Goal: Task Accomplishment & Management: Manage account settings

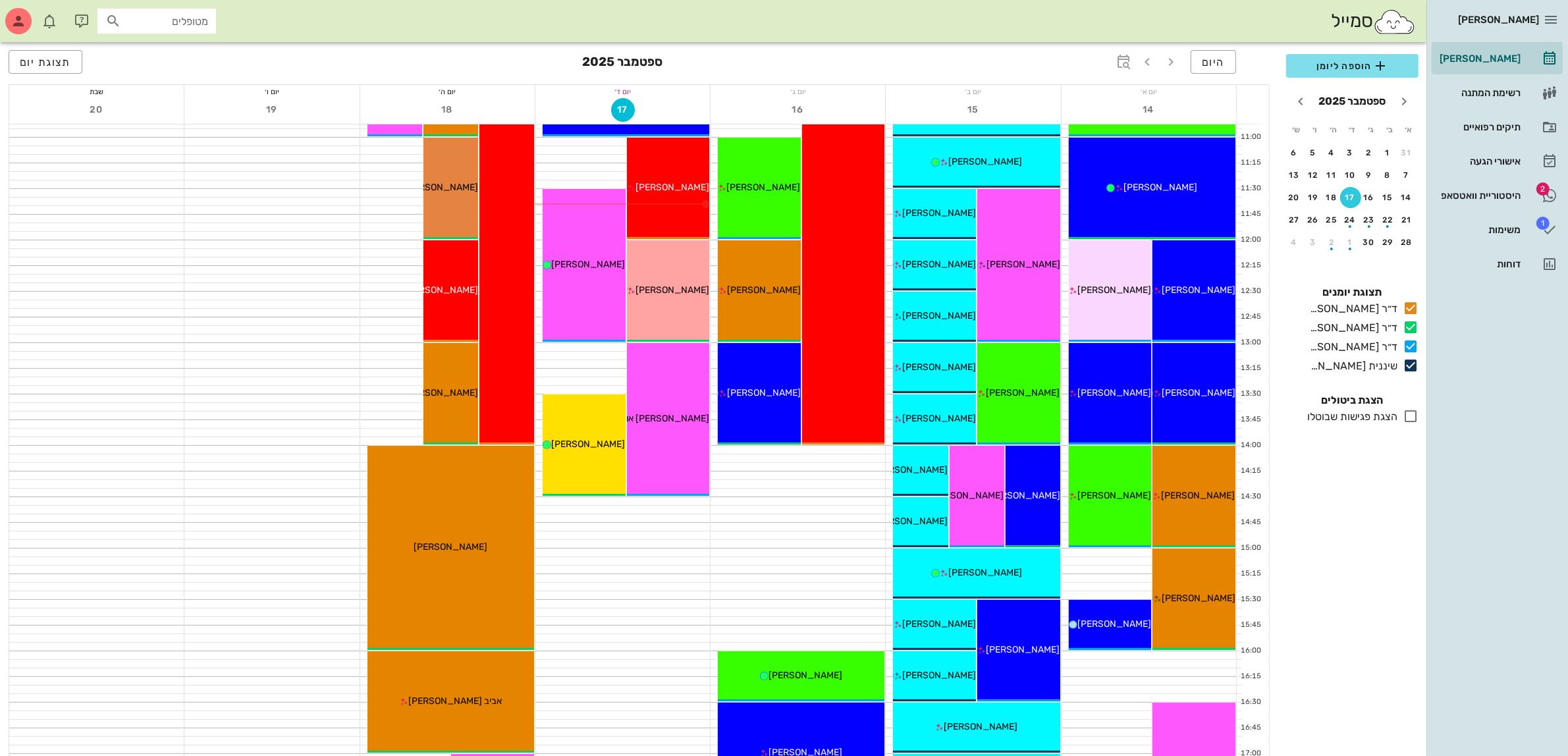
scroll to position [411, 0]
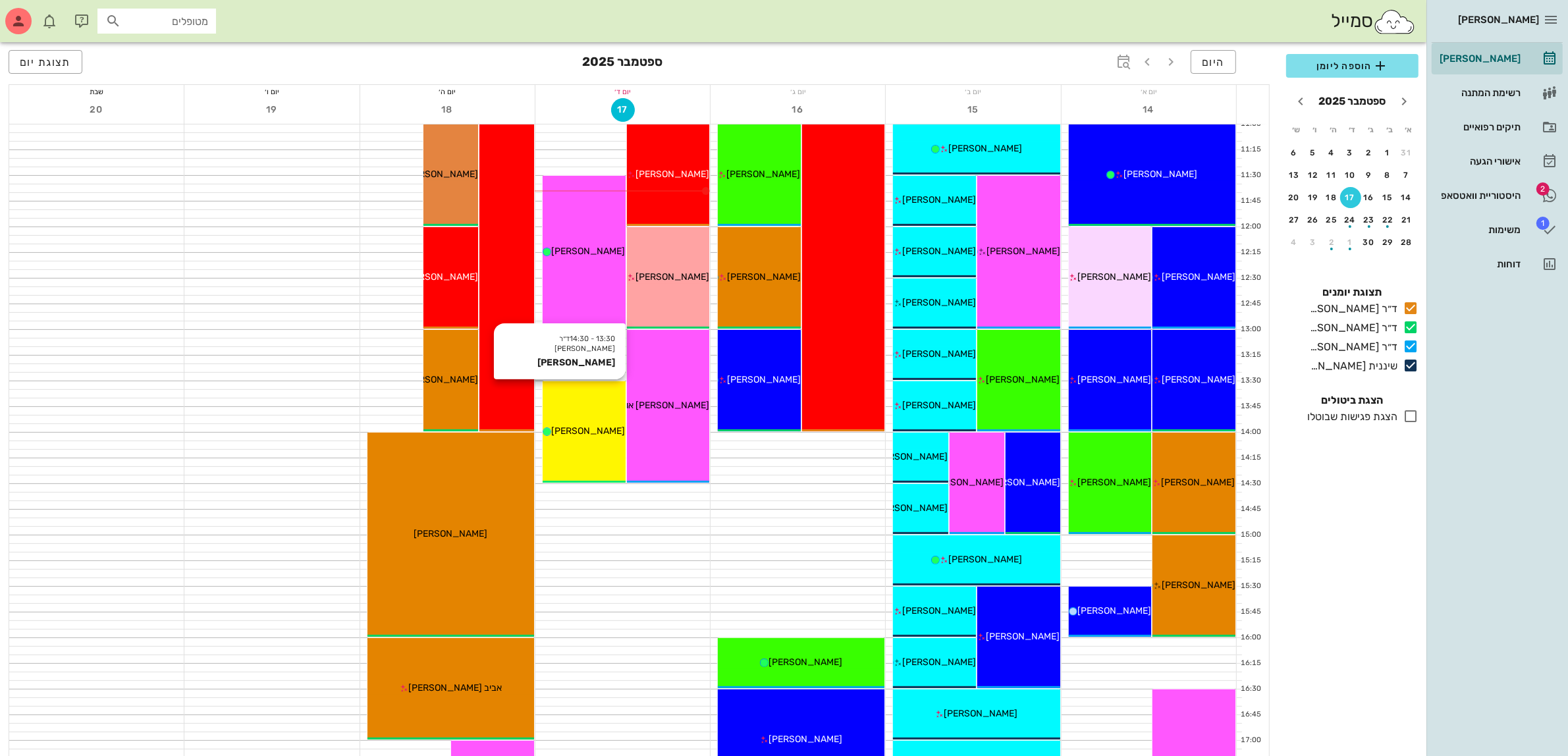
click at [584, 429] on span "[PERSON_NAME]" at bounding box center [588, 430] width 74 height 11
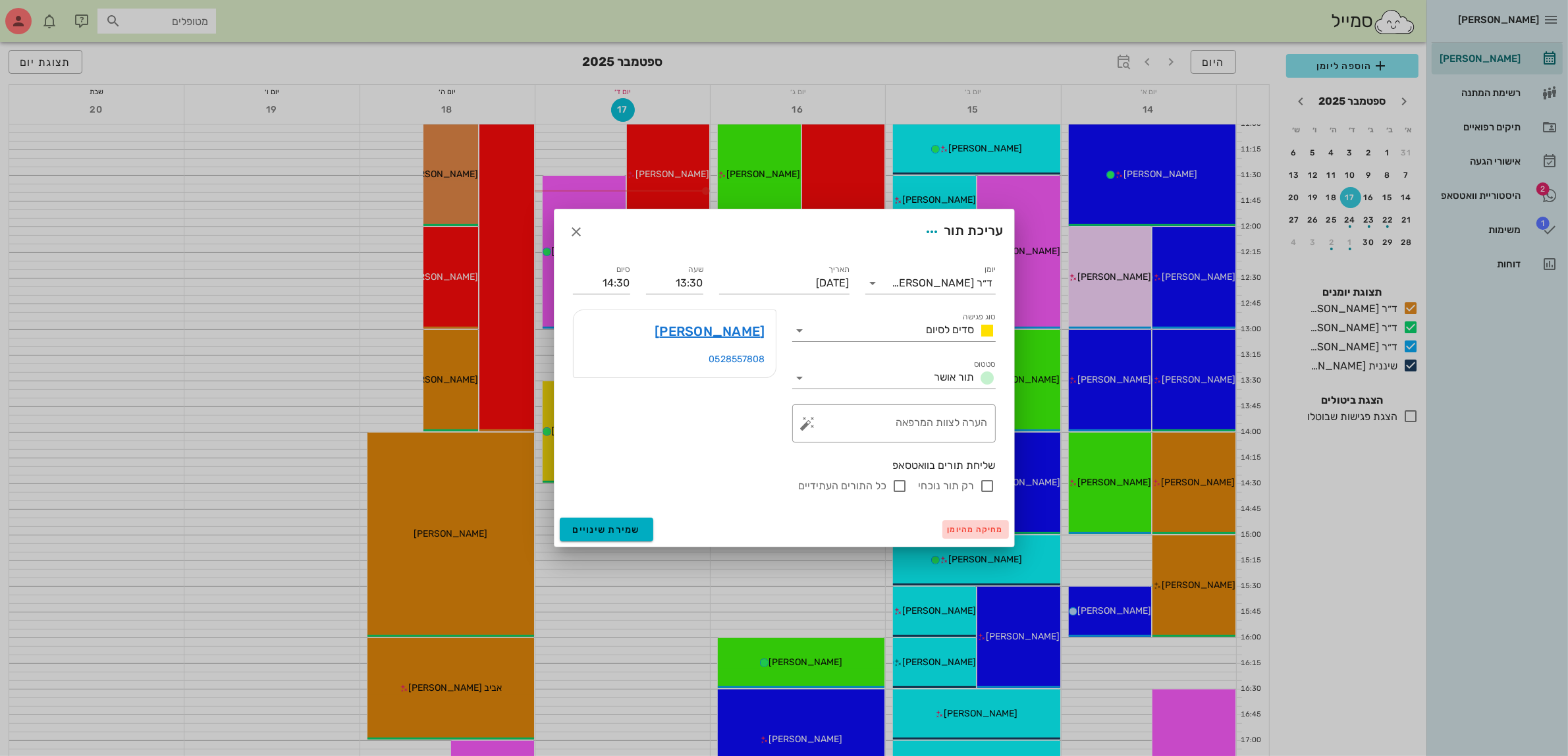
click at [971, 528] on span "מחיקה מהיומן" at bounding box center [976, 529] width 56 height 10
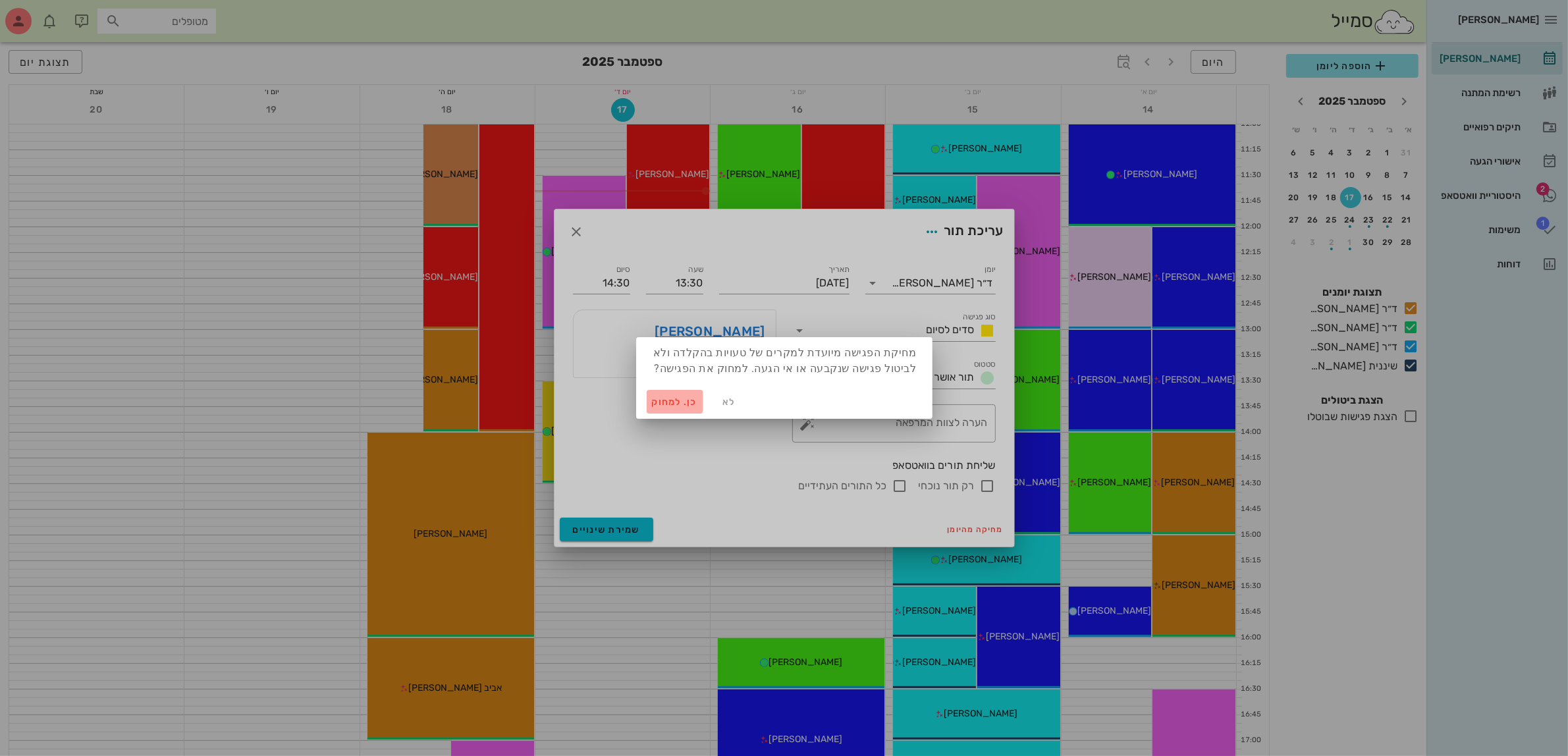
click at [669, 402] on span "כן. למחוק" at bounding box center [675, 402] width 46 height 11
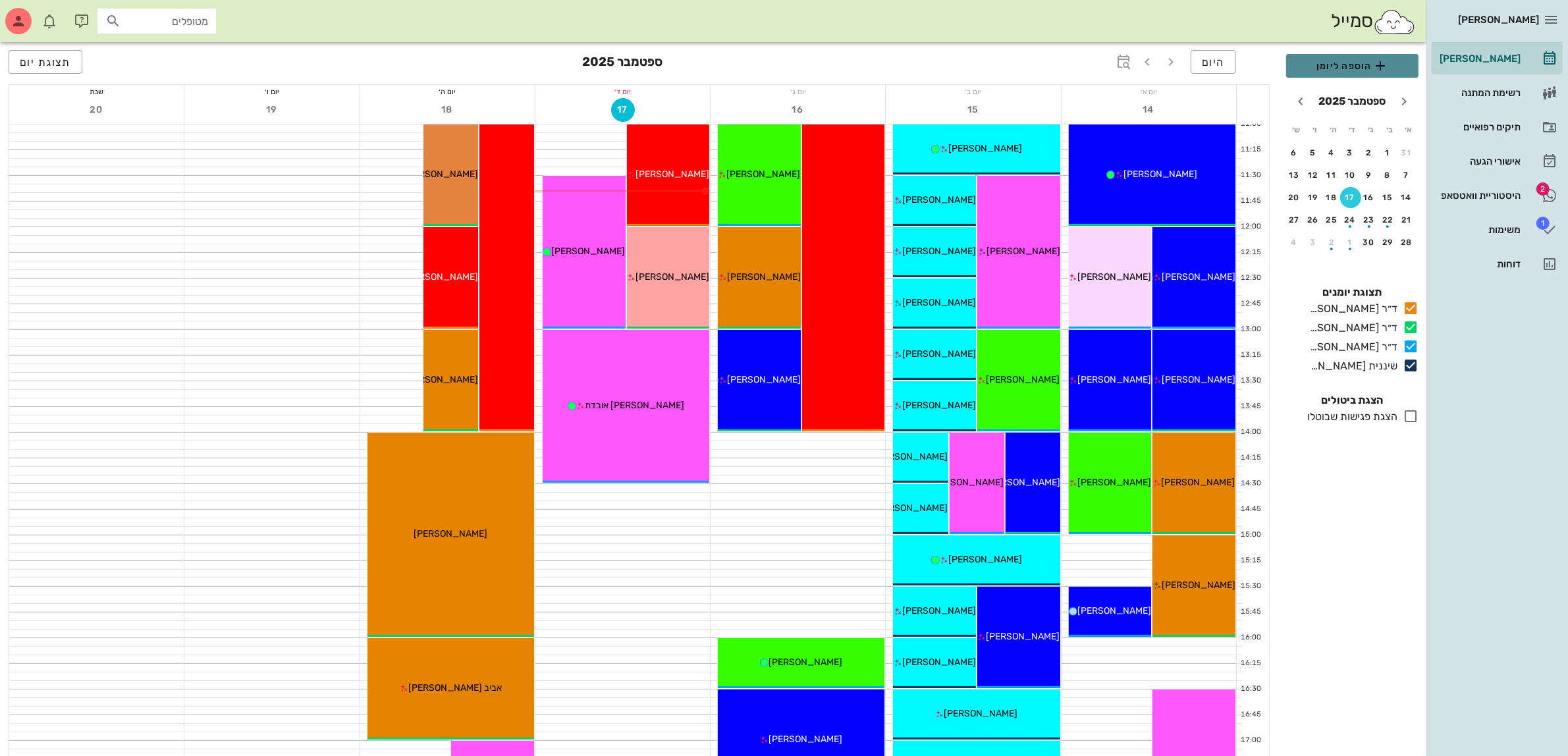
click at [1365, 61] on span "הוספה ליומן" at bounding box center [1352, 66] width 111 height 16
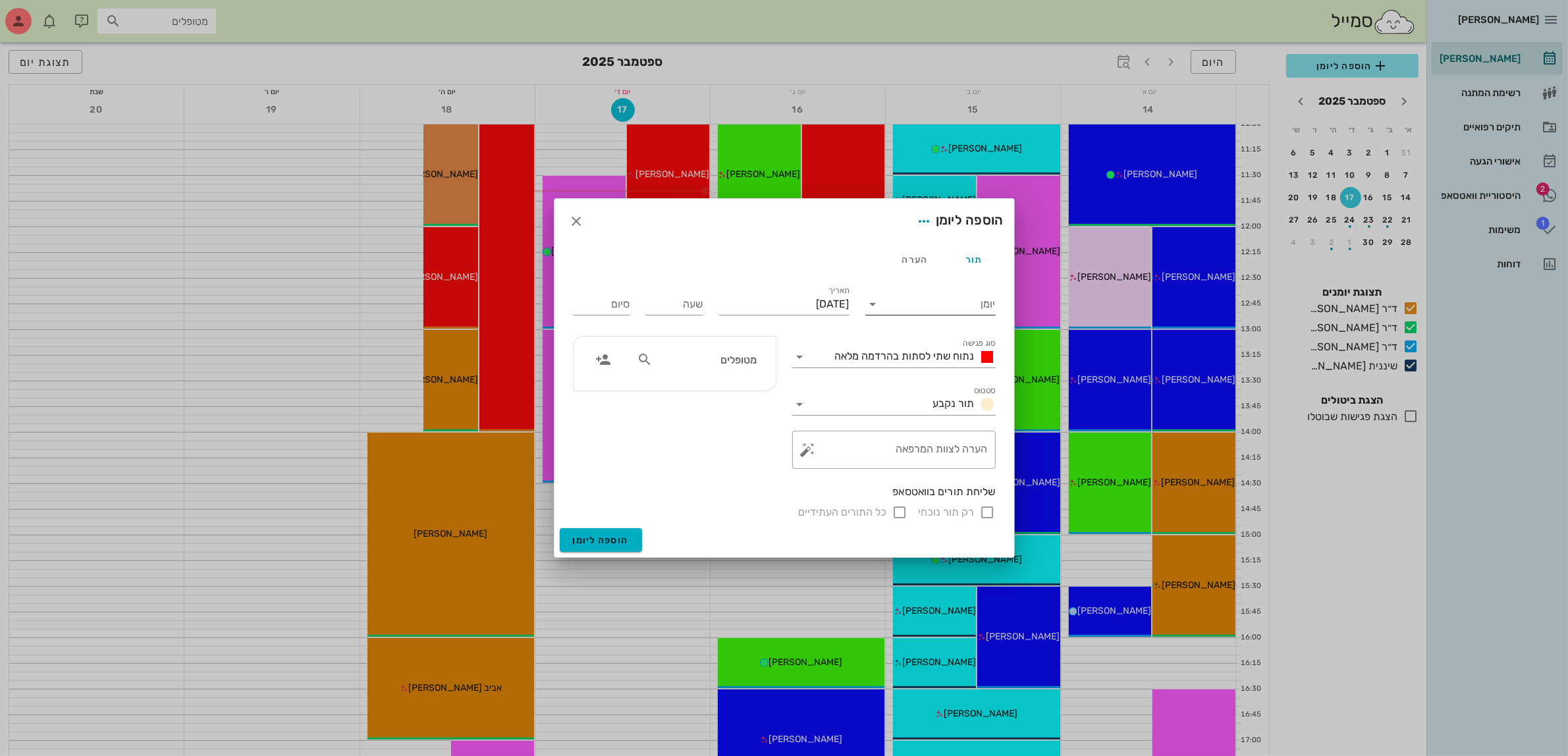
click at [911, 304] on input "יומן" at bounding box center [940, 304] width 112 height 21
click at [937, 343] on div "ד״ר [PERSON_NAME]" at bounding box center [934, 346] width 116 height 12
click at [804, 302] on input "[DATE]" at bounding box center [784, 304] width 130 height 21
click at [836, 472] on div "29" at bounding box center [830, 477] width 21 height 10
type input "[DATE]"
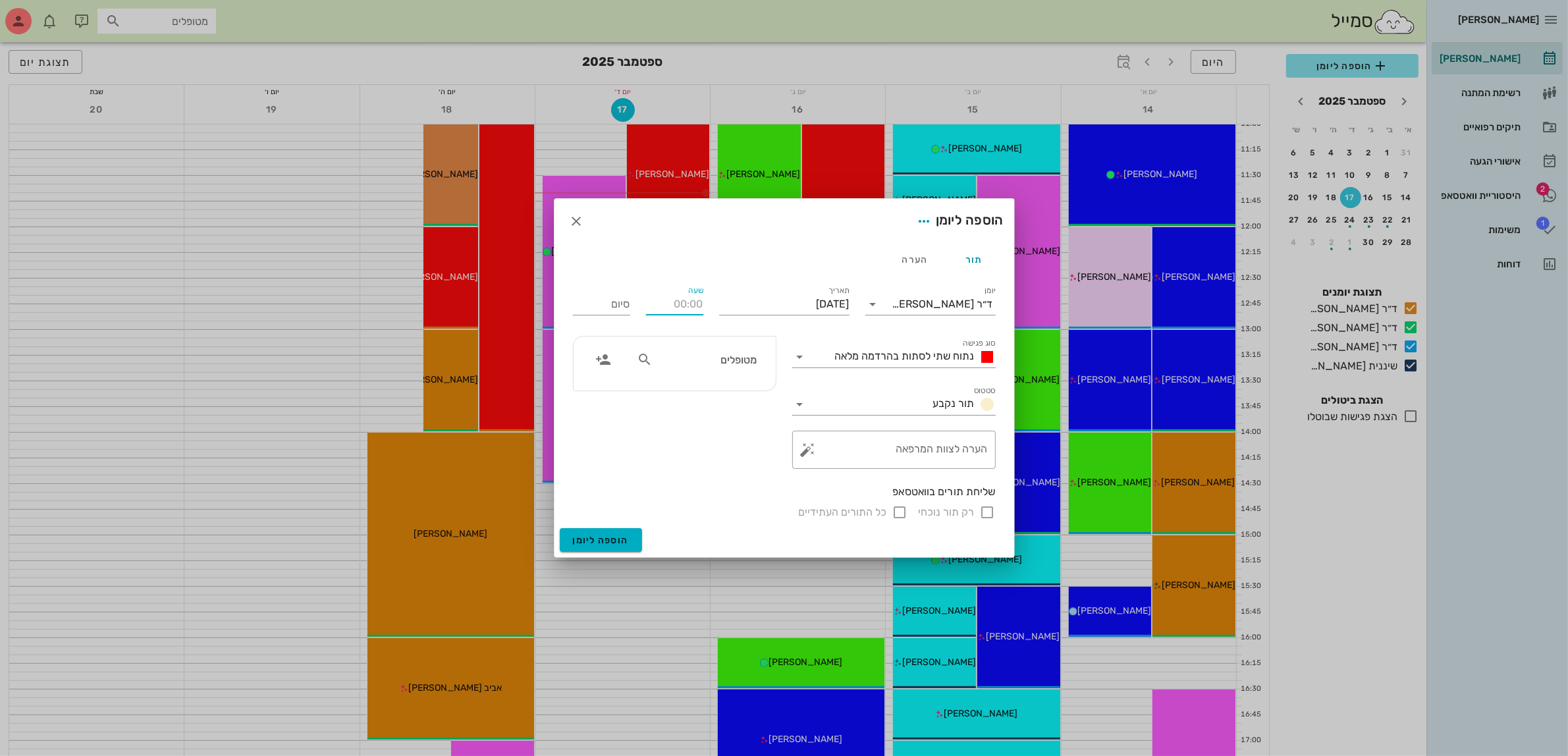
click at [673, 310] on input "שעה" at bounding box center [674, 304] width 57 height 21
type input "16:00"
type input "00:00"
click at [624, 300] on div "סיום 00:00" at bounding box center [601, 304] width 57 height 21
click at [715, 363] on input "מטופלים" at bounding box center [706, 360] width 102 height 18
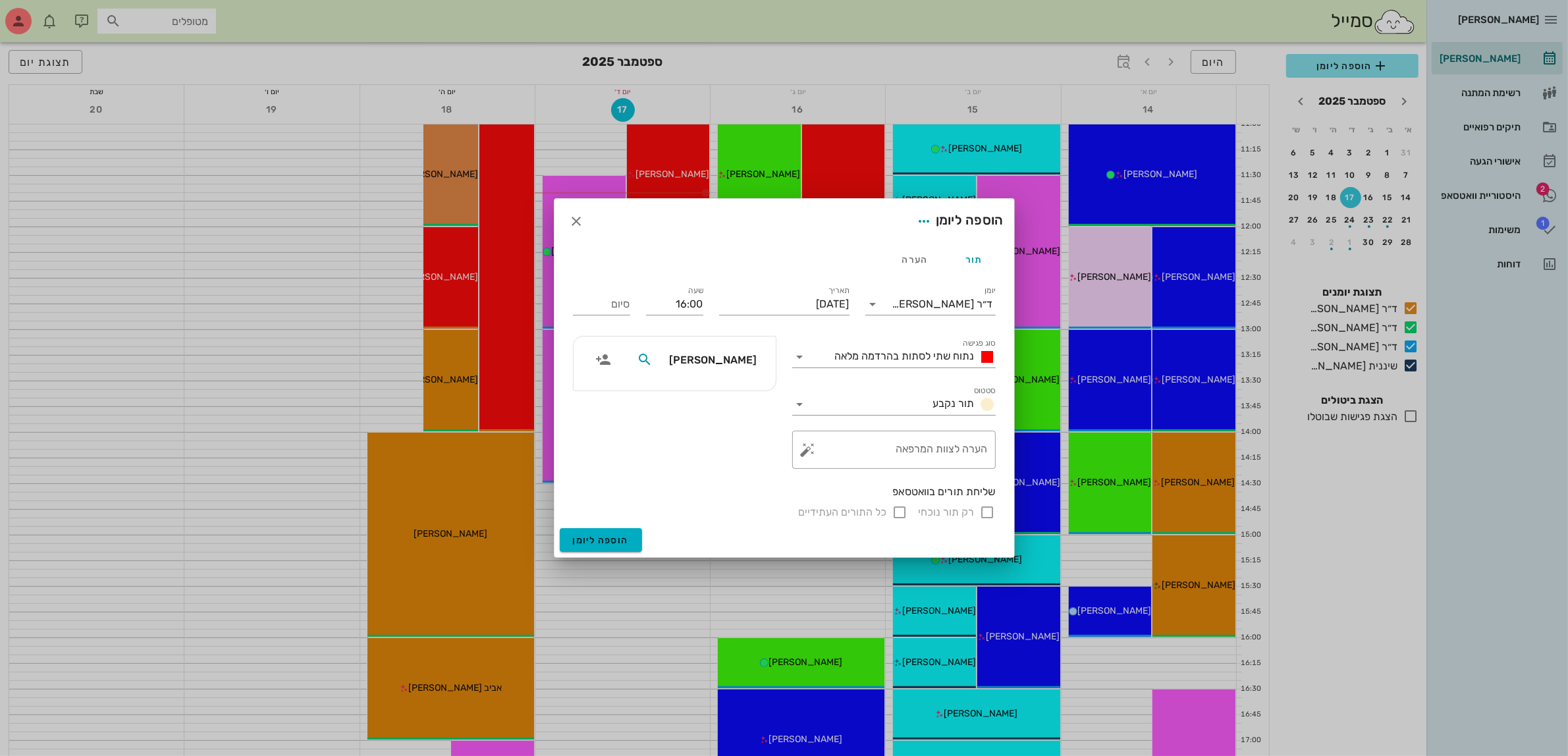
type input "אילו"
click at [718, 436] on div "0528557808" at bounding box center [708, 434] width 135 height 10
click at [606, 312] on input "סיום" at bounding box center [601, 304] width 57 height 21
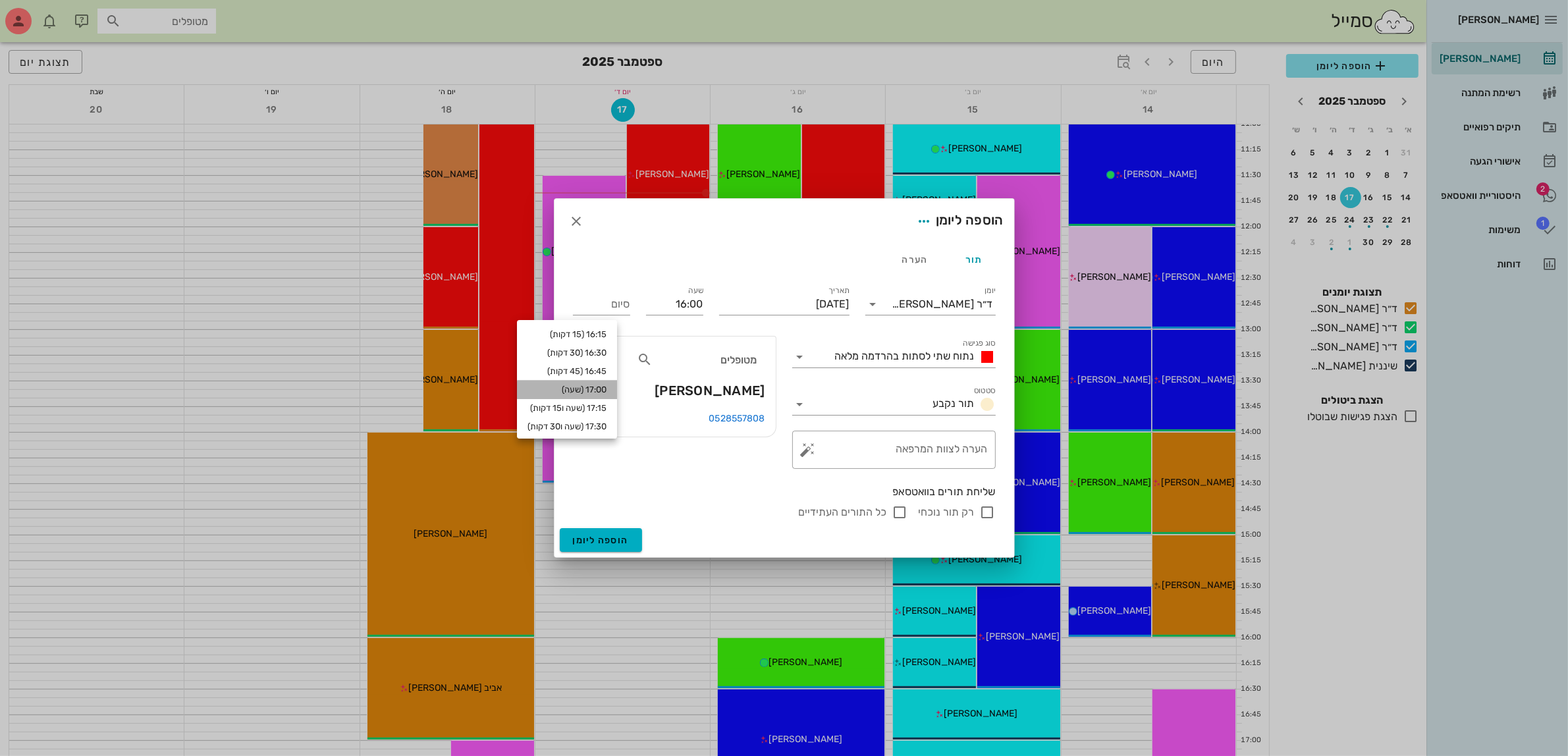
click at [606, 394] on div "17:00 (שעה)" at bounding box center [567, 390] width 79 height 10
type input "17:00"
click at [982, 513] on input "רק תור נוכחי" at bounding box center [988, 513] width 16 height 16
checkbox input "false"
click at [934, 361] on span "נתוח שתי לסתות בהרדמה מלאה" at bounding box center [906, 356] width 140 height 12
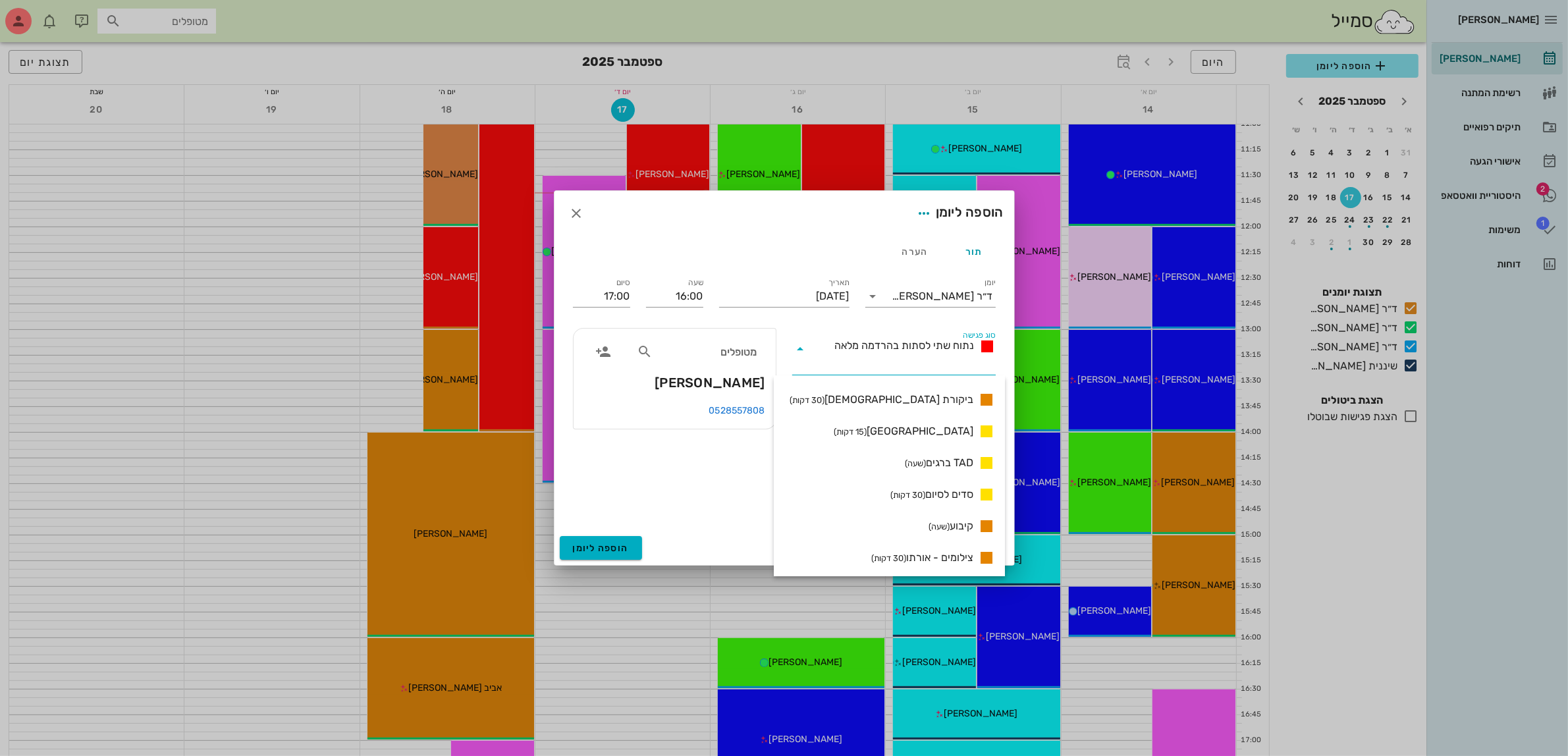
scroll to position [1102, 0]
click at [924, 466] on span "סדים לסיום (30 דקות)" at bounding box center [932, 466] width 83 height 16
type input "16:30"
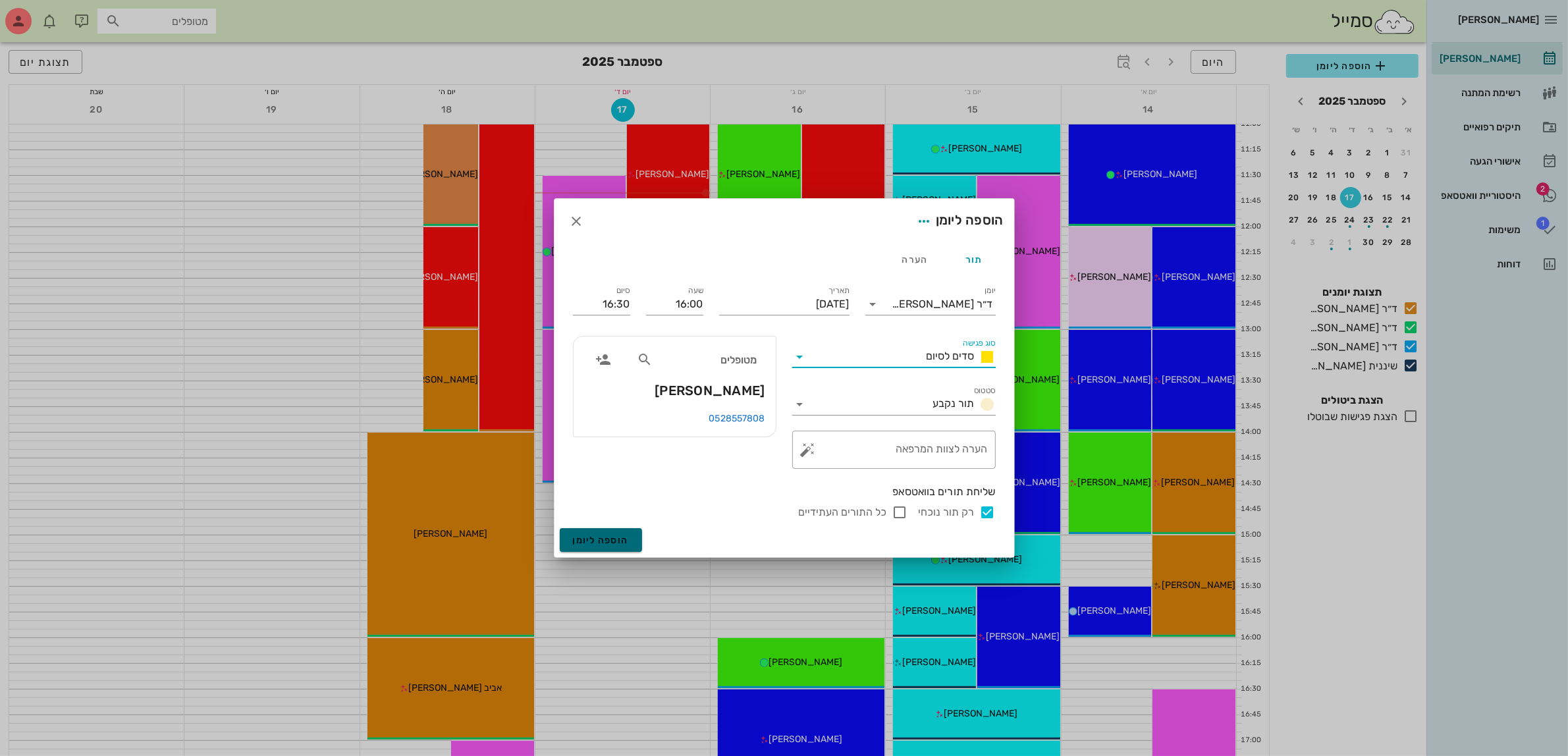
click at [593, 542] on span "הוספה ליומן" at bounding box center [601, 540] width 56 height 11
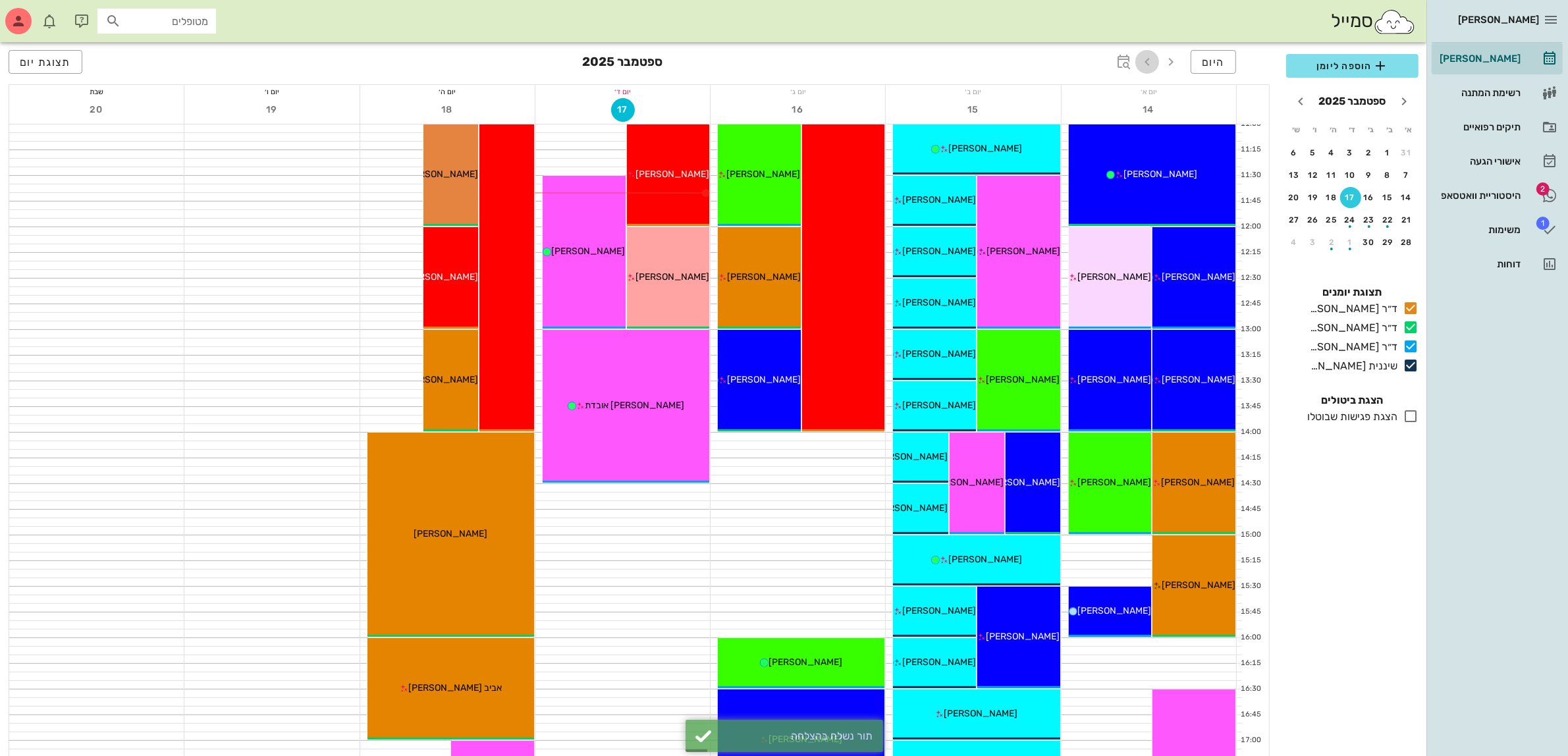
click at [1150, 63] on icon "button" at bounding box center [1147, 62] width 16 height 16
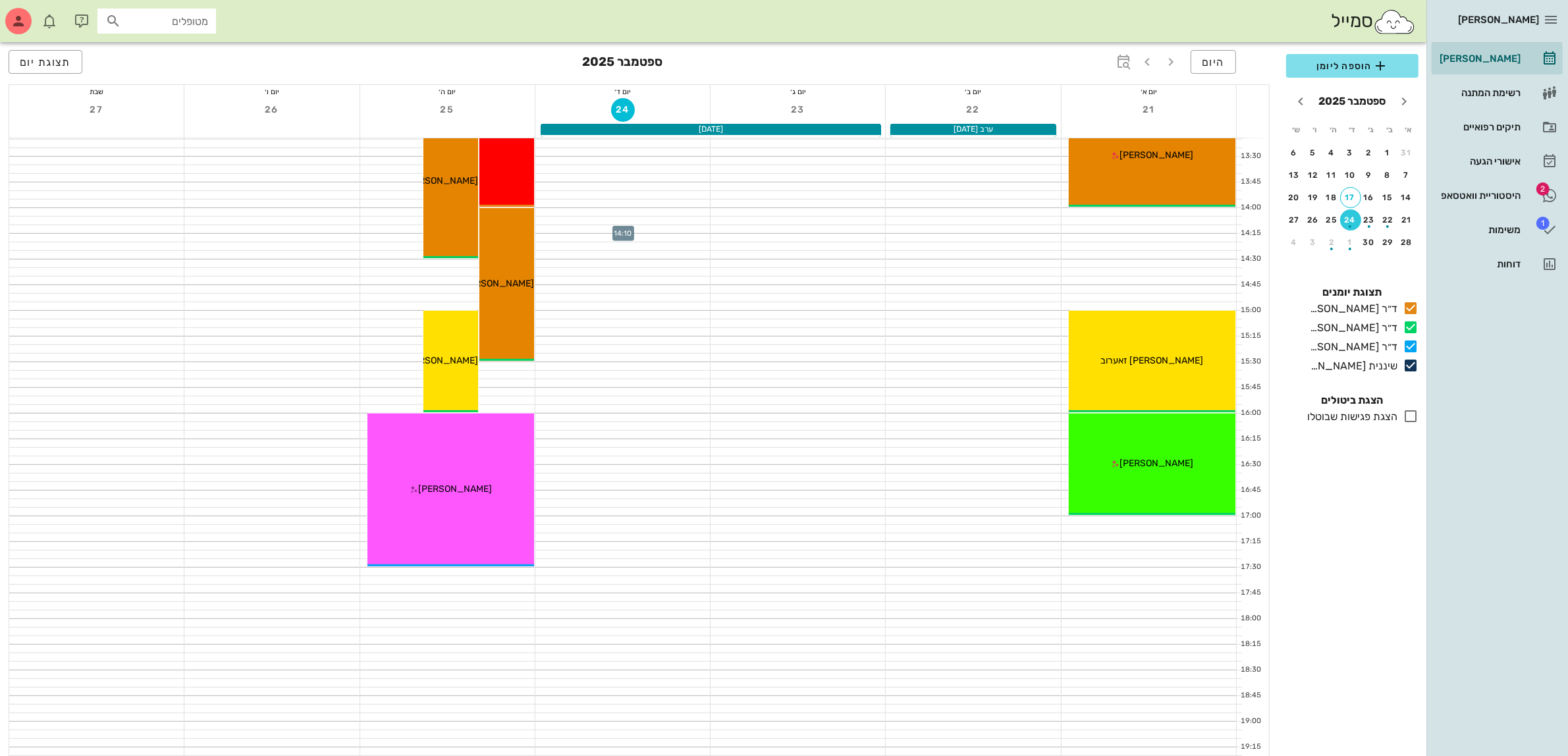
scroll to position [741, 0]
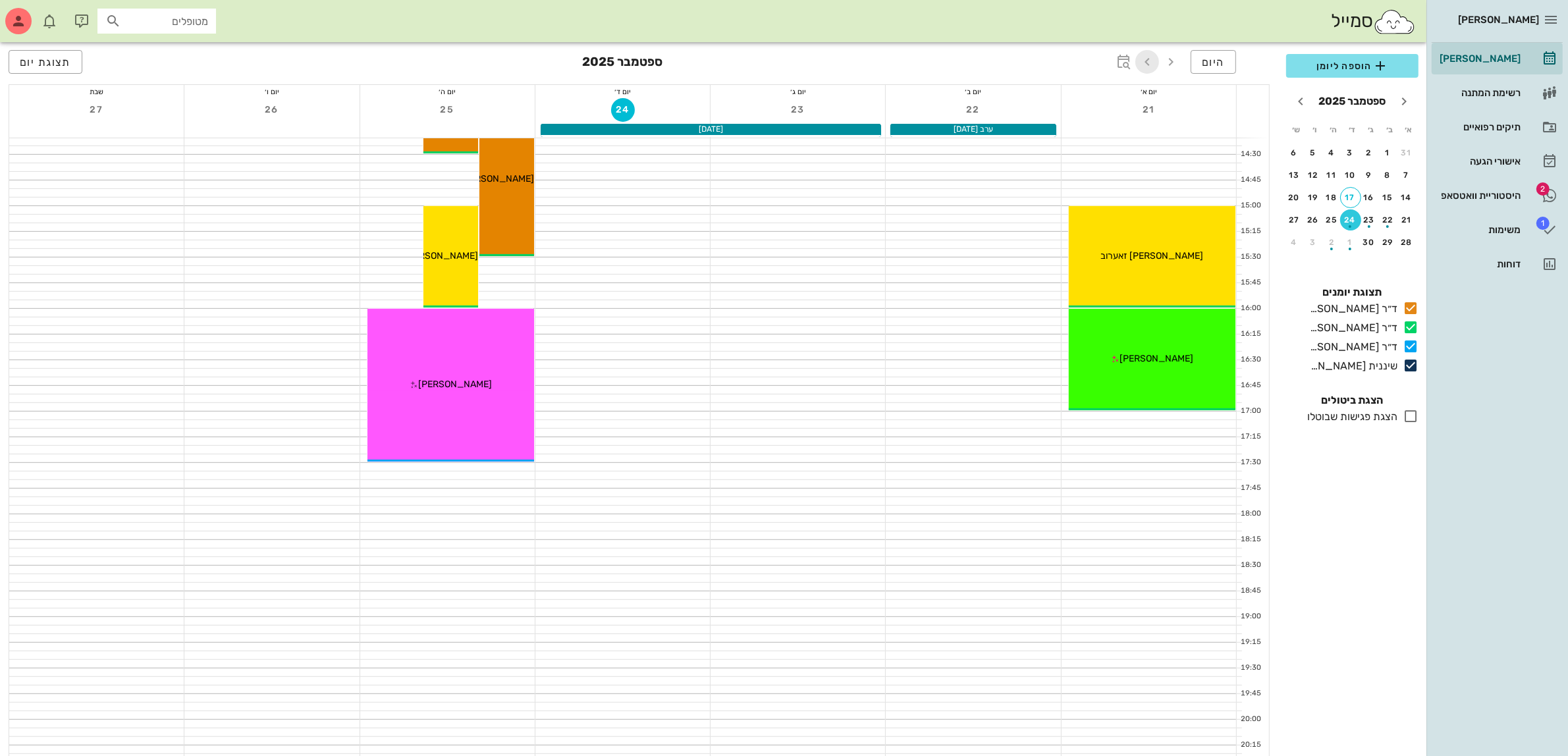
click at [1150, 57] on icon "button" at bounding box center [1147, 62] width 16 height 16
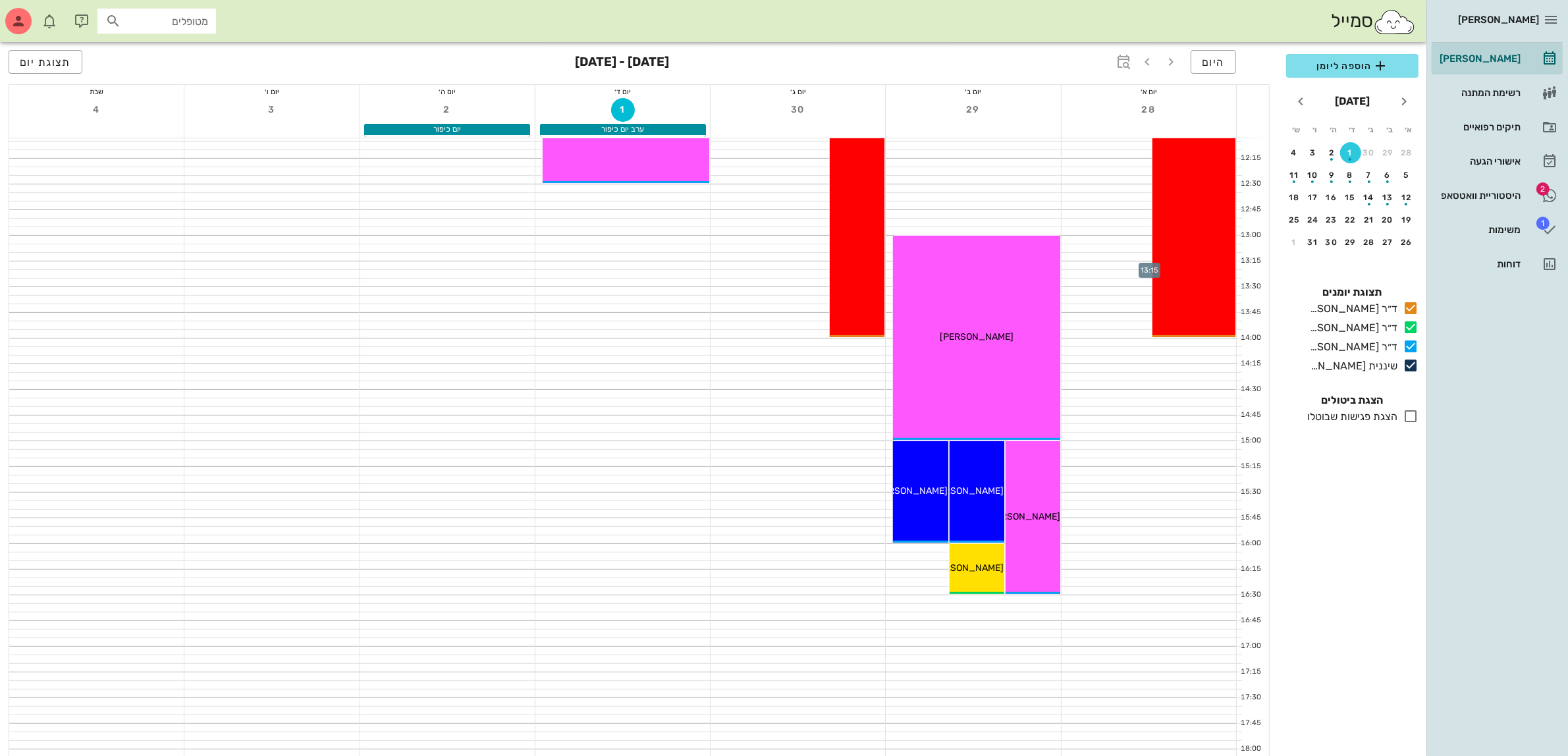
scroll to position [478, 0]
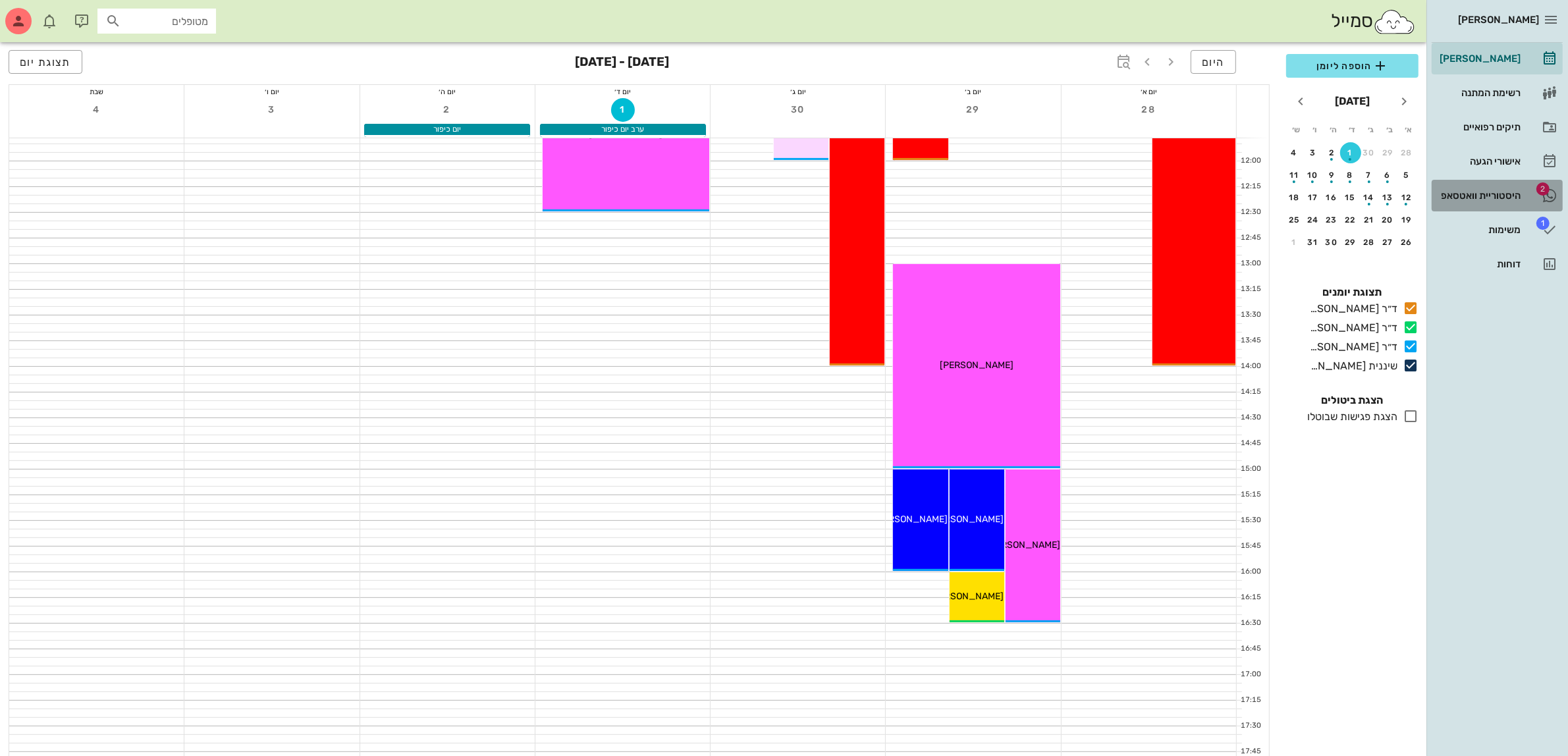
click at [1504, 186] on div "היסטוריית וואטסאפ" at bounding box center [1480, 196] width 84 height 21
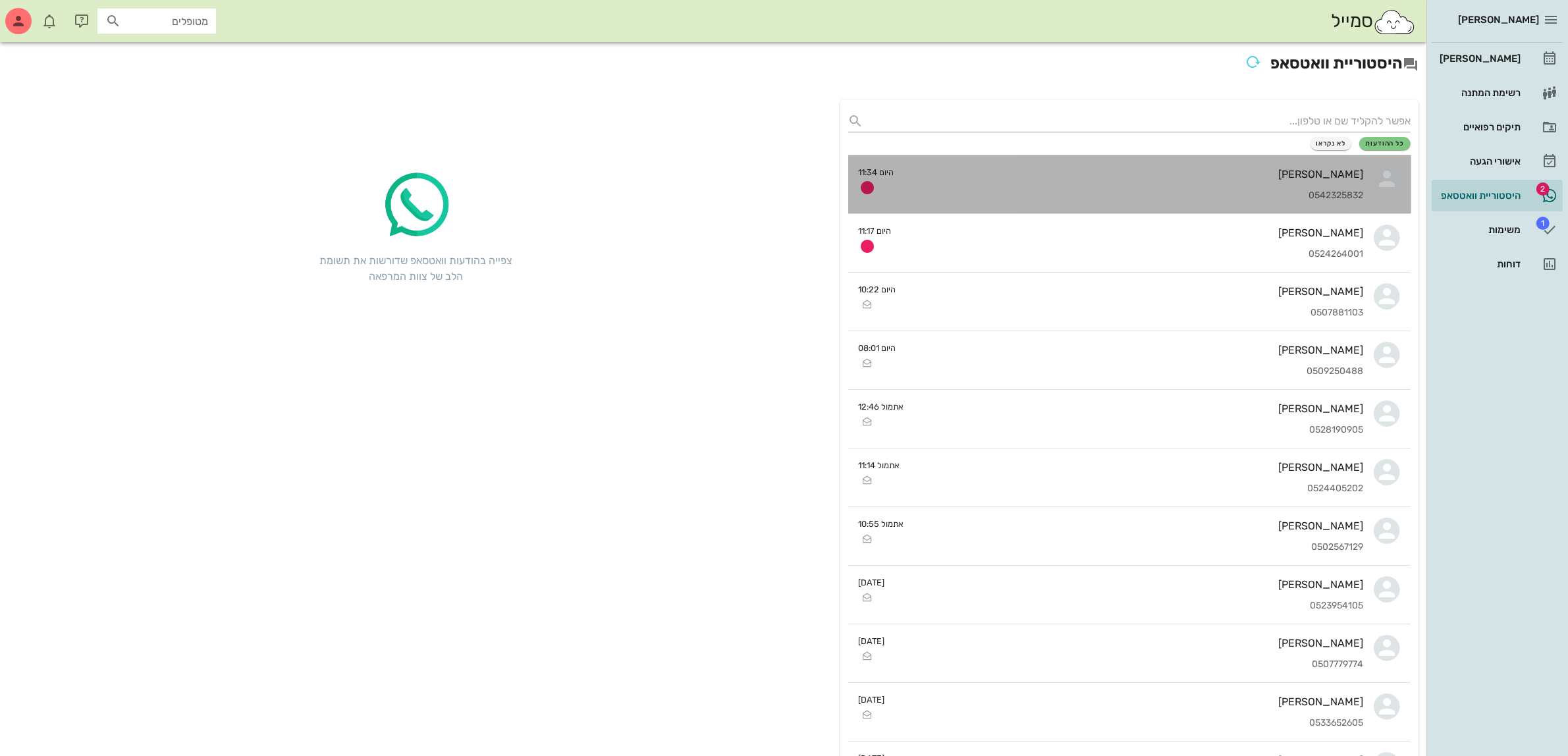
click at [1242, 182] on div "[PERSON_NAME] 0542325832" at bounding box center [1134, 185] width 459 height 58
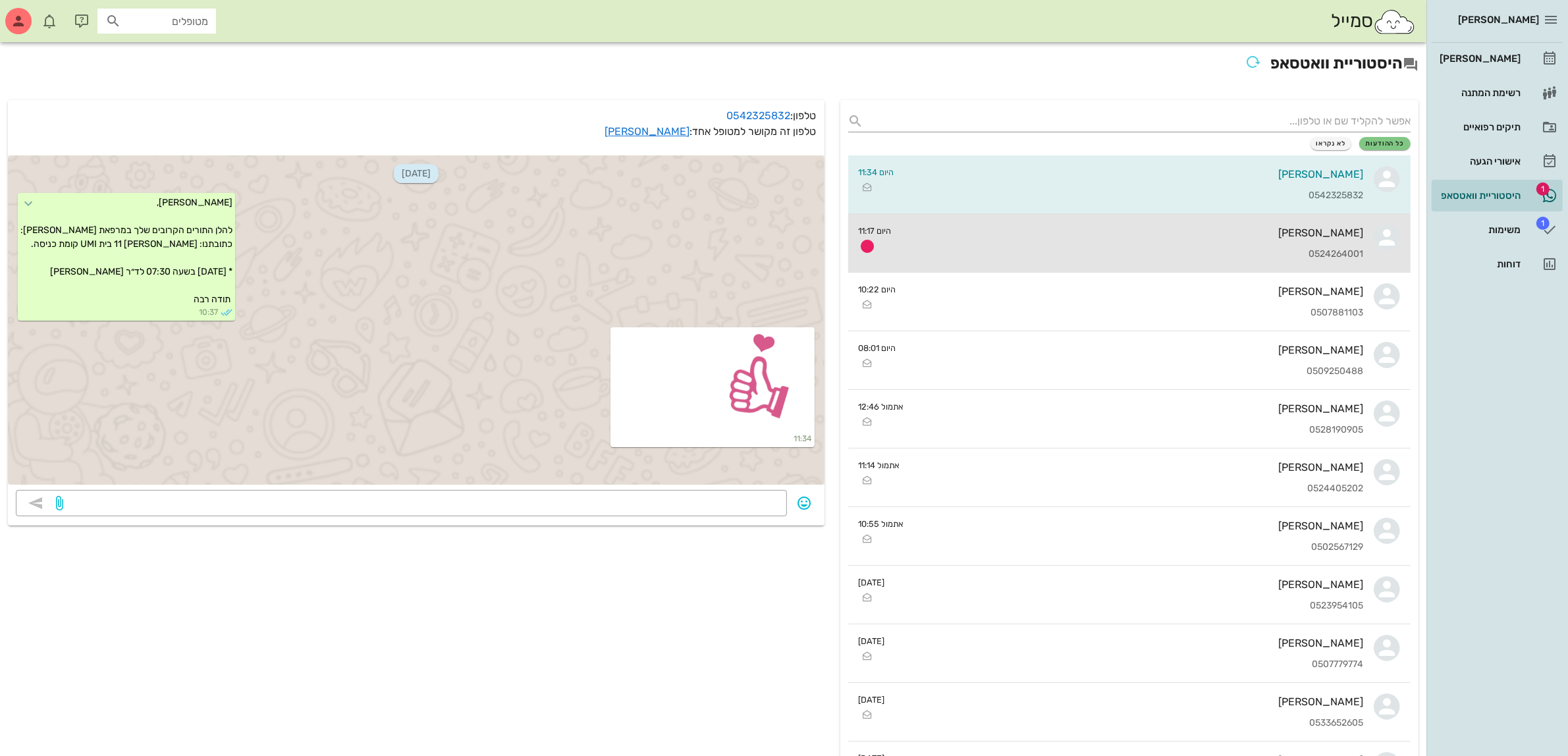
click at [1156, 234] on div "[PERSON_NAME]" at bounding box center [1133, 233] width 462 height 12
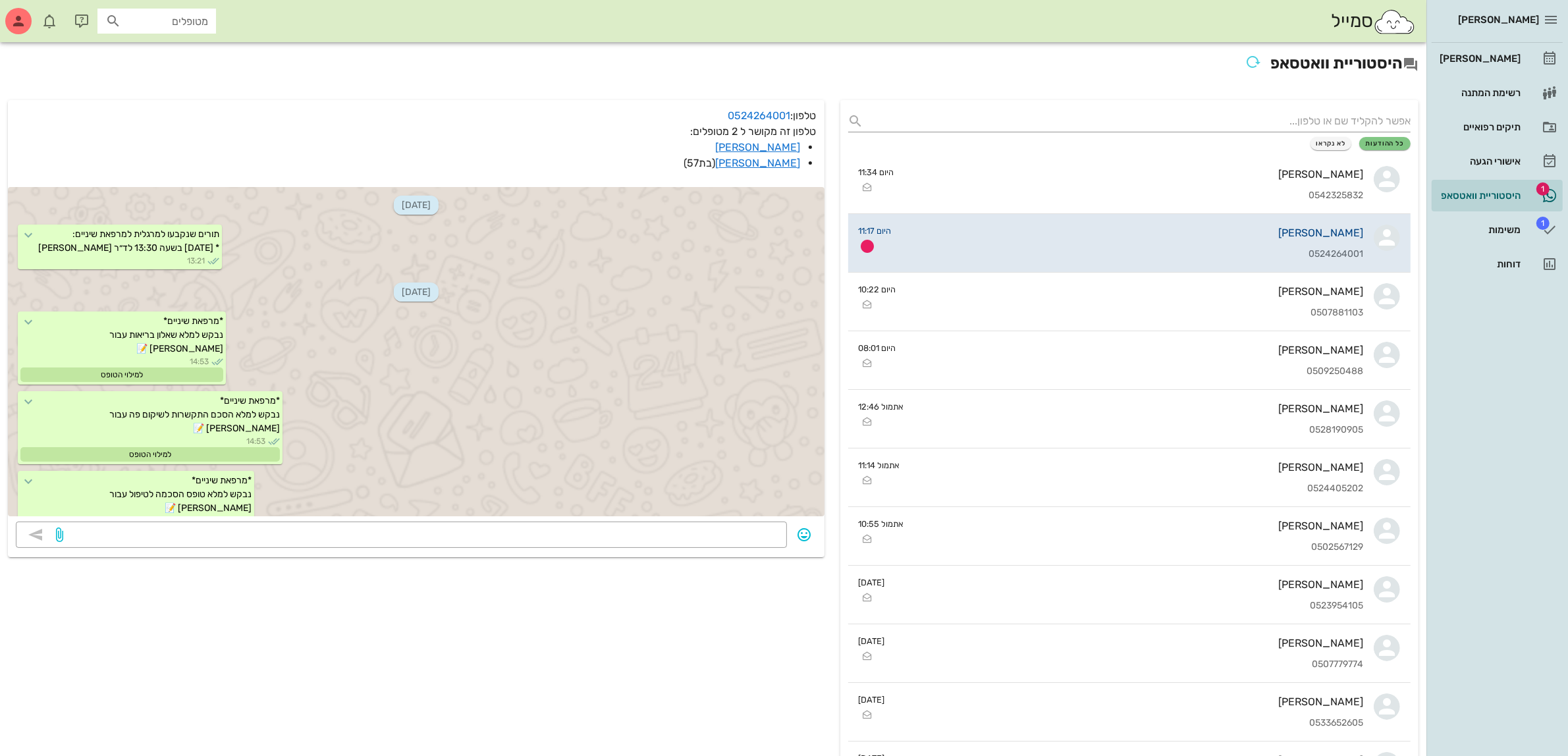
scroll to position [493, 0]
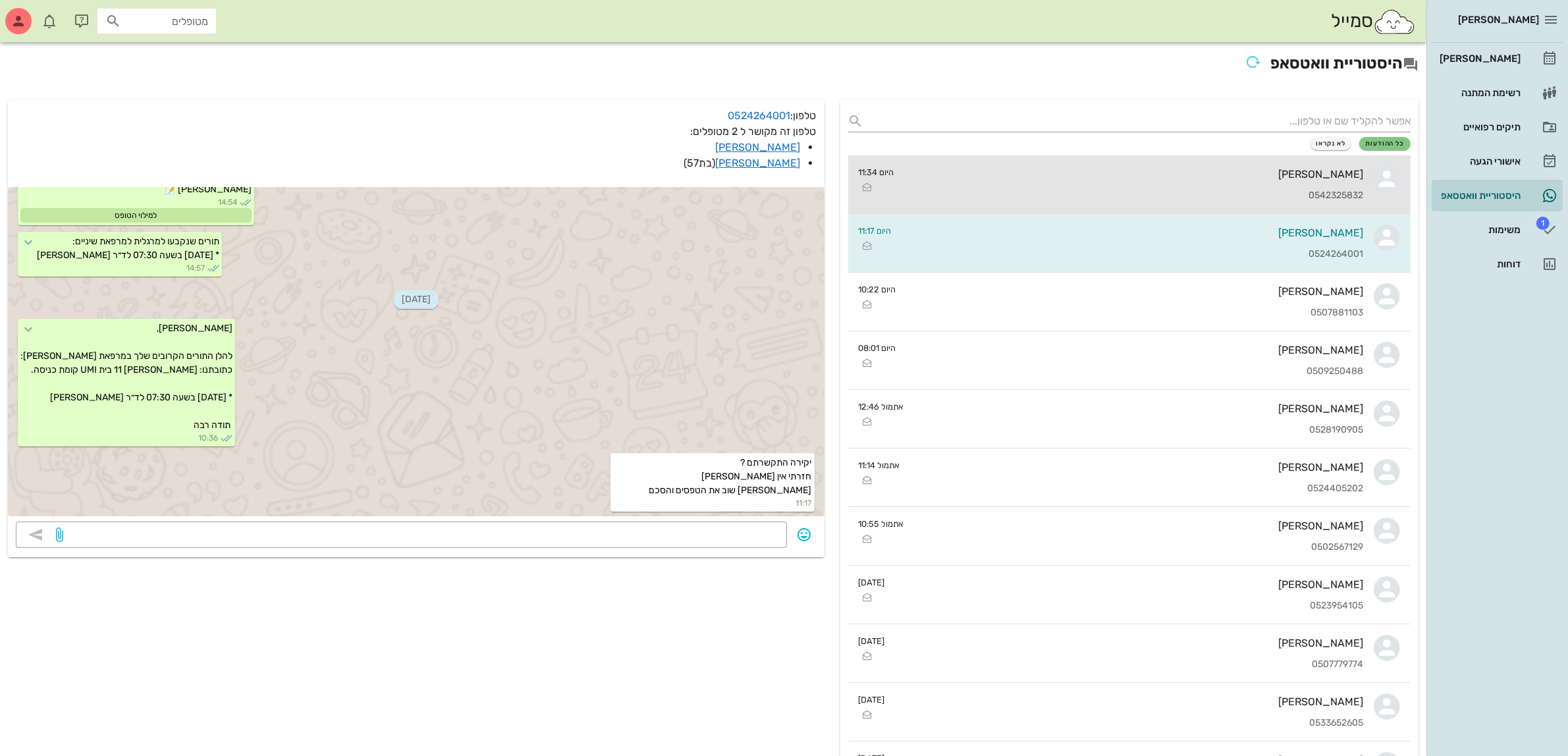
click at [1283, 188] on div "[PERSON_NAME] 0542325832" at bounding box center [1134, 185] width 459 height 58
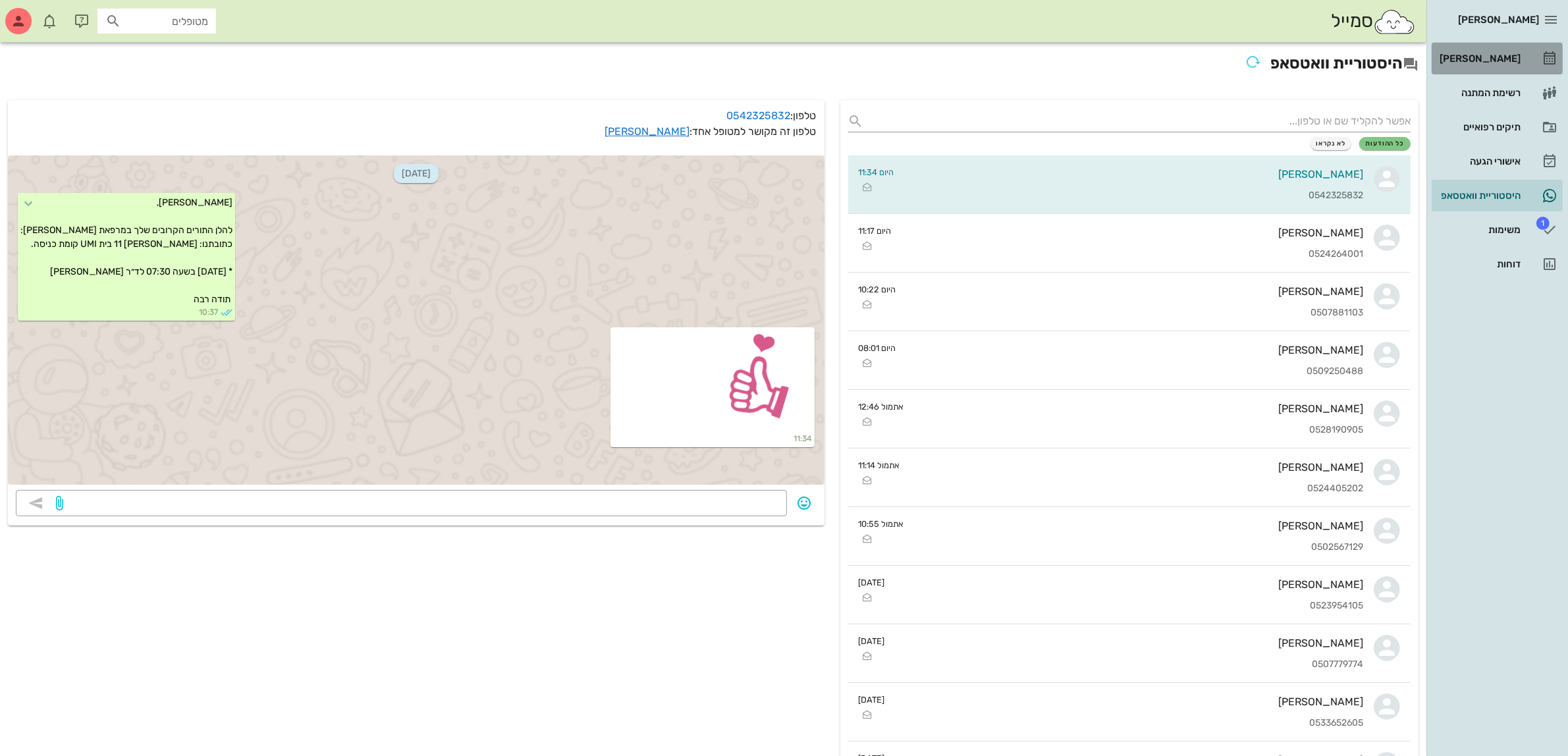
click at [1473, 56] on div "[PERSON_NAME]" at bounding box center [1480, 59] width 84 height 10
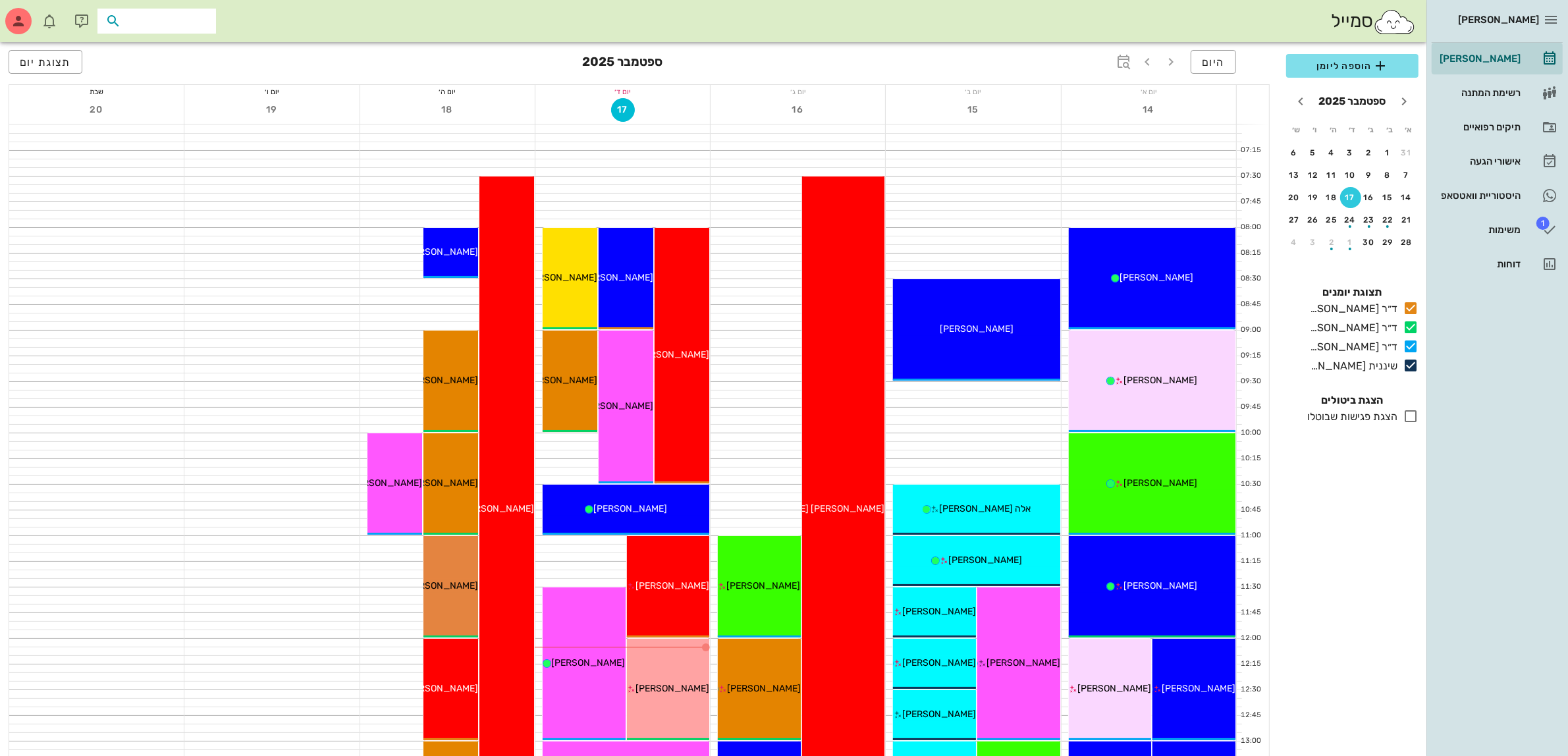
click at [191, 24] on input "text" at bounding box center [166, 21] width 84 height 18
type input "[PERSON_NAME]"
click at [168, 61] on div "0547745735" at bounding box center [133, 62] width 145 height 10
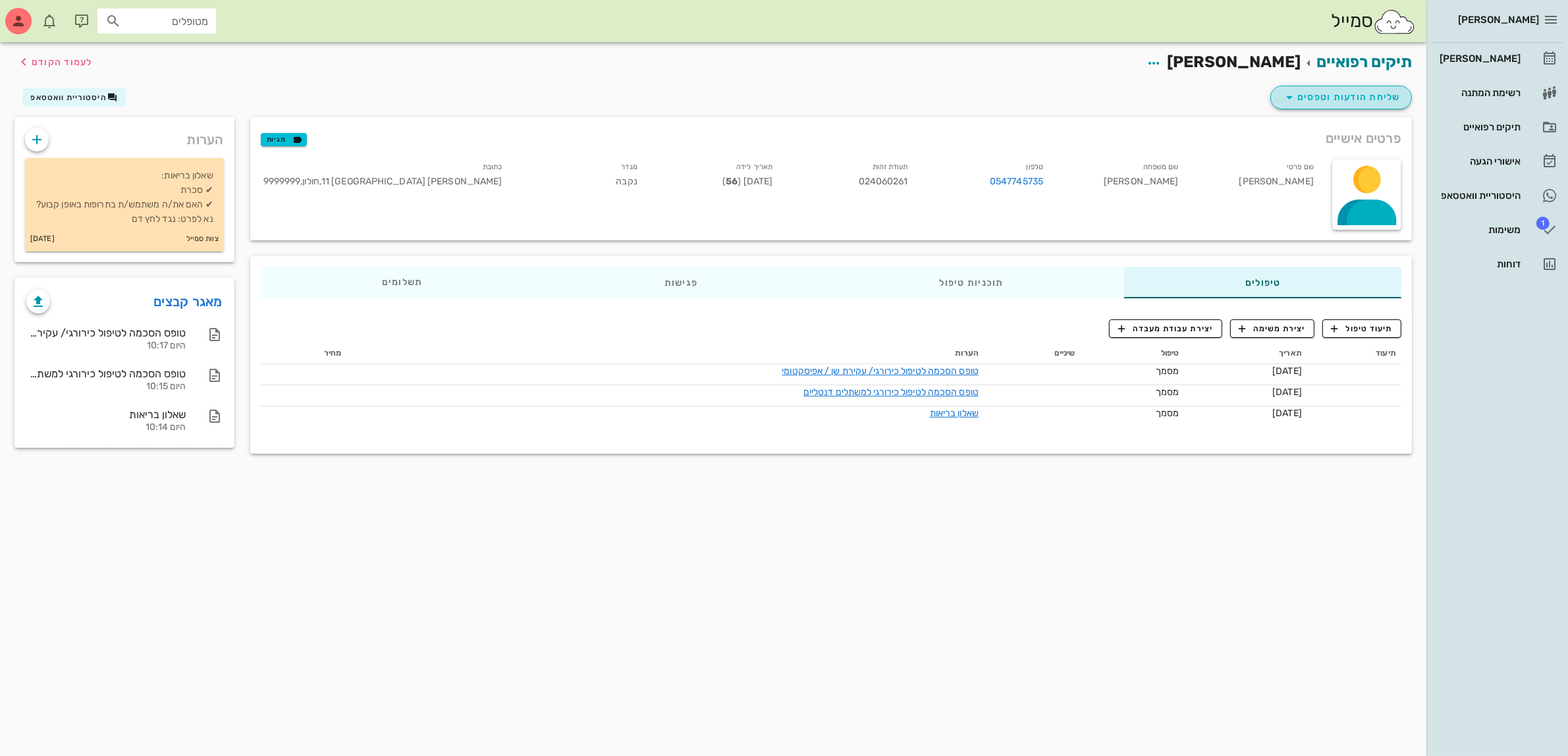
click at [1332, 96] on span "שליחת הודעות וטפסים" at bounding box center [1341, 97] width 119 height 16
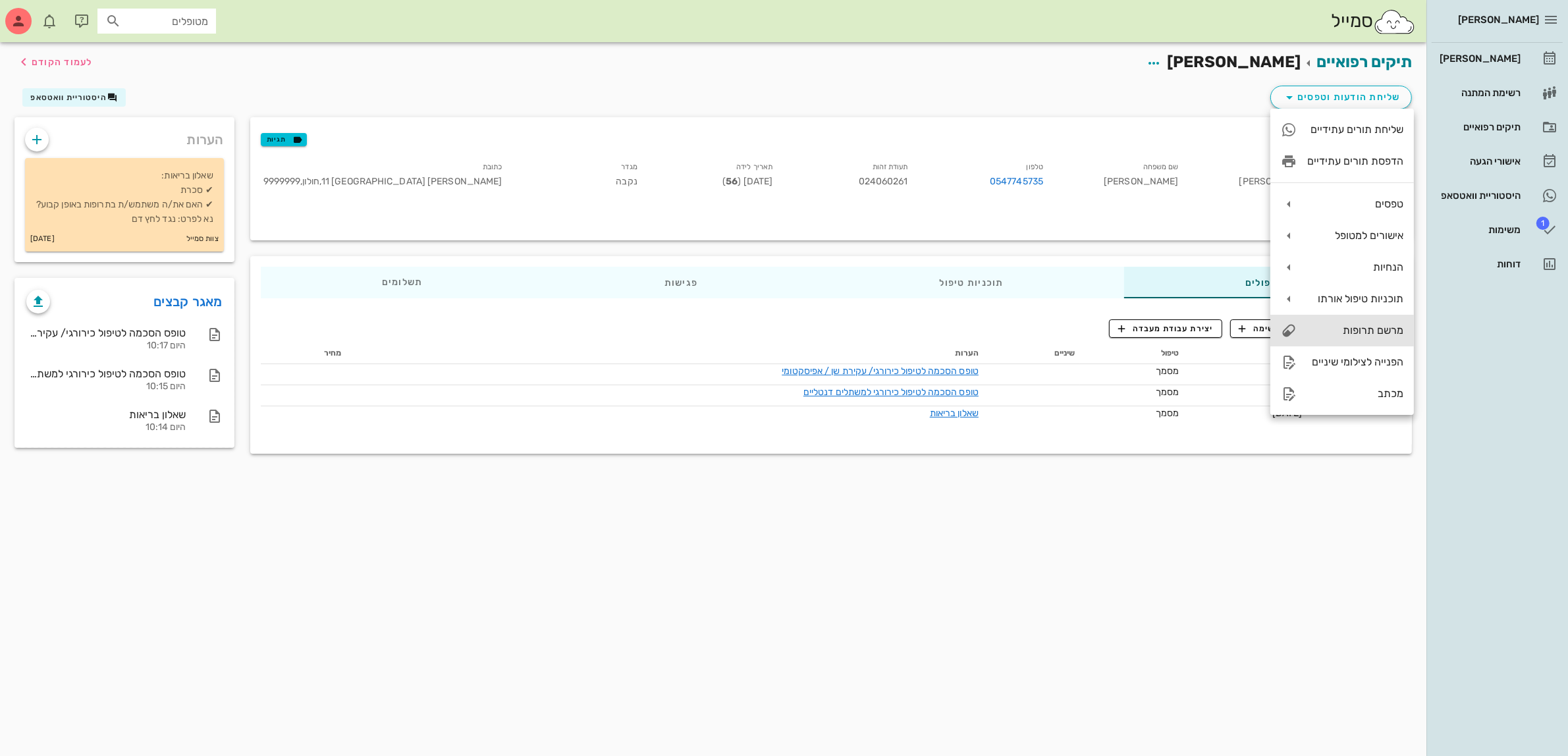
click at [1354, 324] on div "מרשם תרופות" at bounding box center [1355, 330] width 96 height 12
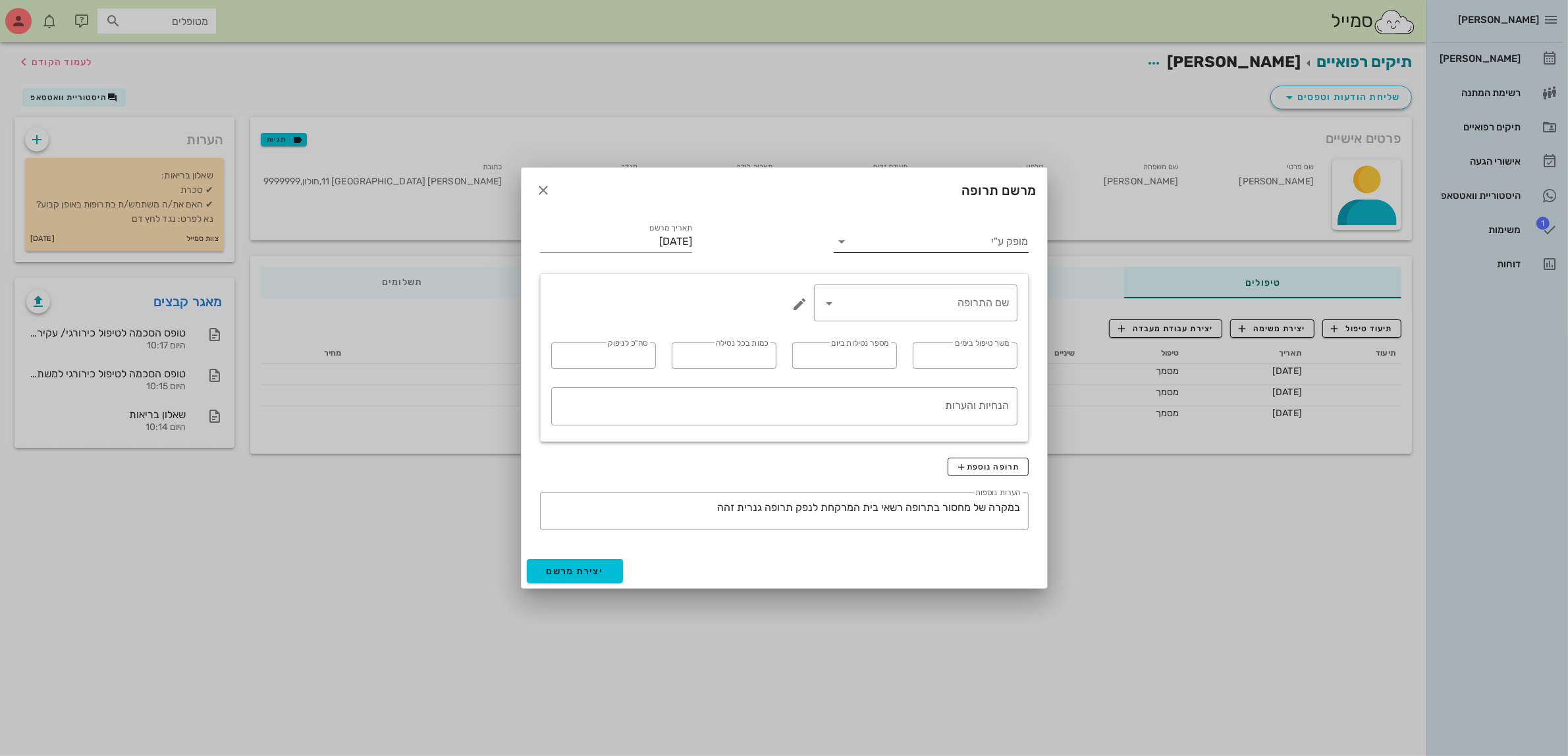
click at [997, 245] on input "מופק ע"י" at bounding box center [940, 242] width 176 height 21
click at [985, 316] on div "ד״ר [PERSON_NAME]" at bounding box center [931, 315] width 173 height 12
click at [913, 308] on input "שם התרופה" at bounding box center [925, 303] width 169 height 21
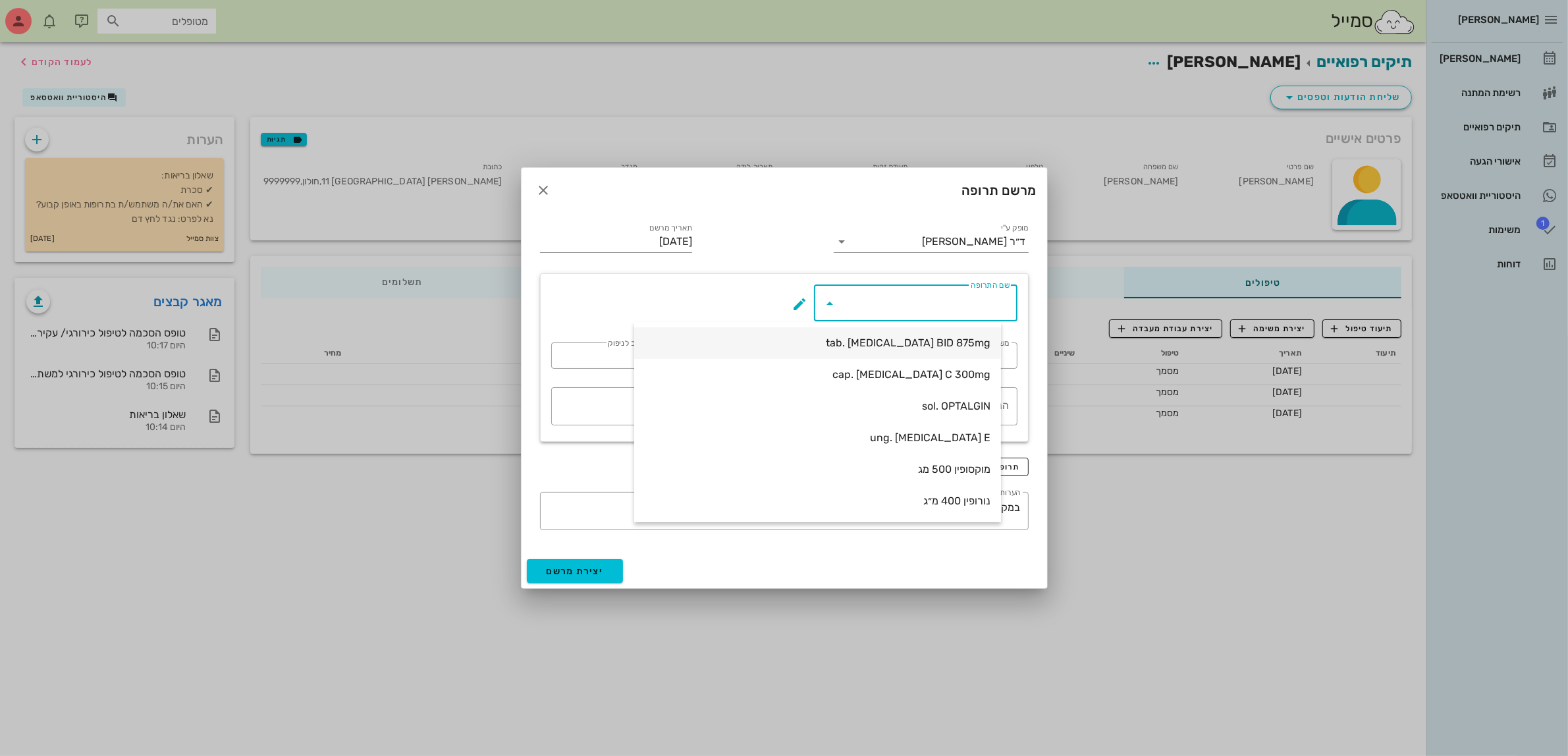
click at [950, 342] on div "tab. [MEDICAL_DATA] BID 875mg" at bounding box center [817, 343] width 346 height 12
type input "tab. [MEDICAL_DATA] BID 875mg"
type input "7"
type input "2"
type input "1"
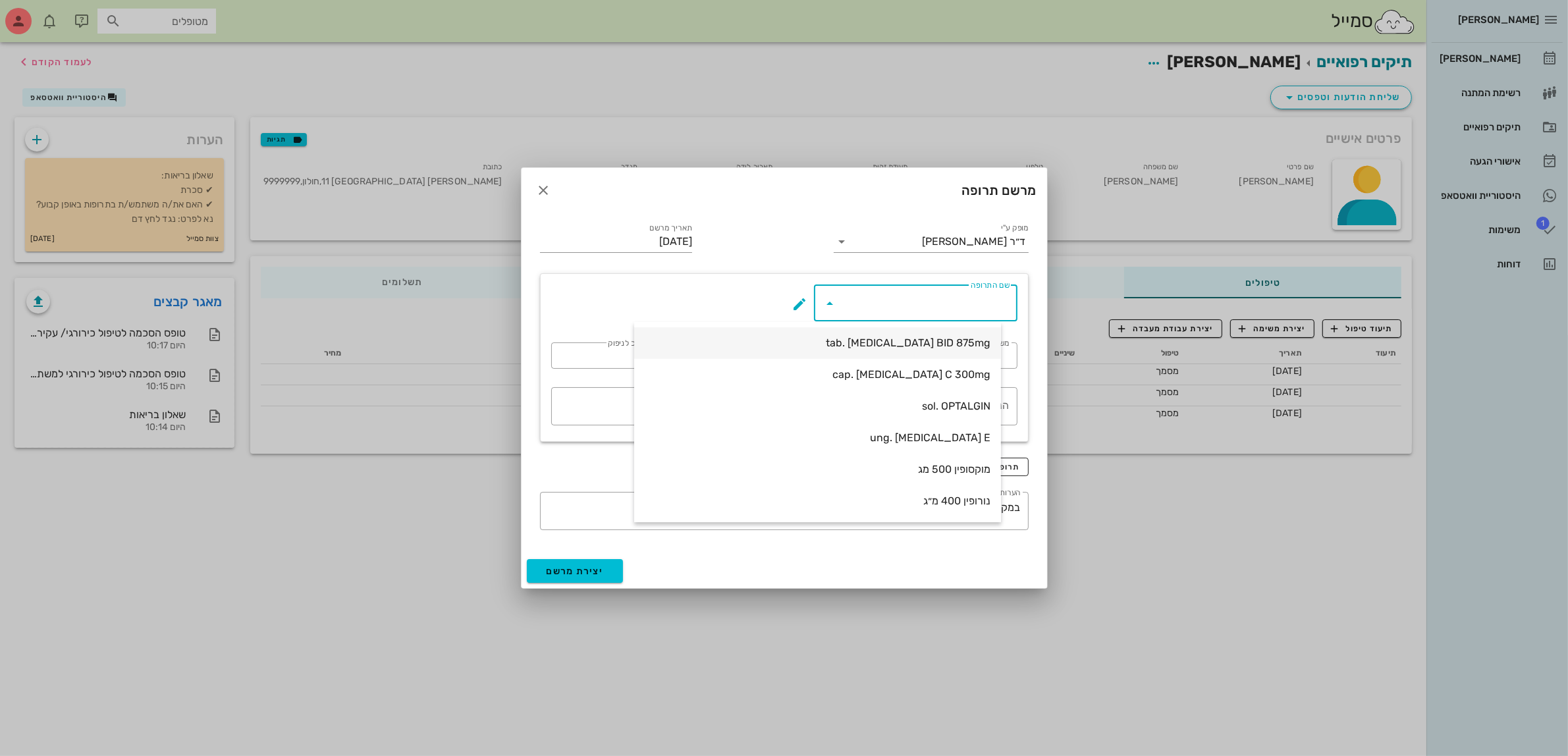
type input "14"
type textarea "טבליה אחת כל 12 שעות במשך 7 ימים"
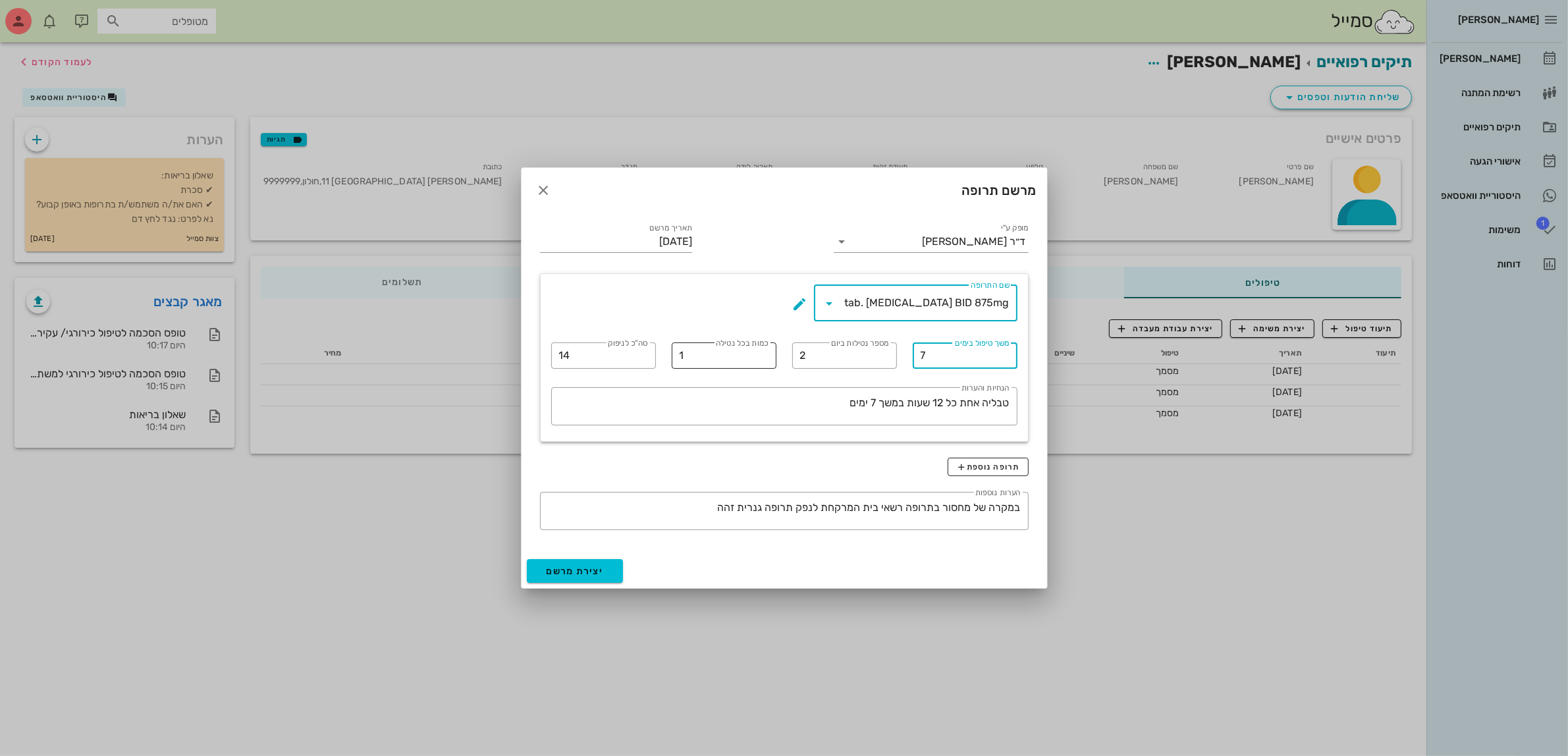
drag, startPoint x: 934, startPoint y: 358, endPoint x: 774, endPoint y: 347, distance: 160.4
click at [774, 347] on div "​ שם התרופה tab. [MEDICAL_DATA] BID 875mg ​ משך טיפול בימים 7 ​ מספר נטילות ביו…" at bounding box center [784, 357] width 482 height 162
type input "10"
click at [710, 242] on div "מופק ע"י ד״ר [PERSON_NAME] תאריך מרשם [DATE] ​ שם התרופה tab. [MEDICAL_DATA] BI…" at bounding box center [784, 378] width 505 height 331
drag, startPoint x: 568, startPoint y: 353, endPoint x: 399, endPoint y: 377, distance: 170.7
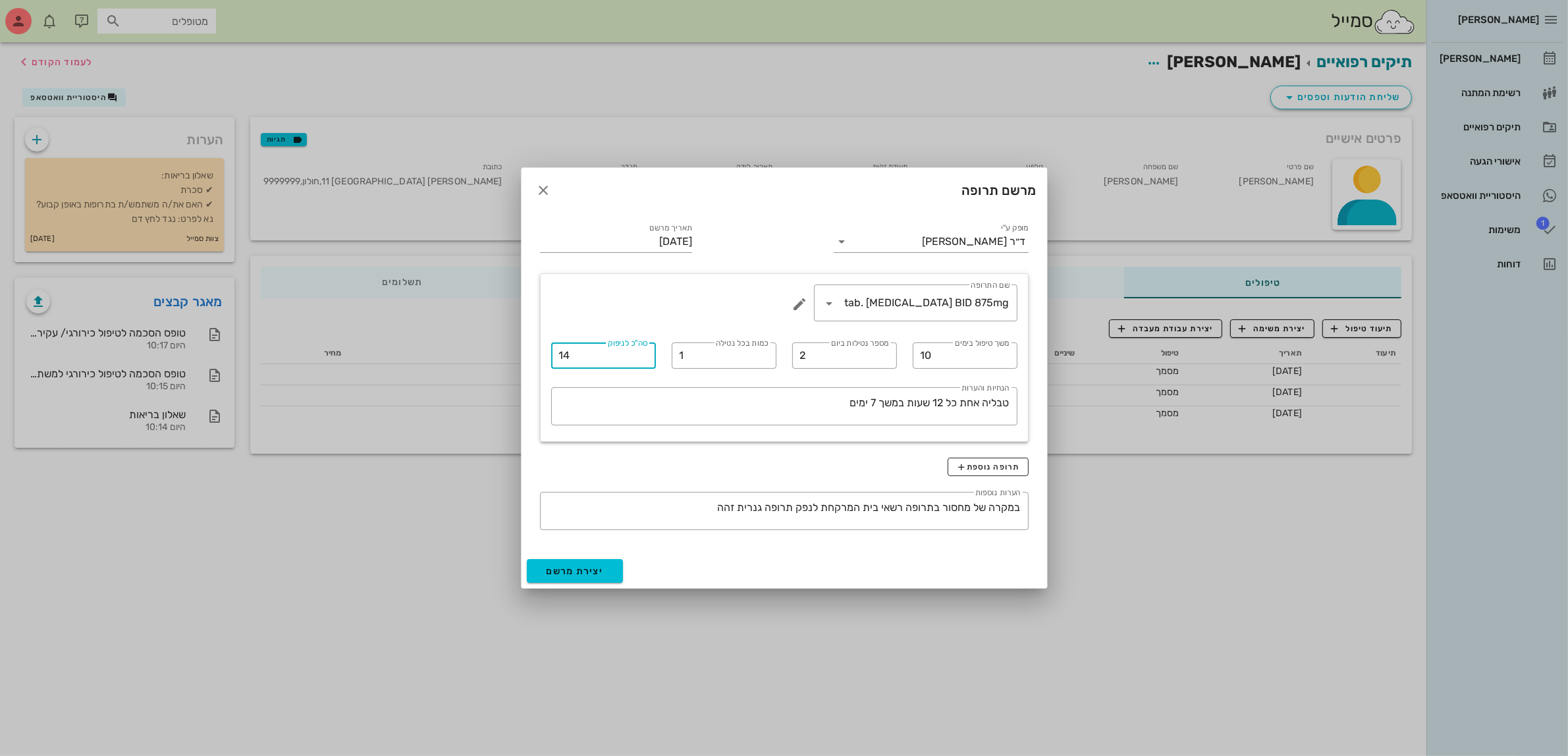
click at [400, 377] on div "[PERSON_NAME] רשימת המתנה תיקים רפואיים אישורי הגעה היסטוריית וואטסאפ 1 משימות …" at bounding box center [784, 378] width 1568 height 756
type input "1"
type input "20"
click at [588, 570] on span "יצירת מרשם" at bounding box center [575, 571] width 57 height 11
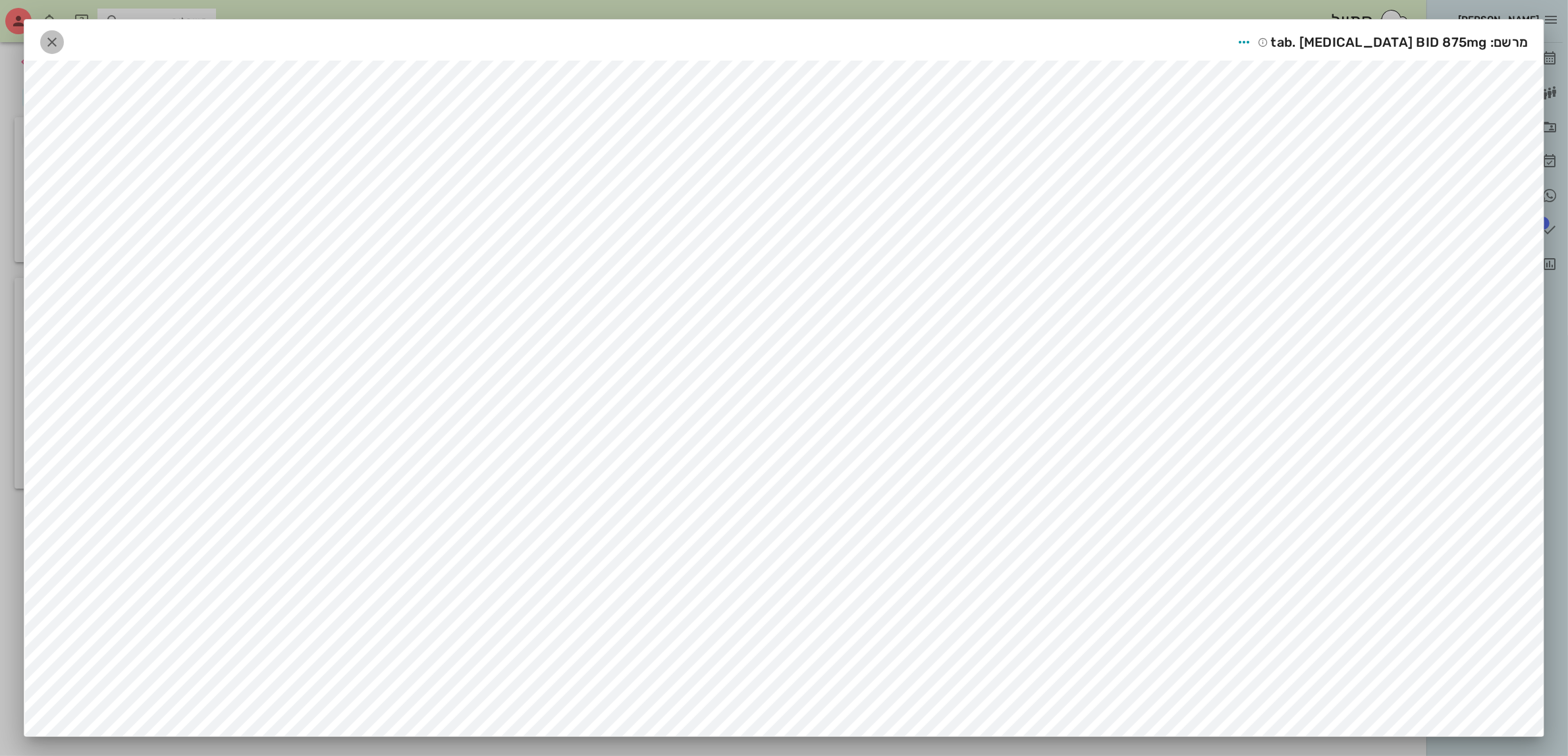
click at [57, 38] on icon "button" at bounding box center [52, 42] width 16 height 16
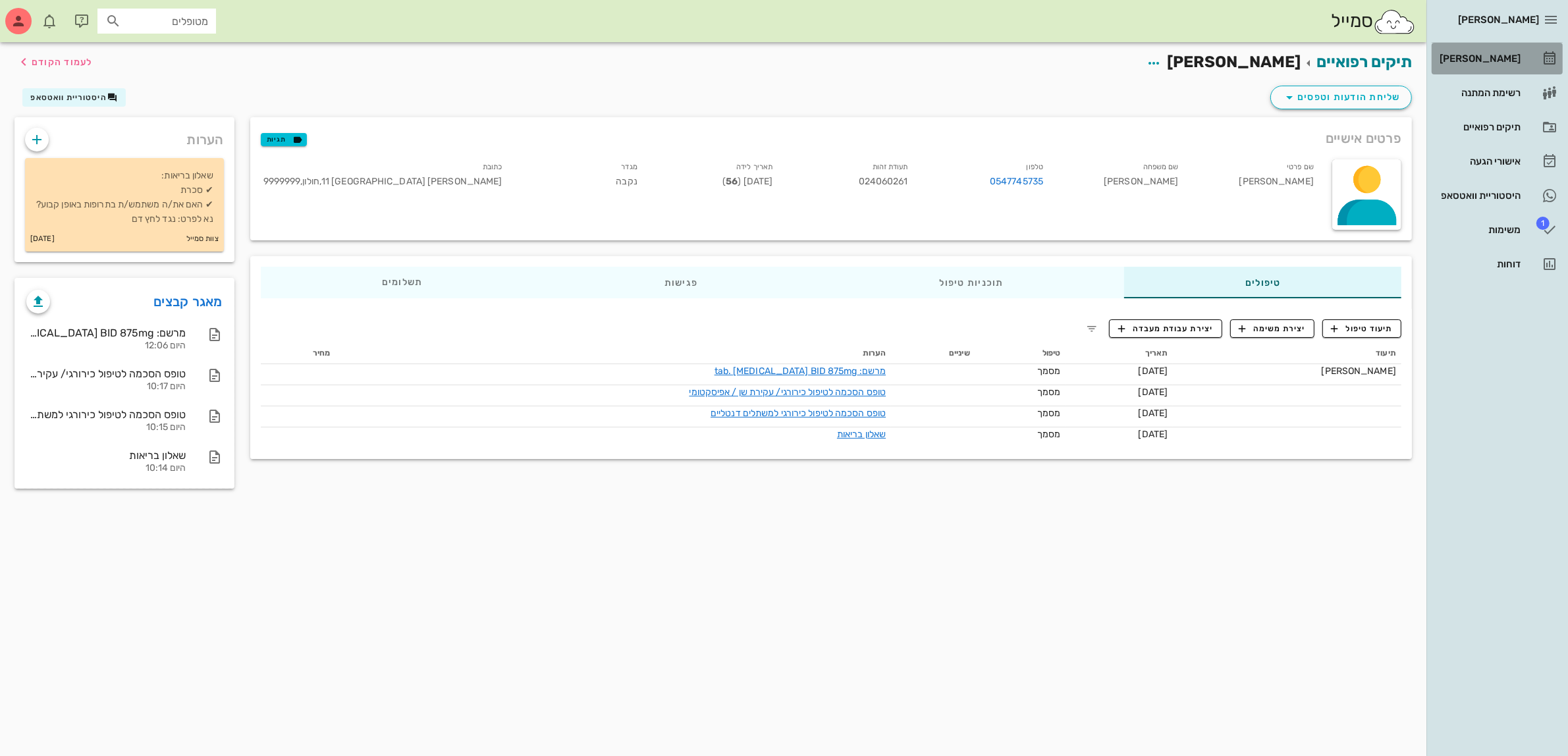
click at [1497, 60] on div "[PERSON_NAME]" at bounding box center [1480, 59] width 84 height 10
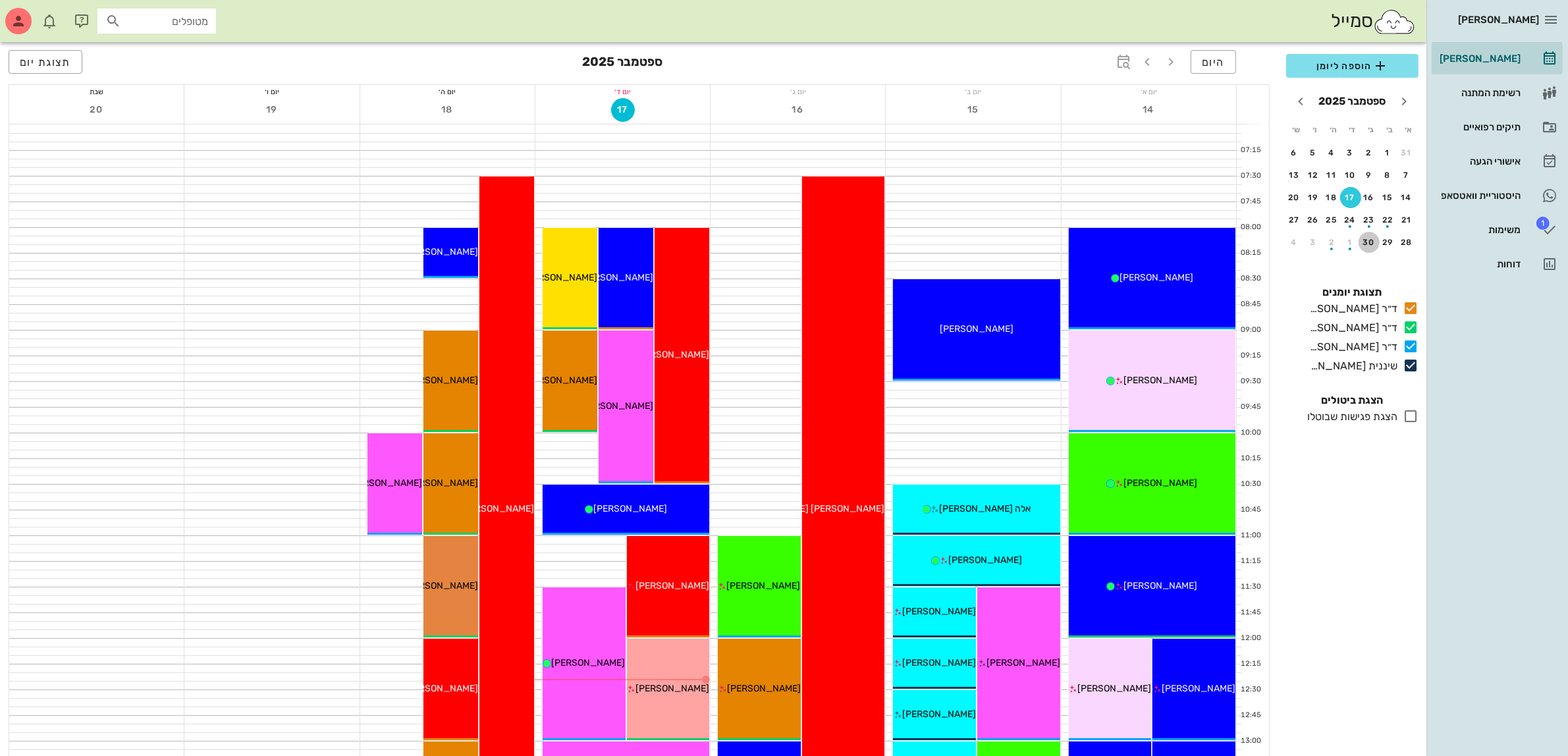
click at [1367, 241] on div "30" at bounding box center [1369, 242] width 21 height 10
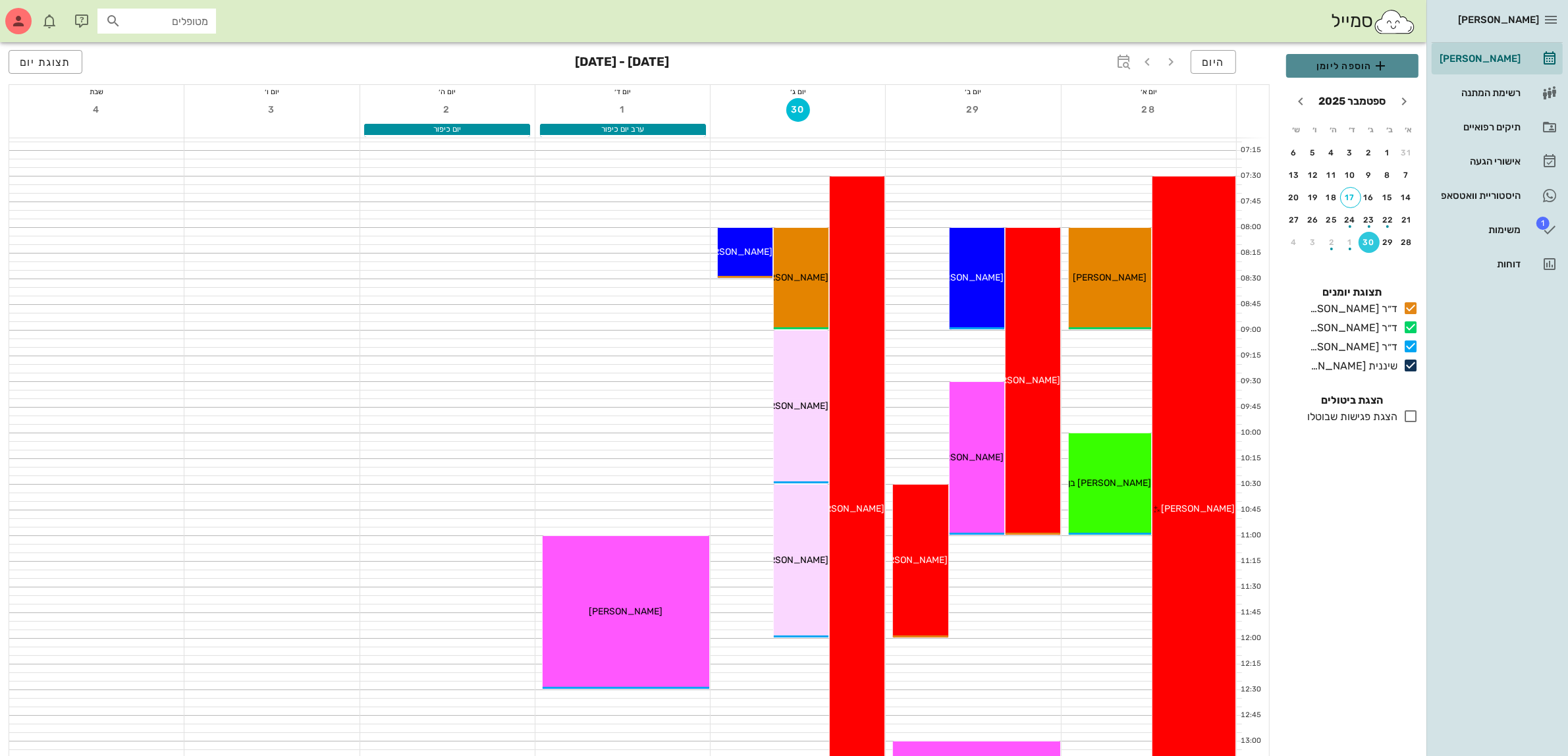
click at [1341, 63] on span "הוספה ליומן" at bounding box center [1352, 66] width 111 height 16
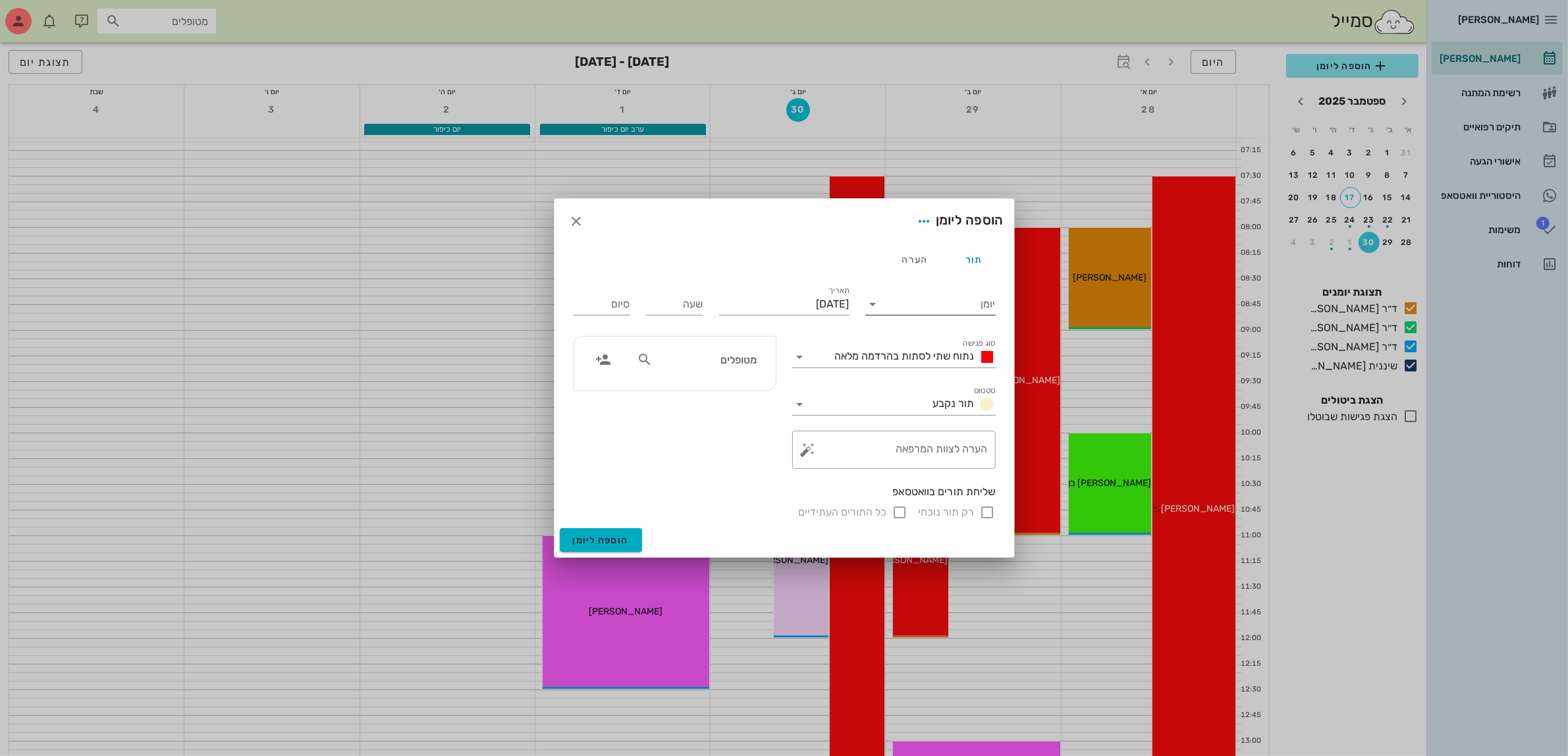
click at [886, 303] on input "יומן" at bounding box center [940, 304] width 112 height 21
click at [950, 375] on div "ד״ר [PERSON_NAME]" at bounding box center [934, 378] width 116 height 12
click at [673, 302] on input "שעה" at bounding box center [674, 304] width 57 height 21
click at [791, 301] on input "[DATE]" at bounding box center [784, 304] width 130 height 21
click at [643, 304] on div "שעה" at bounding box center [675, 302] width 74 height 52
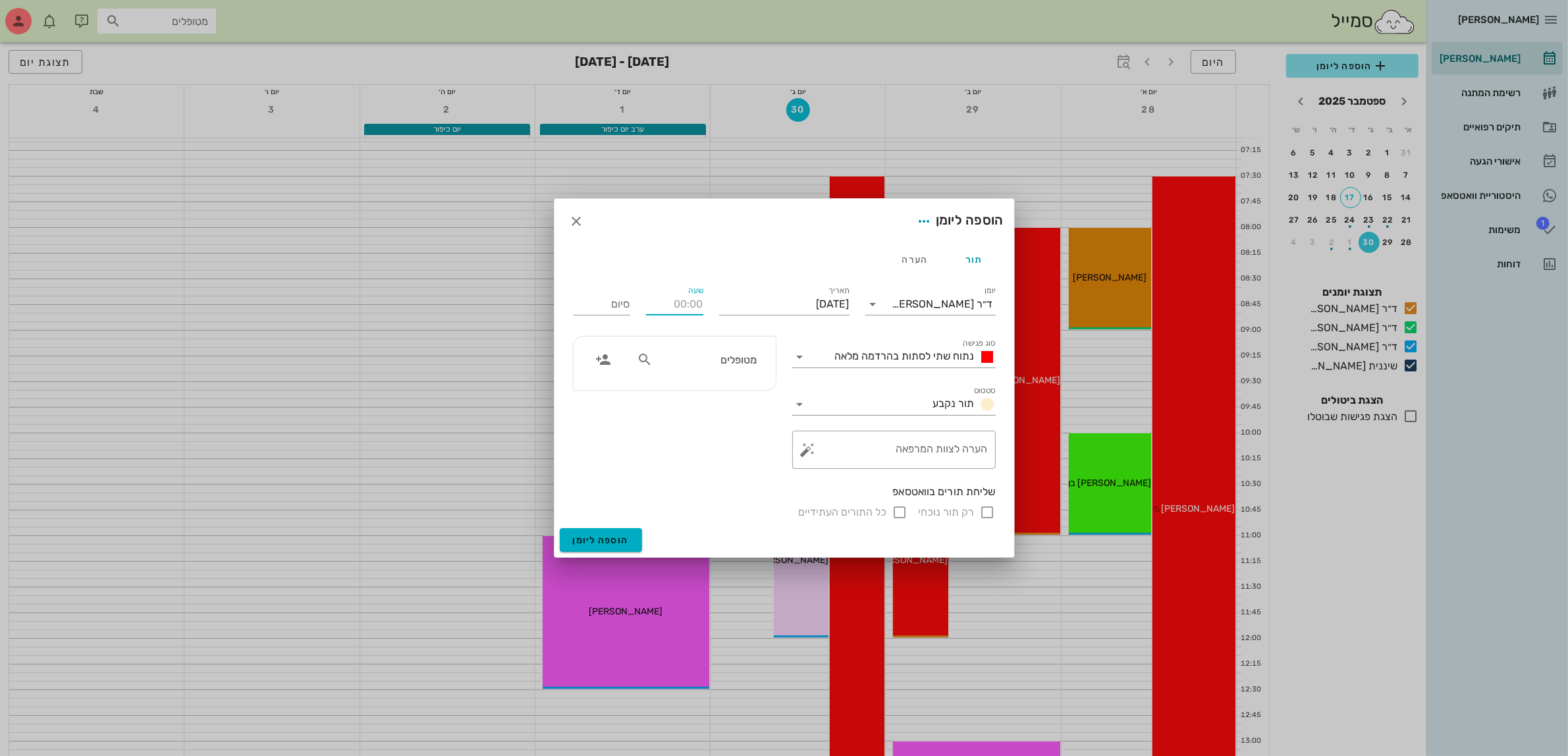
click at [677, 307] on input "שעה" at bounding box center [674, 304] width 57 height 21
type input "10:00"
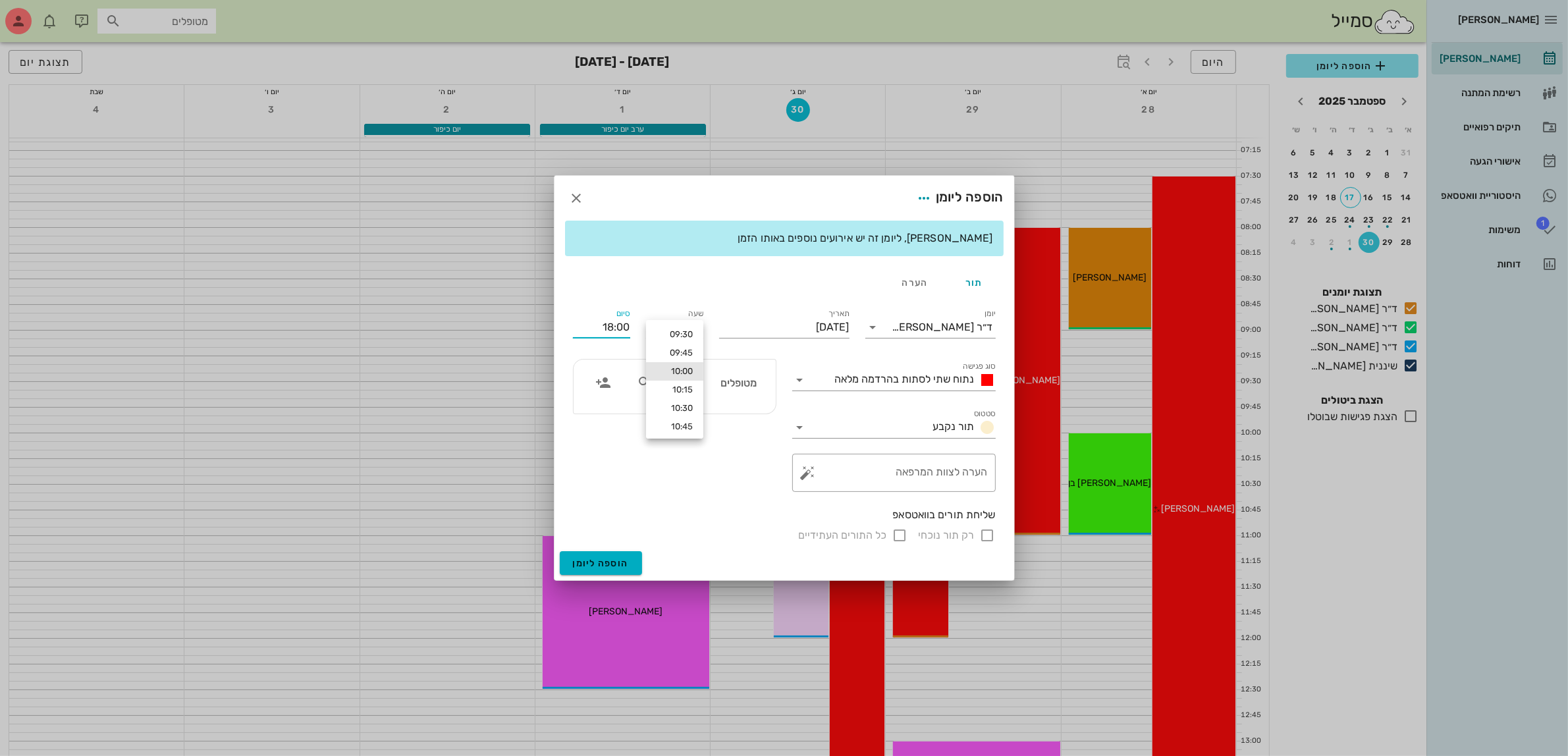
click at [620, 302] on div "סיום 18:00" at bounding box center [602, 325] width 74 height 52
click at [620, 324] on input "18:00" at bounding box center [601, 327] width 57 height 21
click at [606, 356] on div "10:15 (15 דקות)" at bounding box center [568, 358] width 79 height 10
click at [863, 379] on span "נתוח שתי לסתות בהרדמה מלאה" at bounding box center [906, 379] width 140 height 12
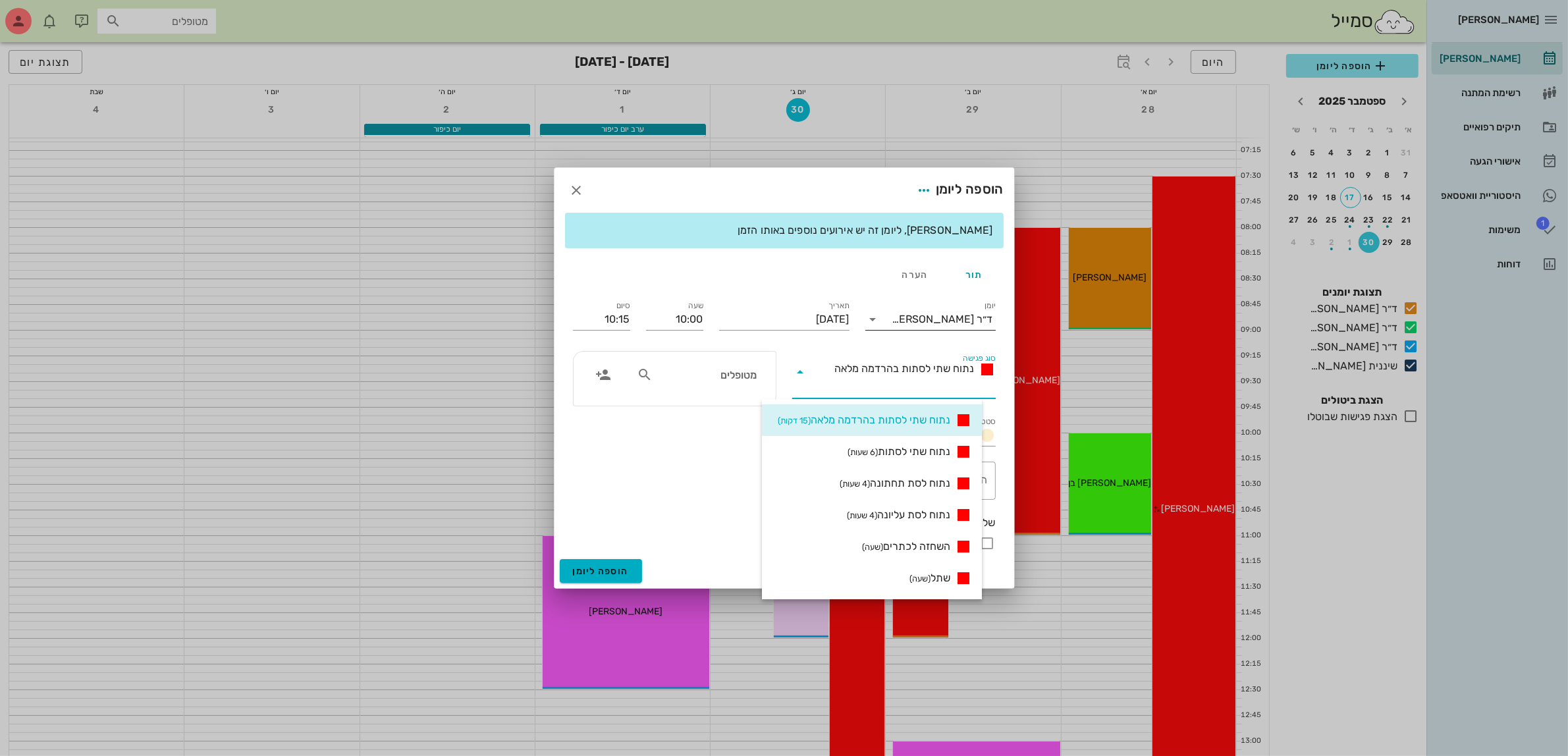
click at [892, 315] on input "יומן" at bounding box center [888, 319] width 9 height 21
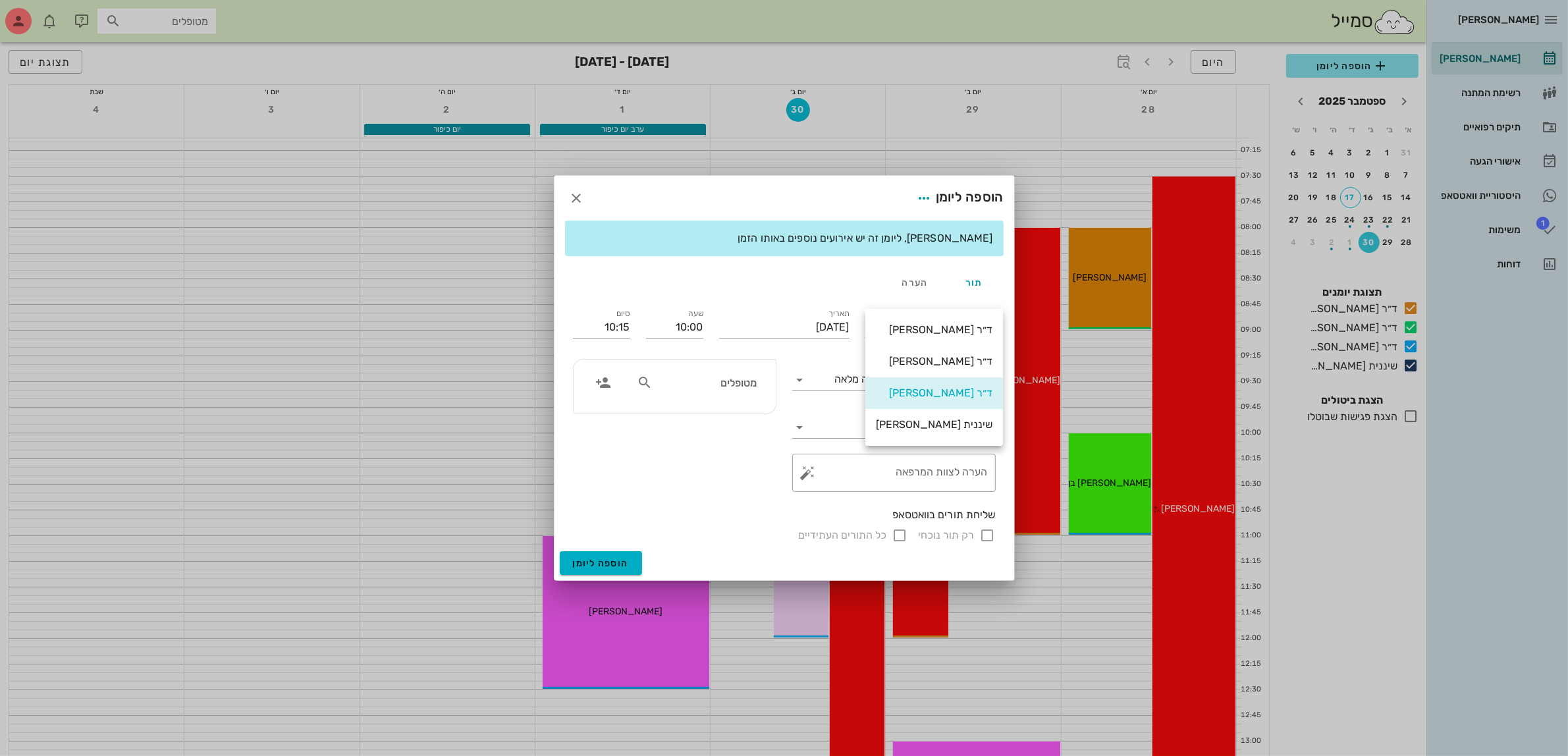
click at [913, 398] on div "ד״ר [PERSON_NAME]" at bounding box center [934, 393] width 116 height 12
click at [934, 381] on span "נתוח שתי לסתות בהרדמה מלאה" at bounding box center [906, 379] width 140 height 12
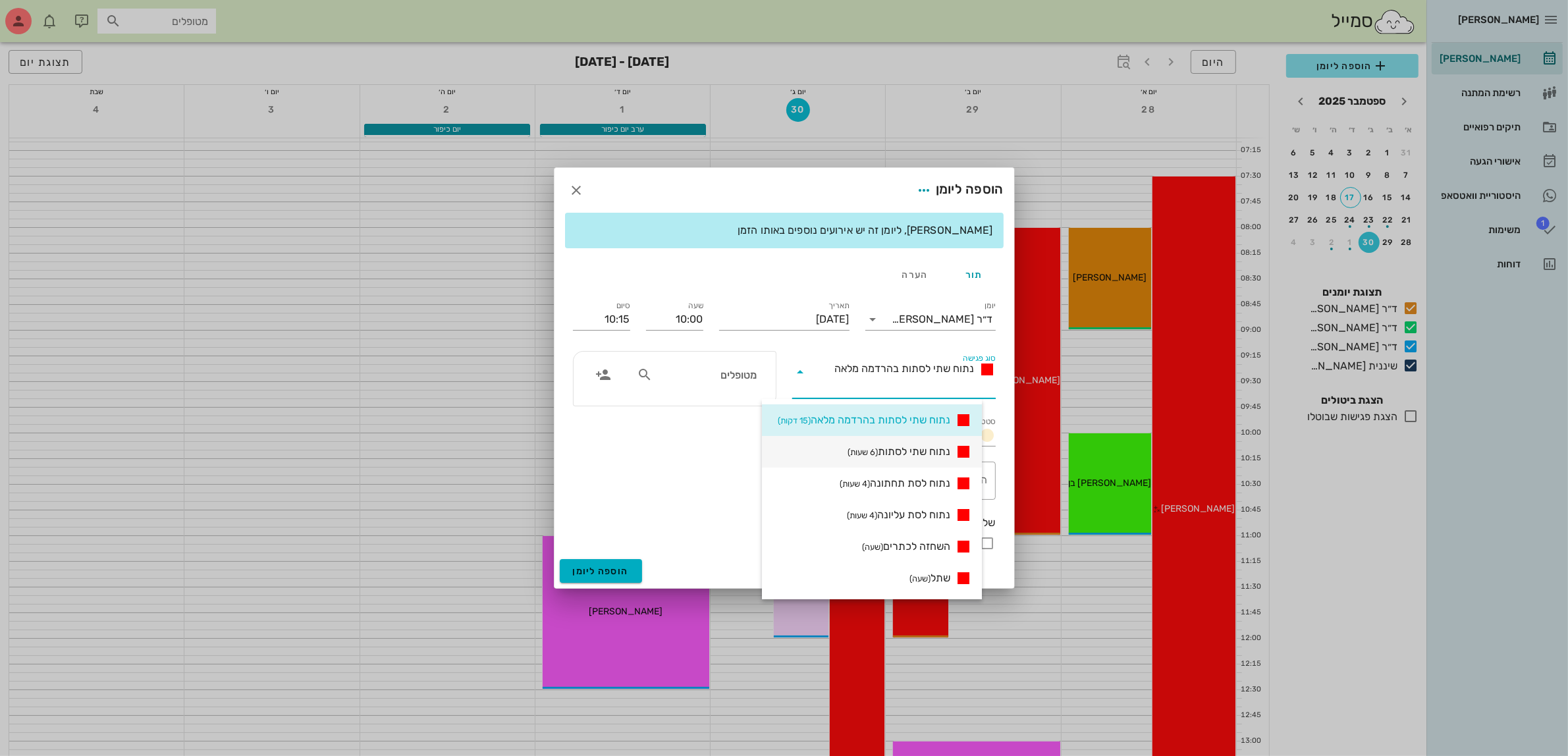
scroll to position [329, 0]
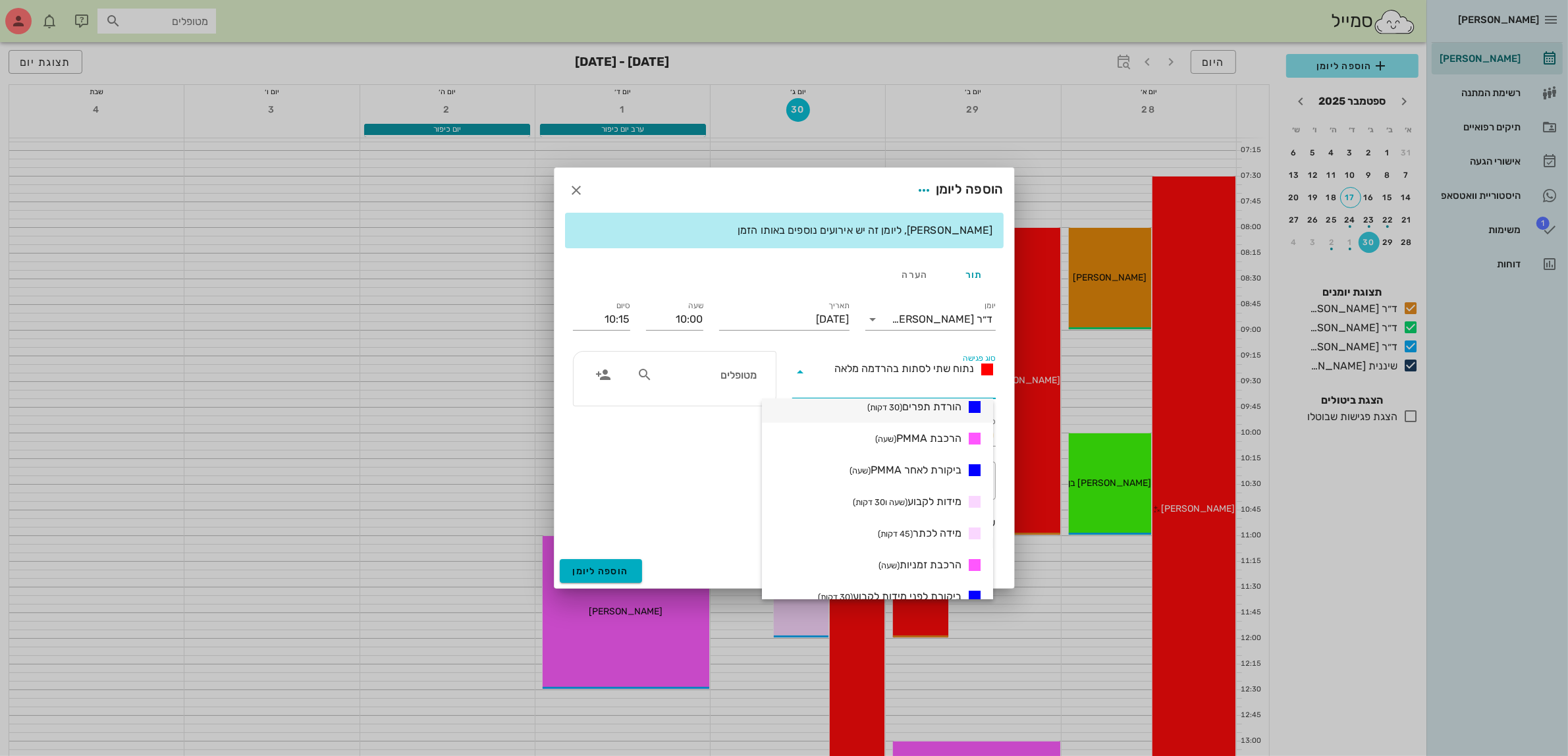
click at [907, 405] on span "הורדת תפרים (30 דקות)" at bounding box center [914, 407] width 94 height 16
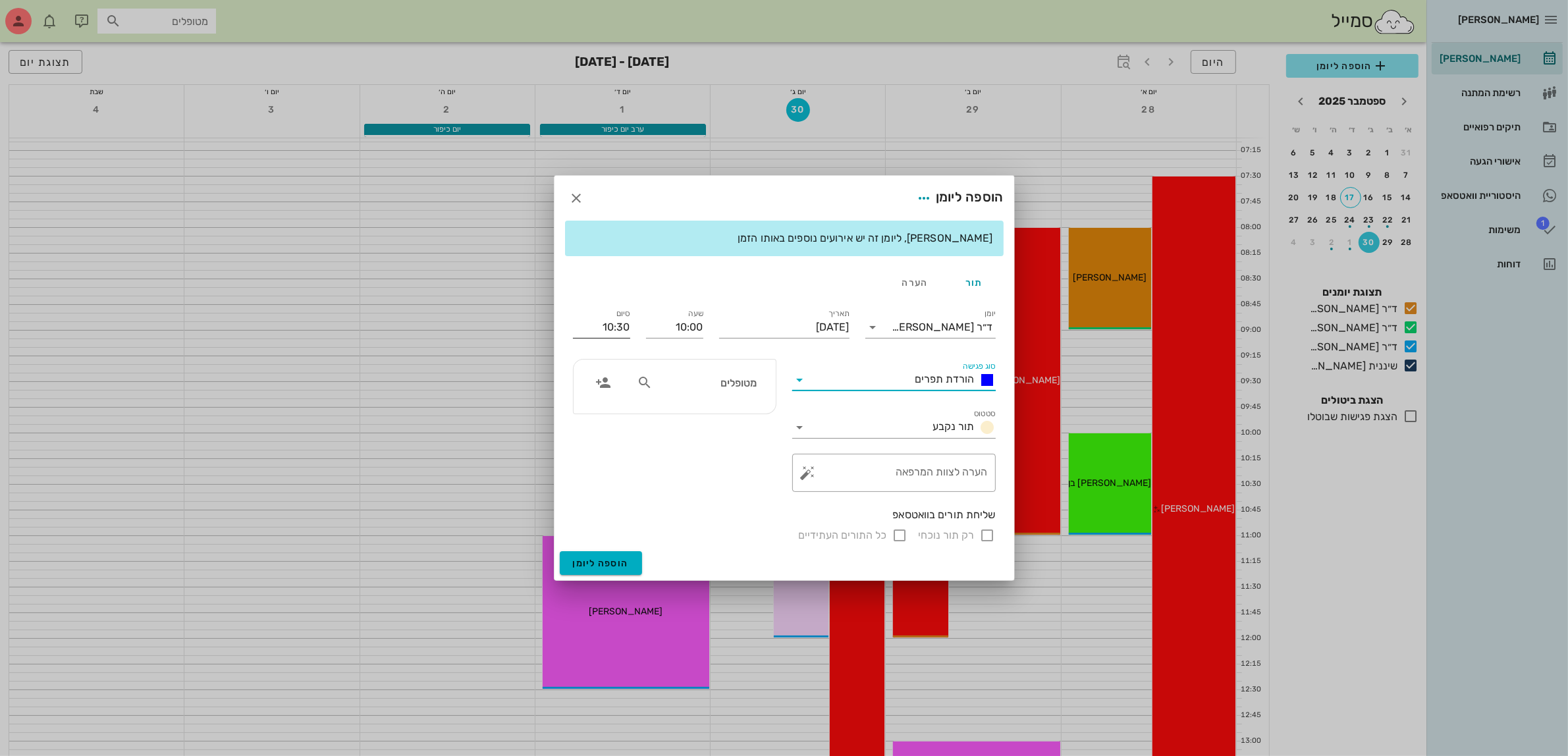
click at [630, 323] on input "10:30" at bounding box center [601, 327] width 57 height 21
click at [606, 354] on div "10:15 (15 דקות)" at bounding box center [568, 358] width 79 height 10
type input "10:15"
click at [749, 383] on input "מטופלים" at bounding box center [706, 383] width 102 height 18
type input "סוז"
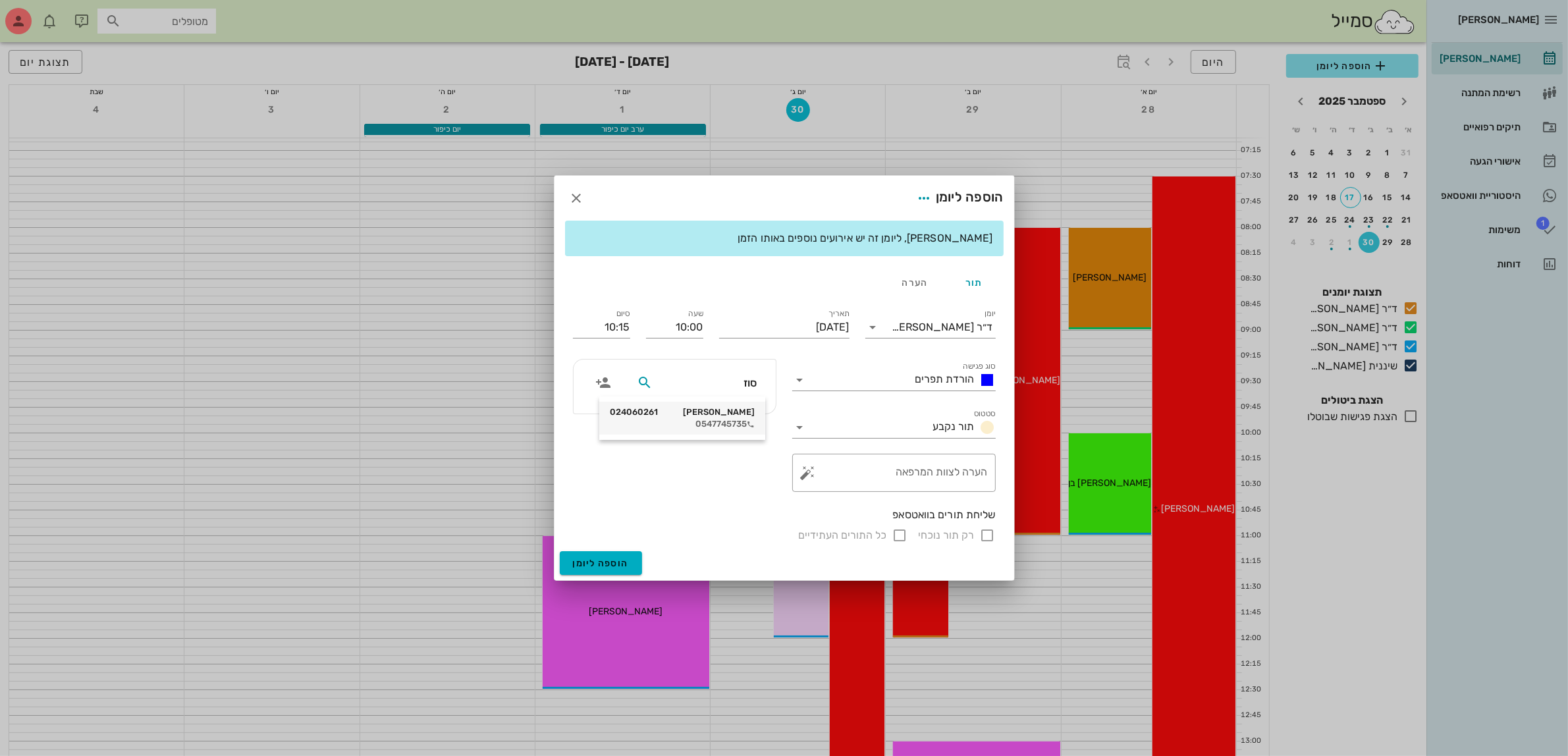
click at [739, 426] on div "0547745735" at bounding box center [682, 424] width 145 height 10
click at [987, 530] on input "רק תור נוכחי" at bounding box center [988, 536] width 16 height 16
checkbox input "false"
click at [610, 561] on span "הוספה ליומן" at bounding box center [601, 564] width 56 height 11
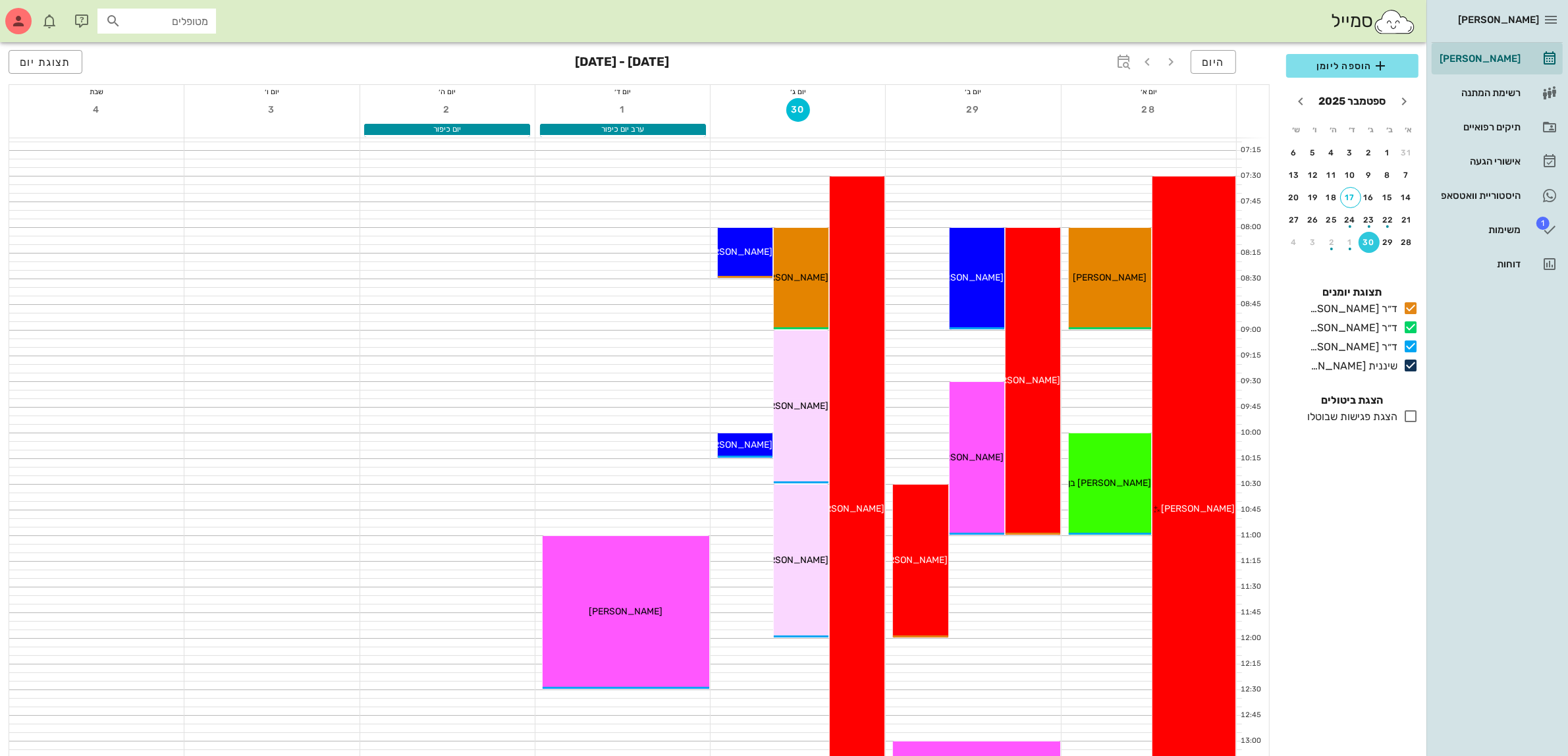
click at [209, 20] on div "מטופלים" at bounding box center [157, 21] width 119 height 25
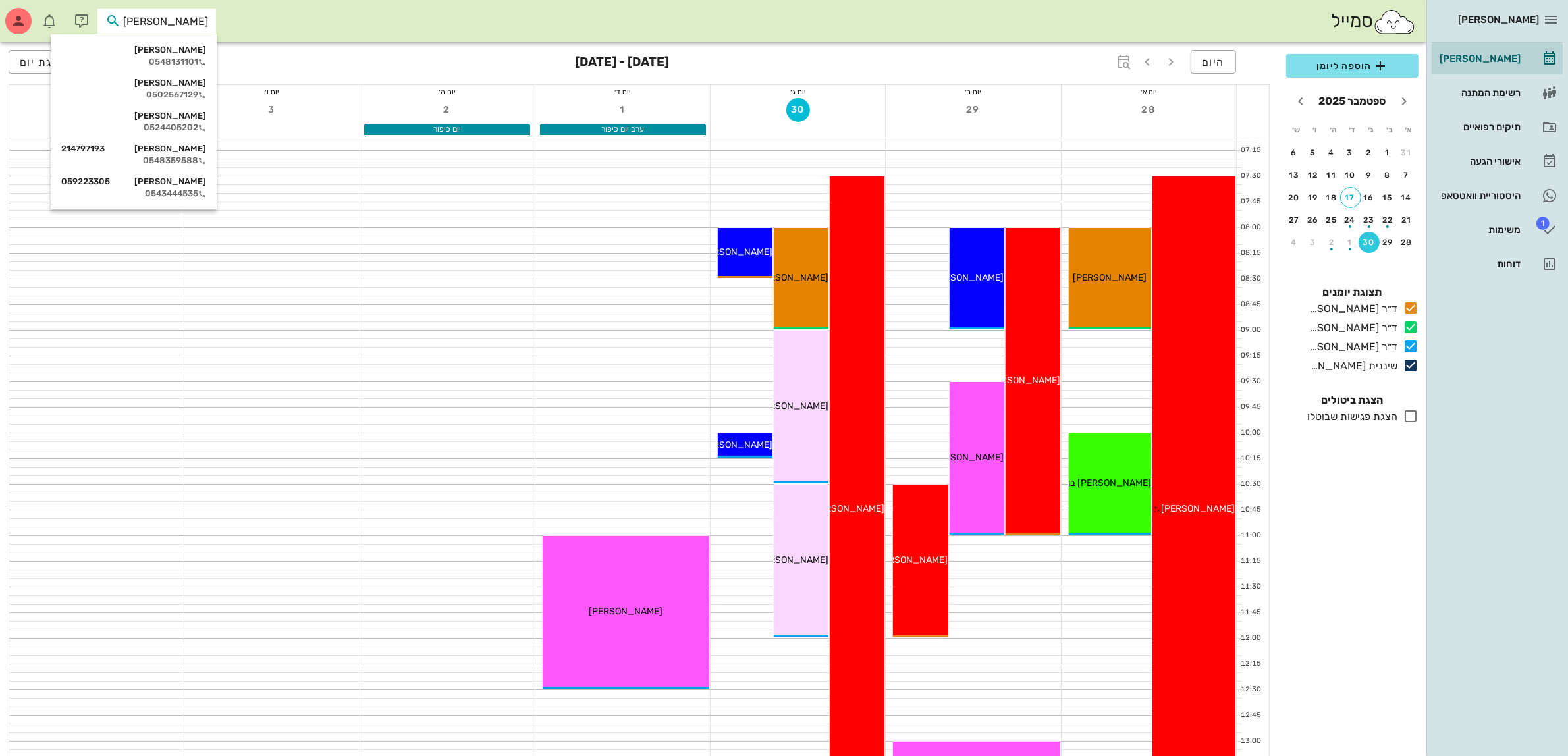
type input "שיר"
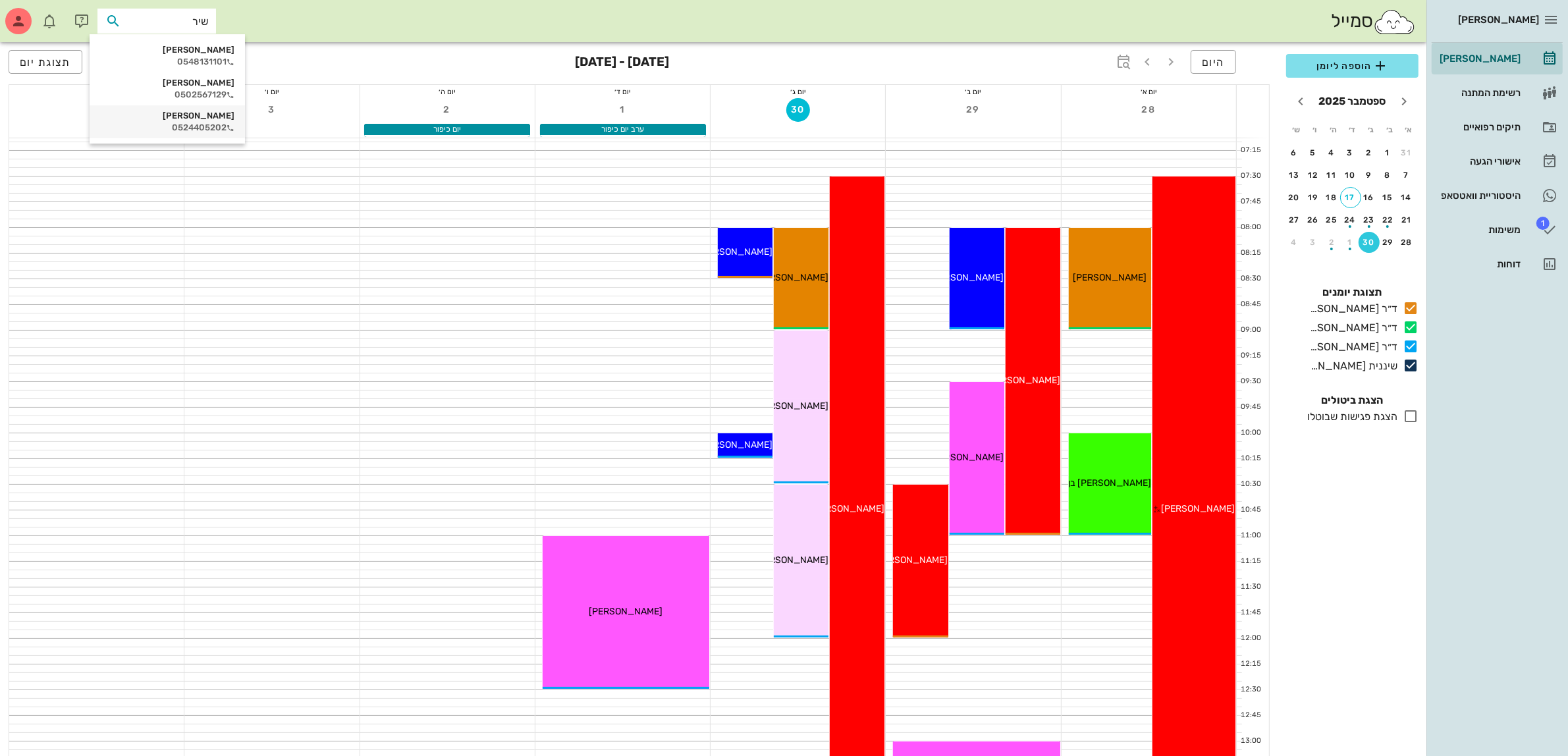
click at [166, 114] on div "[PERSON_NAME]" at bounding box center [167, 116] width 135 height 10
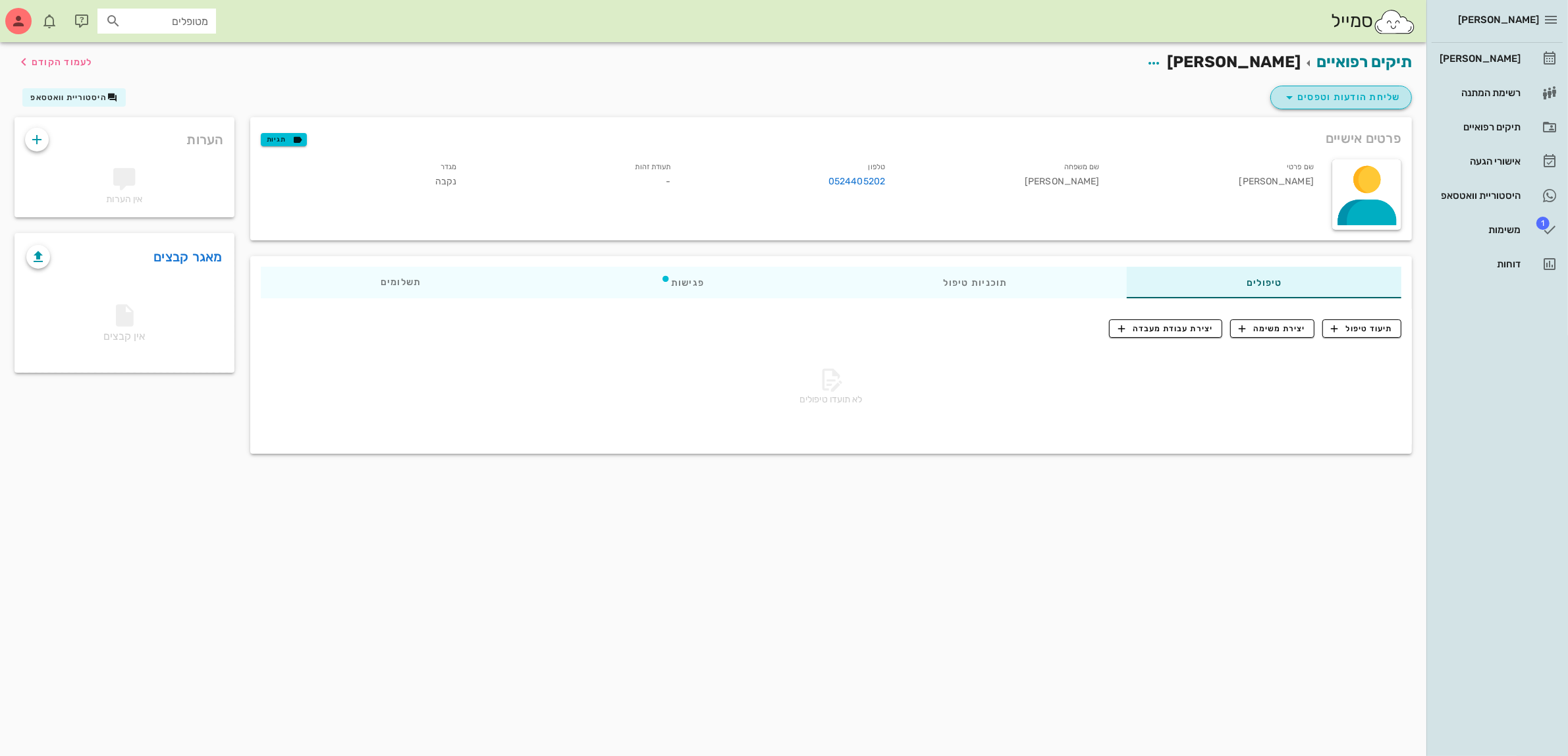
click at [1331, 89] on span "שליחת הודעות וטפסים" at bounding box center [1341, 97] width 119 height 16
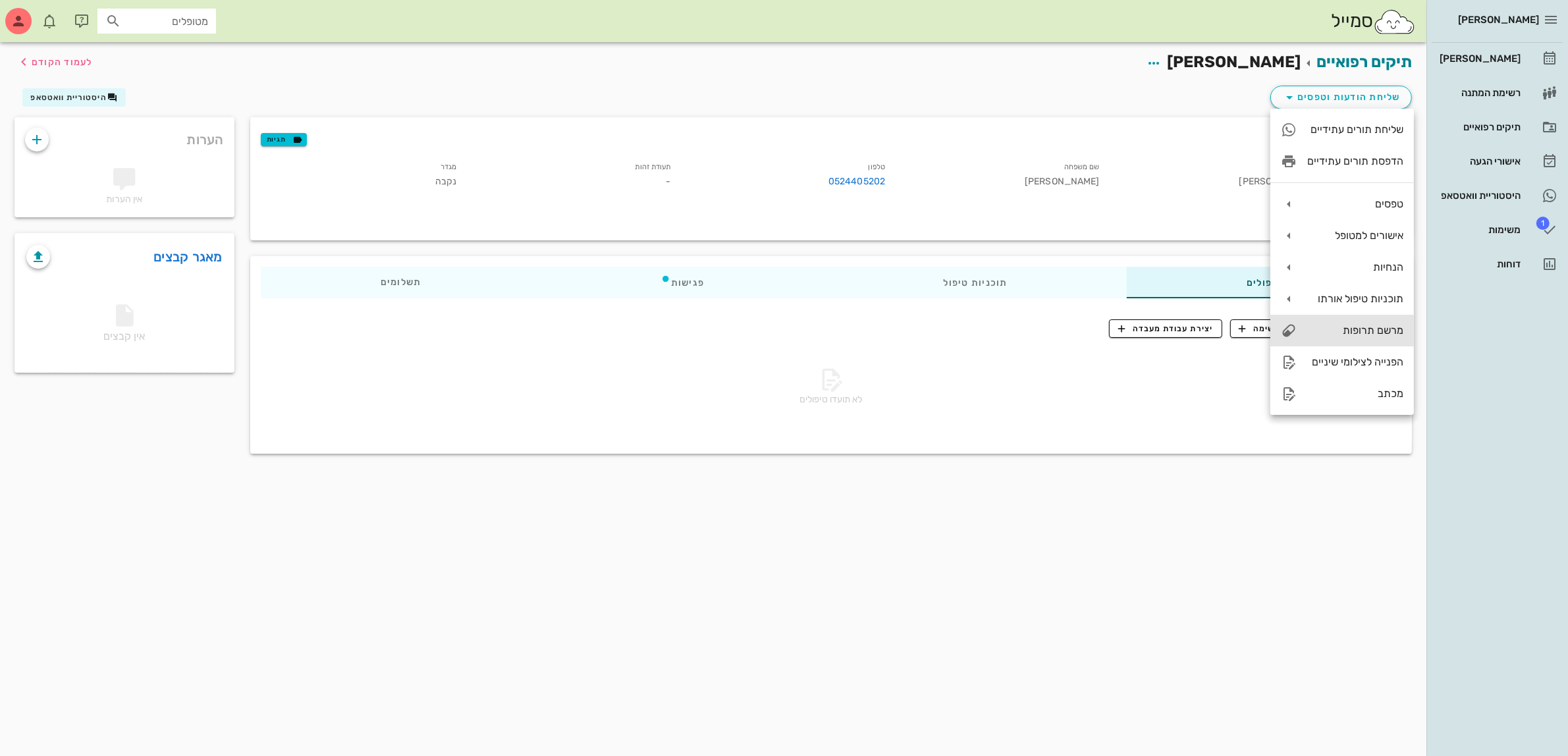
click at [1348, 334] on div "מרשם תרופות" at bounding box center [1355, 330] width 96 height 12
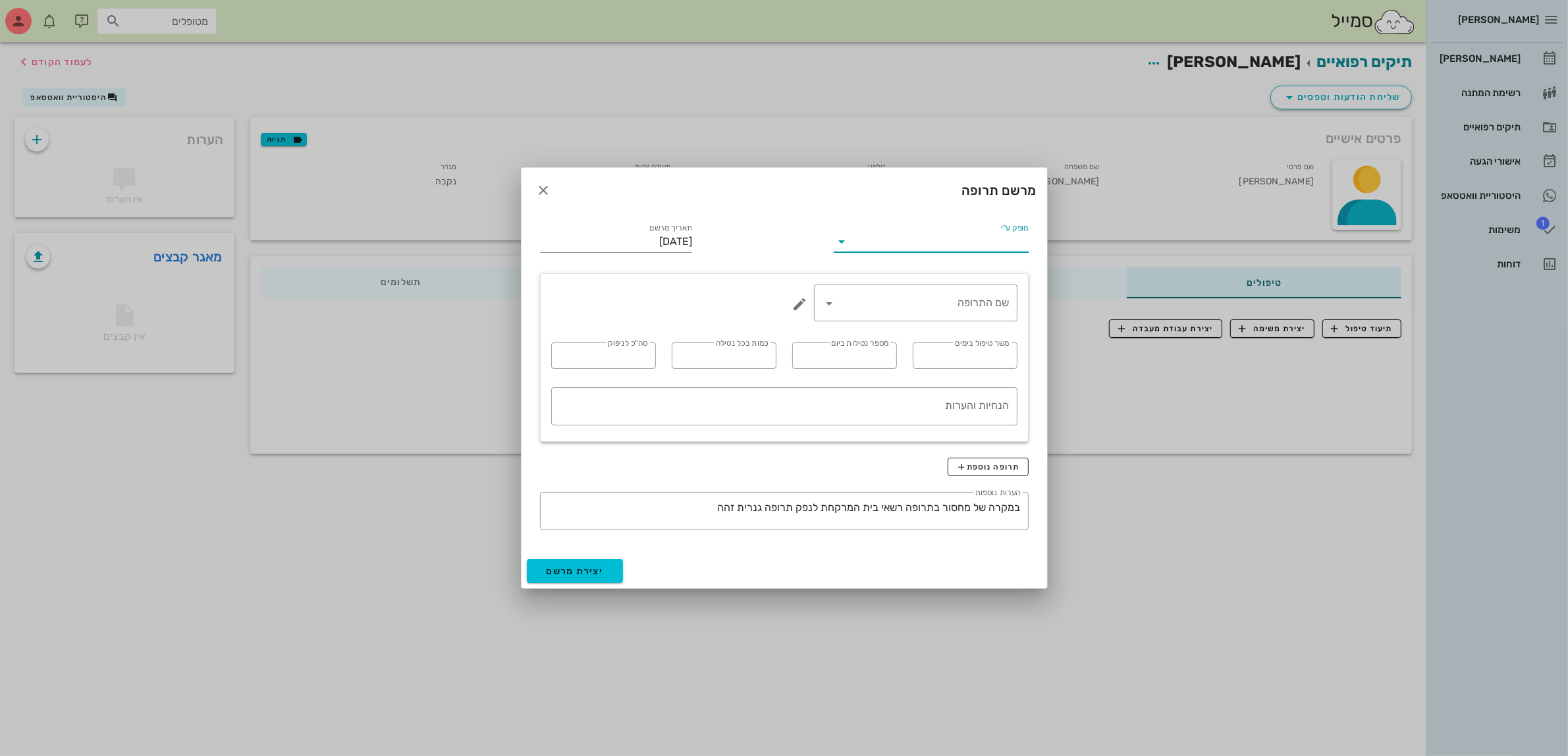
click at [949, 238] on input "מופק ע"י" at bounding box center [940, 242] width 176 height 21
click at [956, 284] on div "ד״ר [PERSON_NAME]" at bounding box center [931, 284] width 173 height 12
click at [944, 297] on input "שם התרופה" at bounding box center [925, 303] width 169 height 21
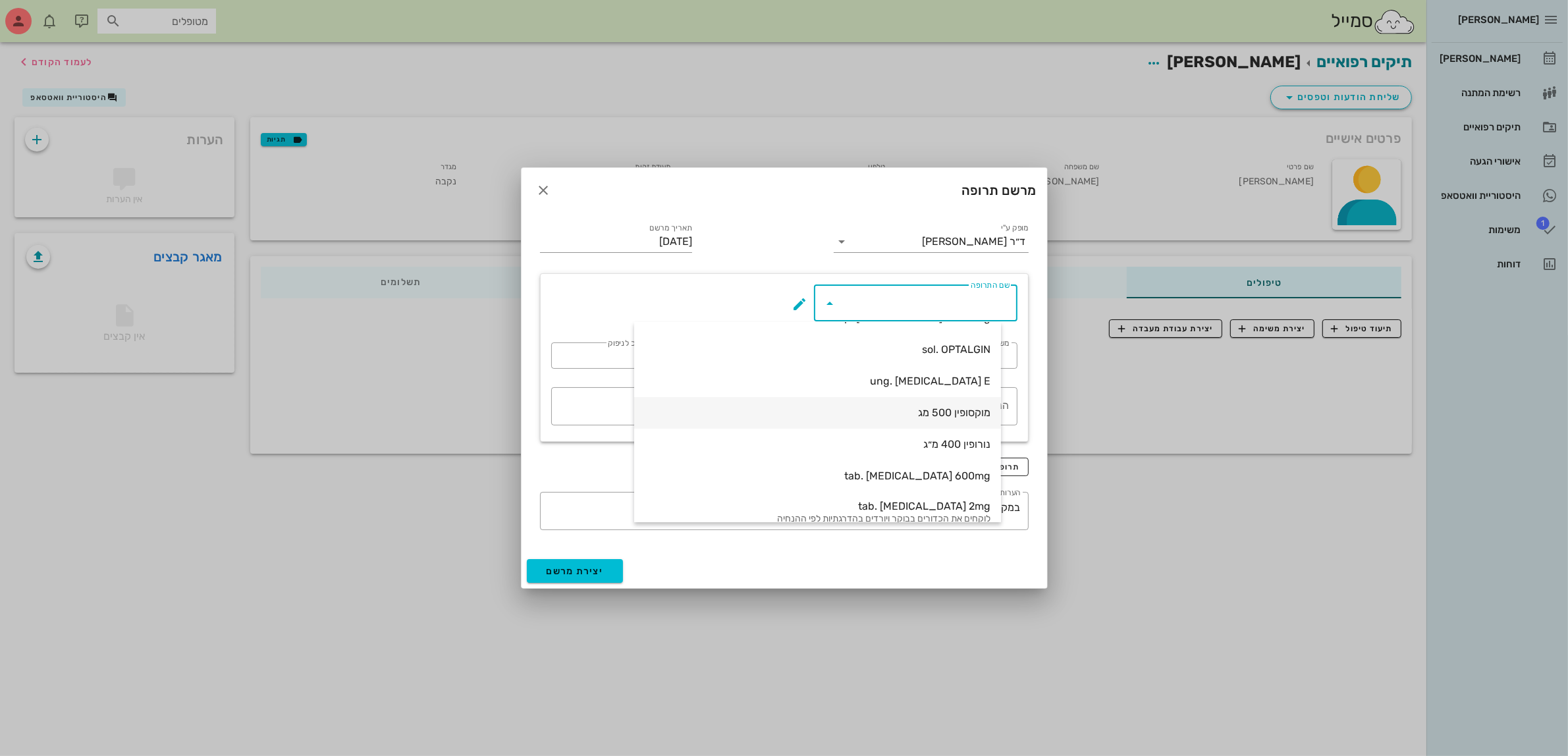
scroll to position [82, 0]
click at [962, 377] on div "מוקסופין 500 מג" at bounding box center [817, 387] width 346 height 28
type input "מוקסופין 500 מג"
click at [939, 368] on div "משך טיפול בימים" at bounding box center [965, 355] width 89 height 26
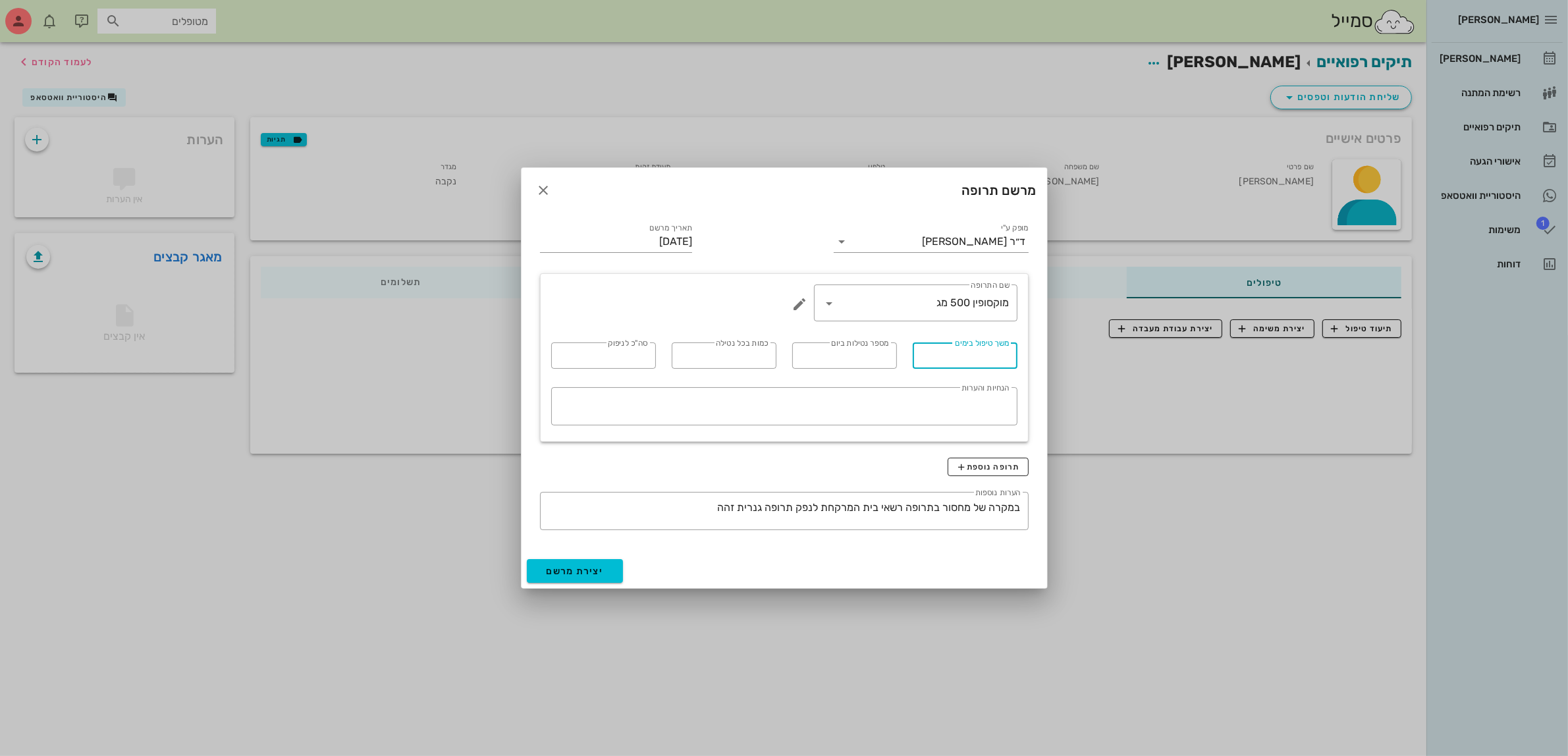
click at [961, 354] on input "משך טיפול בימים" at bounding box center [965, 355] width 89 height 21
type input "10"
click at [866, 356] on input "מספר נטילות ביום" at bounding box center [845, 355] width 89 height 21
type input "2"
click at [754, 358] on input "כמות בכל נטילה" at bounding box center [724, 355] width 89 height 21
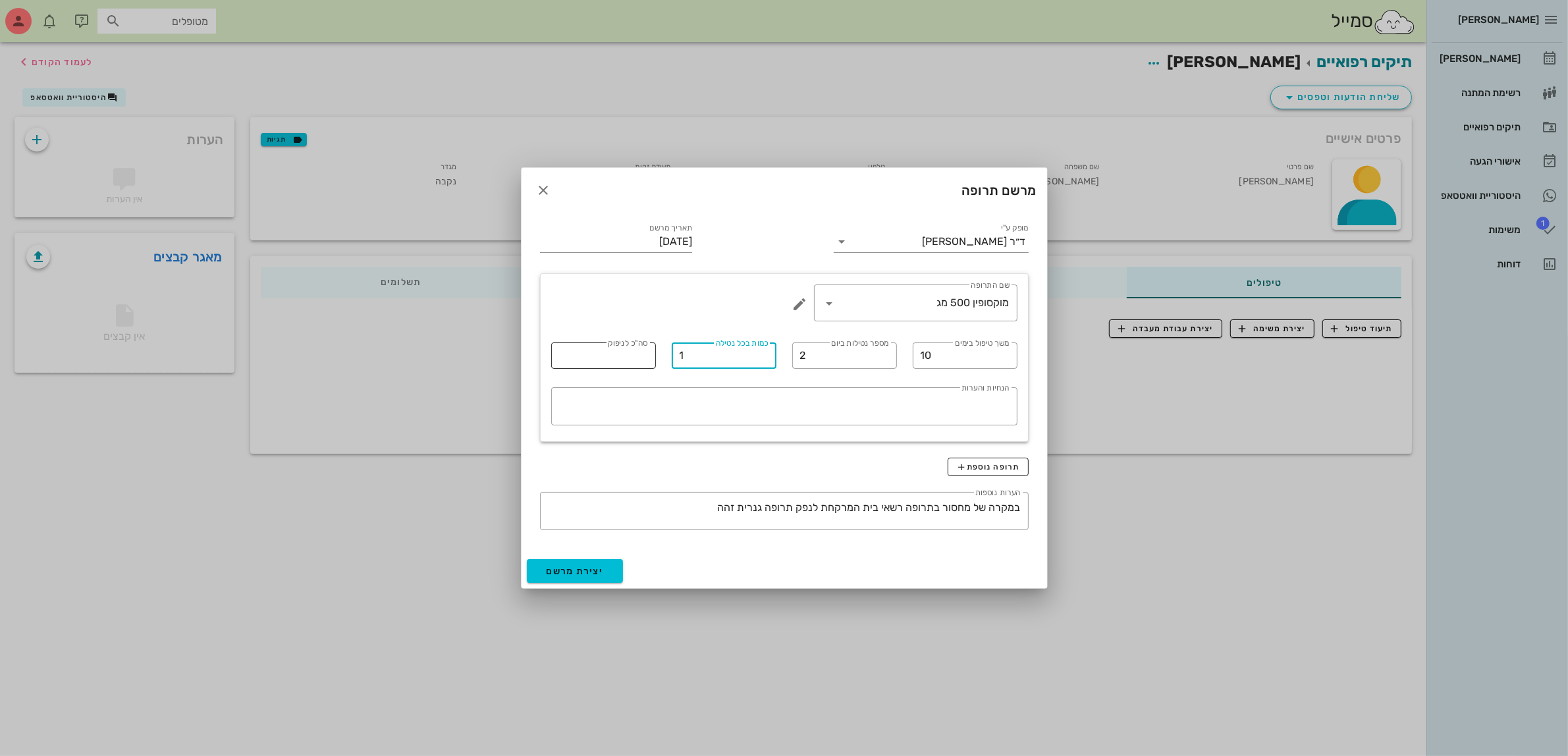
type input "1"
click at [640, 357] on input "סה"כ לניפוק" at bounding box center [604, 355] width 89 height 21
type input "20"
click at [584, 571] on span "יצירת מרשם" at bounding box center [575, 571] width 57 height 11
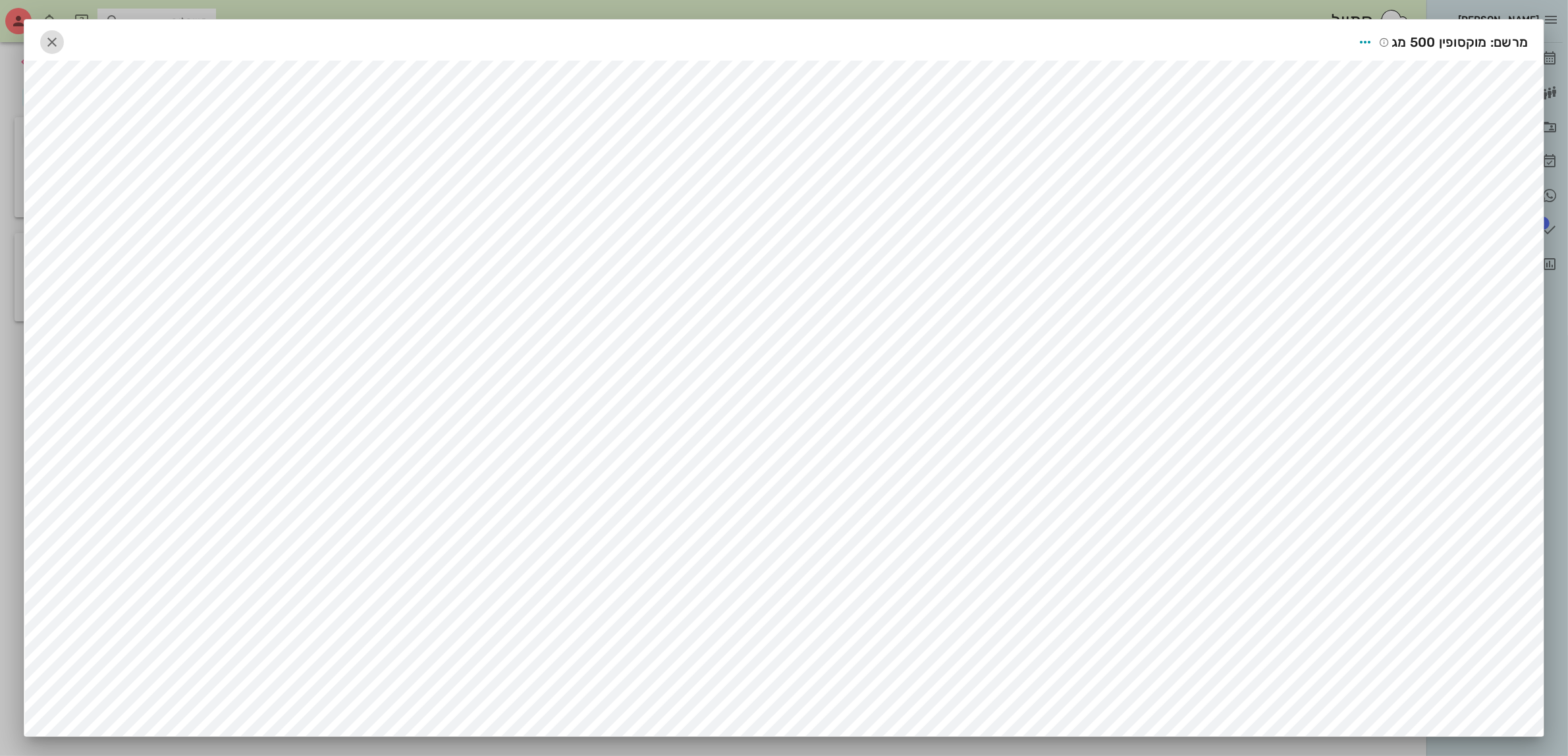
click at [57, 51] on button "button" at bounding box center [52, 42] width 24 height 24
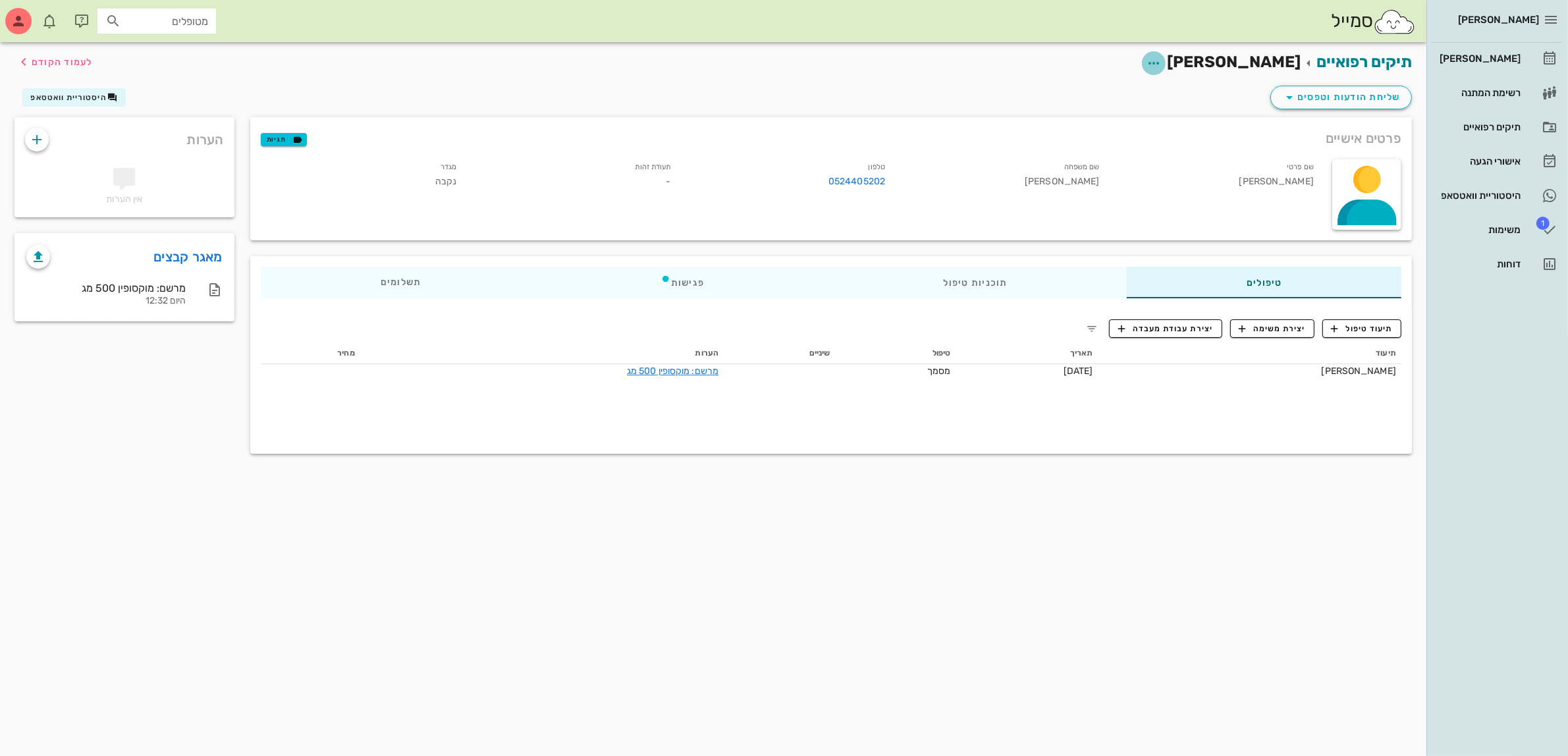
click at [1162, 67] on icon "button" at bounding box center [1154, 63] width 16 height 16
click at [1191, 100] on div "עריכת פרטי מטופל" at bounding box center [1163, 95] width 99 height 12
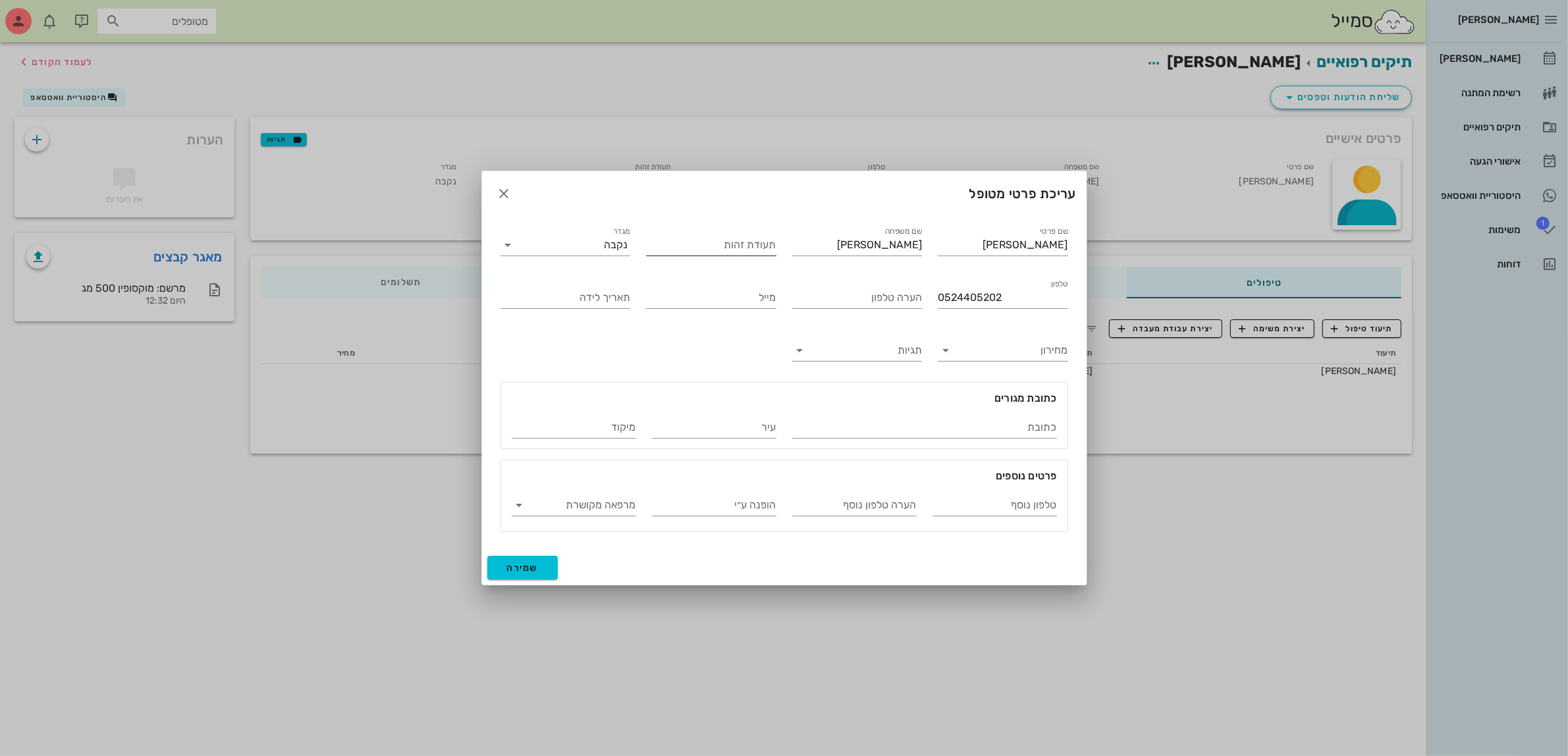
click at [687, 247] on input "תעודת זהות" at bounding box center [710, 245] width 130 height 21
type input "301317608"
click at [534, 565] on span "שמירה" at bounding box center [523, 568] width 32 height 11
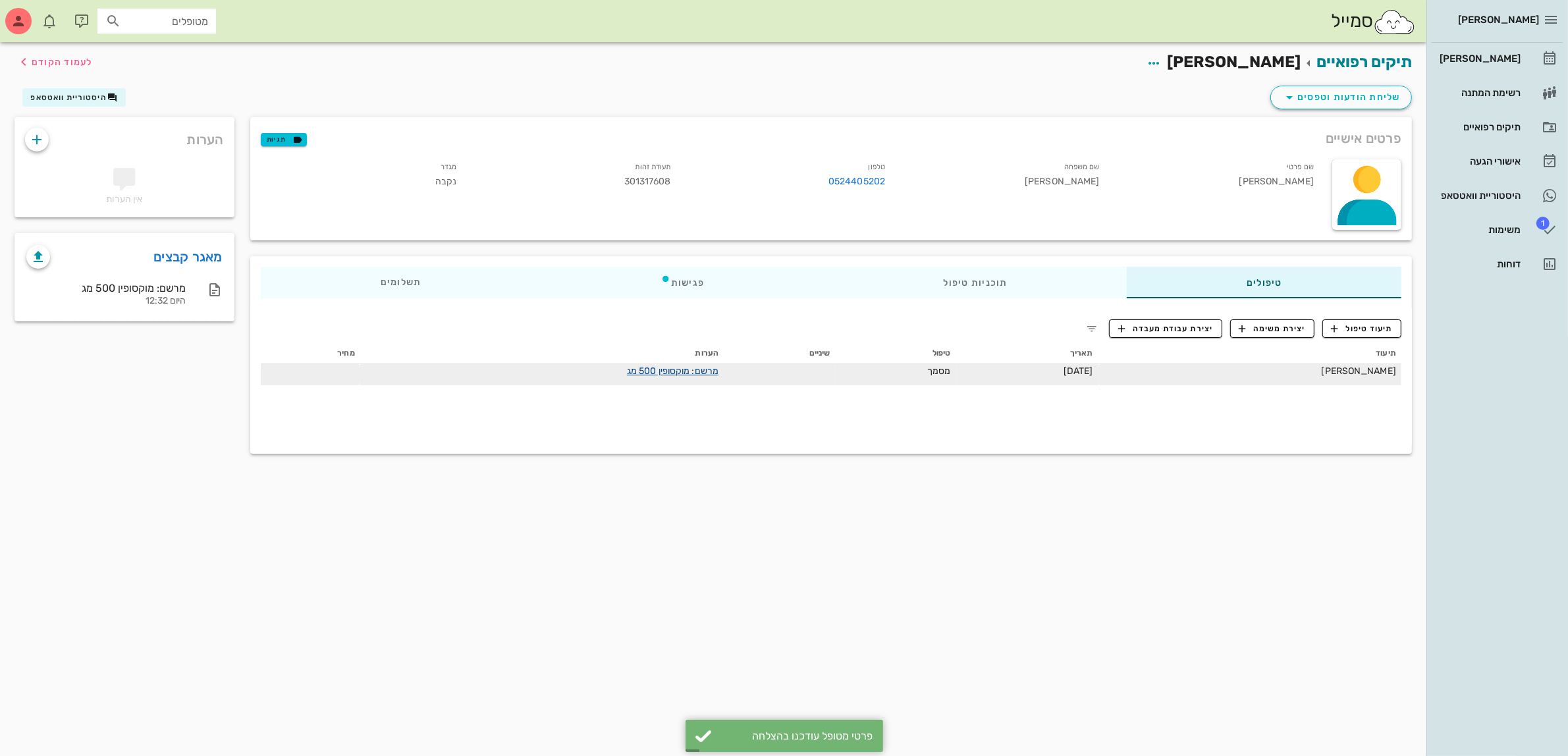
click at [698, 374] on link "מרשם: מוקסופין 500 מג" at bounding box center [673, 371] width 92 height 11
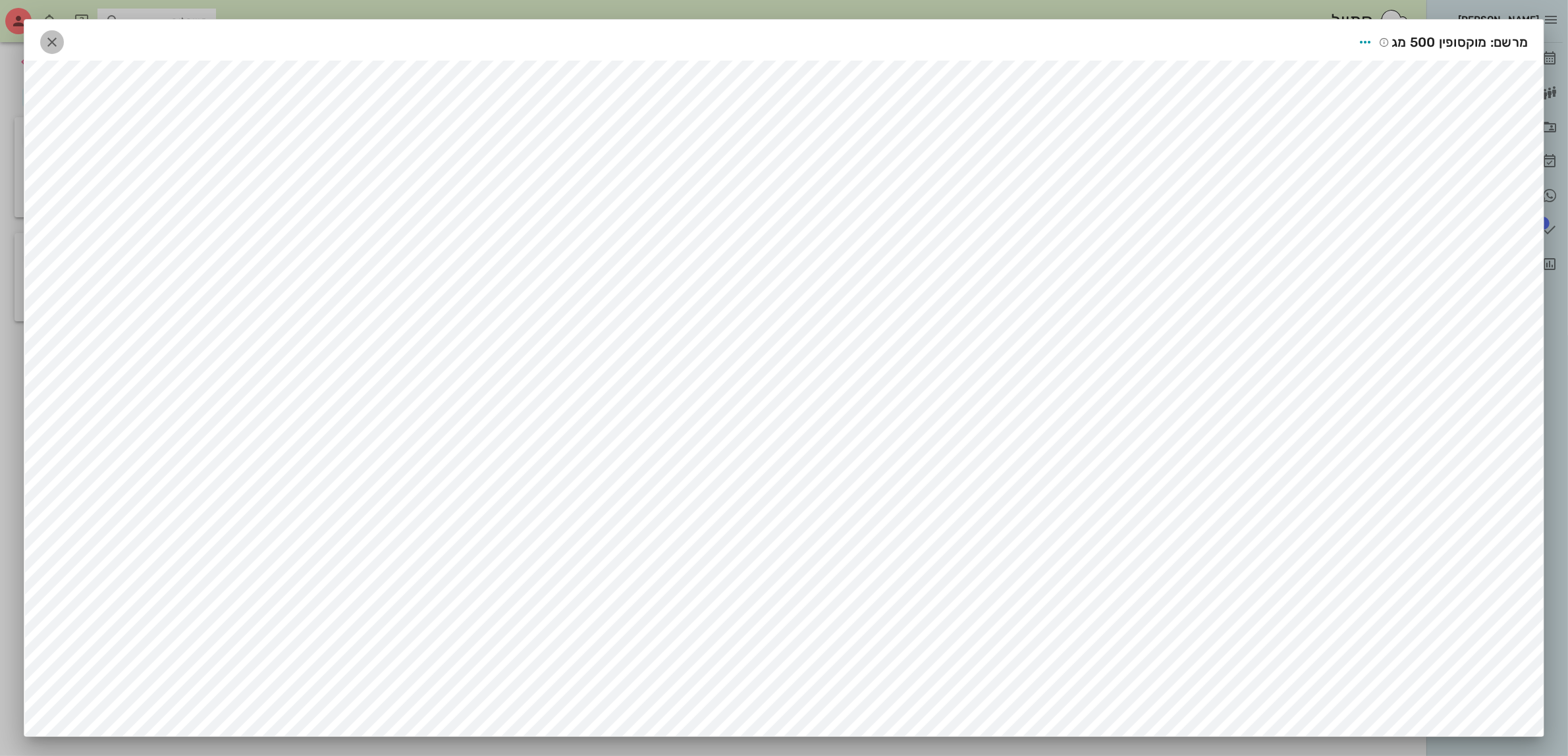
click at [60, 44] on icon "button" at bounding box center [52, 42] width 16 height 16
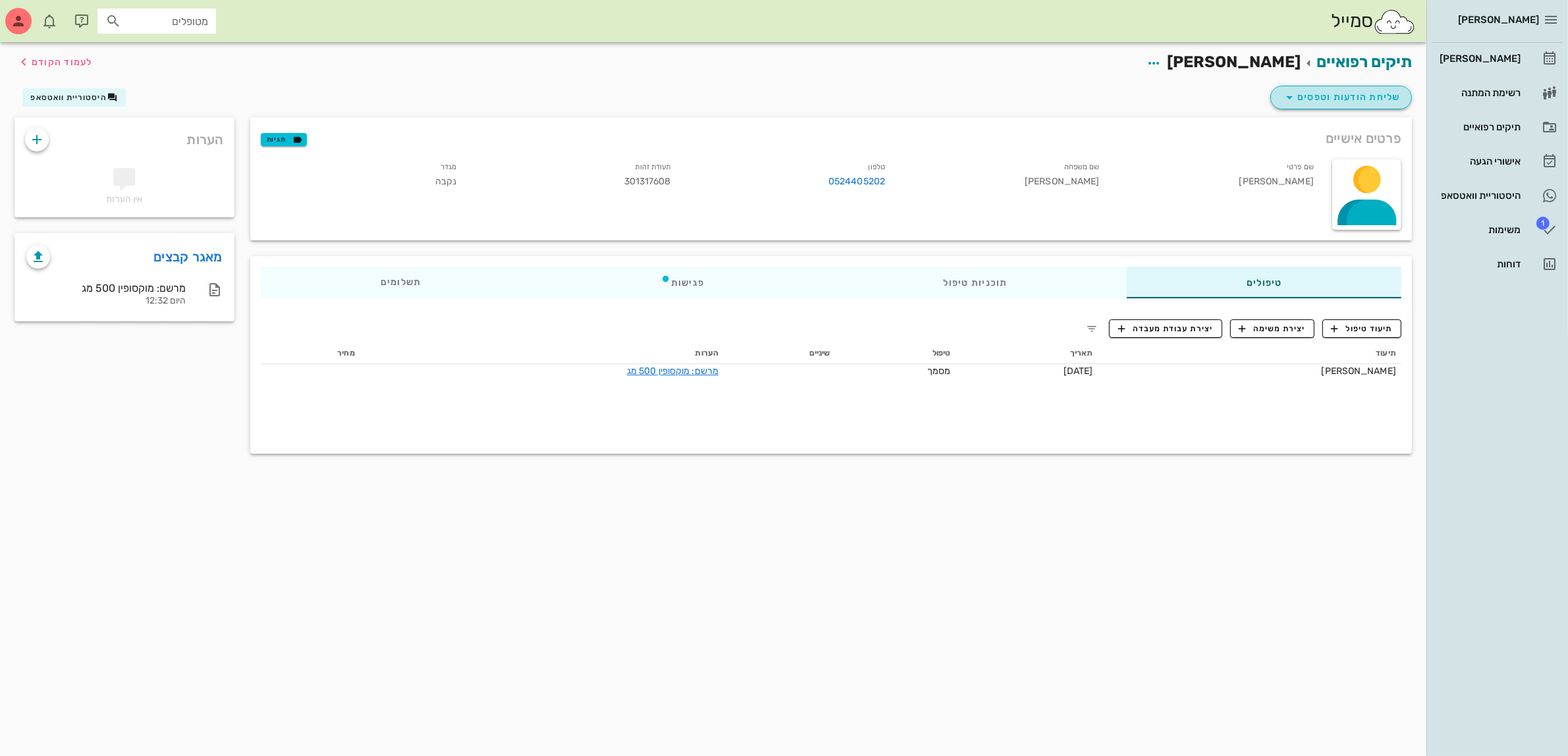
click at [1368, 96] on span "שליחת הודעות וטפסים" at bounding box center [1341, 97] width 119 height 16
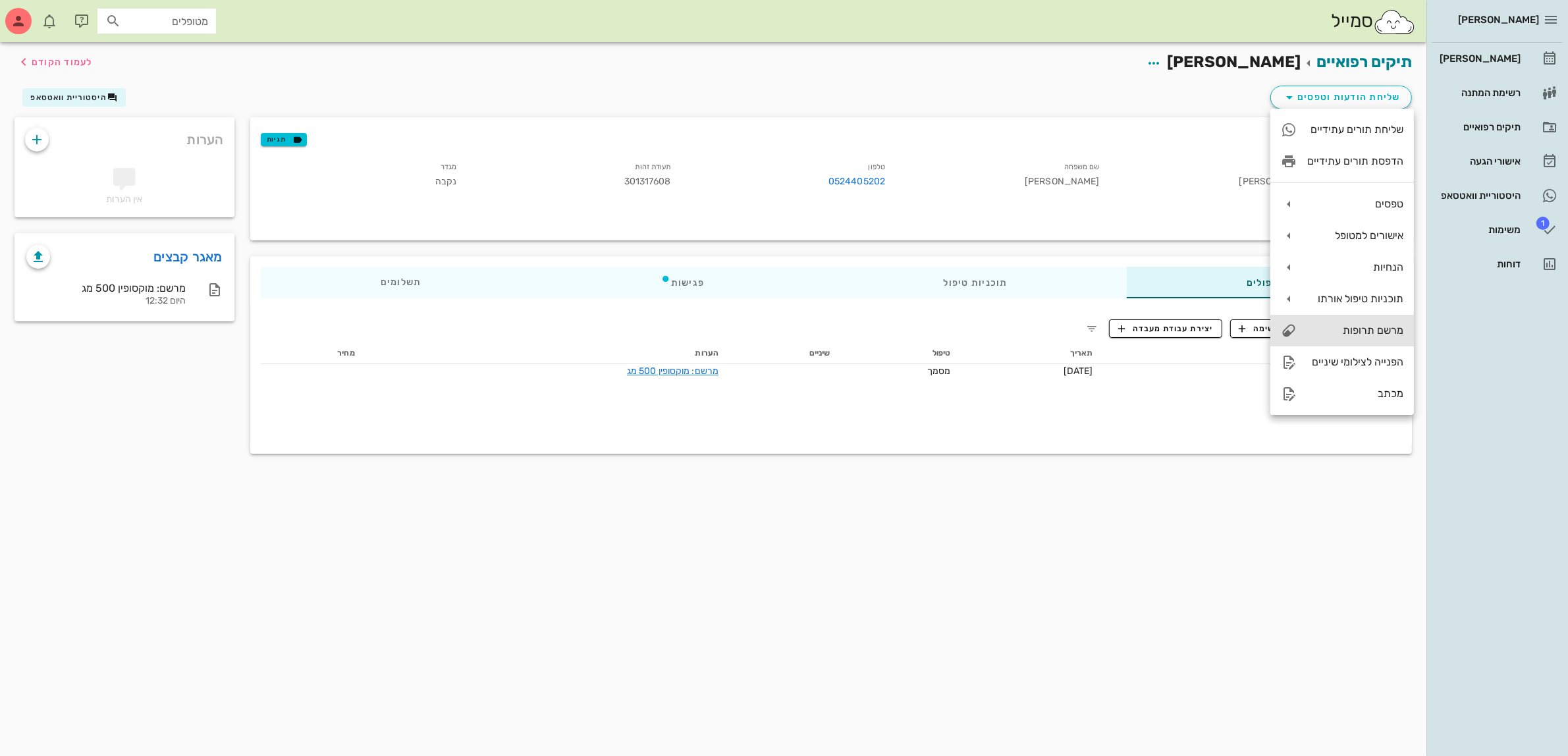
click at [1359, 326] on div "מרשם תרופות" at bounding box center [1355, 330] width 96 height 12
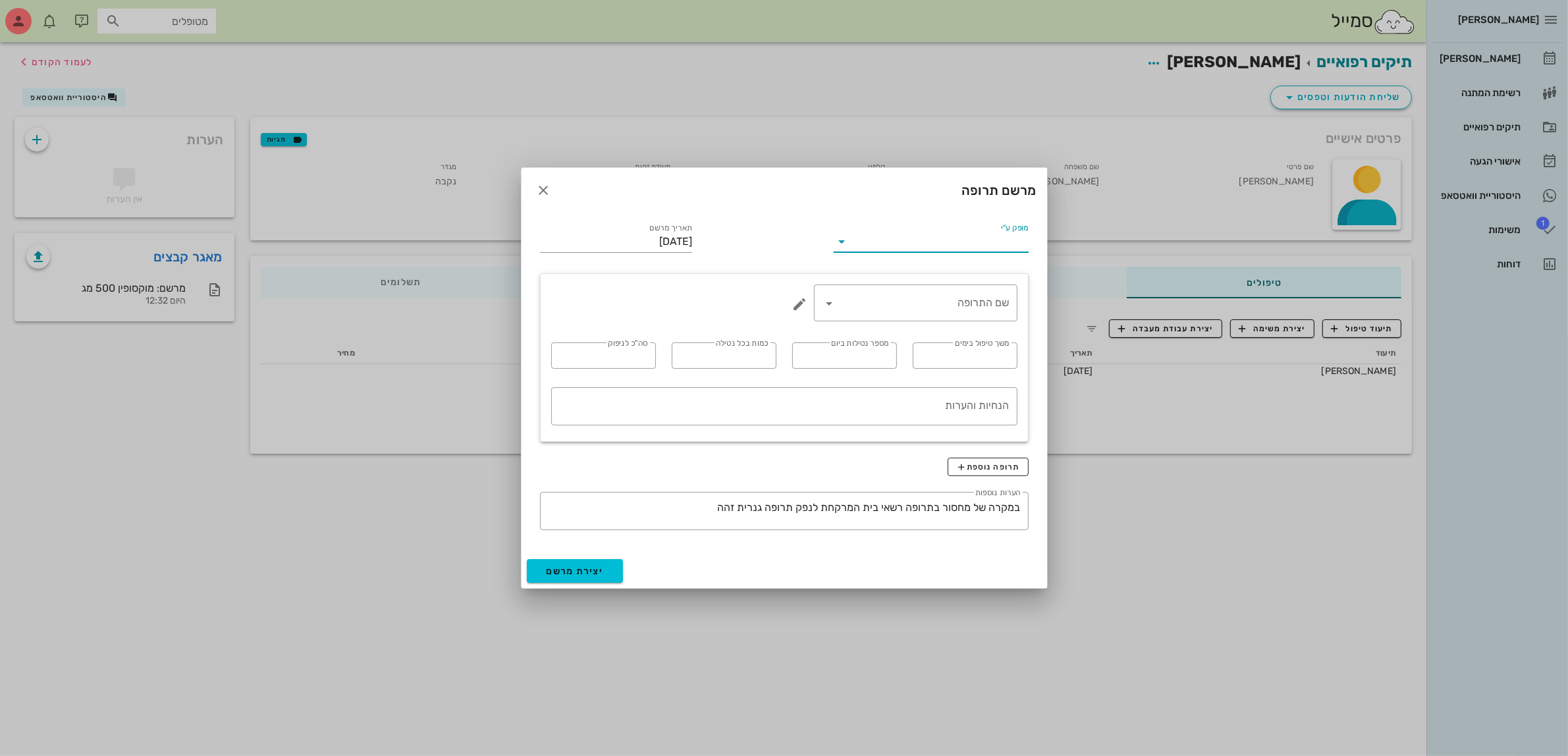
click at [970, 239] on input "מופק ע"י" at bounding box center [940, 242] width 176 height 21
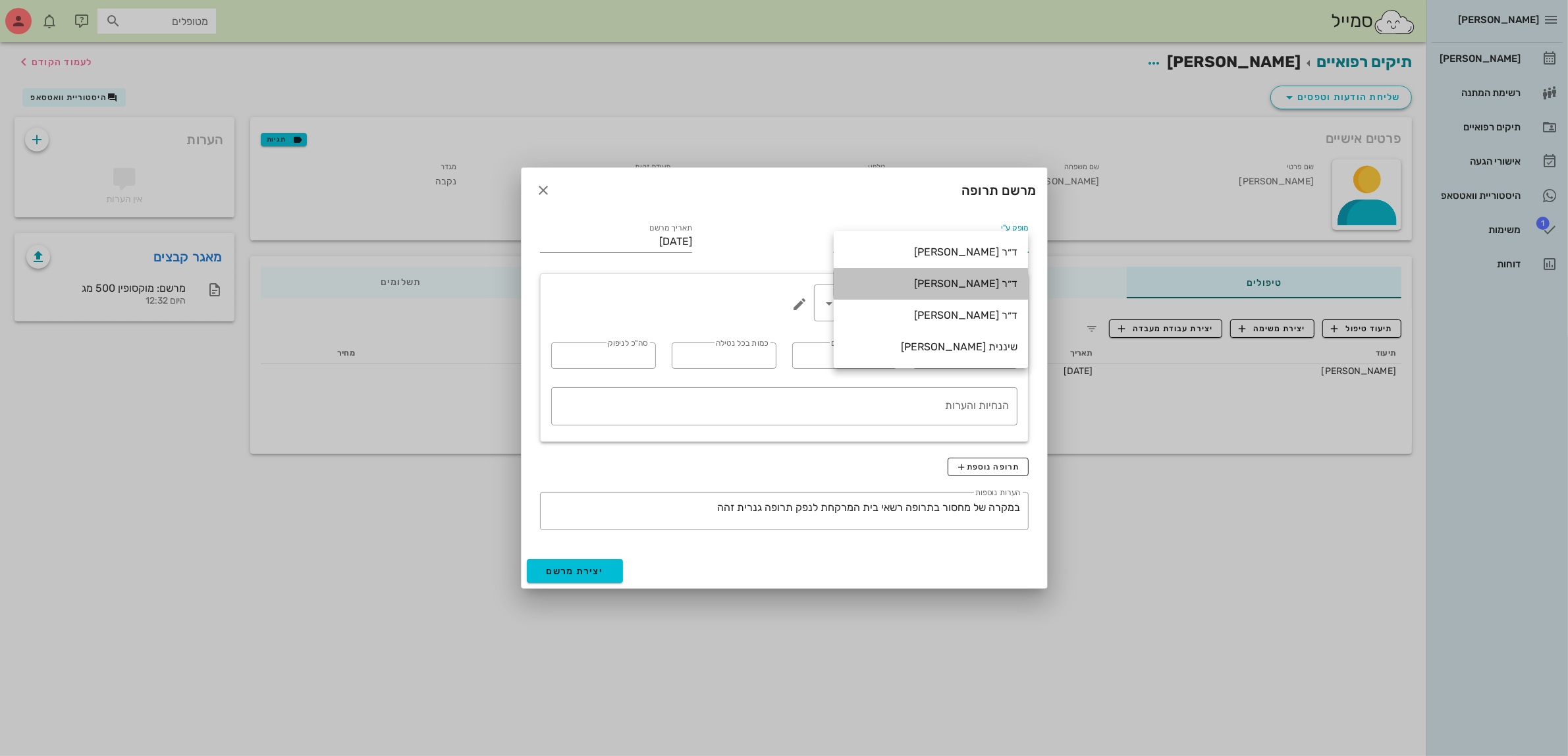
click at [959, 276] on div "ד״ר [PERSON_NAME]" at bounding box center [931, 284] width 173 height 28
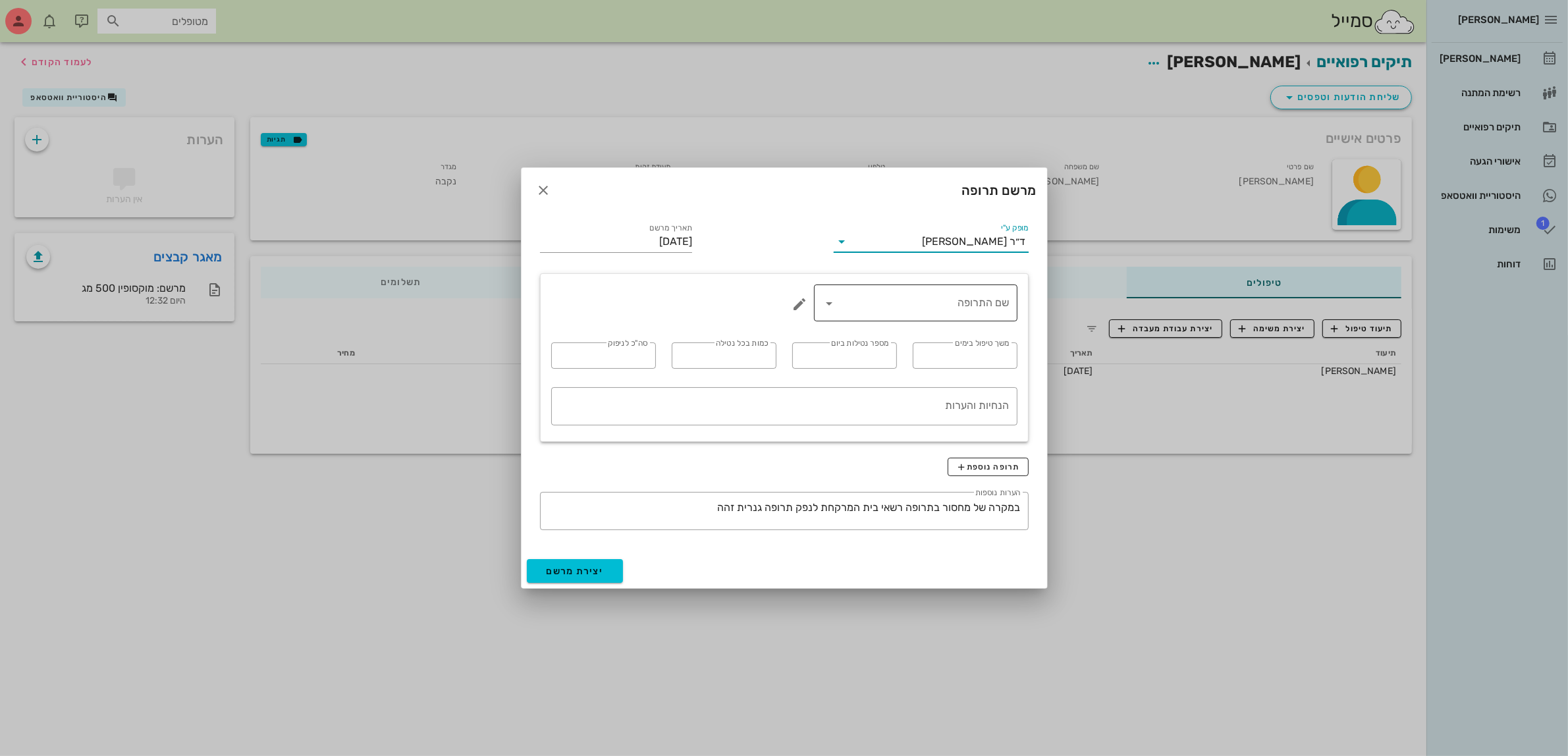
click at [941, 313] on input "שם התרופה" at bounding box center [925, 303] width 169 height 21
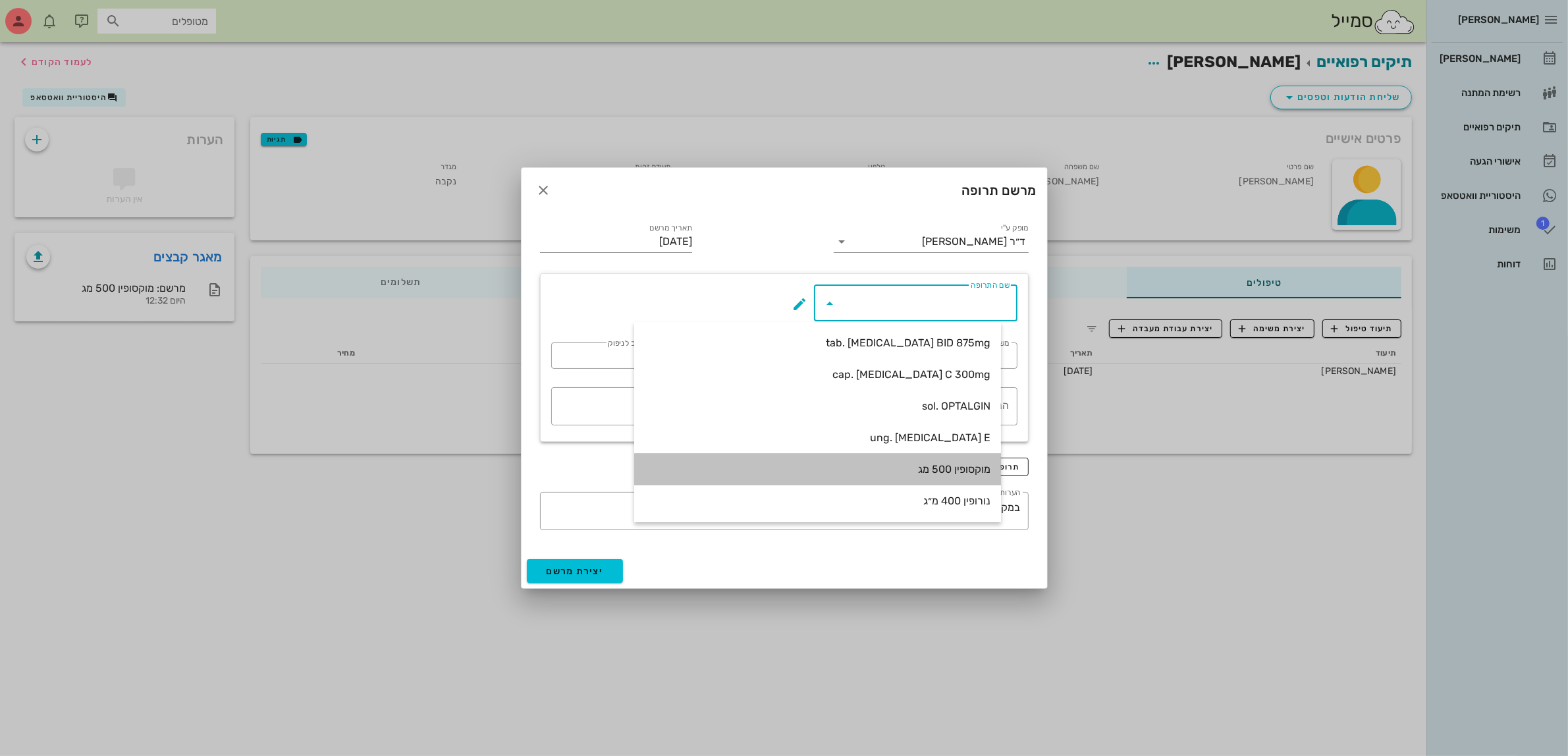
click at [967, 470] on div "מוקסופין 500 מג" at bounding box center [817, 469] width 346 height 12
type input "מוקסופין 500 מג"
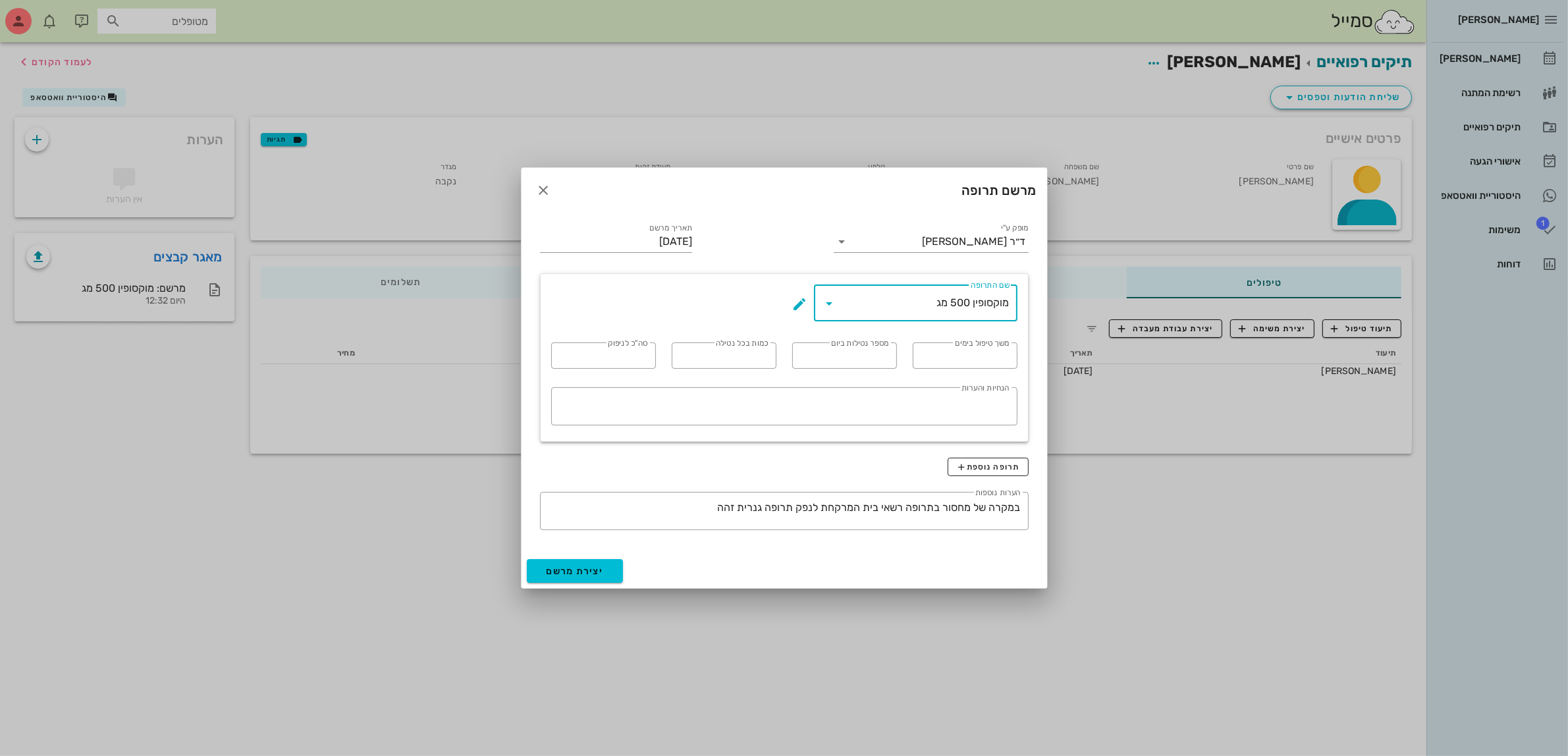
click at [825, 303] on icon at bounding box center [830, 304] width 16 height 16
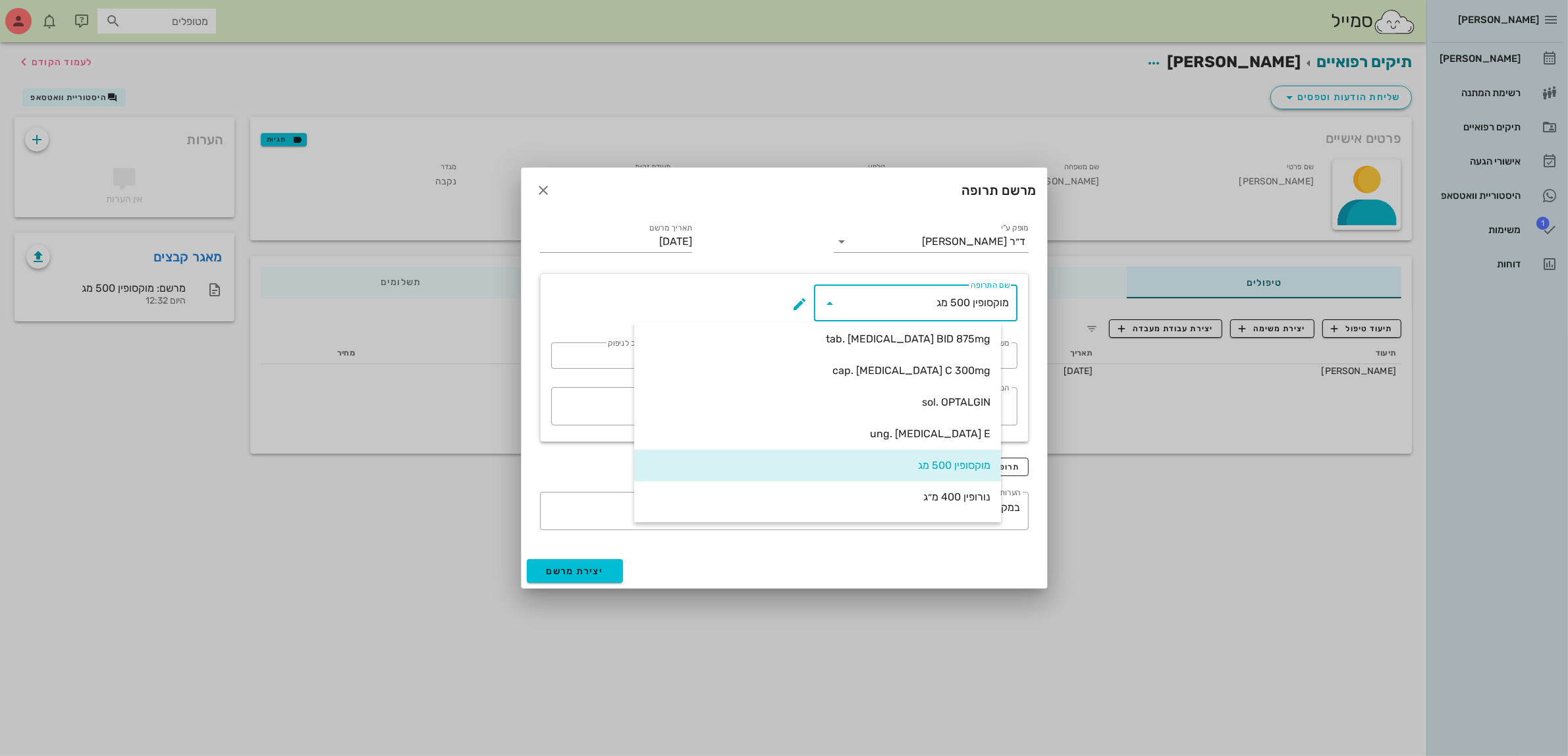
scroll to position [0, 0]
click at [545, 185] on icon "button" at bounding box center [544, 191] width 16 height 16
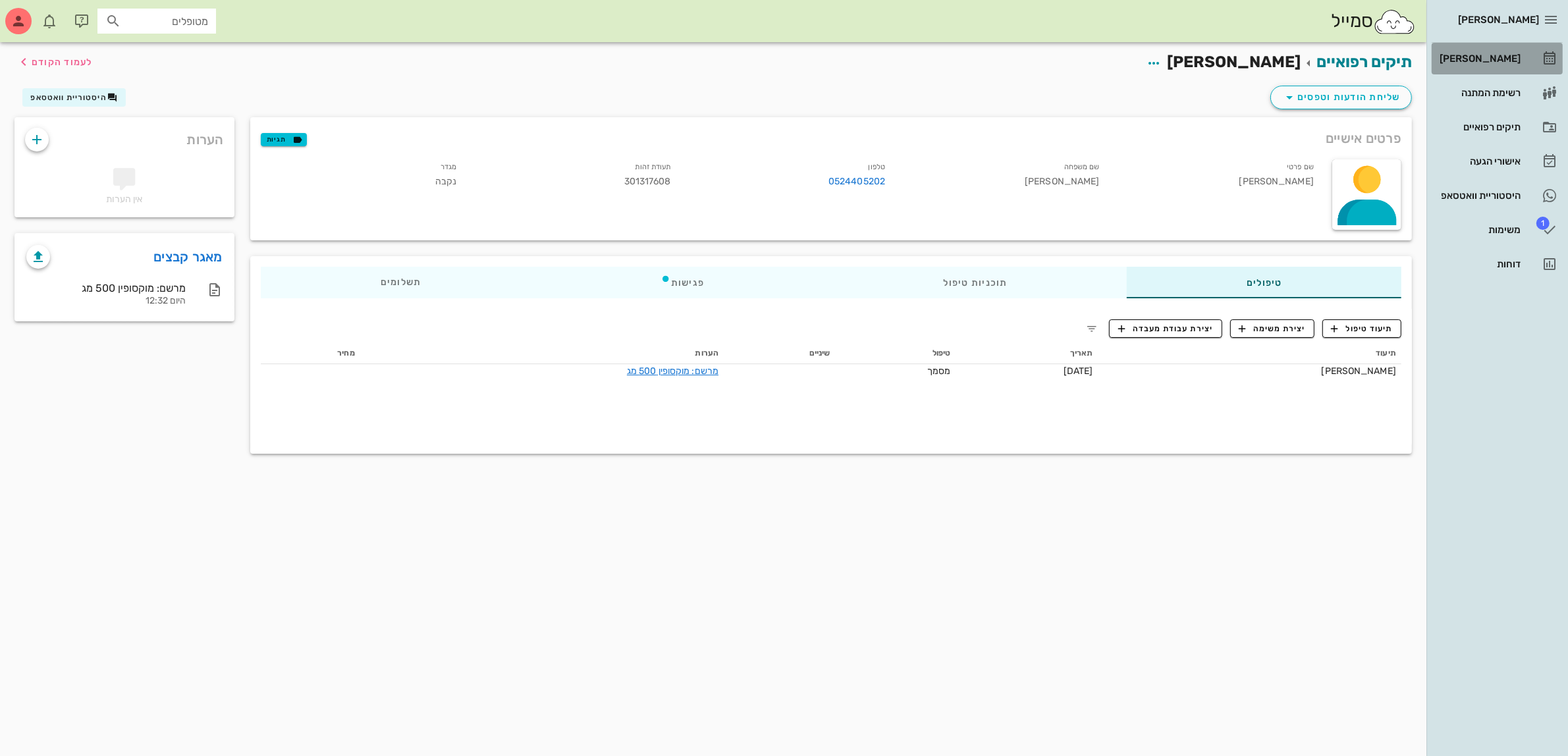
click at [1490, 58] on div "[PERSON_NAME]" at bounding box center [1480, 59] width 84 height 10
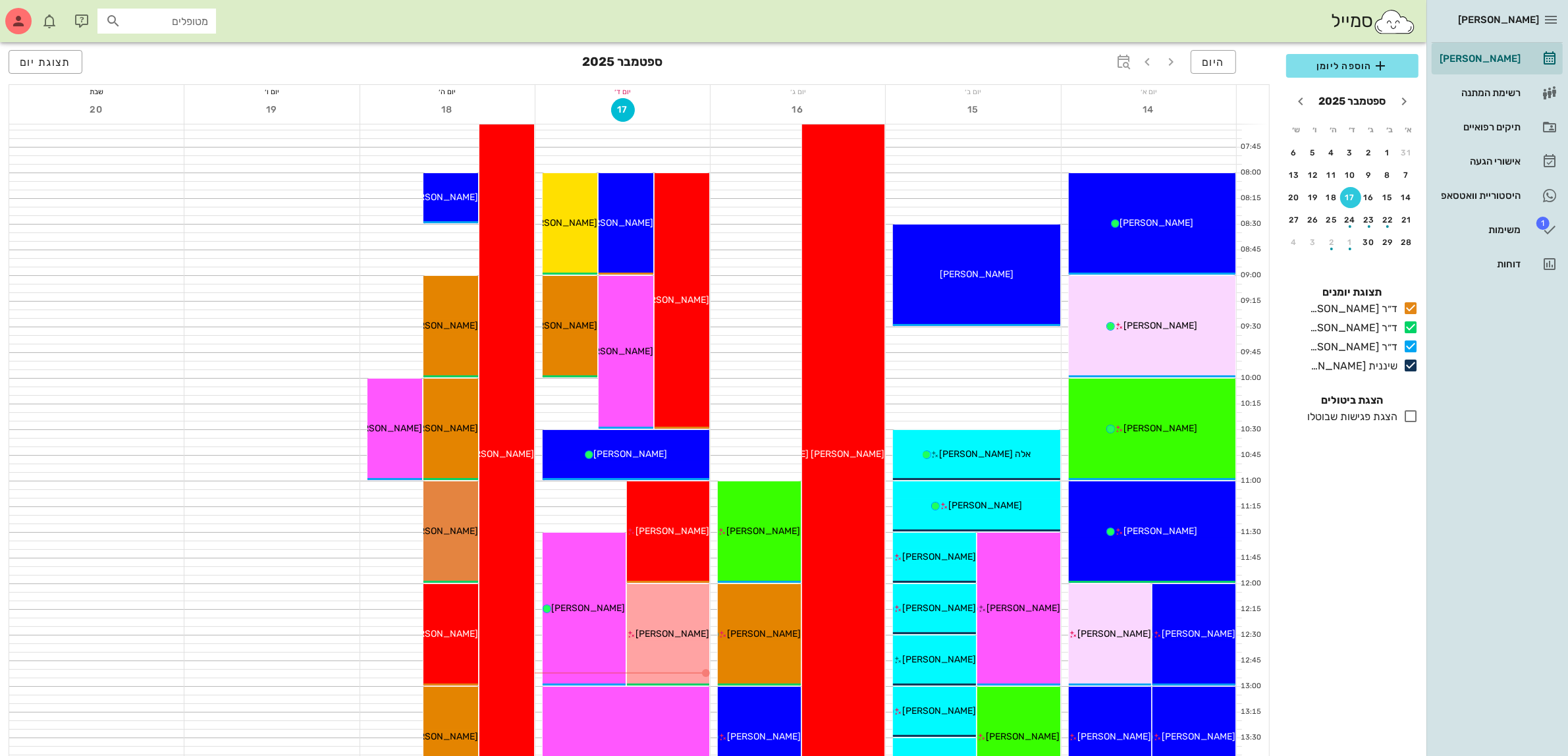
scroll to position [82, 0]
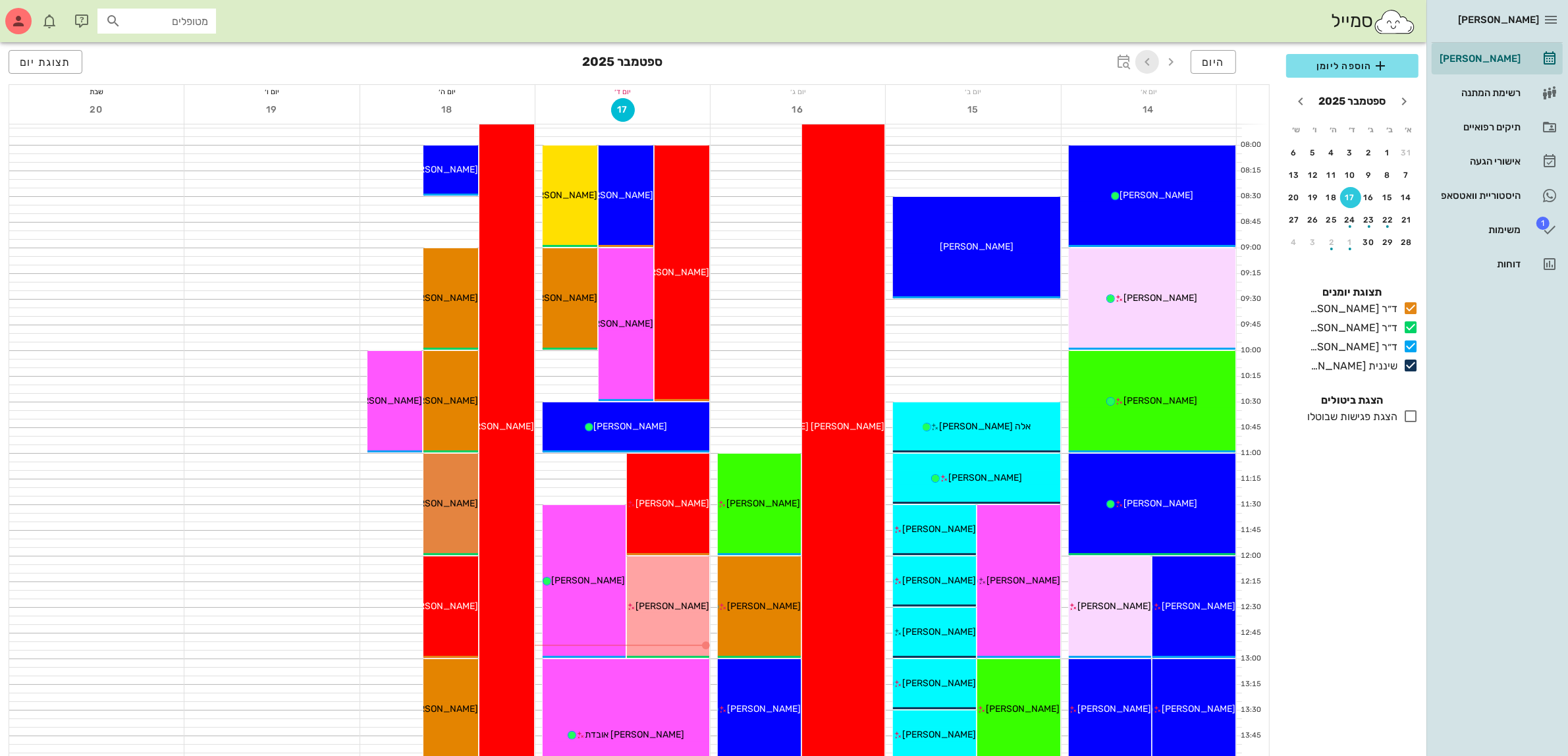
click at [1148, 63] on icon "button" at bounding box center [1147, 62] width 16 height 16
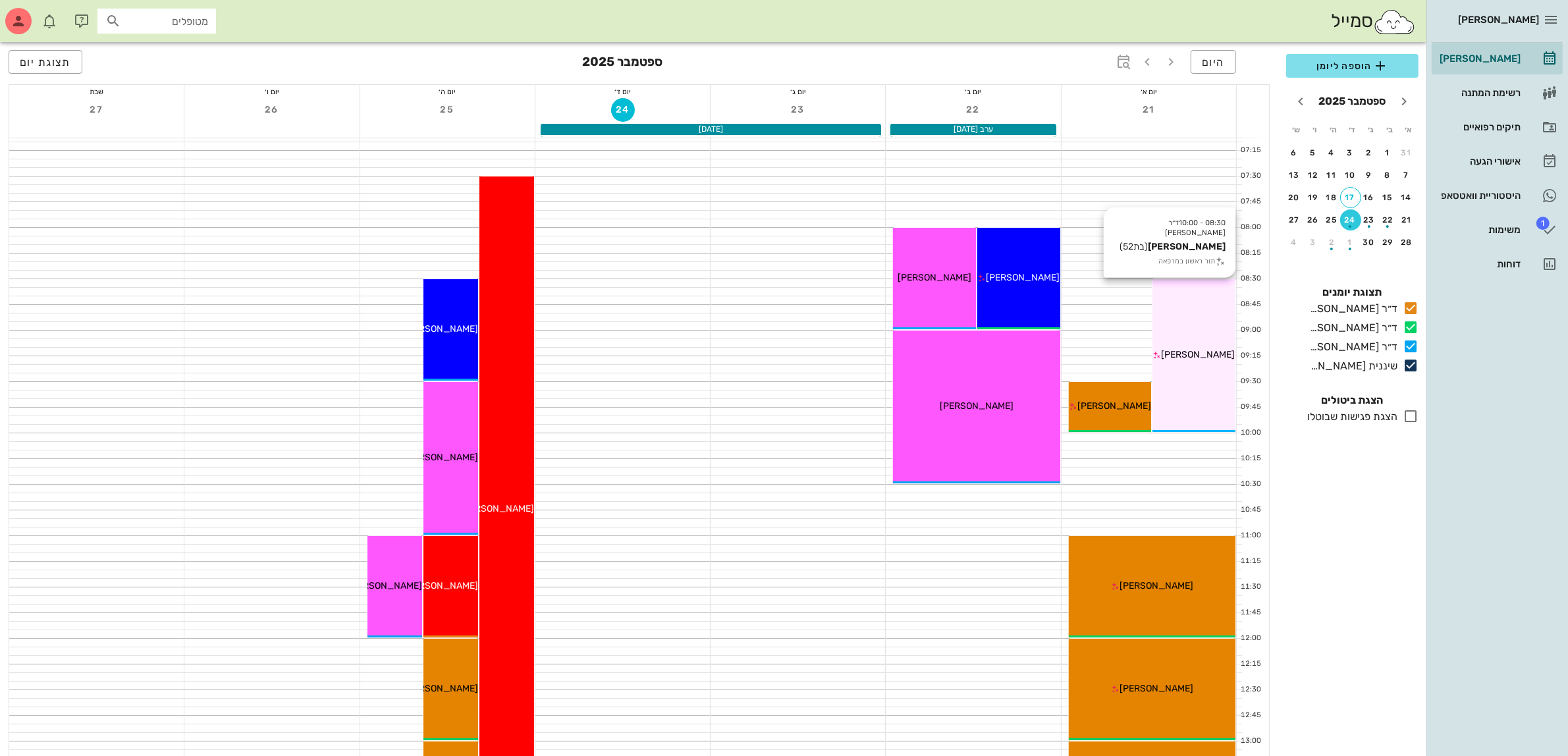
click at [1212, 346] on div "08:30 - 10:00 ד״ר [PERSON_NAME] [PERSON_NAME] (בת 52 ) תור ראשון במרפאה [PERSON…" at bounding box center [1194, 355] width 83 height 153
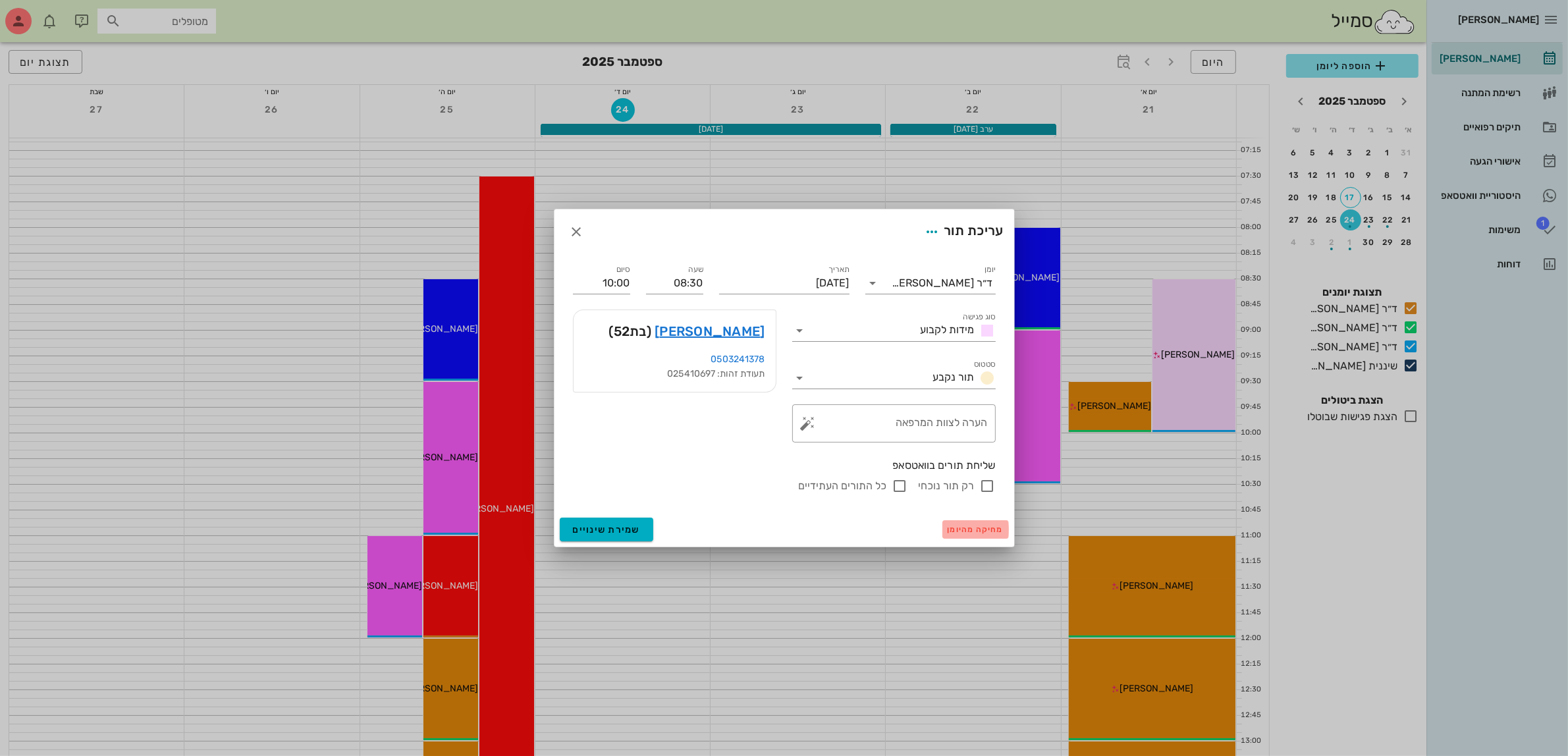
click at [967, 528] on span "מחיקה מהיומן" at bounding box center [976, 529] width 56 height 10
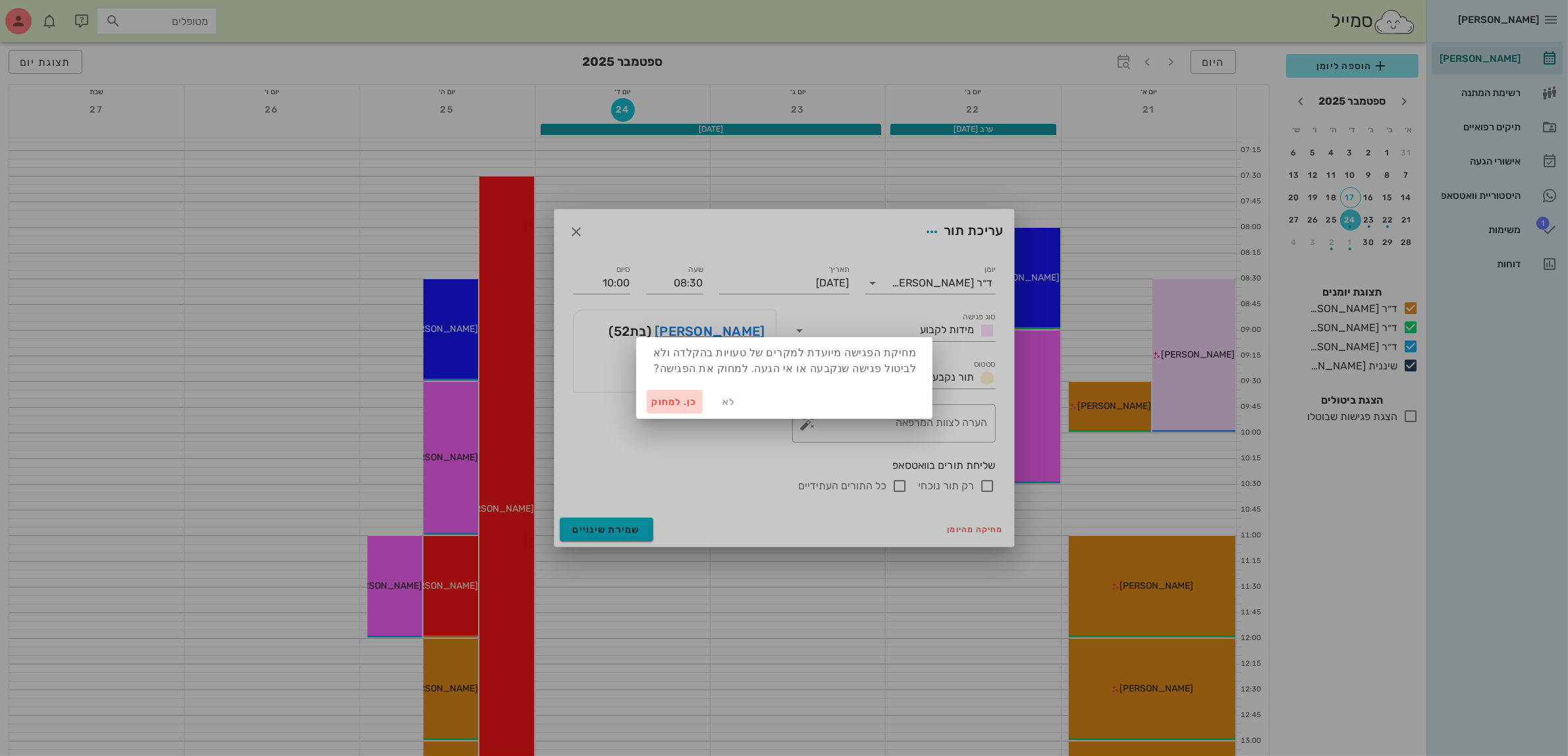
click at [668, 400] on span "כן. למחוק" at bounding box center [675, 402] width 46 height 11
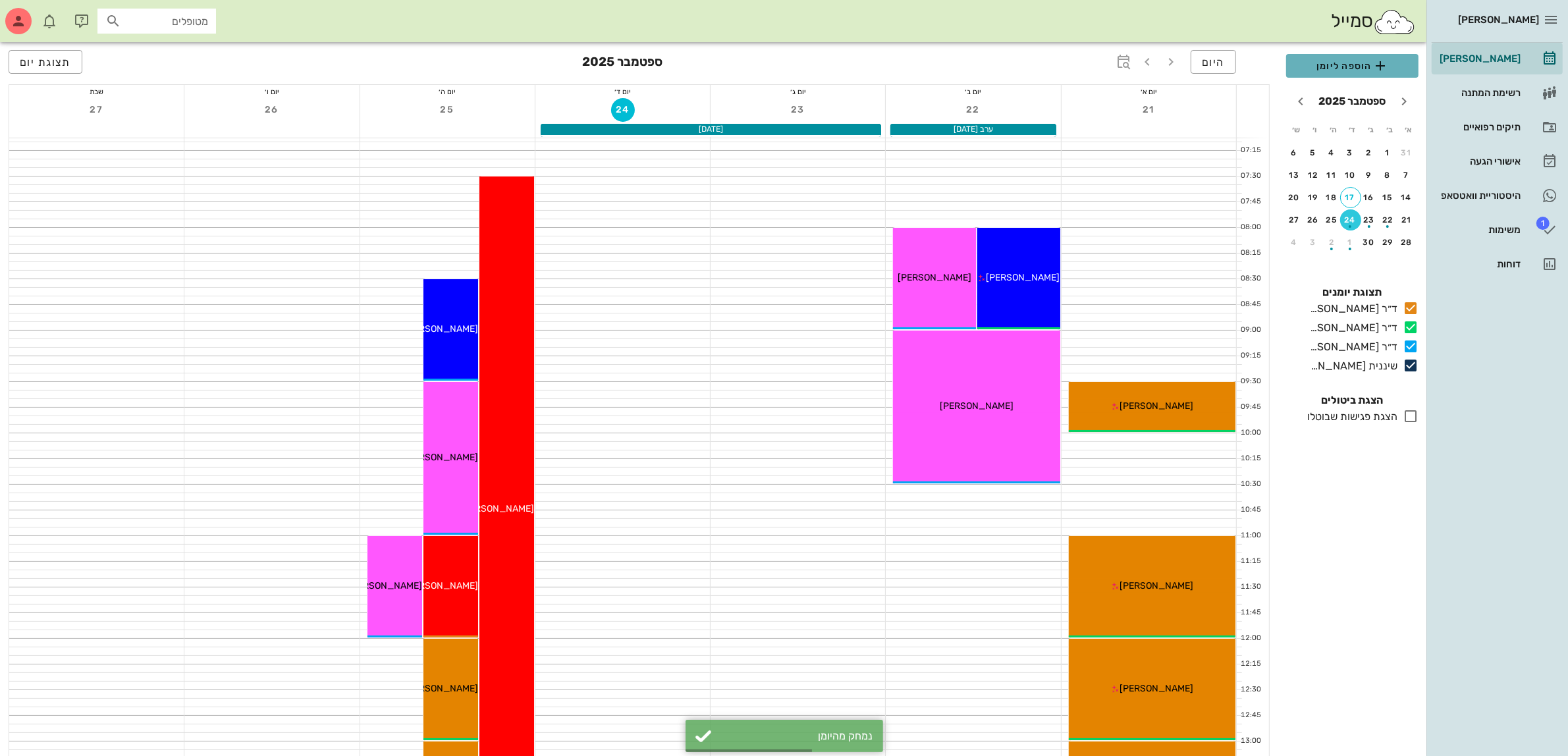
click at [1348, 65] on span "הוספה ליומן" at bounding box center [1352, 66] width 111 height 16
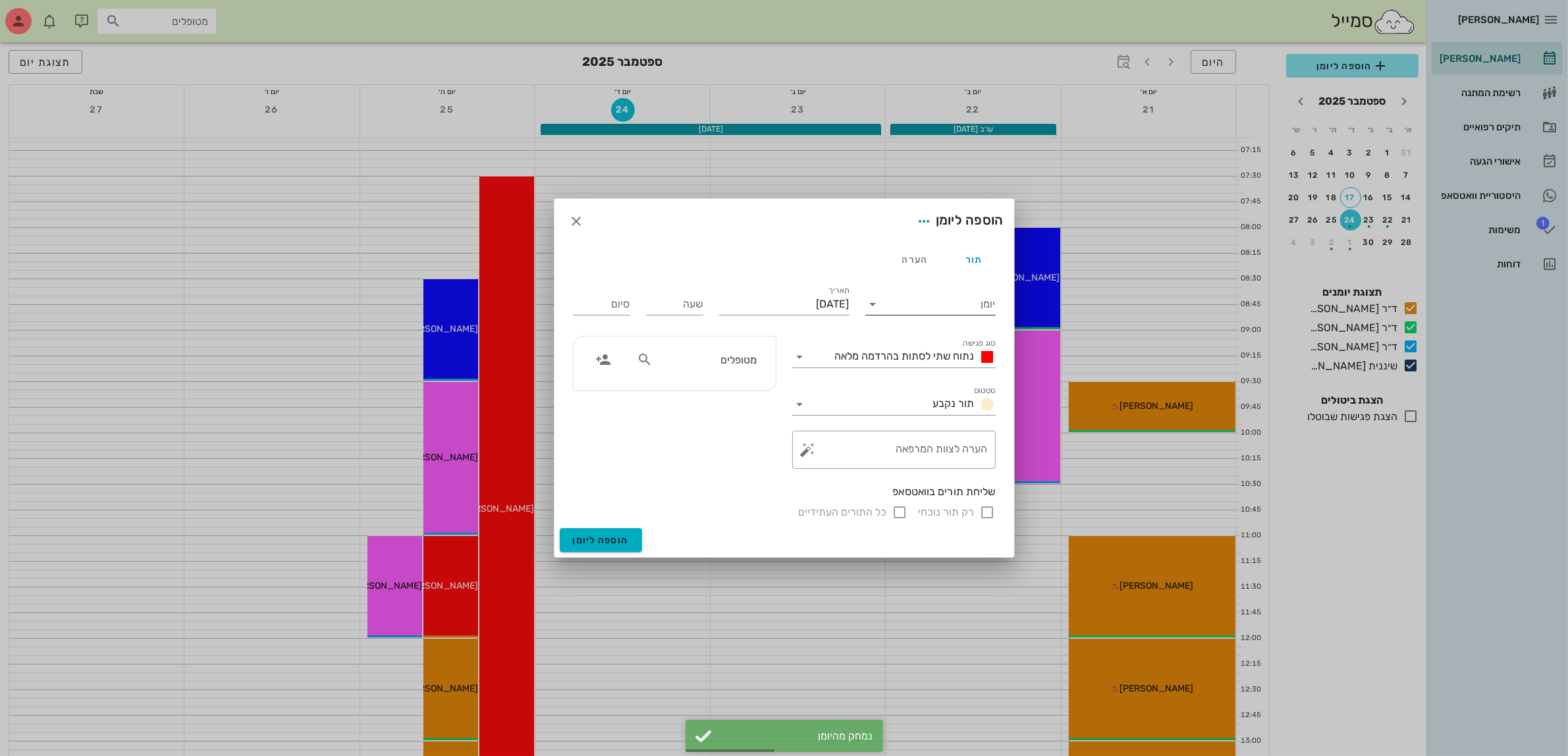
click at [969, 308] on input "יומן" at bounding box center [940, 304] width 112 height 21
click at [953, 380] on div "ד״ר [PERSON_NAME]" at bounding box center [934, 378] width 116 height 12
click at [944, 346] on div "נתוח שתי לסתות בהרדמה מלאה" at bounding box center [904, 357] width 186 height 21
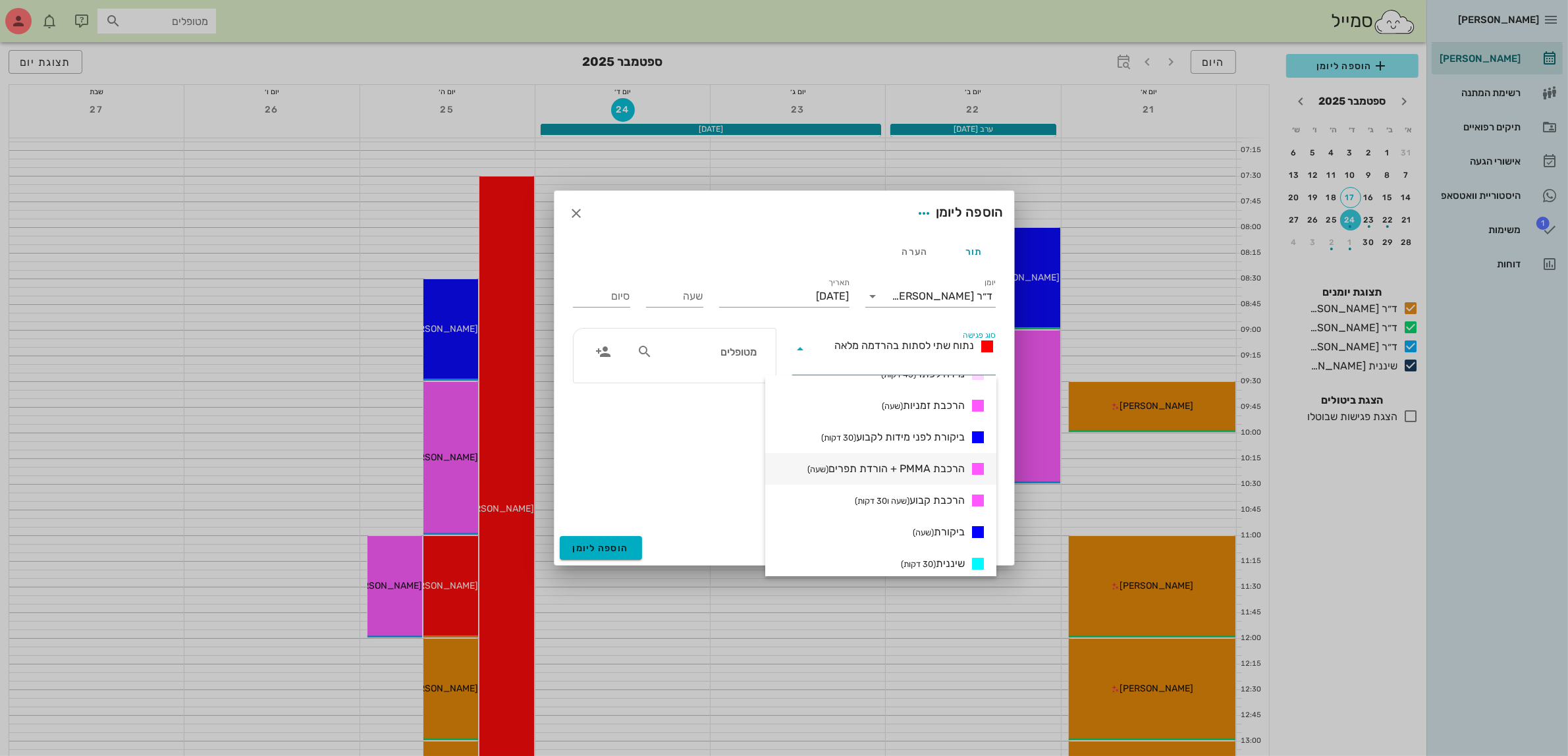
scroll to position [494, 0]
click at [942, 500] on span "ביקורת (שעה)" at bounding box center [938, 504] width 52 height 16
type input "01:00"
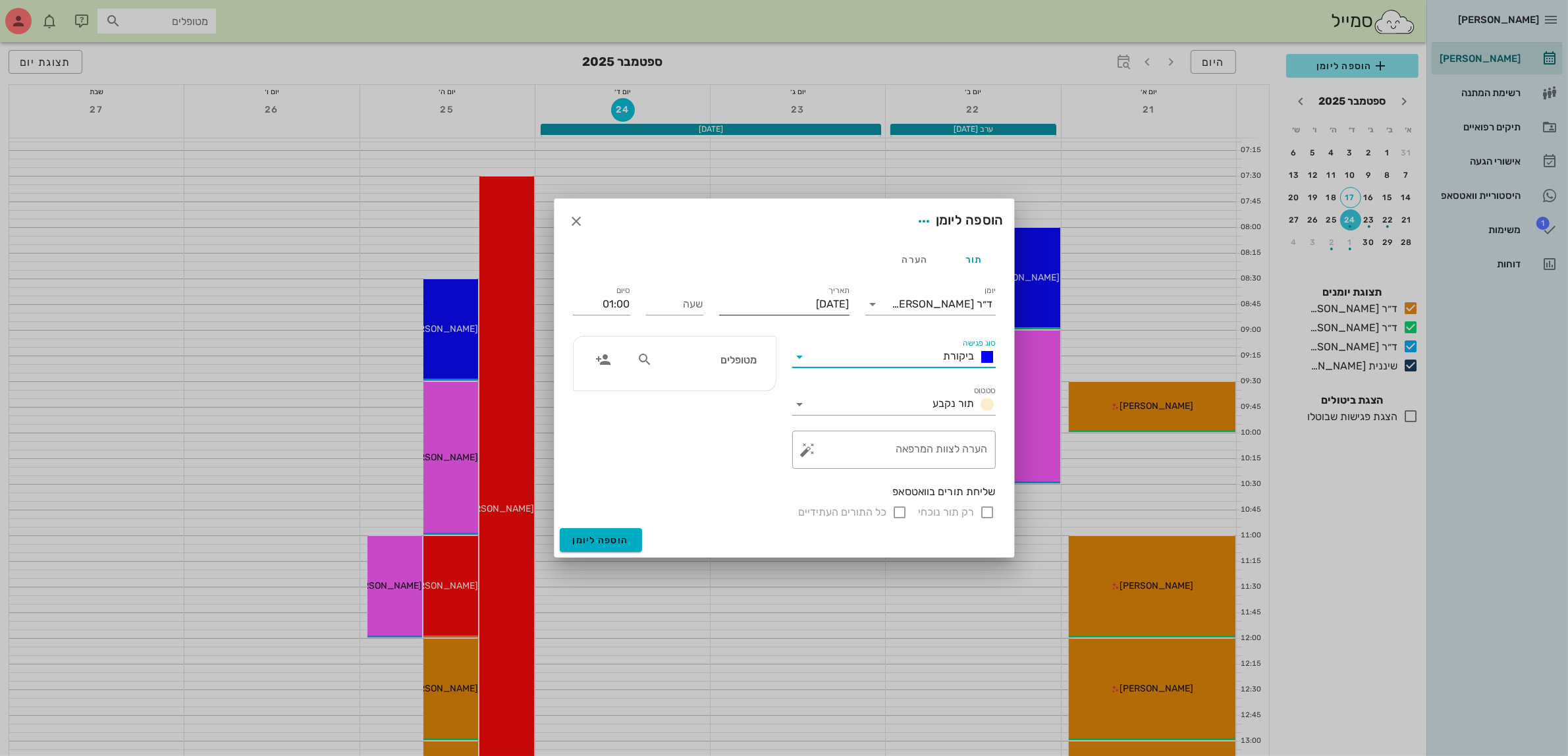
click at [797, 301] on input "[DATE]" at bounding box center [784, 304] width 130 height 21
click at [849, 455] on div "21" at bounding box center [855, 454] width 21 height 10
type input "[DATE]"
click at [676, 308] on input "שעה" at bounding box center [674, 304] width 57 height 21
type input "11:30"
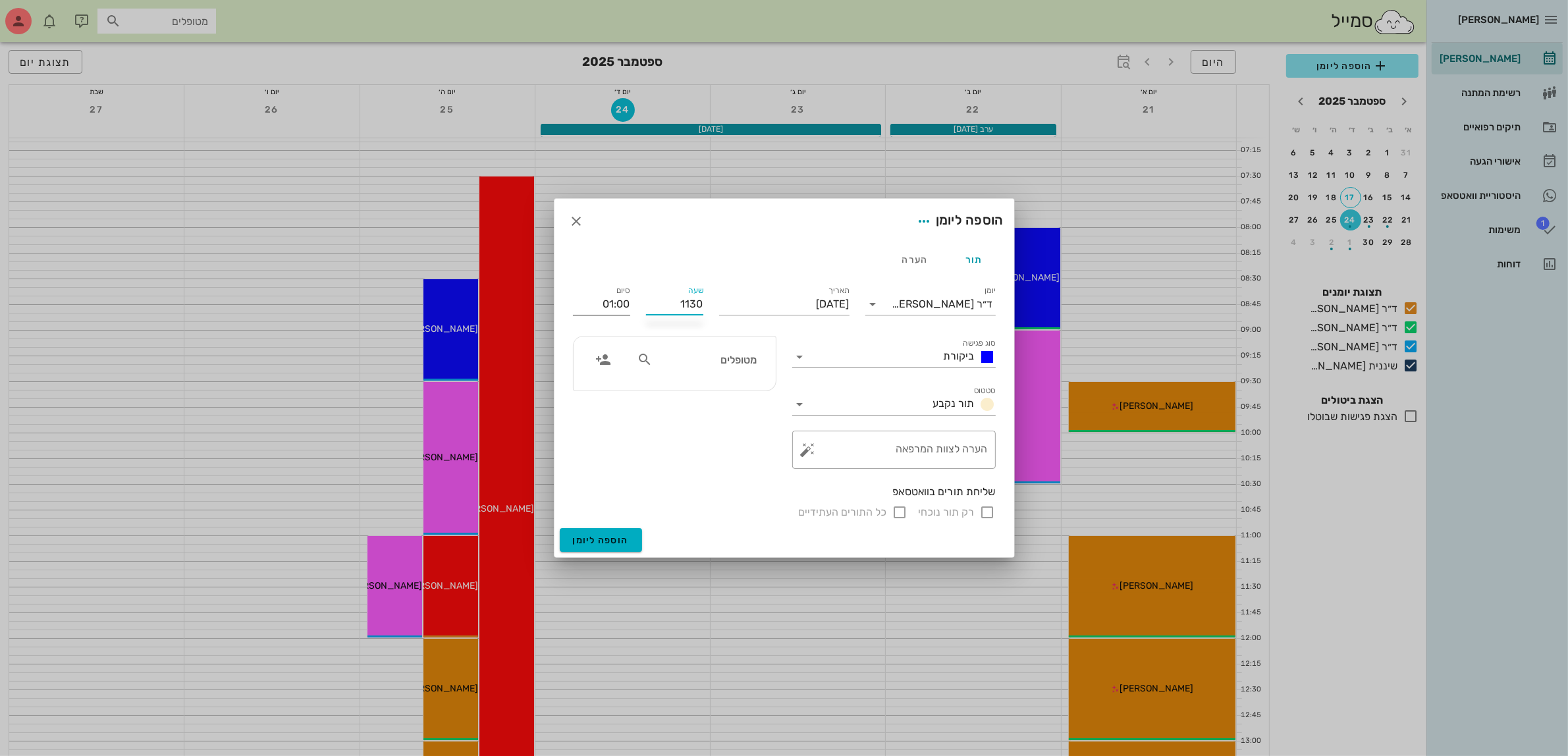
type input "12:30"
click at [584, 311] on input "12:30" at bounding box center [601, 304] width 57 height 21
click at [716, 366] on input "text" at bounding box center [706, 360] width 102 height 18
type input "[PERSON_NAME]"
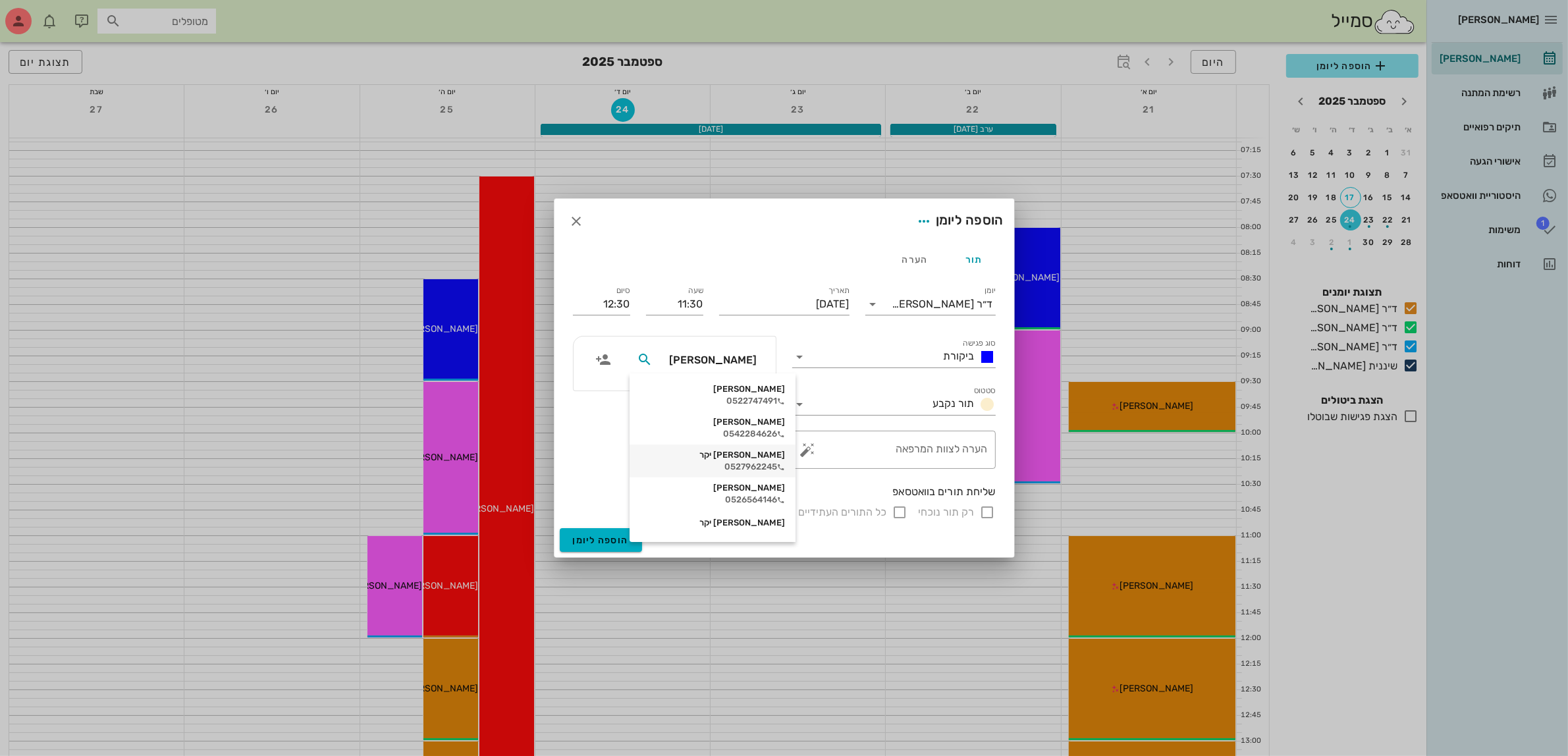
click at [722, 458] on div "[PERSON_NAME] יקר" at bounding box center [713, 455] width 145 height 10
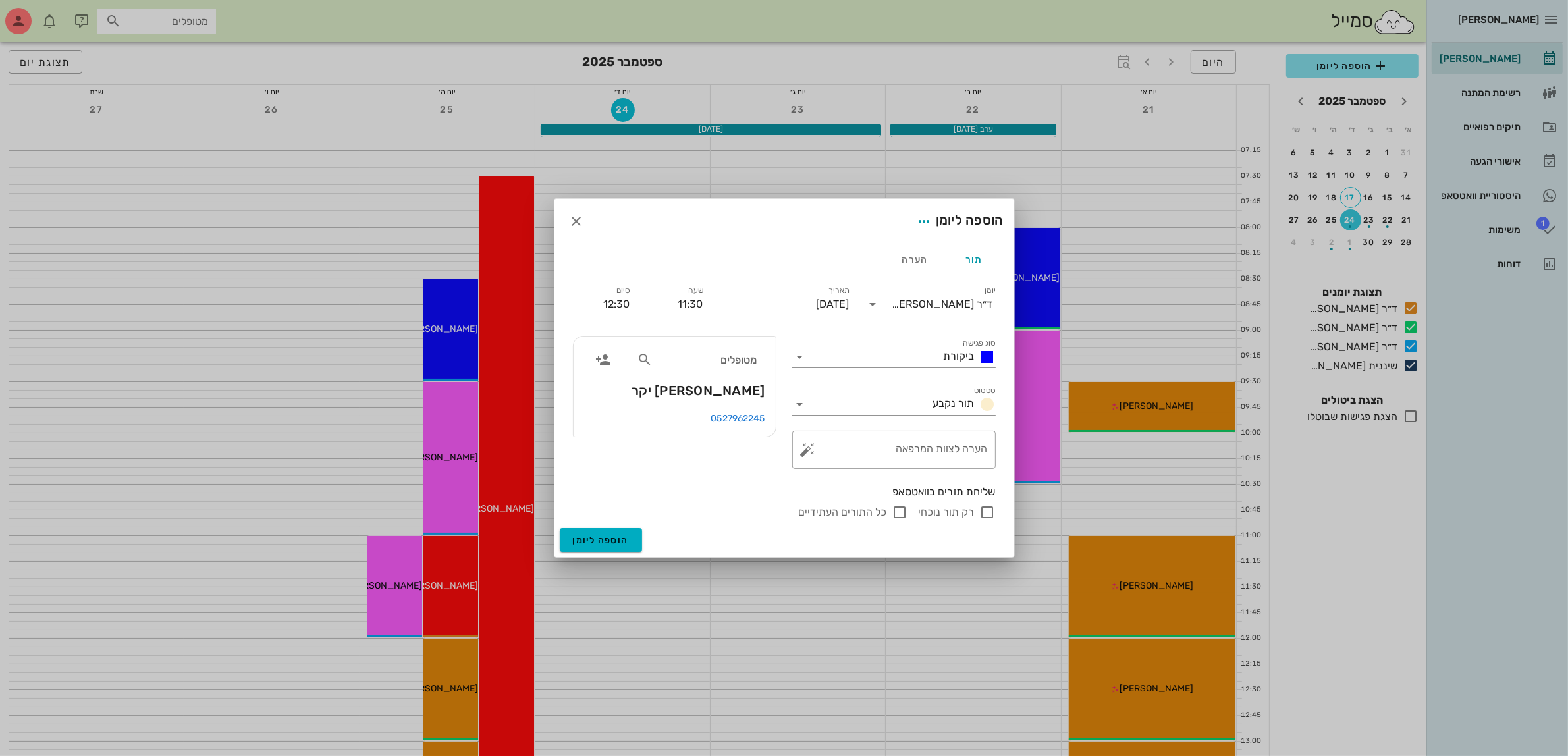
click at [987, 514] on input "רק תור נוכחי" at bounding box center [988, 513] width 16 height 16
checkbox input "false"
click at [604, 536] on span "הוספה ליומן" at bounding box center [601, 540] width 56 height 11
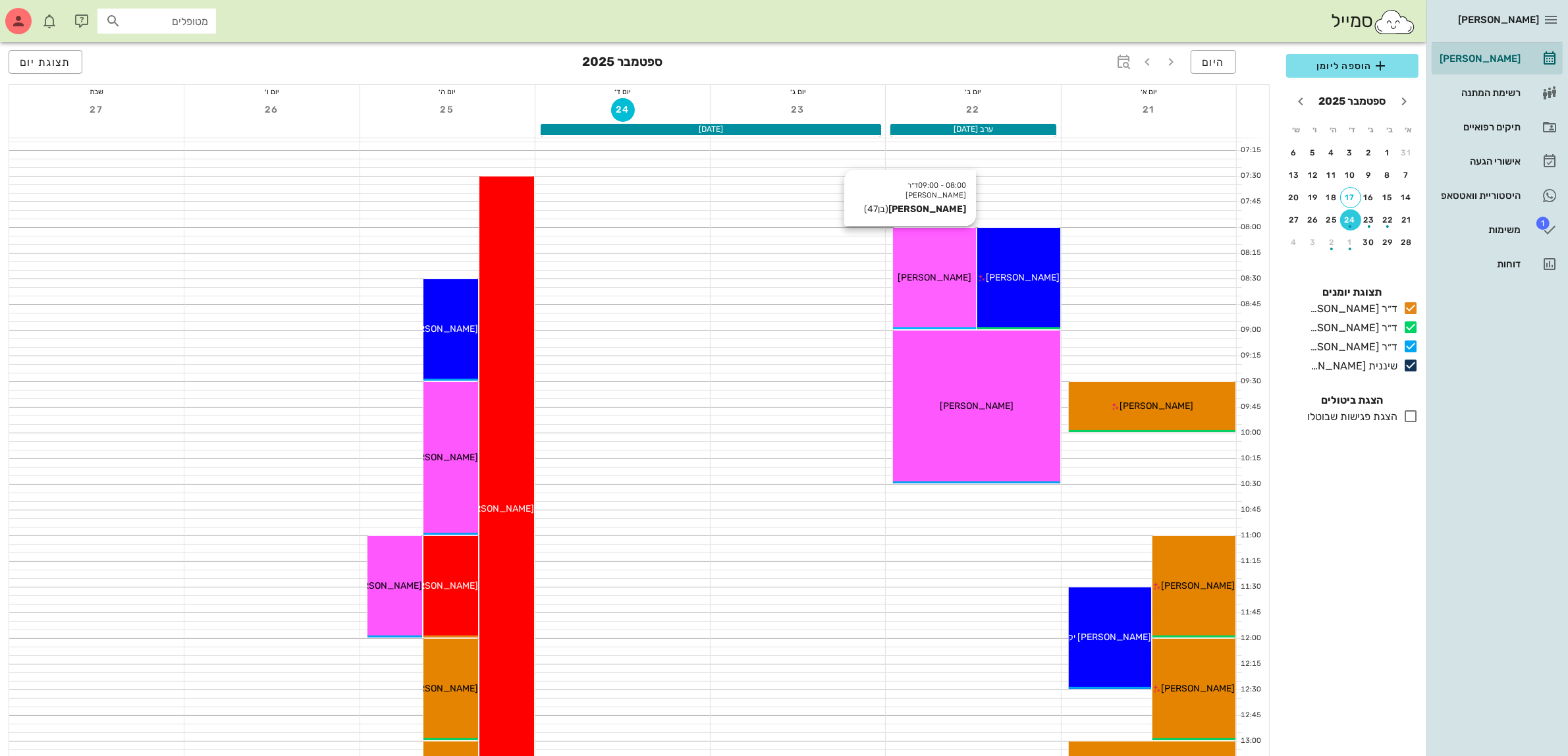
click at [956, 256] on div "08:00 - 09:00 ד״ר [PERSON_NAME] [PERSON_NAME] (בן 47 ) [PERSON_NAME]" at bounding box center [934, 278] width 83 height 102
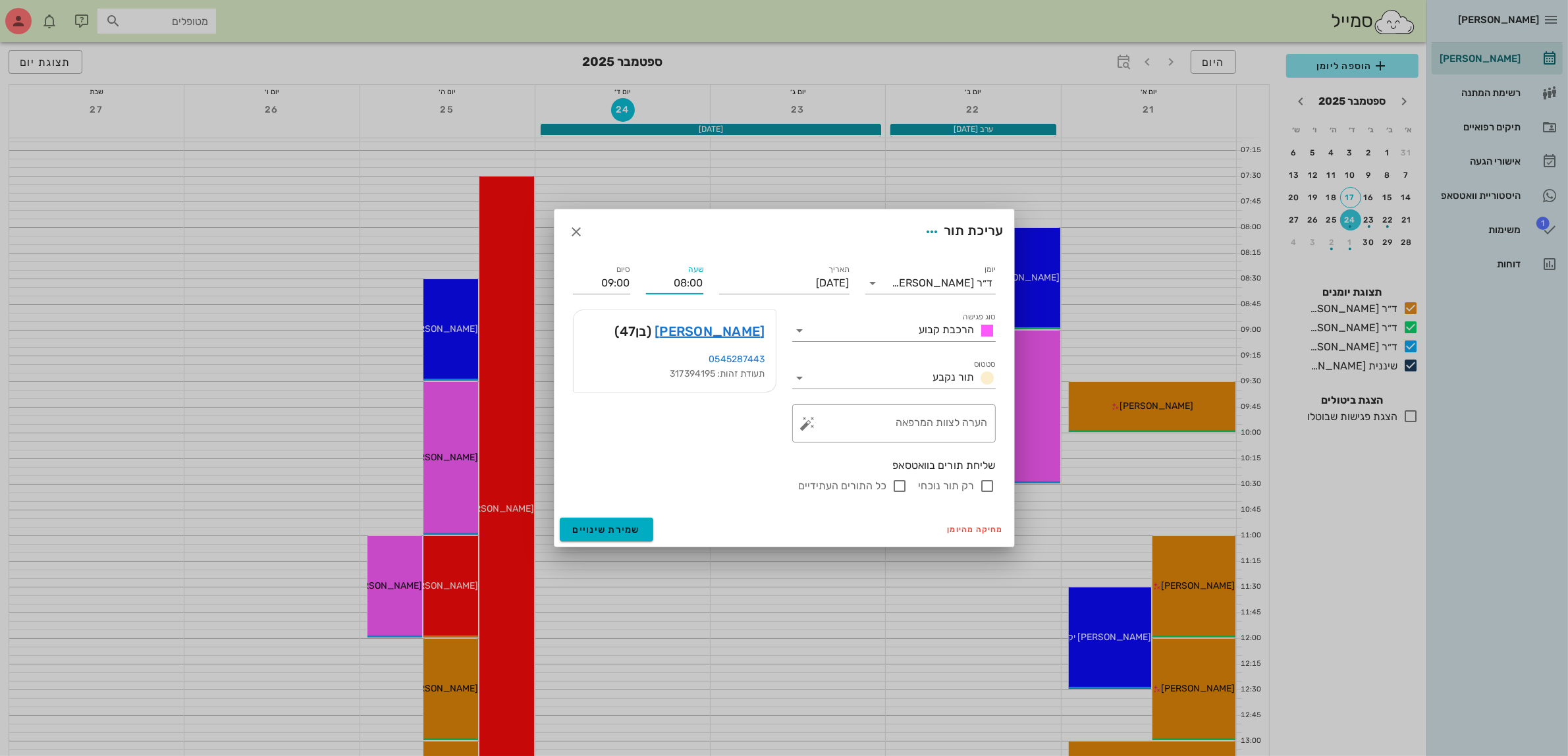
click at [689, 284] on input "08:00" at bounding box center [674, 284] width 57 height 21
click at [732, 500] on div "שליחת תורים בוואטסאפ רק תור נוכחי כל התורים העתידיים" at bounding box center [784, 476] width 438 height 52
click at [574, 230] on icon "button" at bounding box center [577, 232] width 16 height 16
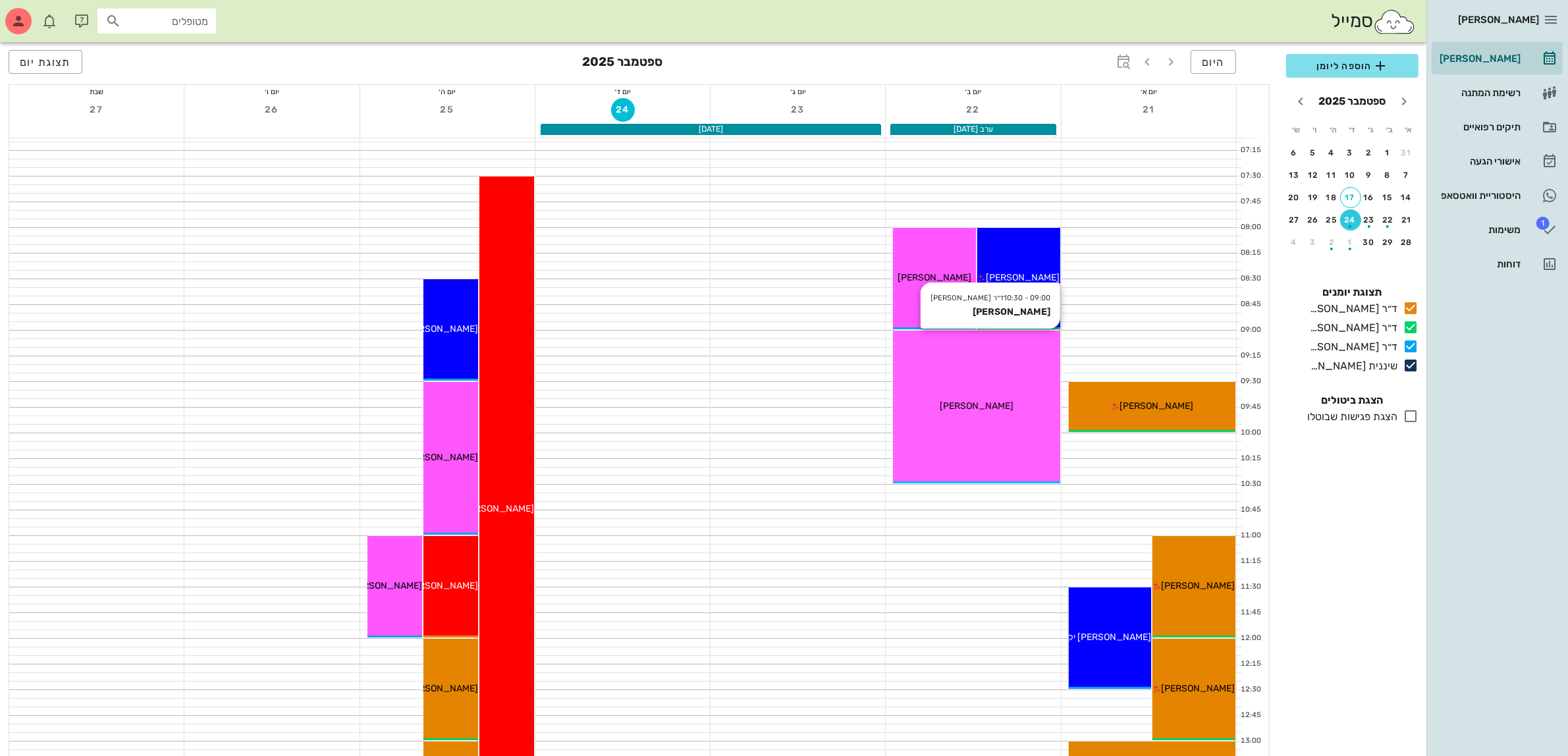
click at [963, 396] on div "09:00 - 10:30 ד״ר [PERSON_NAME] [PERSON_NAME] [PERSON_NAME]" at bounding box center [976, 407] width 166 height 153
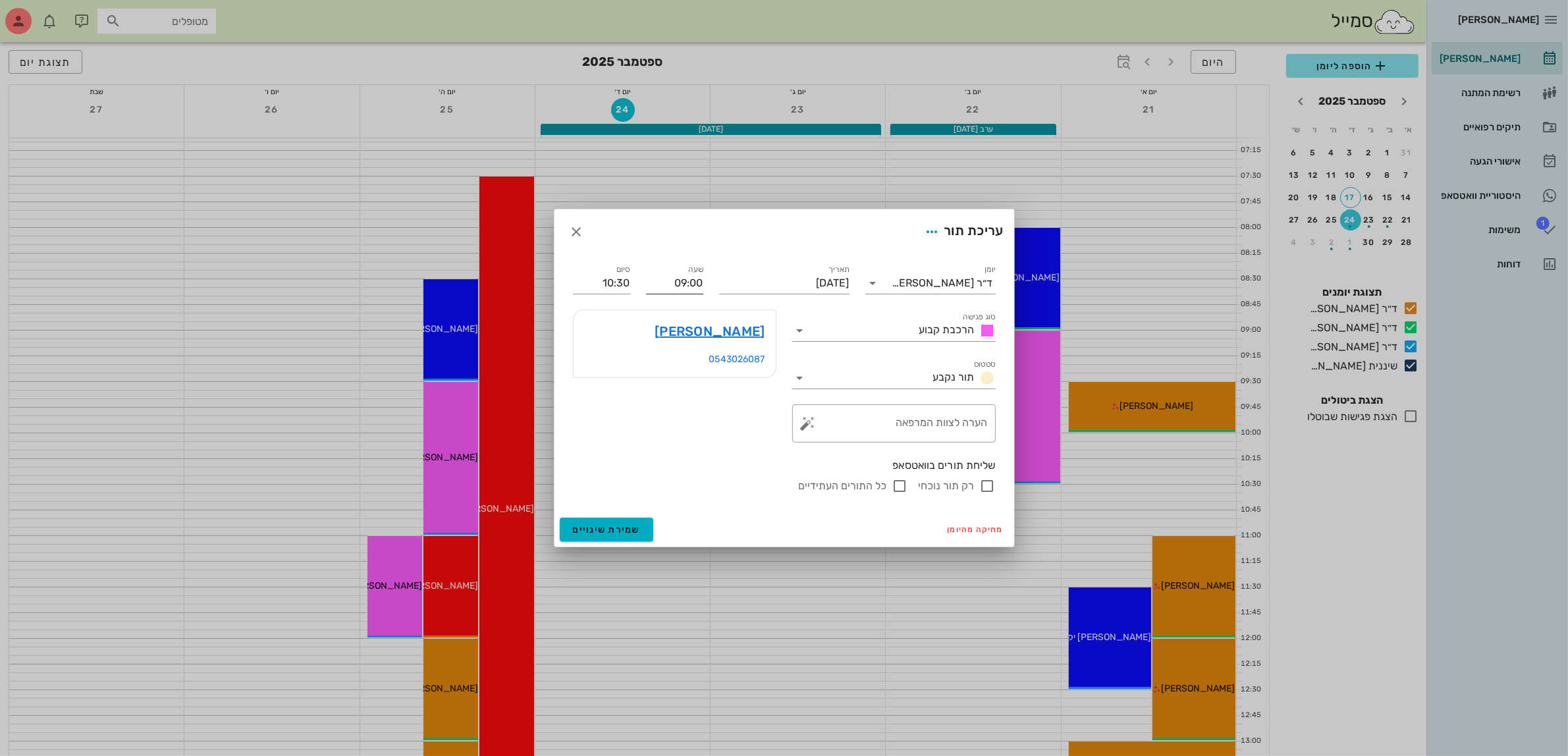
click at [690, 275] on input "09:00" at bounding box center [674, 284] width 57 height 21
click at [683, 402] on div "10:00" at bounding box center [675, 403] width 36 height 10
type input "10:00"
type input "11:30"
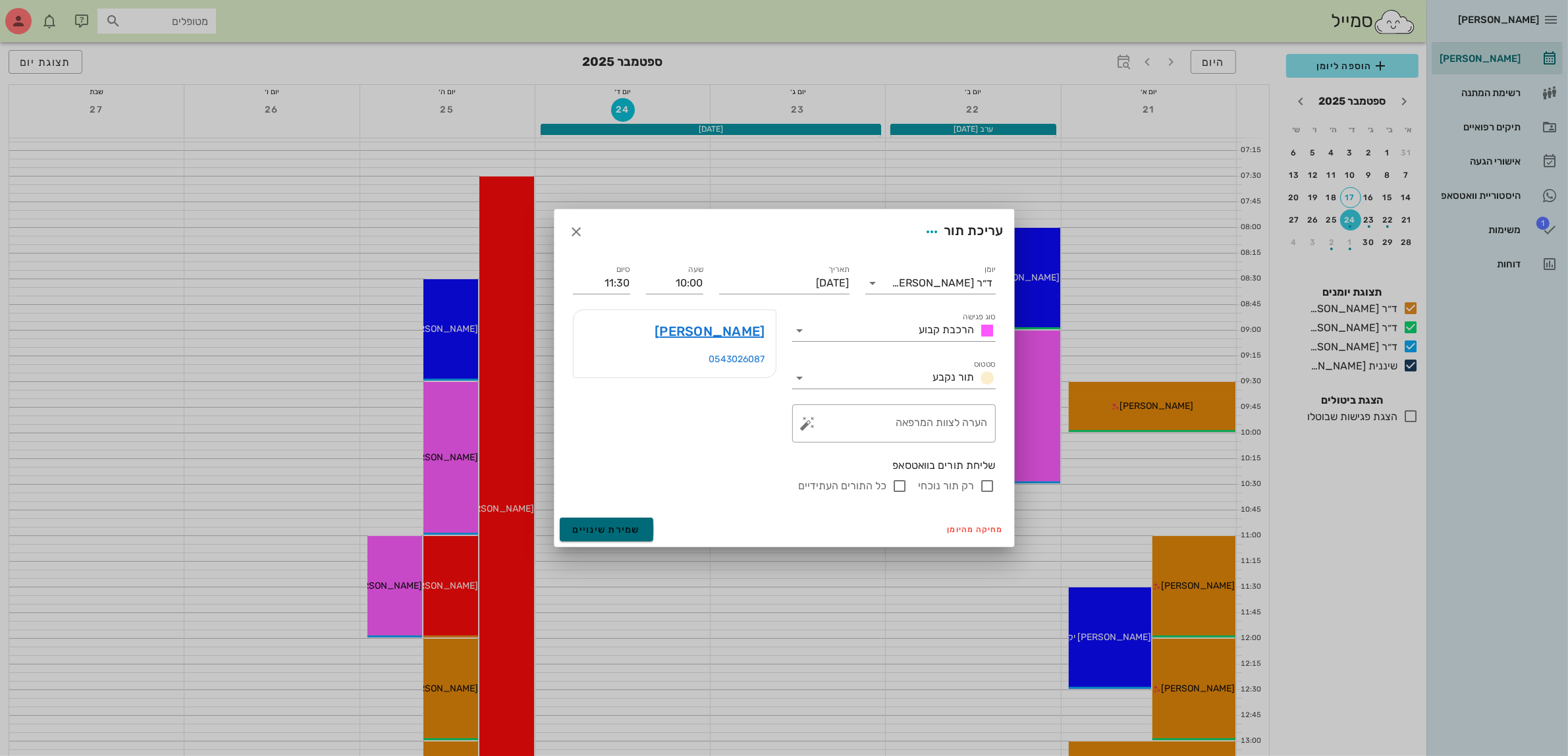
click at [607, 522] on button "שמירת שינויים" at bounding box center [607, 529] width 94 height 24
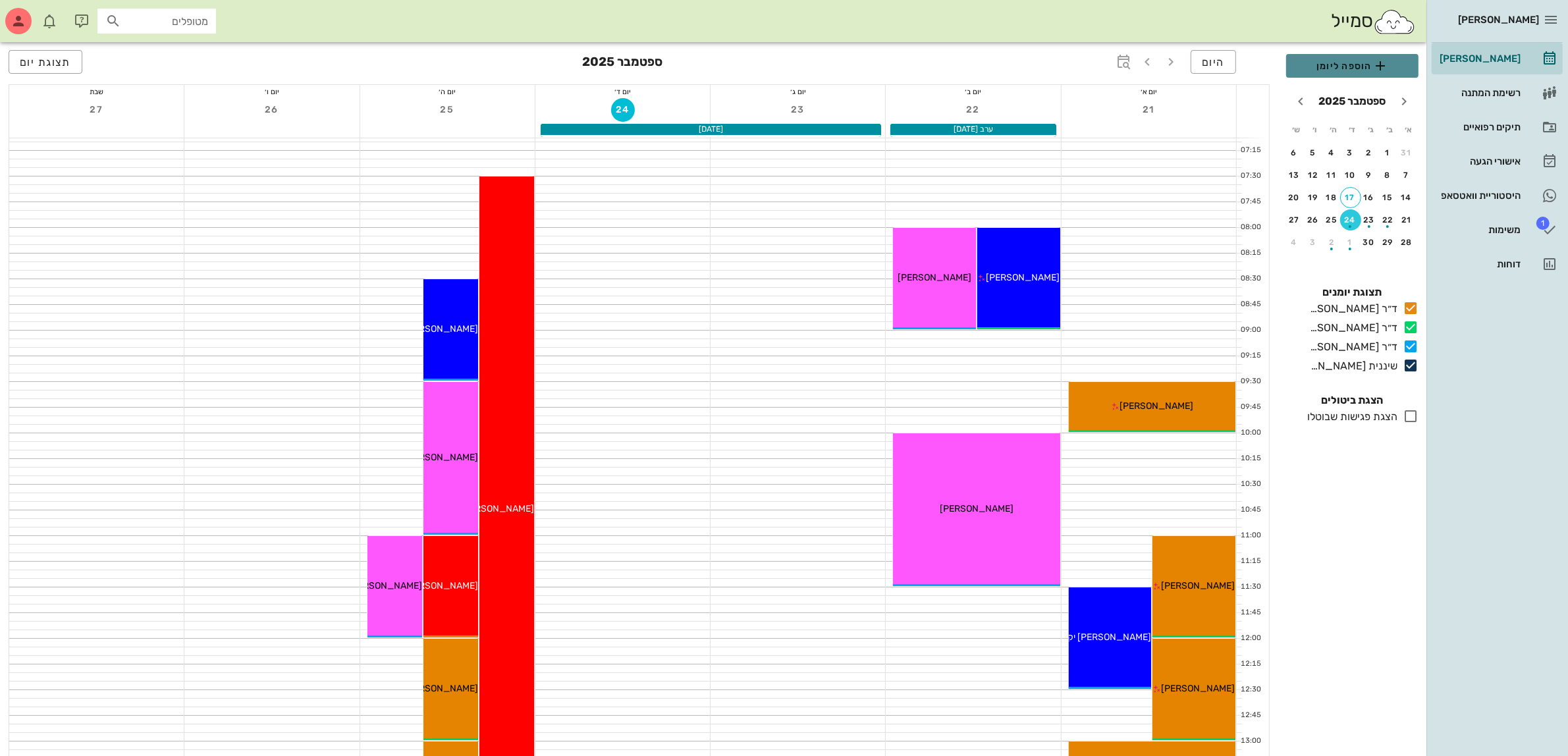
click at [1349, 69] on span "הוספה ליומן" at bounding box center [1352, 66] width 111 height 16
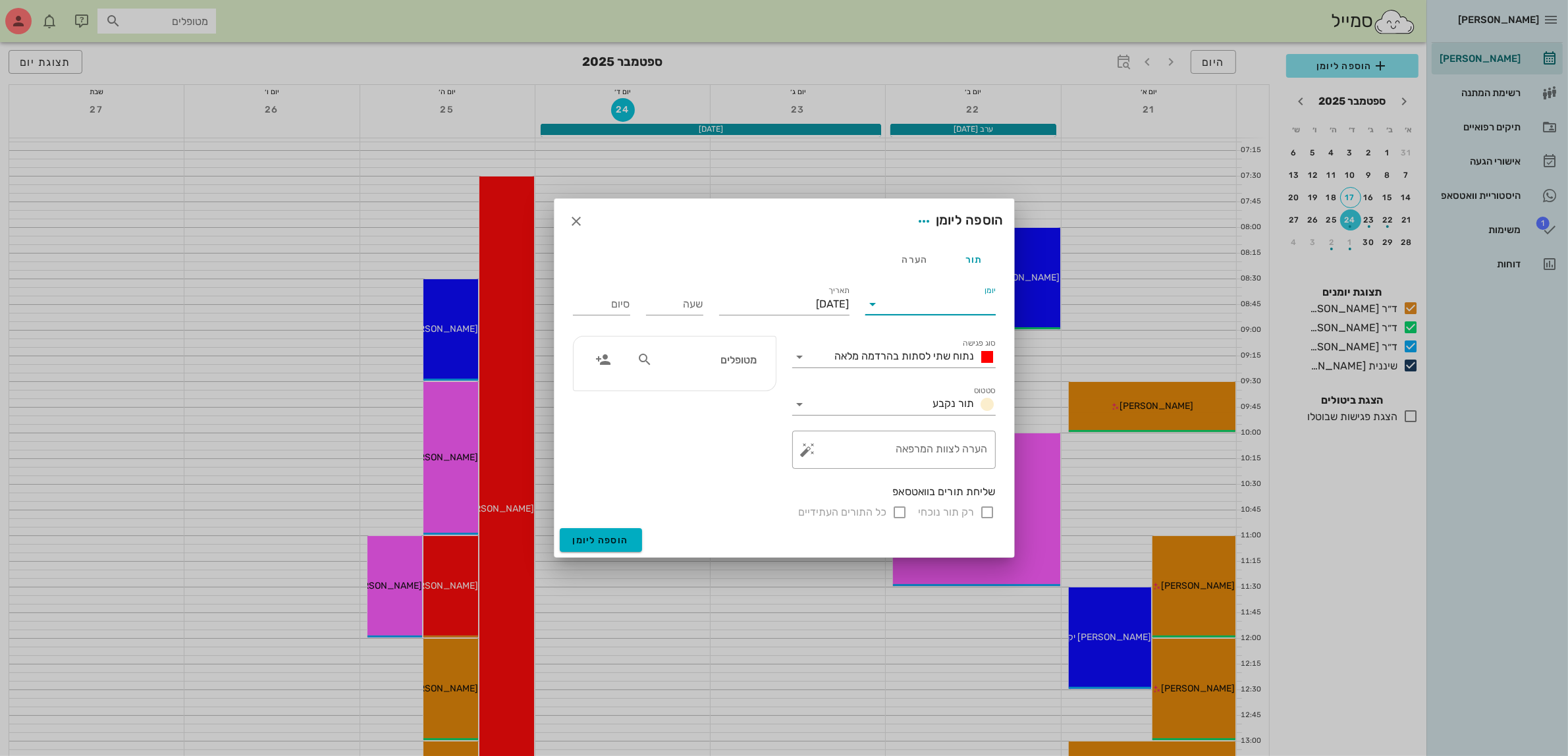
click at [943, 308] on input "יומן" at bounding box center [940, 304] width 112 height 21
click at [919, 314] on div "ד״ר [PERSON_NAME]" at bounding box center [934, 314] width 116 height 12
click at [939, 301] on div "ד״ר [PERSON_NAME]" at bounding box center [942, 304] width 101 height 12
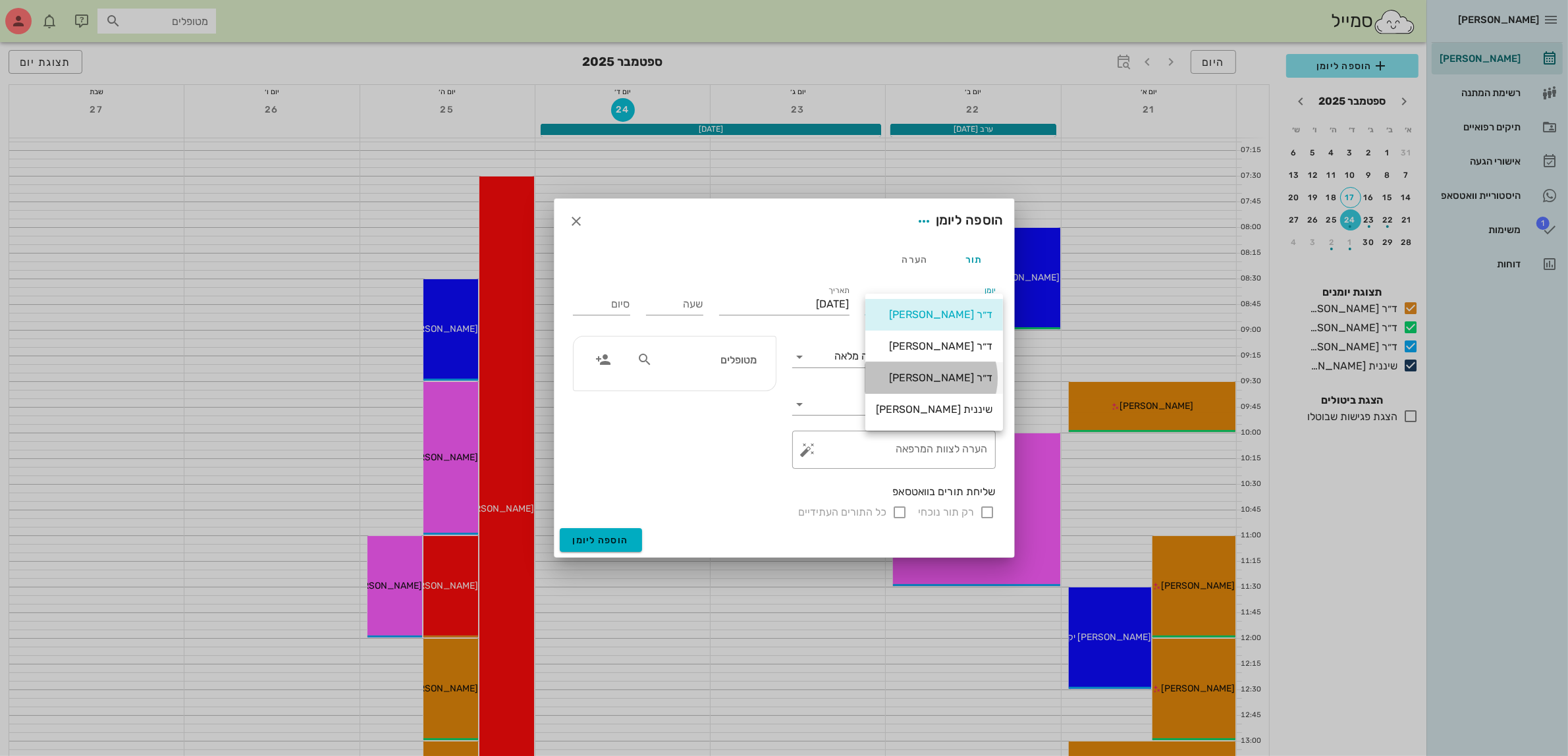
click at [933, 374] on div "ד״ר [PERSON_NAME]" at bounding box center [934, 378] width 116 height 12
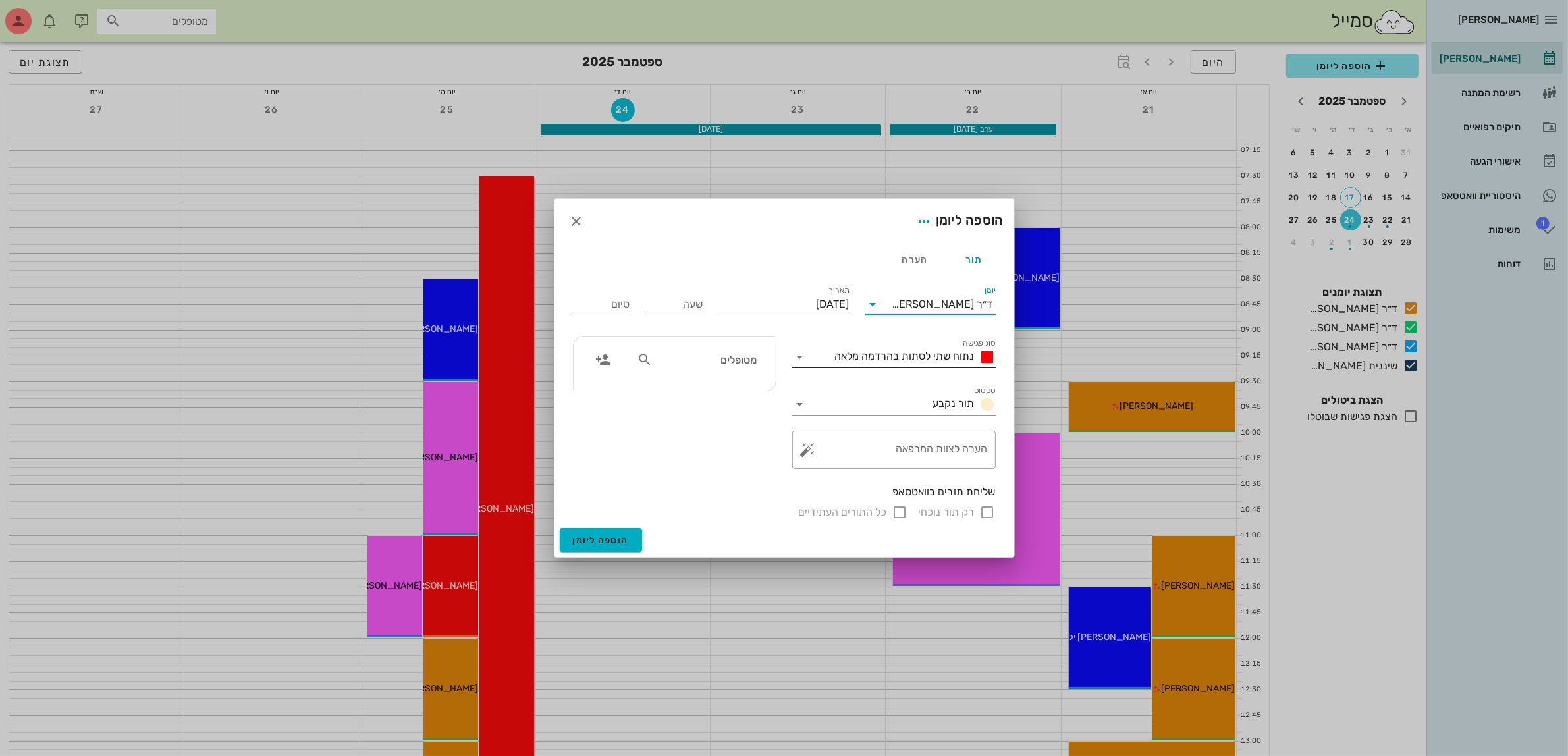
click at [862, 353] on span "נתוח שתי לסתות בהרדמה מלאה" at bounding box center [906, 356] width 140 height 12
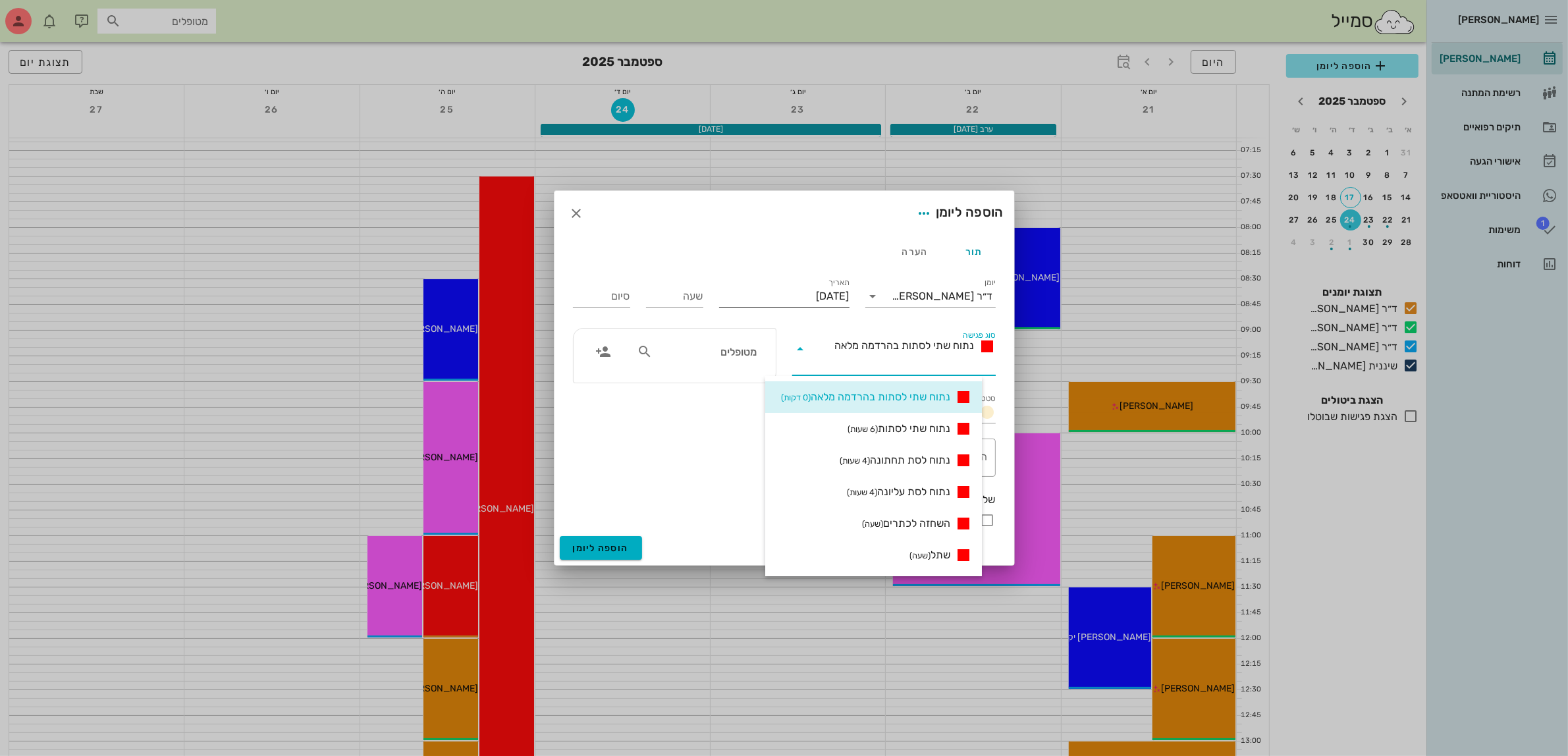
click at [791, 287] on input "[DATE]" at bounding box center [784, 297] width 130 height 21
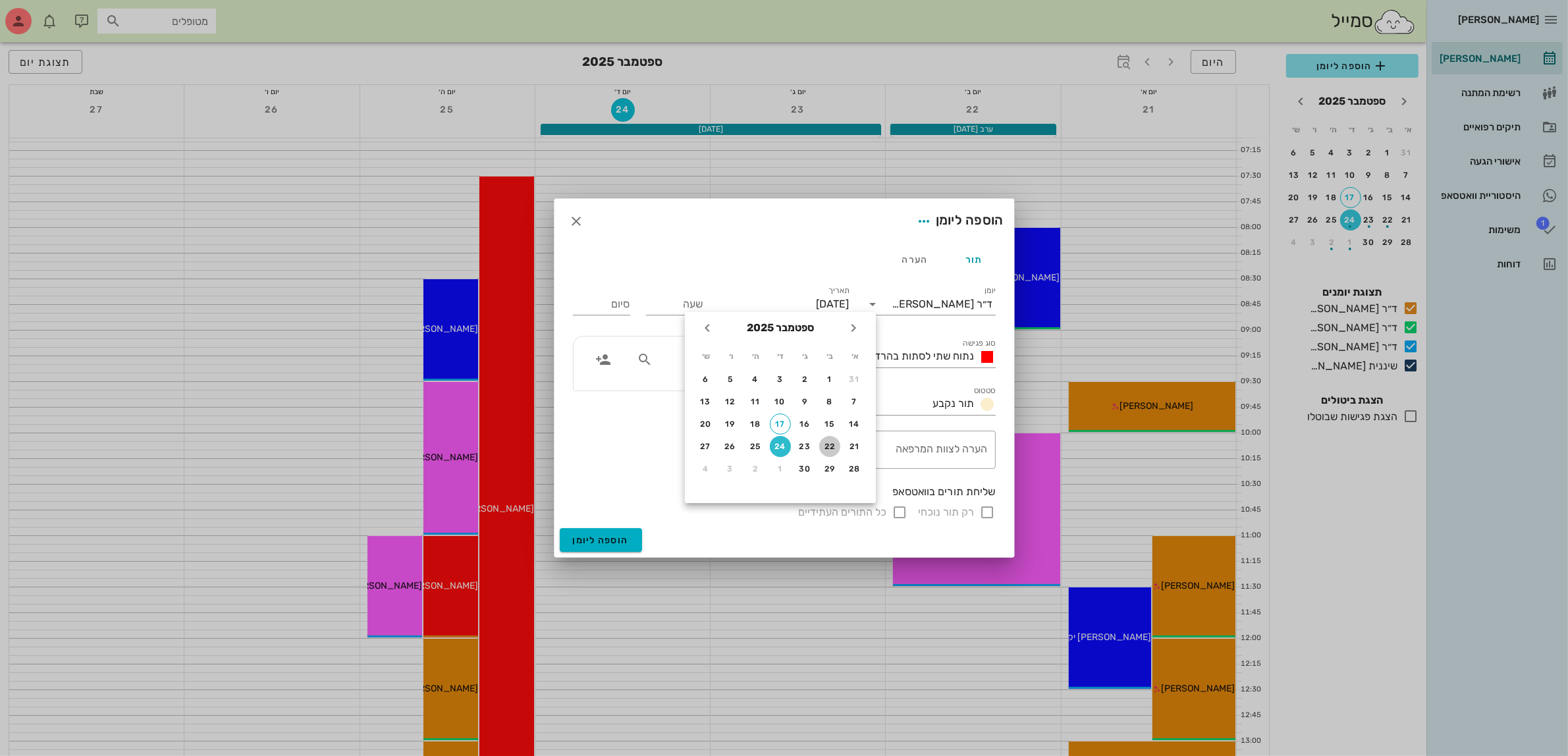
click at [831, 443] on div "22" at bounding box center [830, 446] width 21 height 10
type input "[DATE]"
click at [668, 294] on input "שעה" at bounding box center [674, 304] width 57 height 21
type input "09:00"
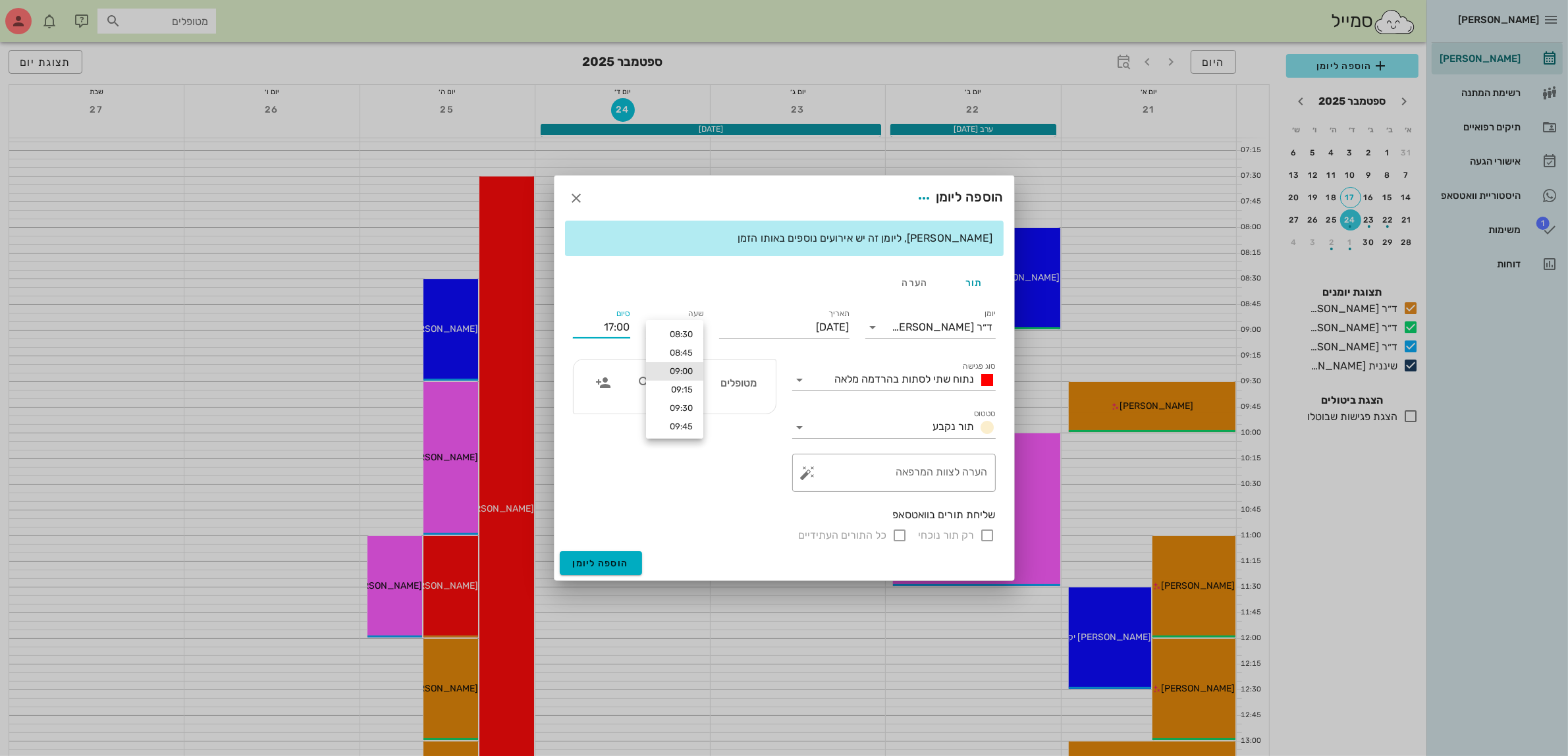
drag, startPoint x: 606, startPoint y: 305, endPoint x: 650, endPoint y: 333, distance: 52.2
click at [606, 306] on div "סיום 17:00" at bounding box center [602, 325] width 74 height 52
click at [915, 376] on span "נתוח שתי לסתות בהרדמה מלאה" at bounding box center [906, 379] width 140 height 12
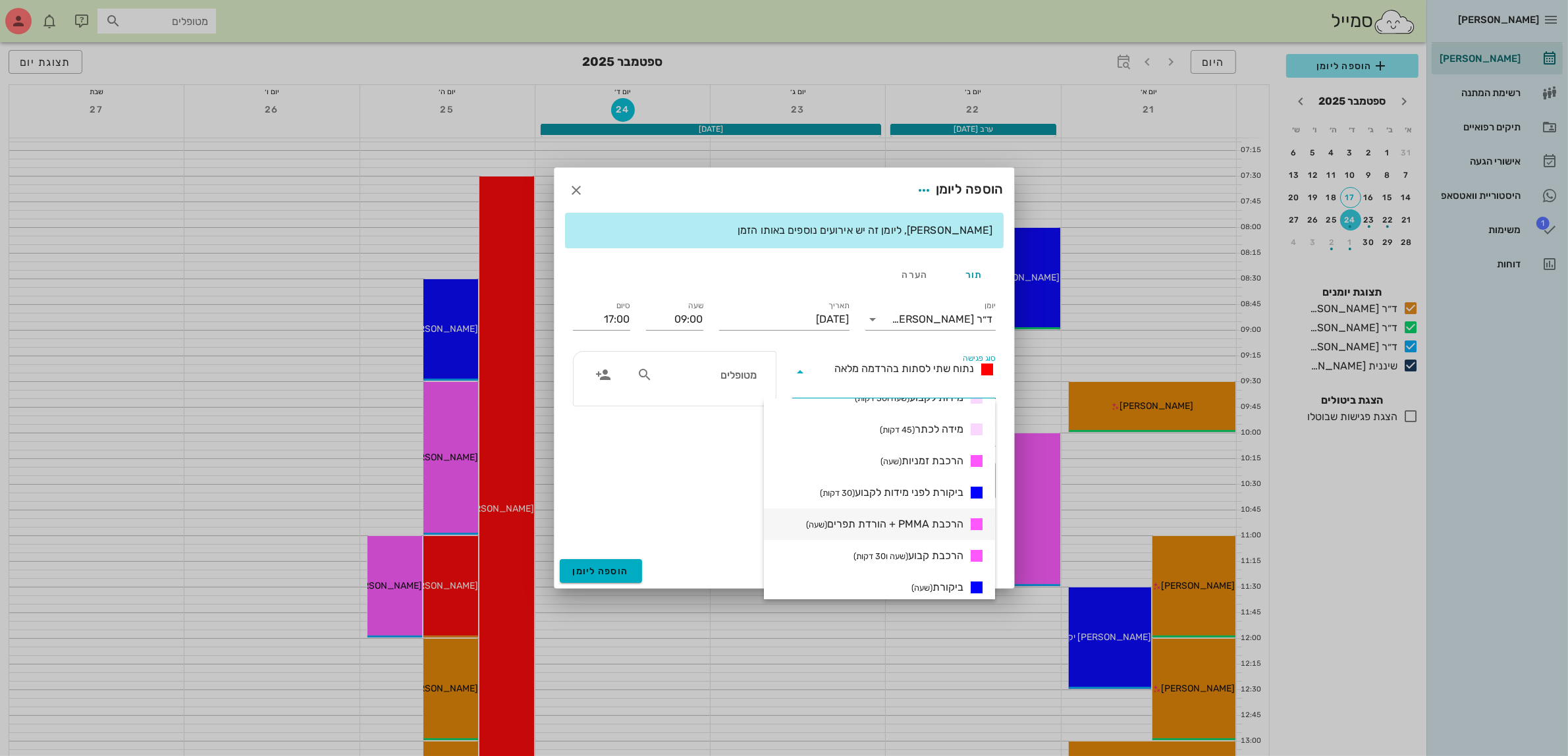
scroll to position [411, 0]
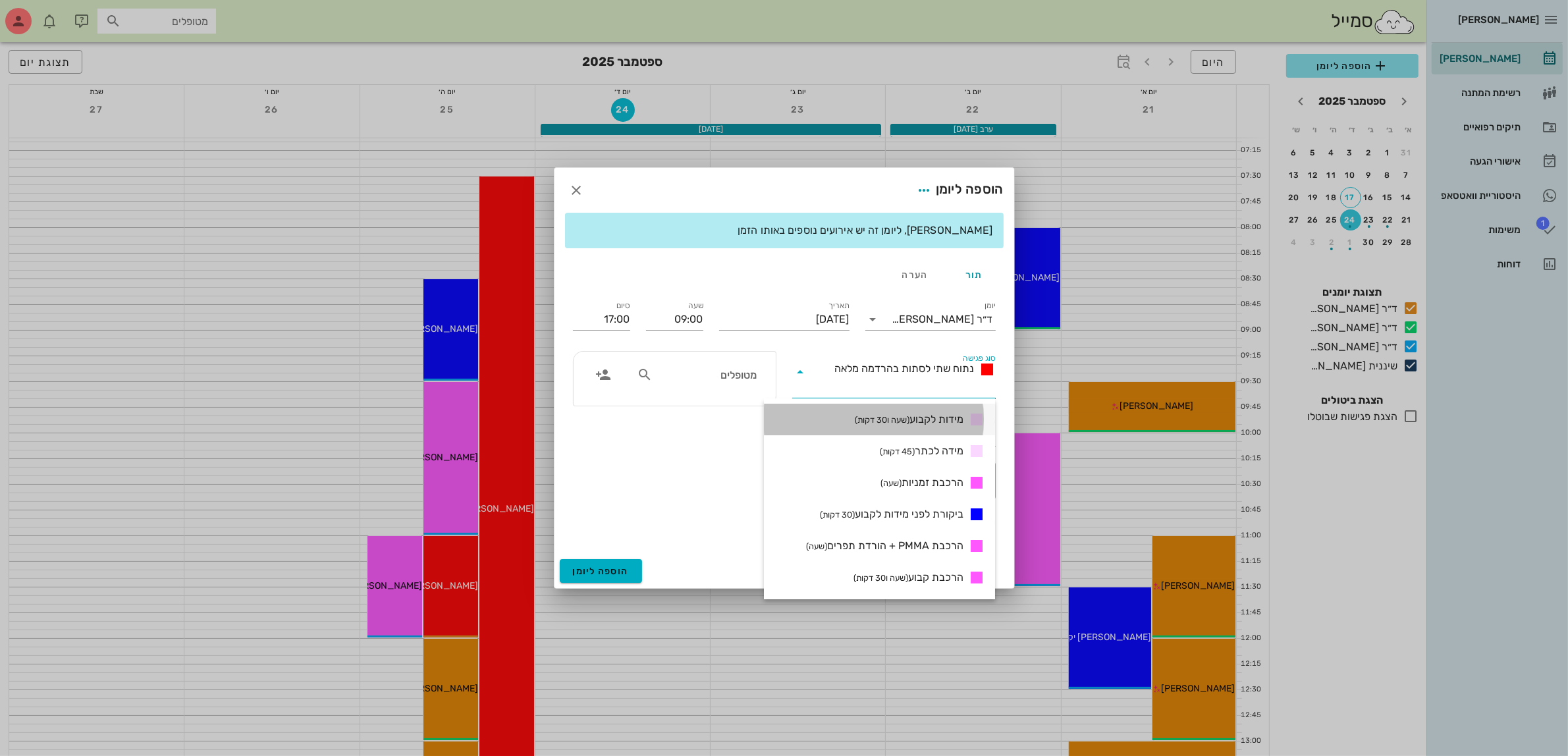
click at [936, 420] on span "מידות לקבוע (שעה ו30 דקות)" at bounding box center [909, 419] width 108 height 16
type input "10:30"
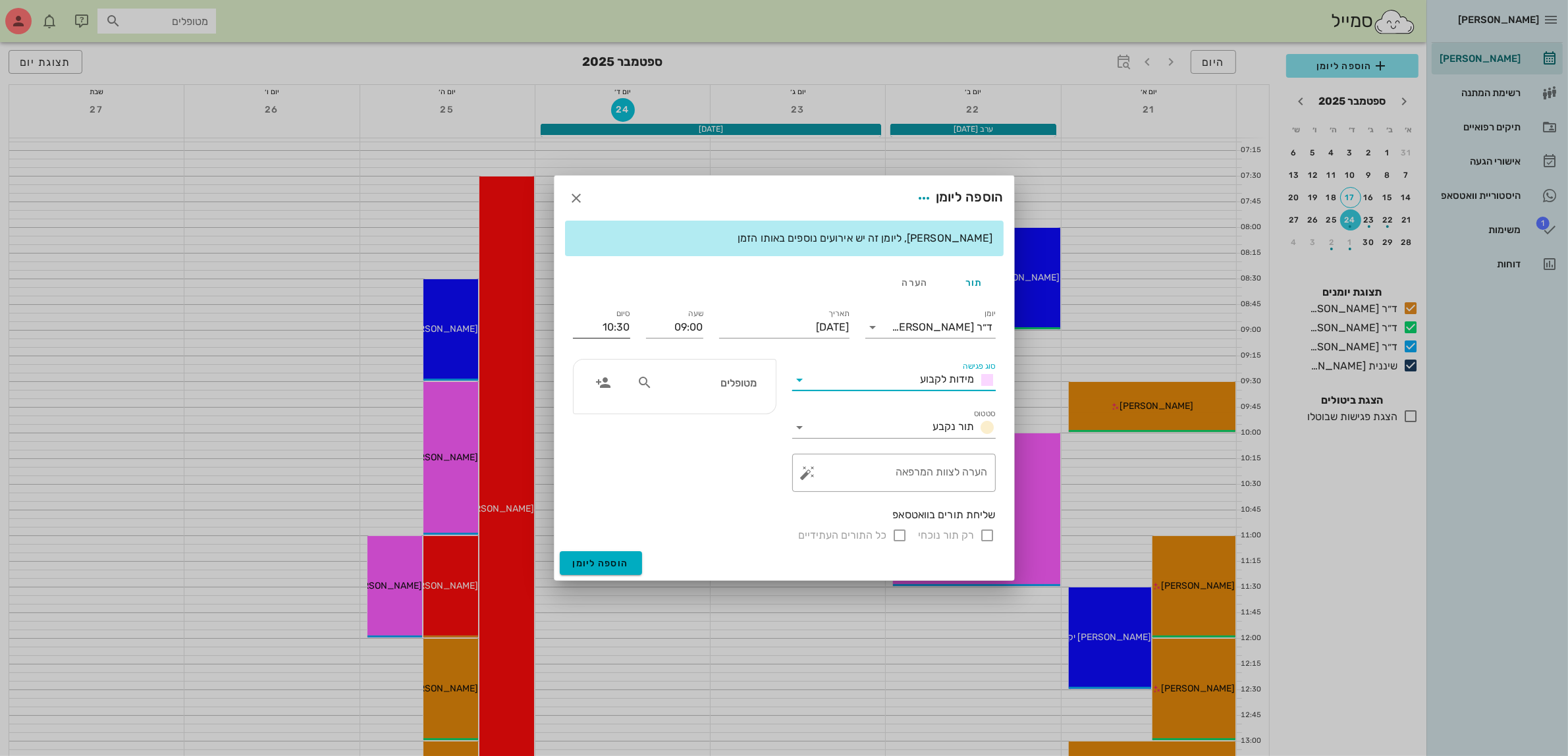
click at [613, 332] on input "10:30" at bounding box center [601, 327] width 57 height 21
click at [722, 379] on input "מטופלים" at bounding box center [706, 383] width 102 height 18
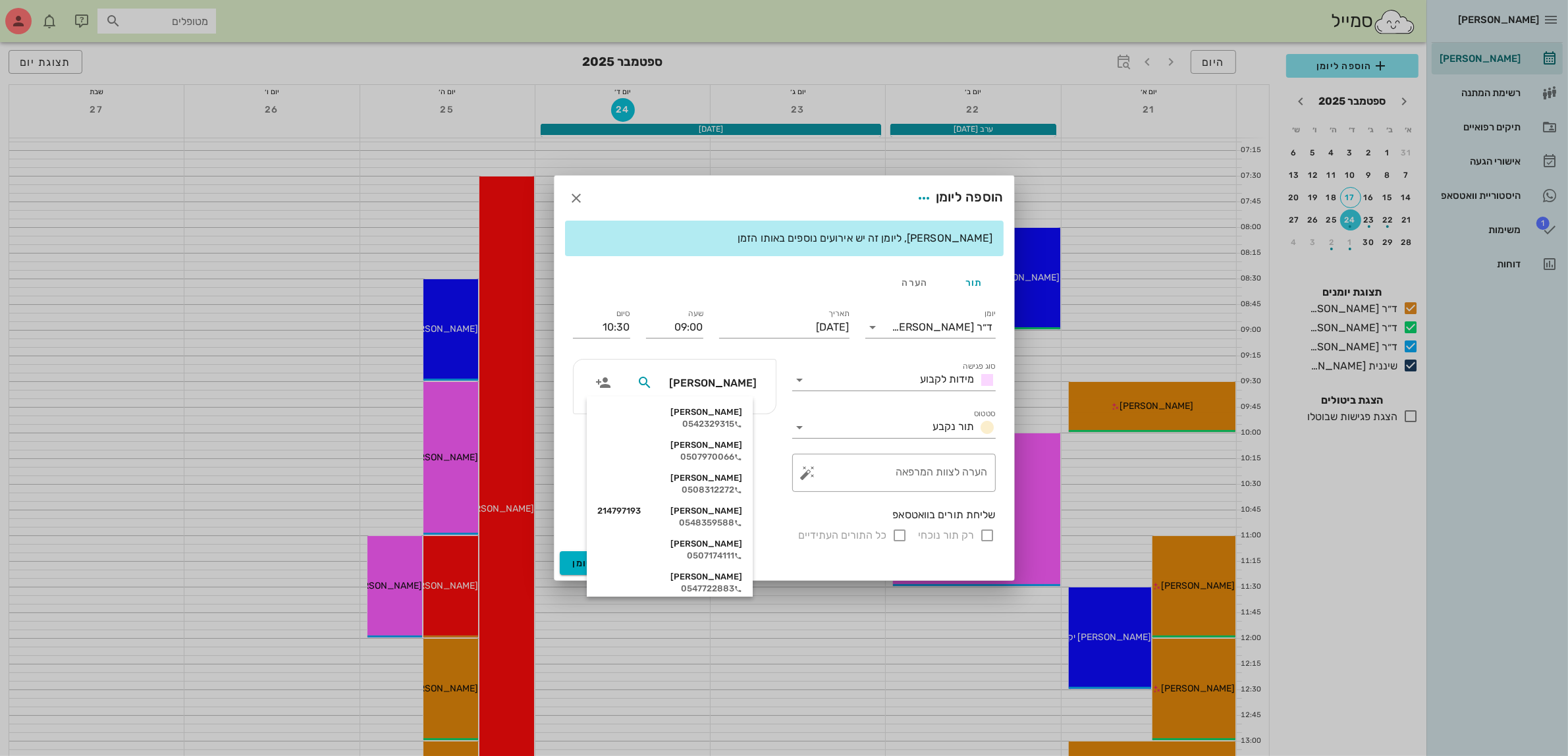
type input "[PERSON_NAME]"
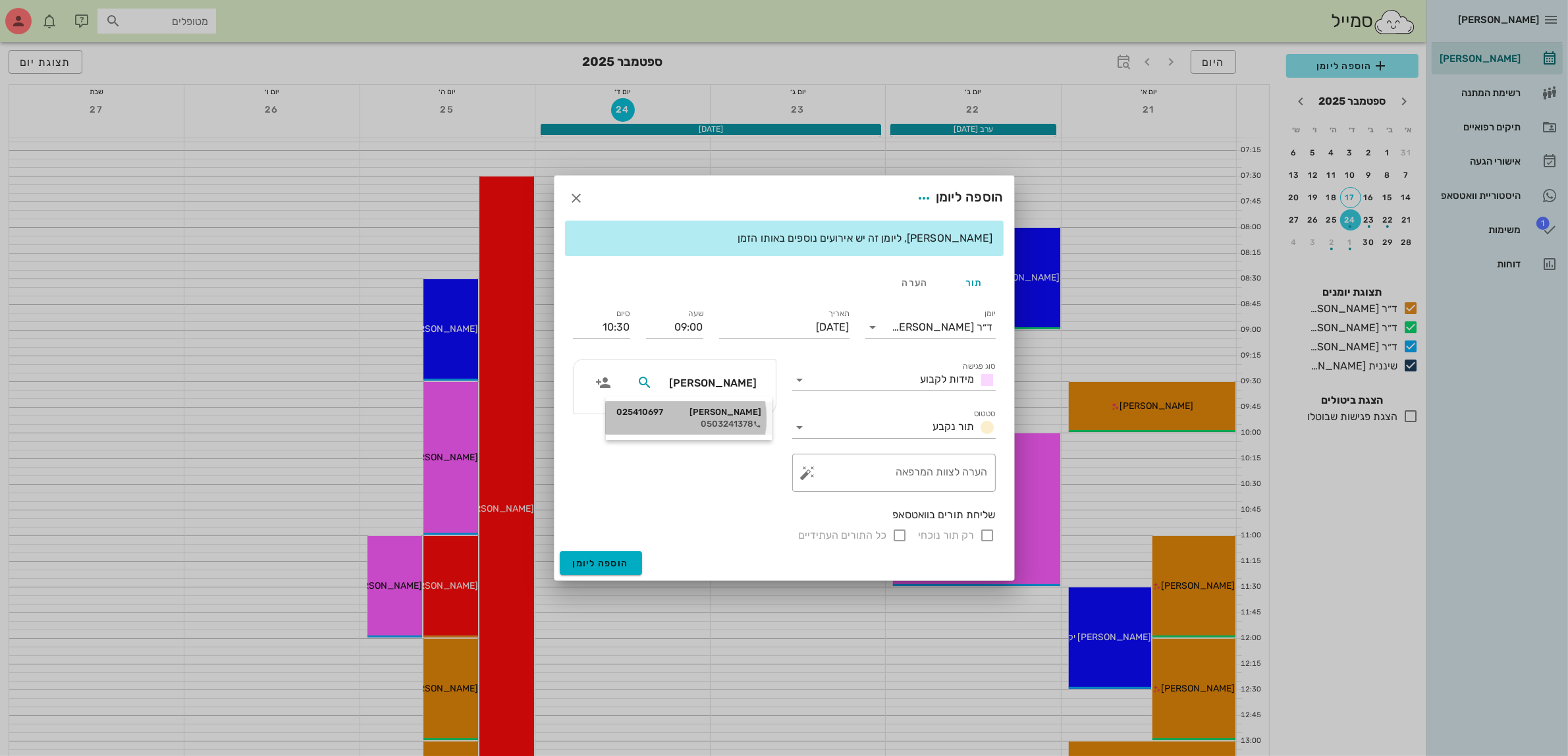
click at [719, 417] on div "[PERSON_NAME] 025410697" at bounding box center [690, 412] width 145 height 10
click at [983, 535] on input "רק תור נוכחי" at bounding box center [988, 536] width 16 height 16
checkbox input "false"
click at [612, 564] on span "הוספה ליומן" at bounding box center [601, 564] width 56 height 11
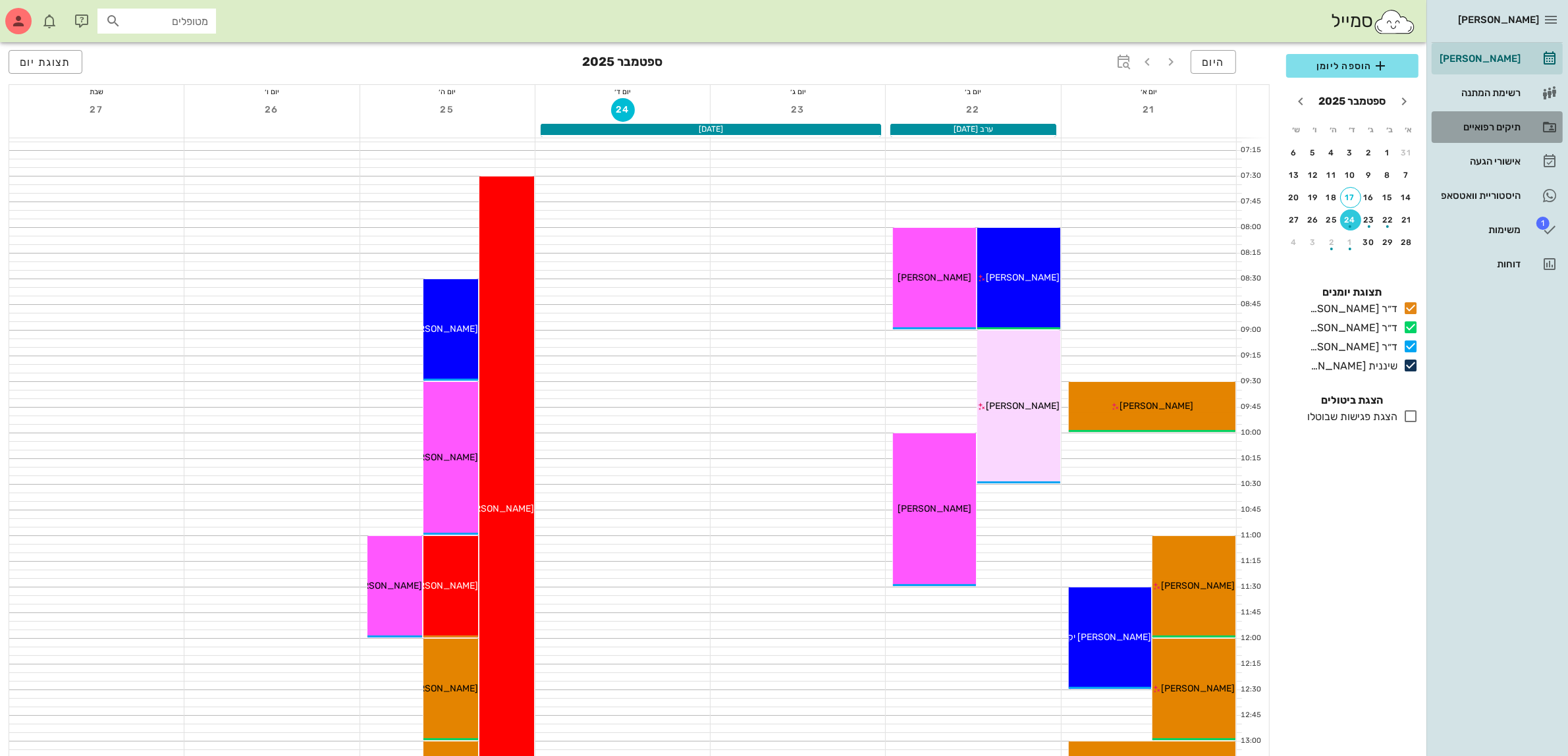
click at [1488, 122] on div "תיקים רפואיים" at bounding box center [1480, 127] width 84 height 10
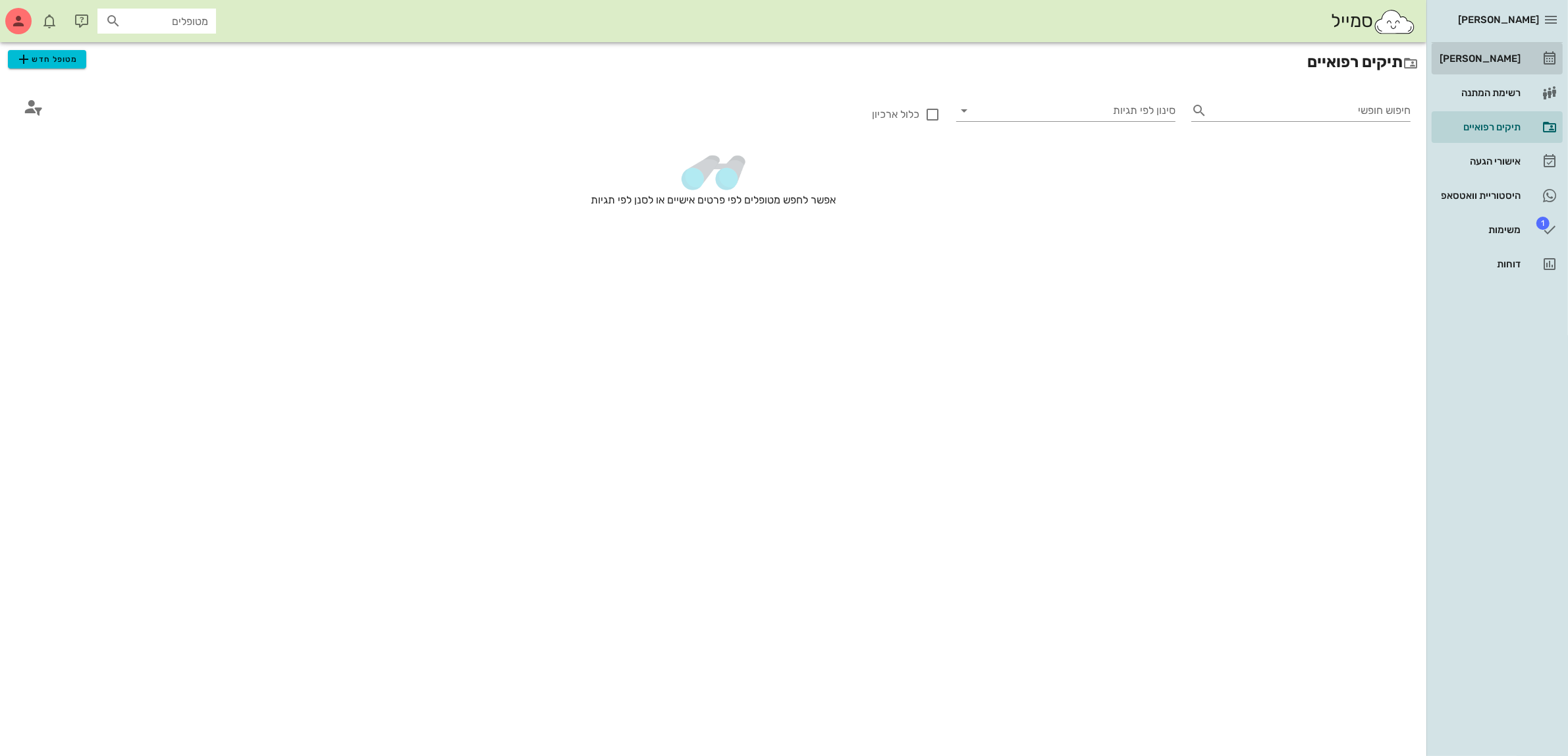
click at [1486, 53] on div "[PERSON_NAME]" at bounding box center [1480, 59] width 84 height 10
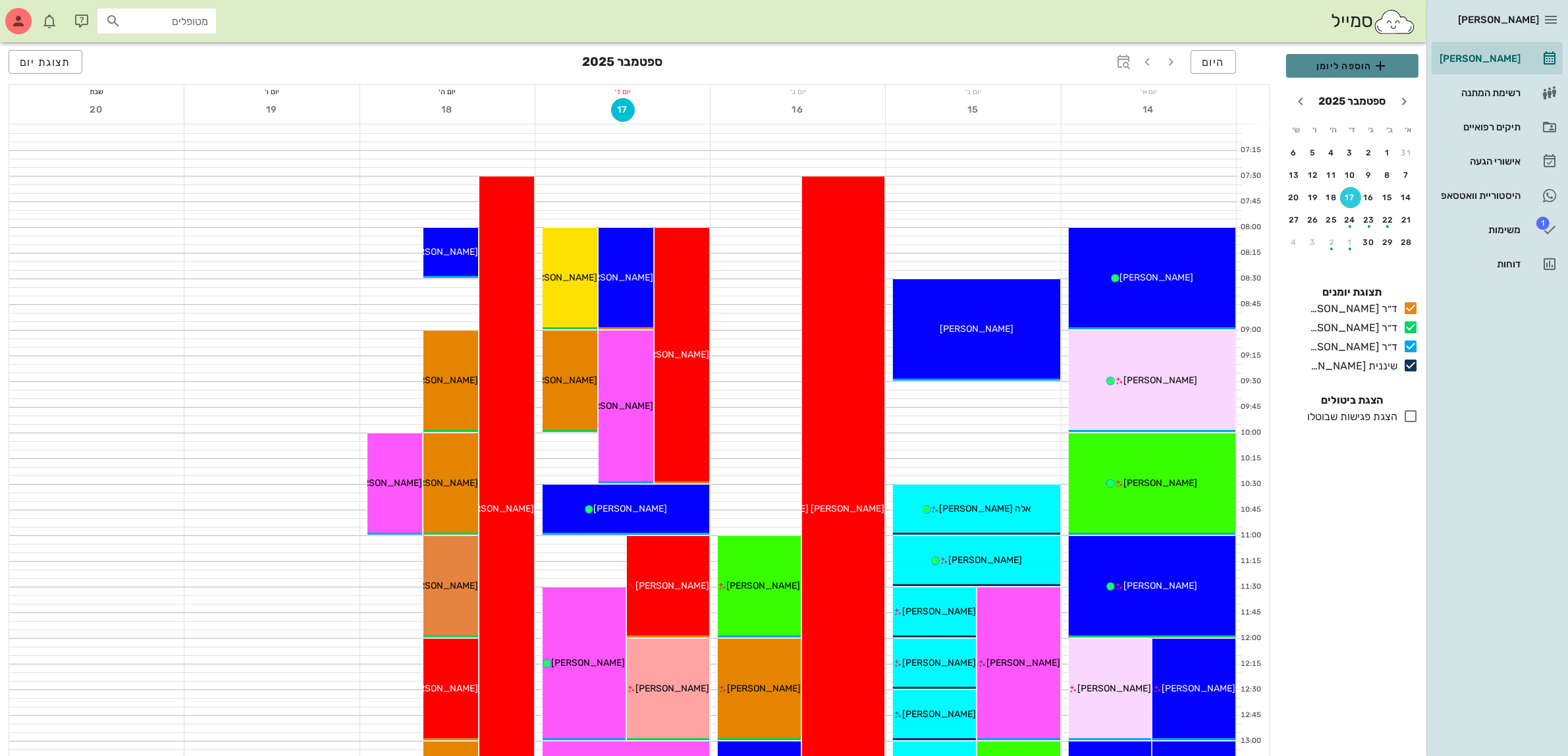
click at [1361, 60] on span "הוספה ליומן" at bounding box center [1352, 66] width 111 height 16
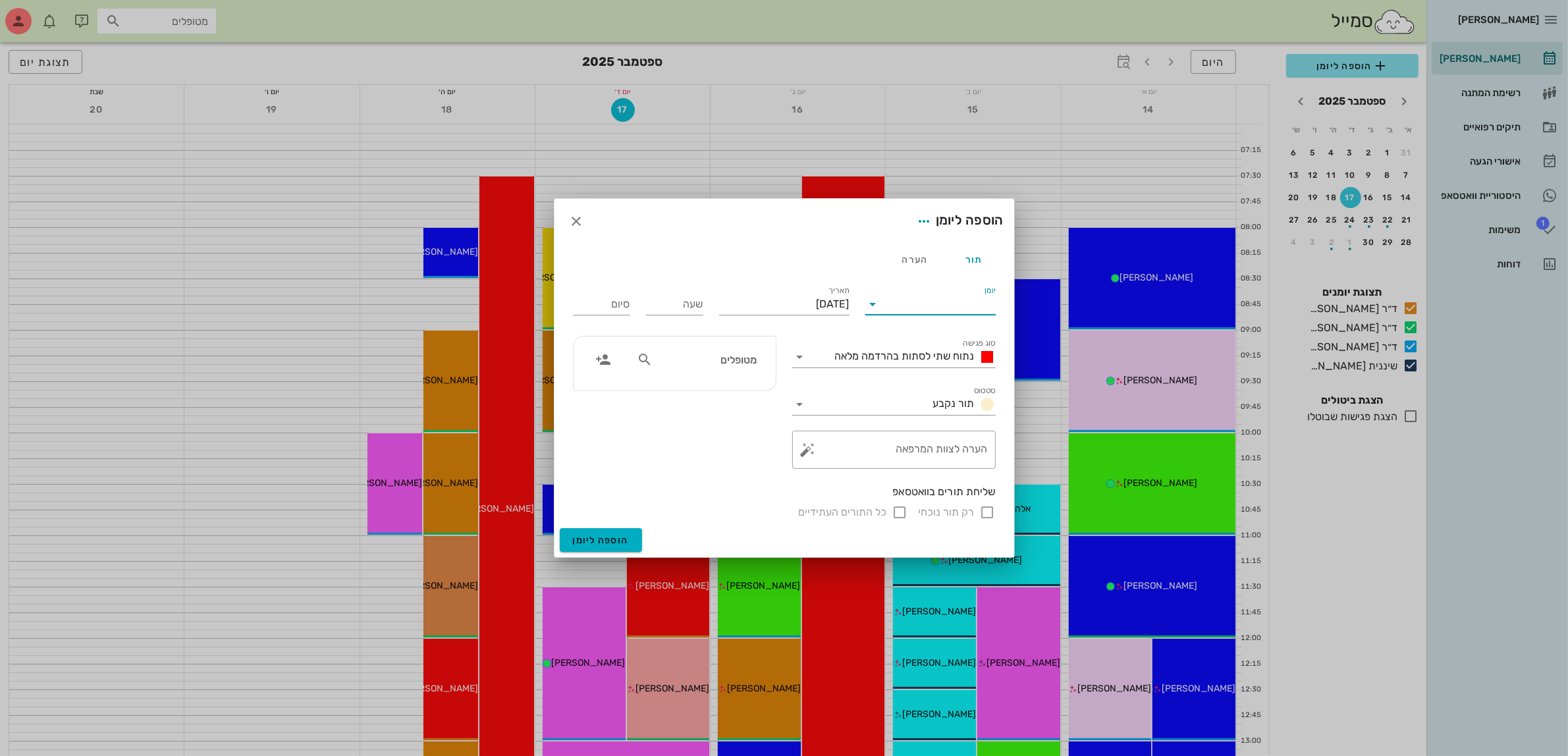
click at [894, 295] on input "יומן" at bounding box center [940, 304] width 112 height 21
click at [956, 372] on div "ד״ר [PERSON_NAME]" at bounding box center [934, 378] width 116 height 12
click at [819, 306] on input "[DATE]" at bounding box center [784, 304] width 130 height 21
click at [709, 333] on icon "חודש הבא" at bounding box center [707, 336] width 16 height 16
click at [754, 407] on div "9" at bounding box center [755, 410] width 21 height 10
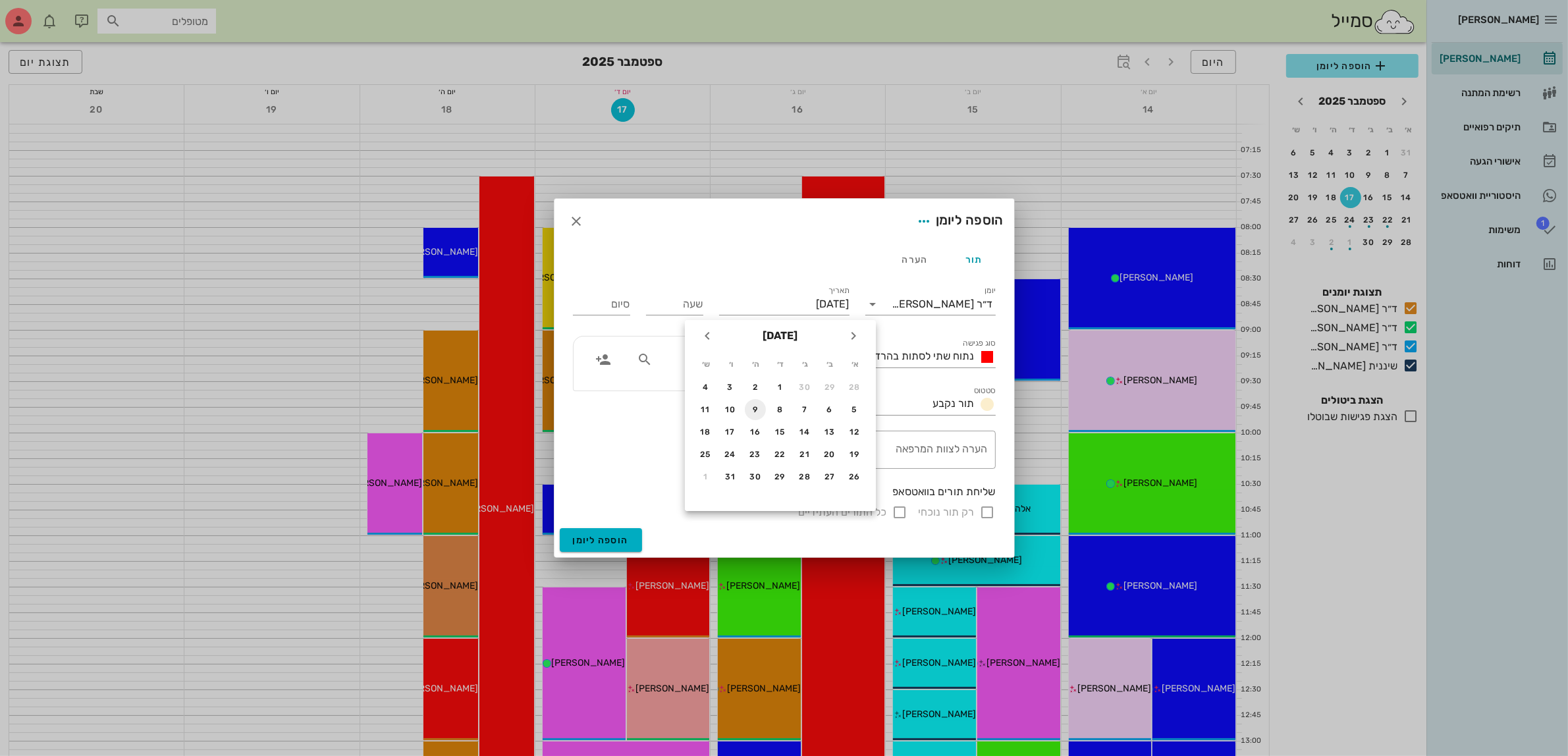
type input "[DATE]"
click at [922, 353] on span "נתוח שתי לסתות בהרדמה מלאה" at bounding box center [906, 356] width 140 height 12
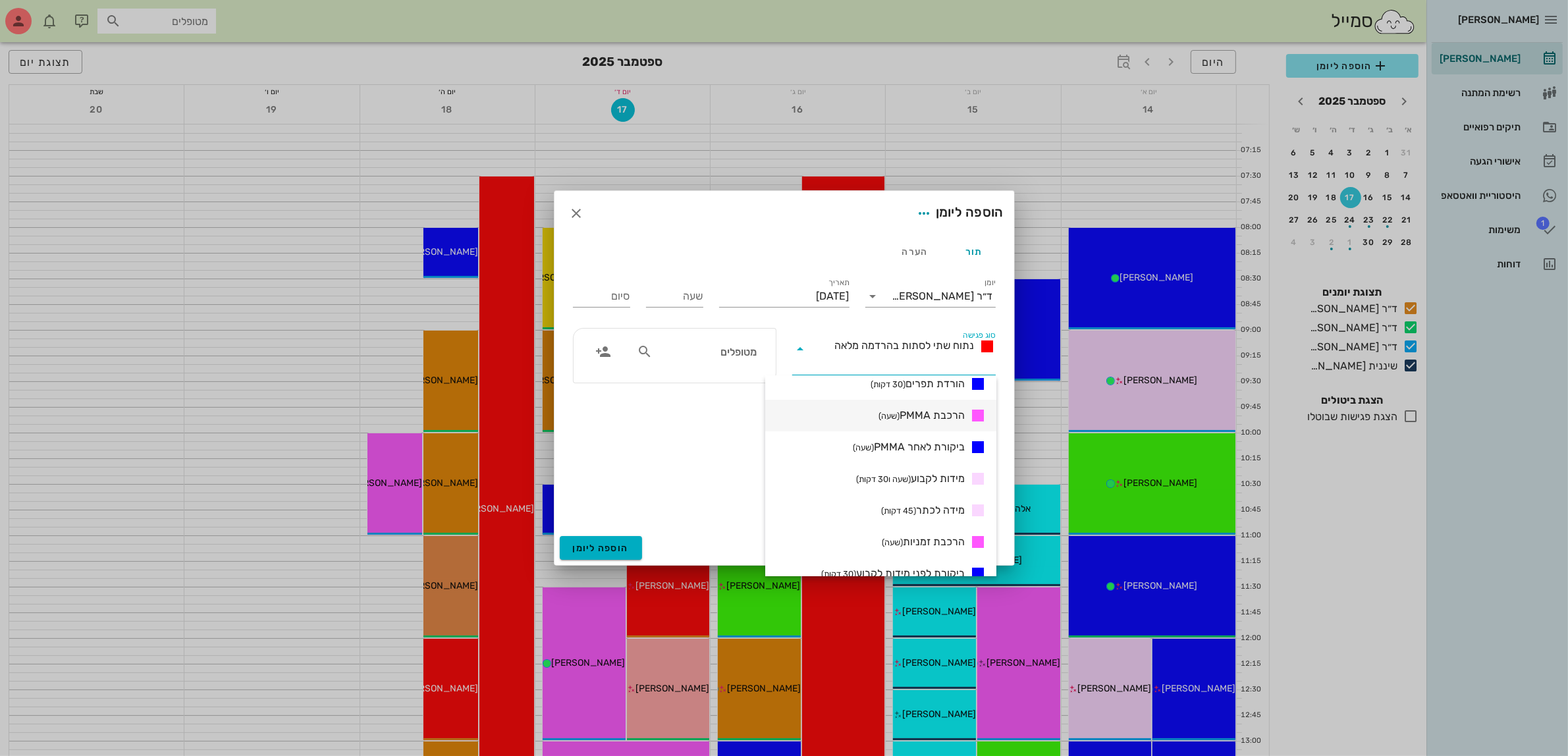
scroll to position [247, 0]
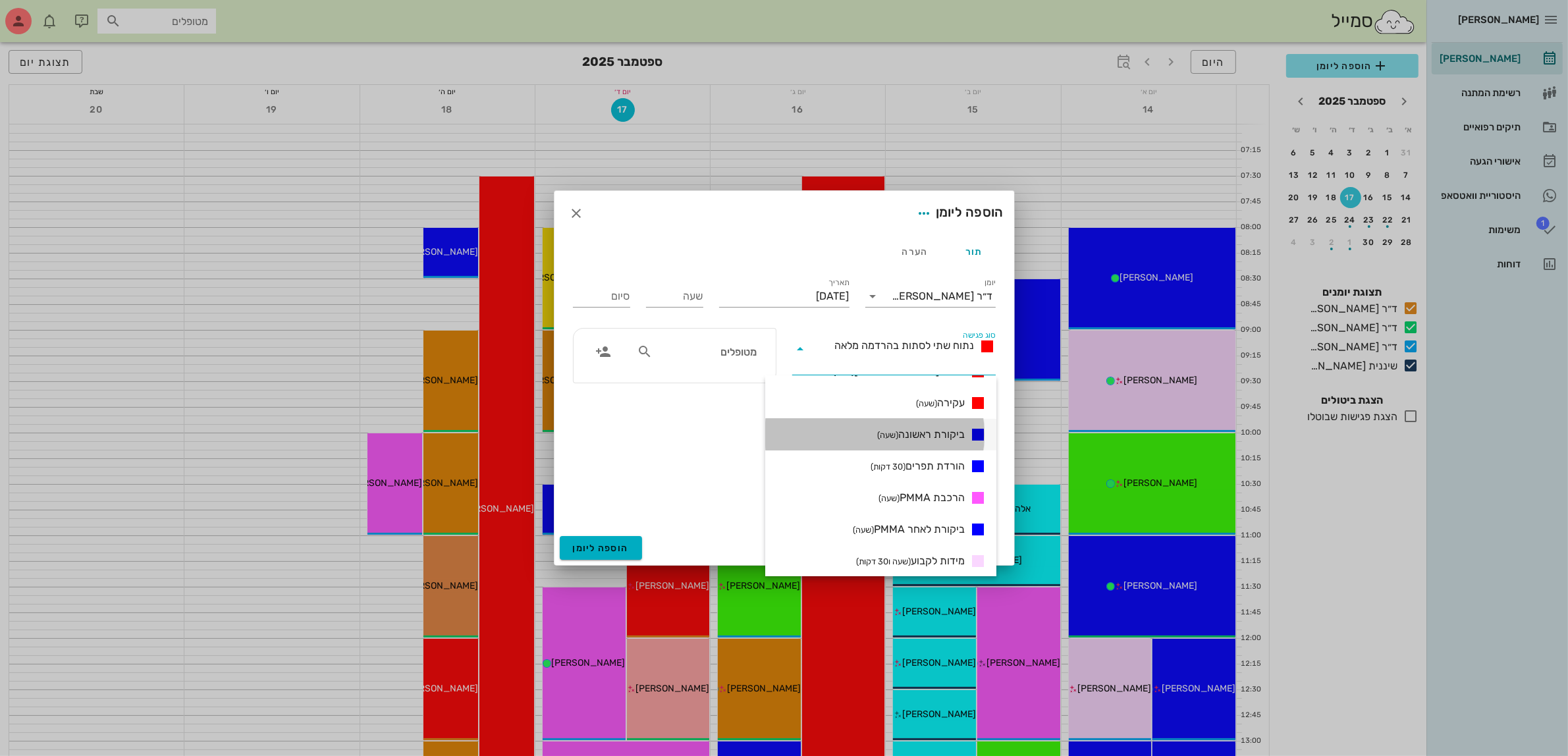
click at [915, 435] on span "ביקורת ראשונה (שעה)" at bounding box center [921, 435] width 88 height 16
type input "01:00"
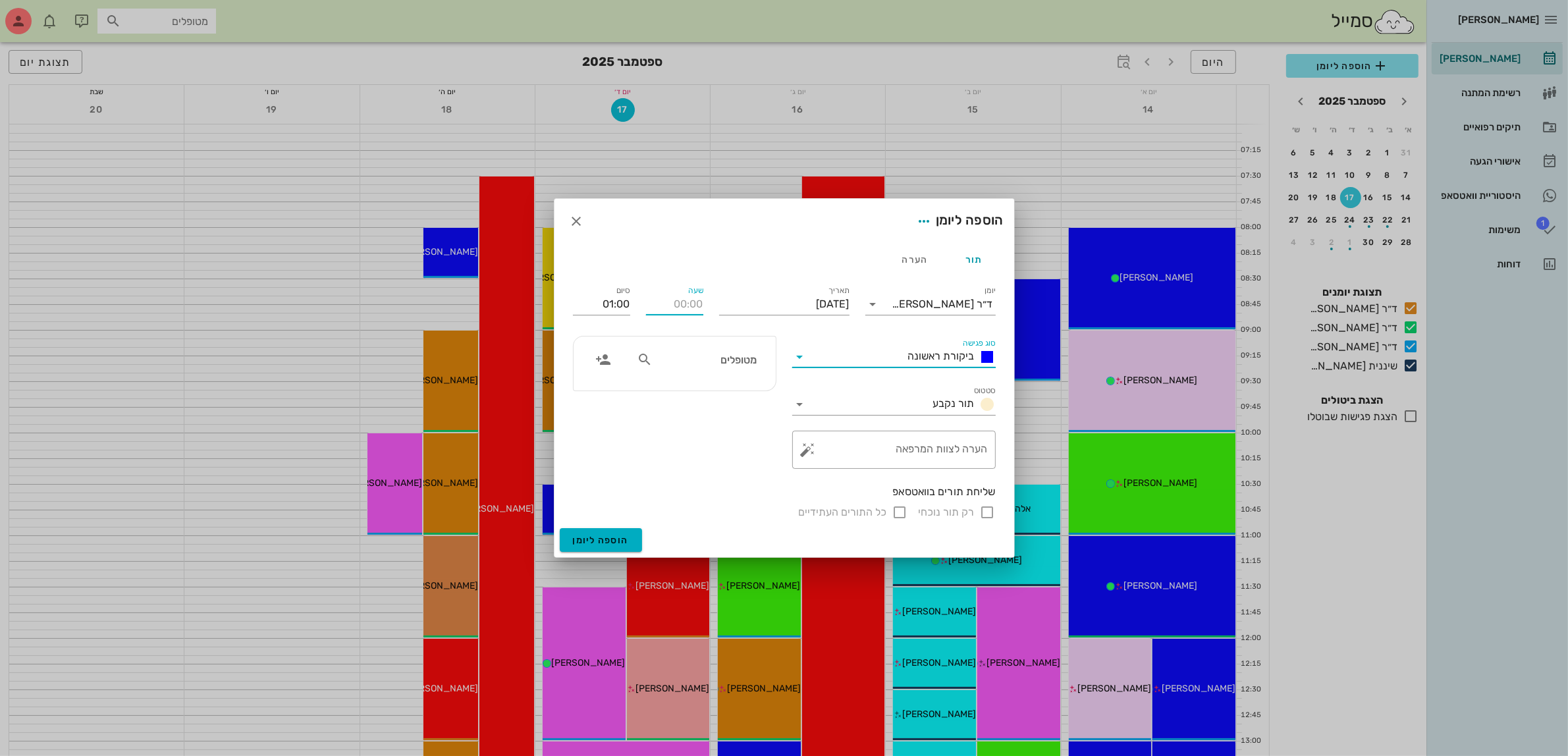
click at [691, 304] on input "שעה" at bounding box center [674, 304] width 57 height 21
type input "11:00"
type input "12:00"
click at [604, 304] on input "12:00" at bounding box center [601, 304] width 57 height 21
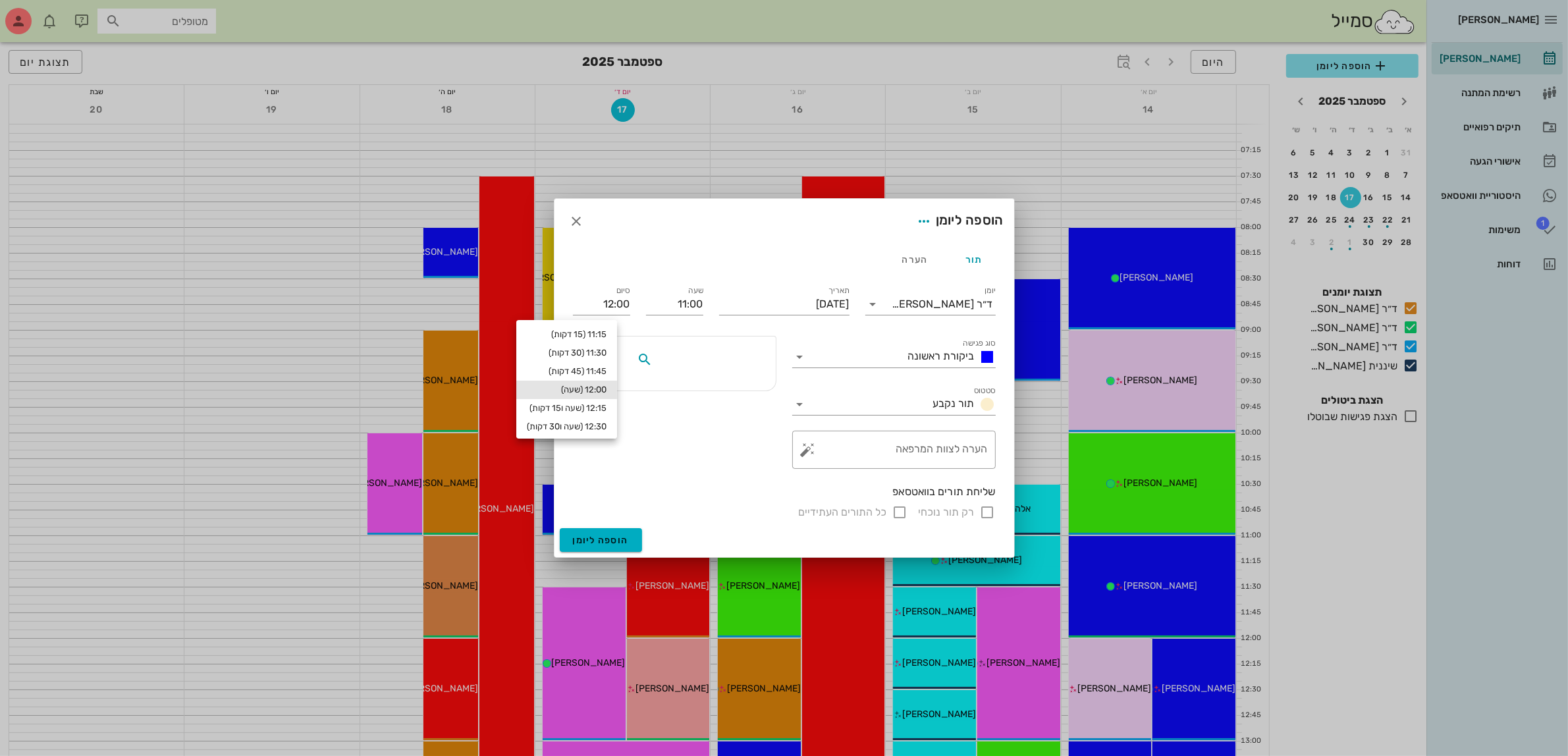
click at [694, 357] on input "text" at bounding box center [706, 360] width 102 height 18
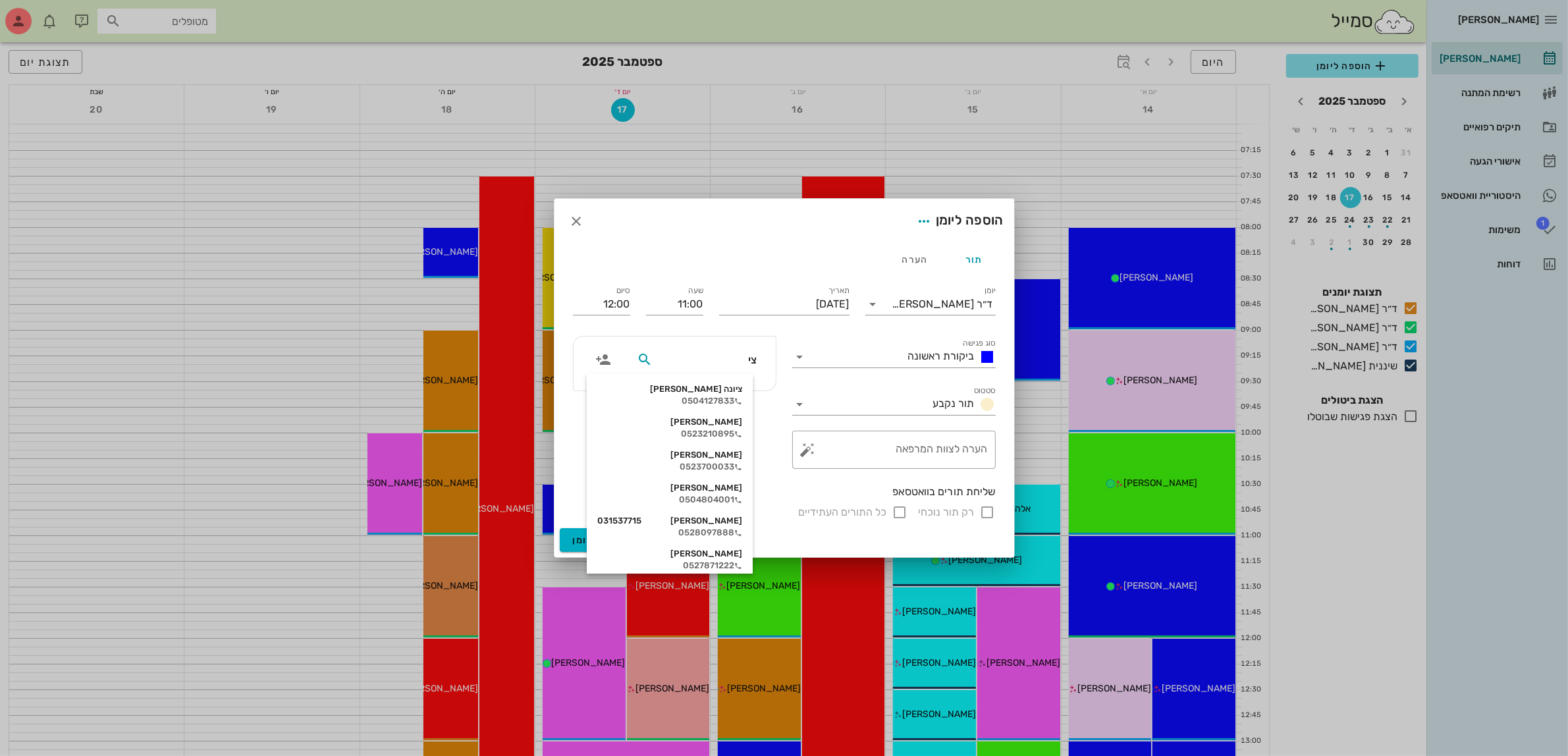
type input "ציפ"
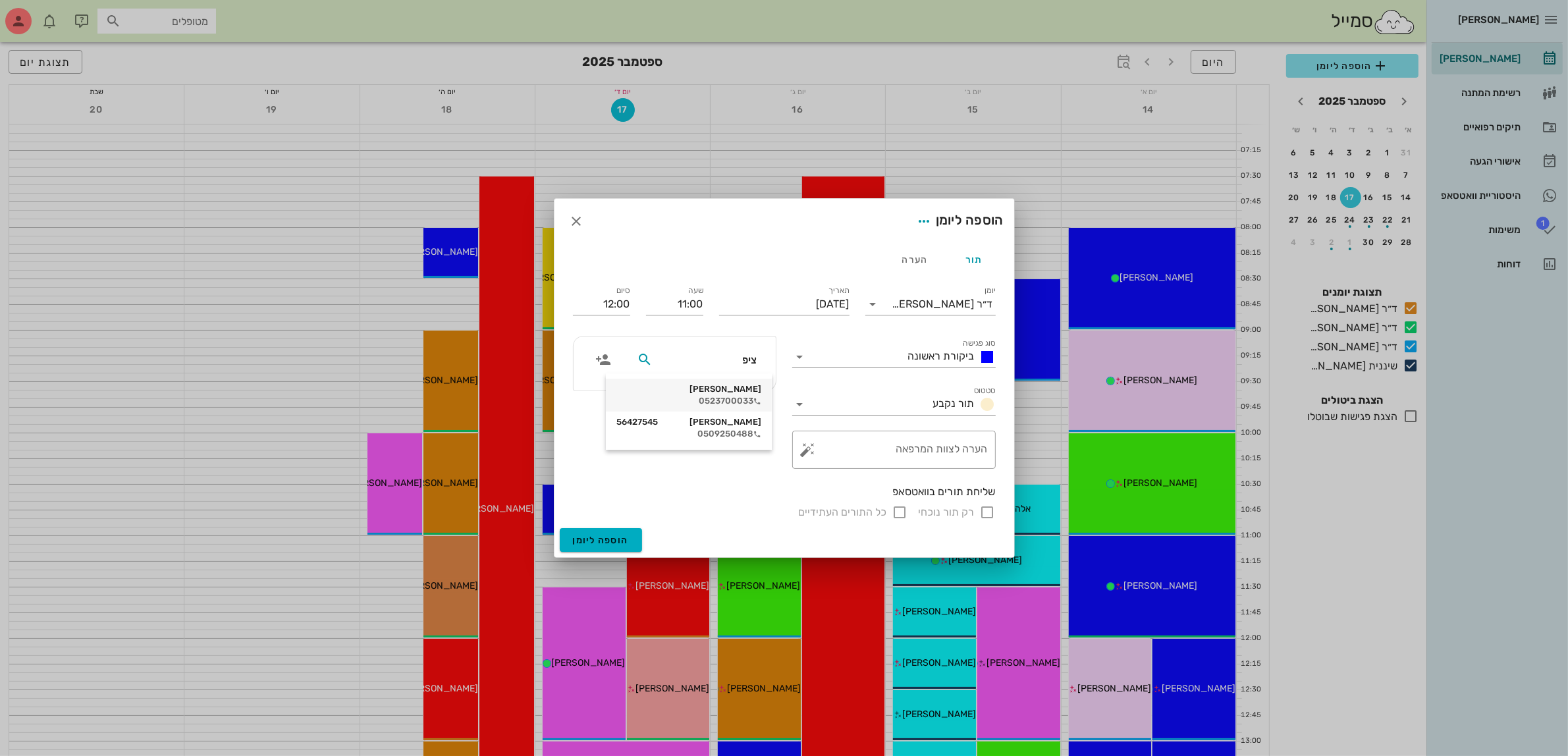
click at [722, 393] on div "[PERSON_NAME]" at bounding box center [690, 389] width 145 height 10
click at [987, 511] on input "רק תור נוכחי" at bounding box center [988, 513] width 16 height 16
checkbox input "false"
click at [601, 531] on button "הוספה ליומן" at bounding box center [601, 540] width 82 height 24
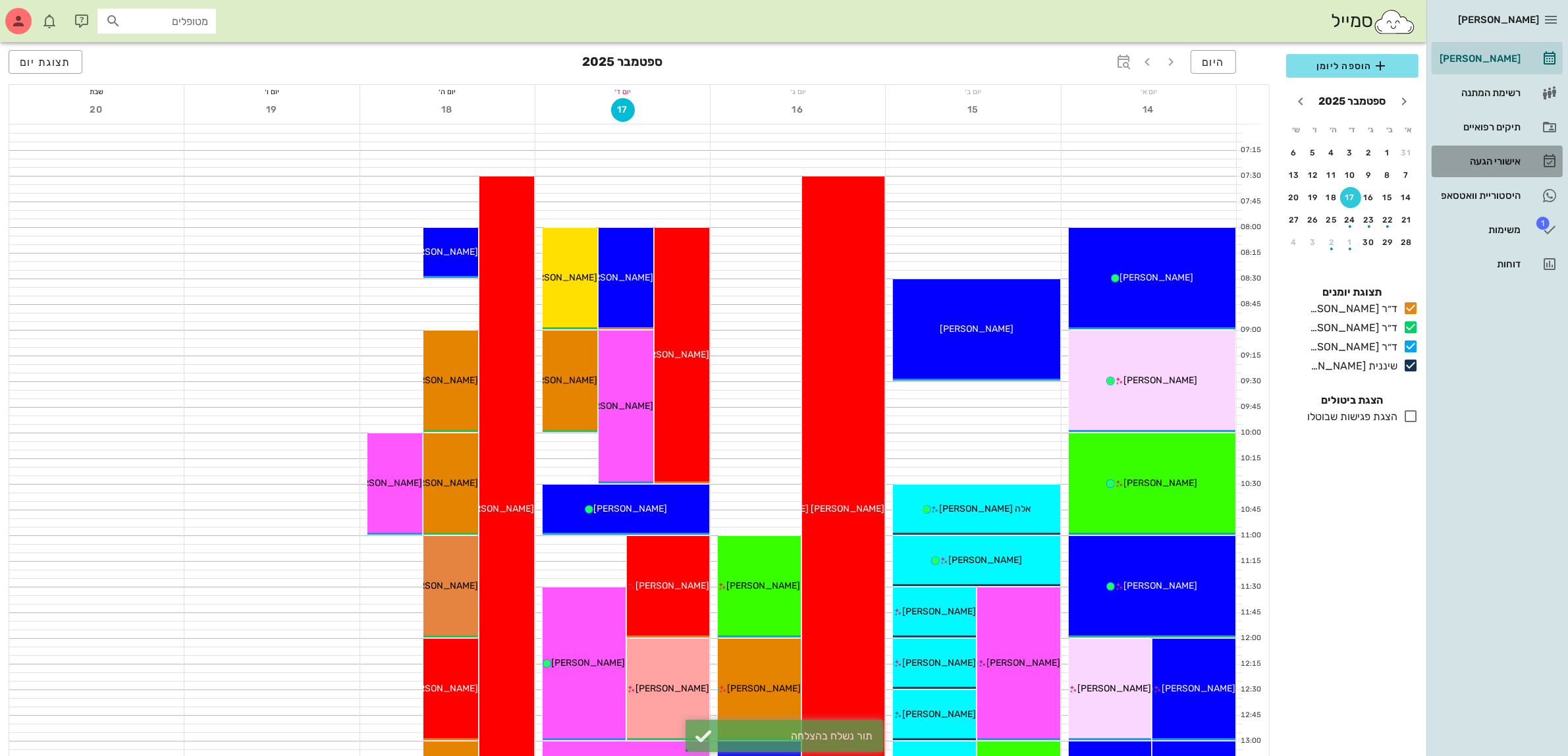
click at [1480, 164] on div "אישורי הגעה" at bounding box center [1480, 161] width 84 height 10
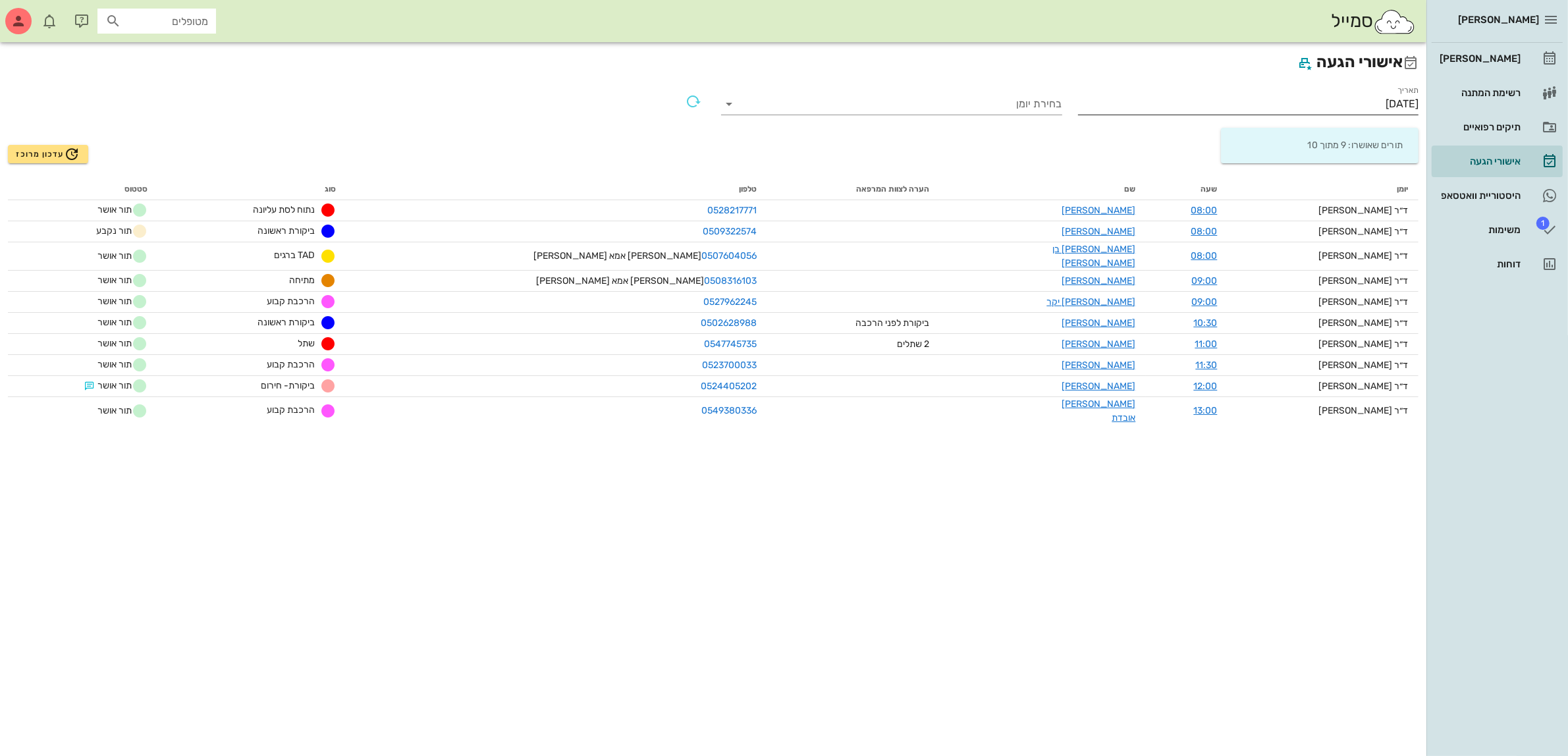
click at [1377, 105] on input "[DATE]" at bounding box center [1249, 104] width 341 height 21
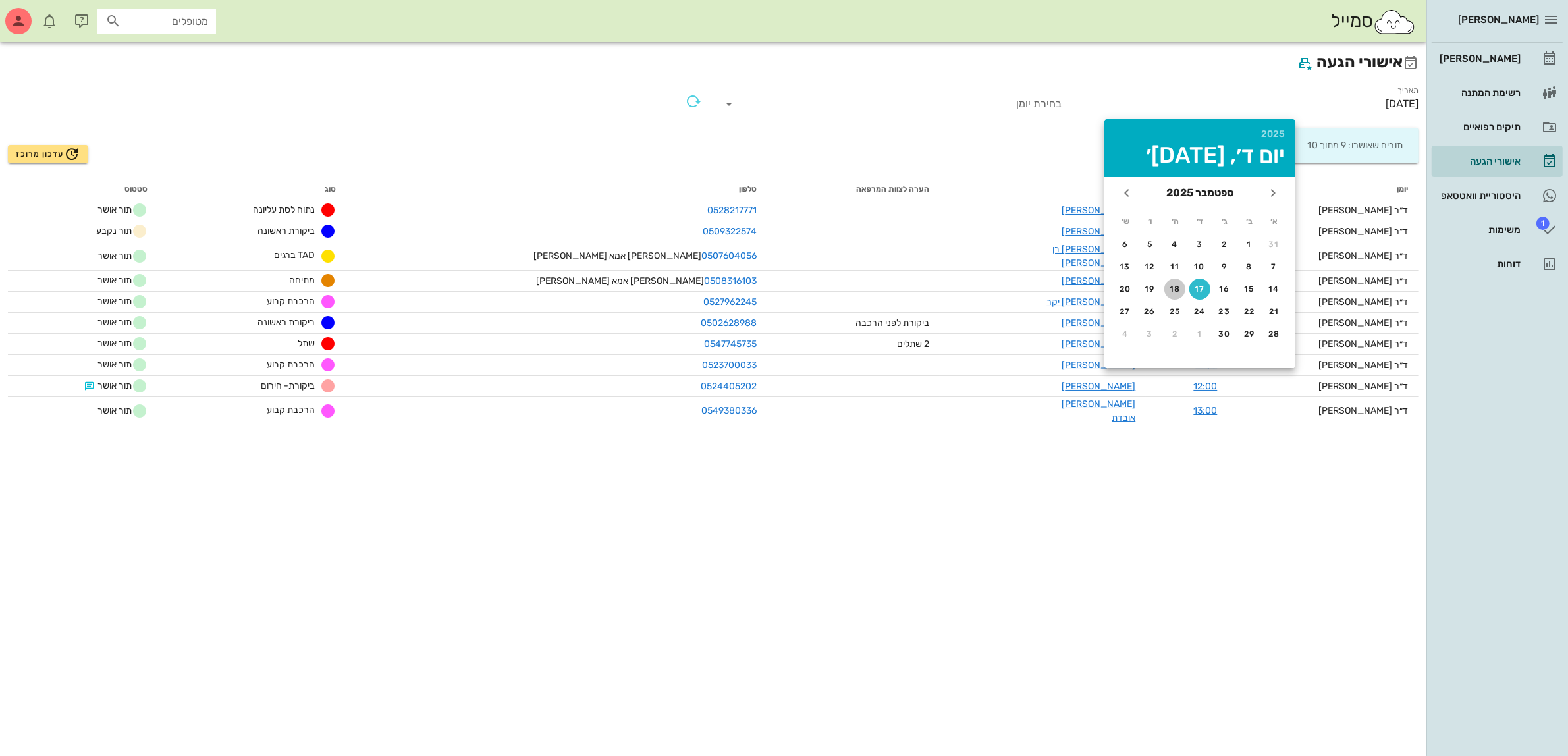
click at [1177, 286] on div "18" at bounding box center [1175, 289] width 21 height 10
type input "[DATE]"
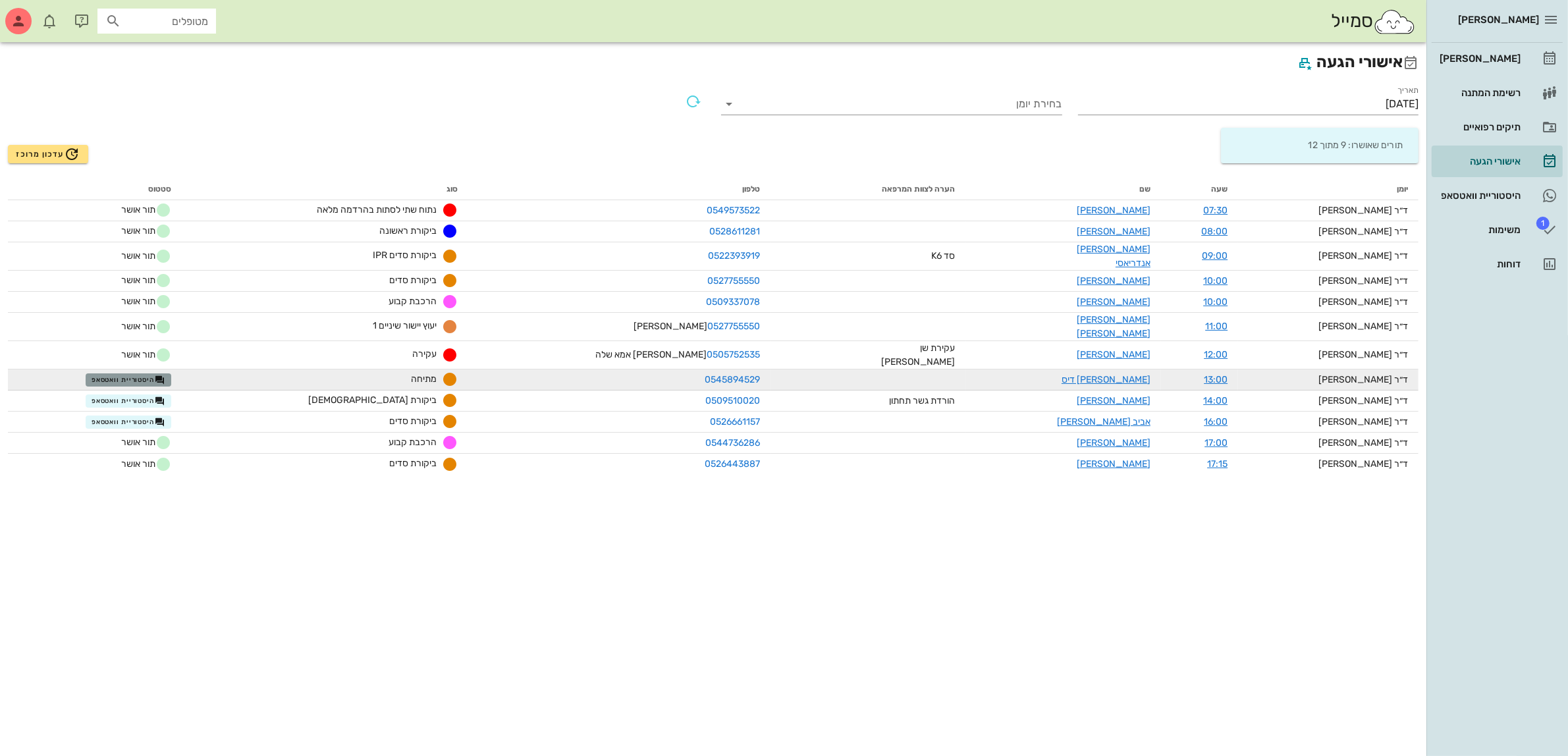
click at [156, 374] on span "היסטוריית וואטסאפ" at bounding box center [129, 380] width 74 height 10
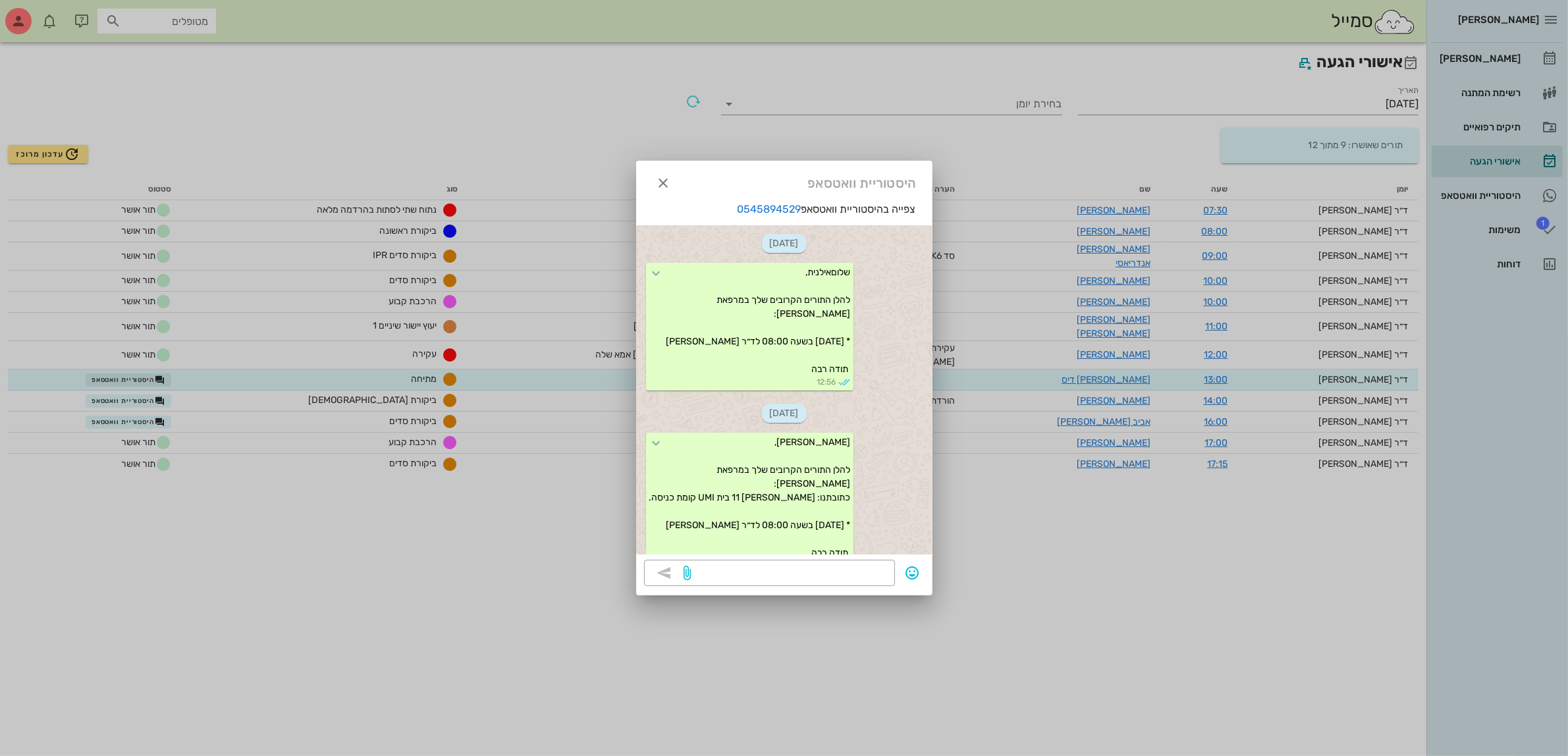
scroll to position [781, 0]
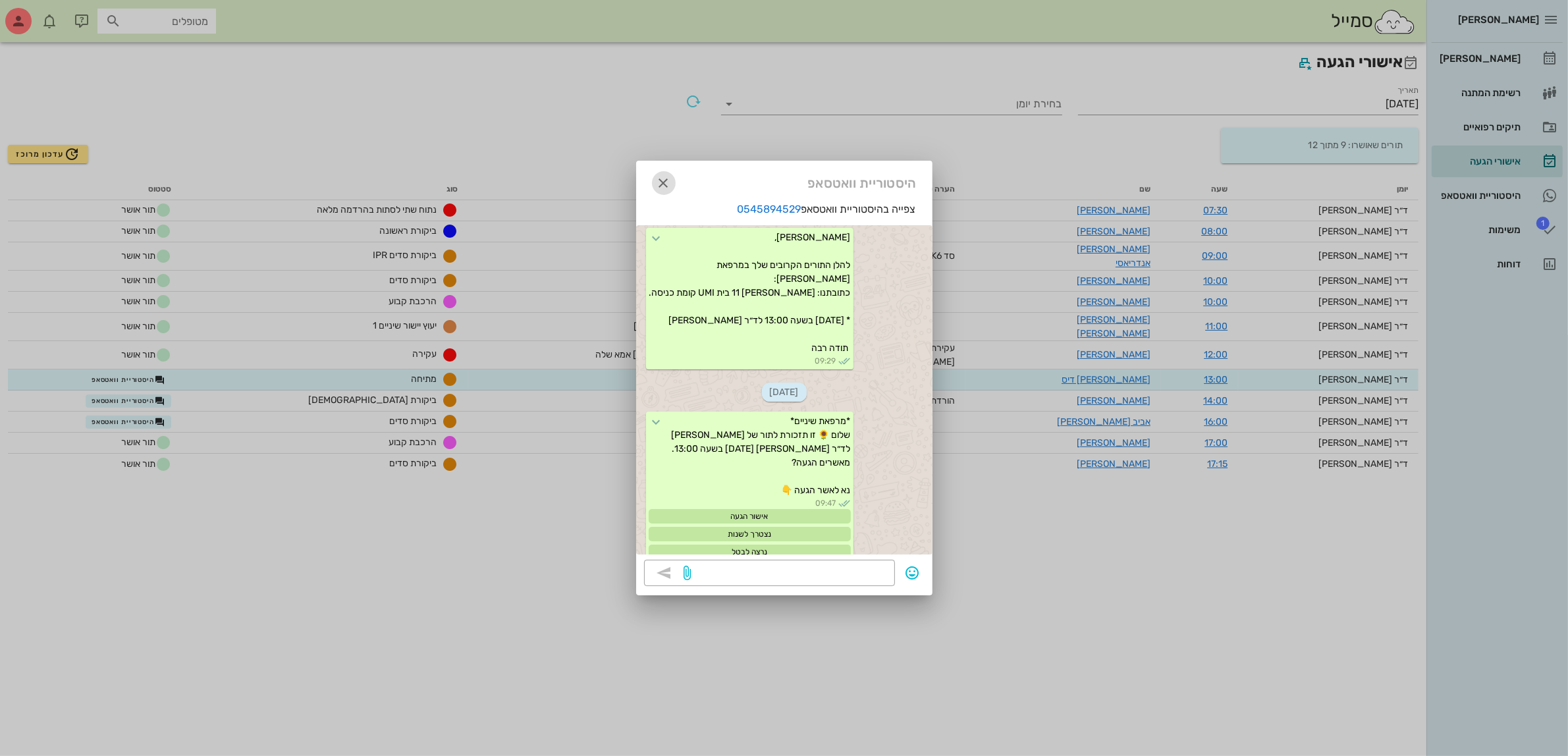
click at [665, 186] on icon "button" at bounding box center [664, 183] width 16 height 16
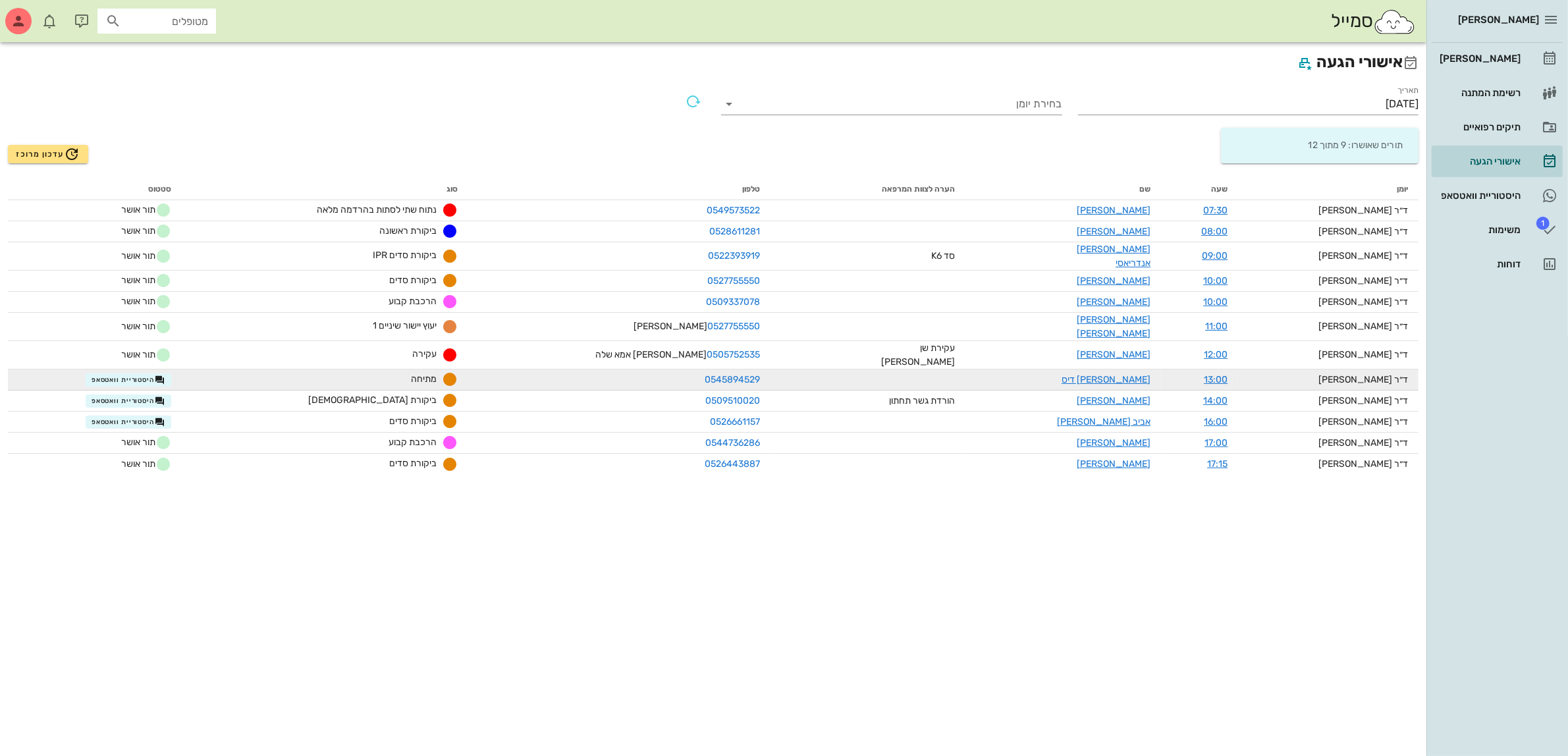
click at [172, 369] on td "היסטוריית וואטסאפ" at bounding box center [94, 380] width 174 height 21
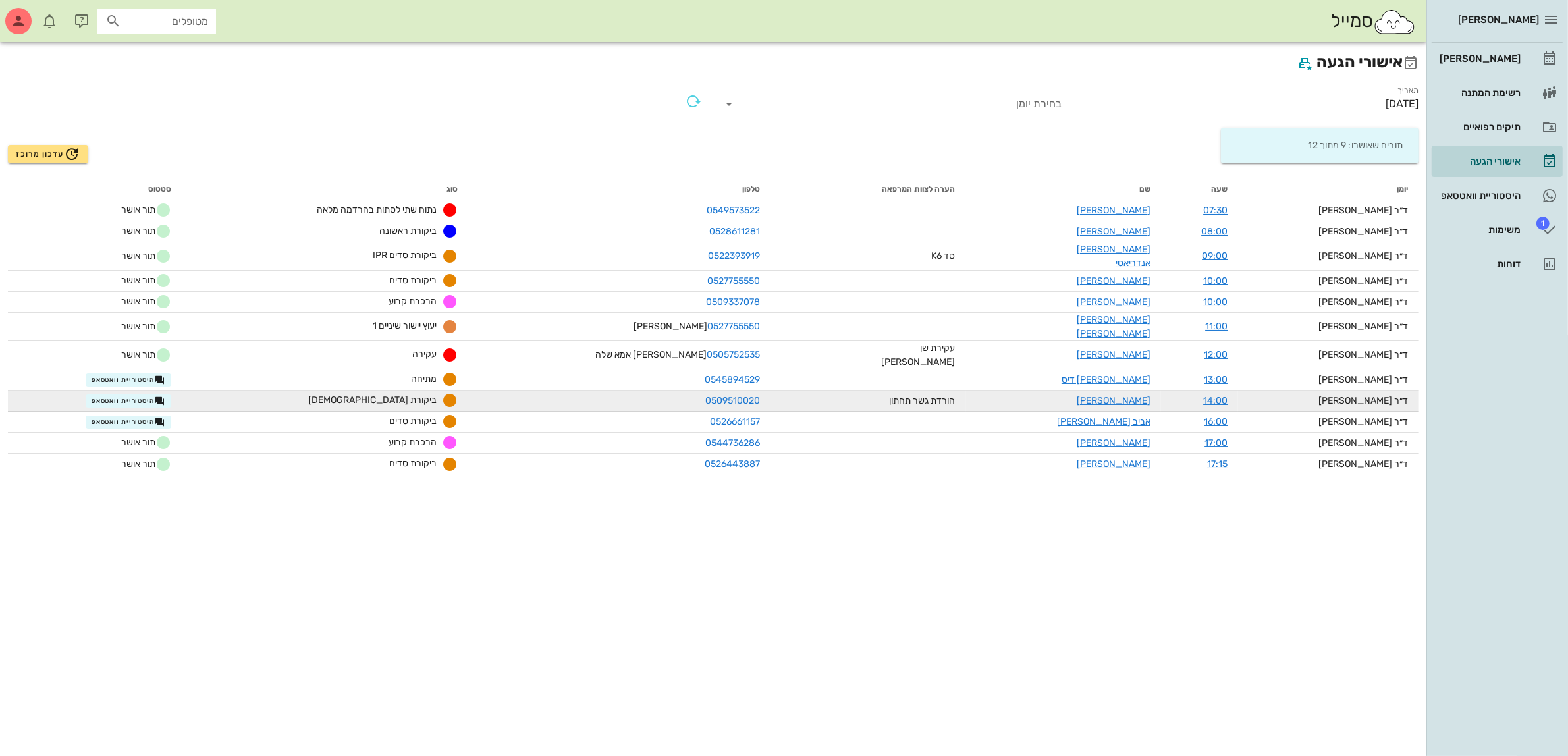
click at [169, 390] on td "היסטוריית וואטסאפ" at bounding box center [94, 401] width 174 height 21
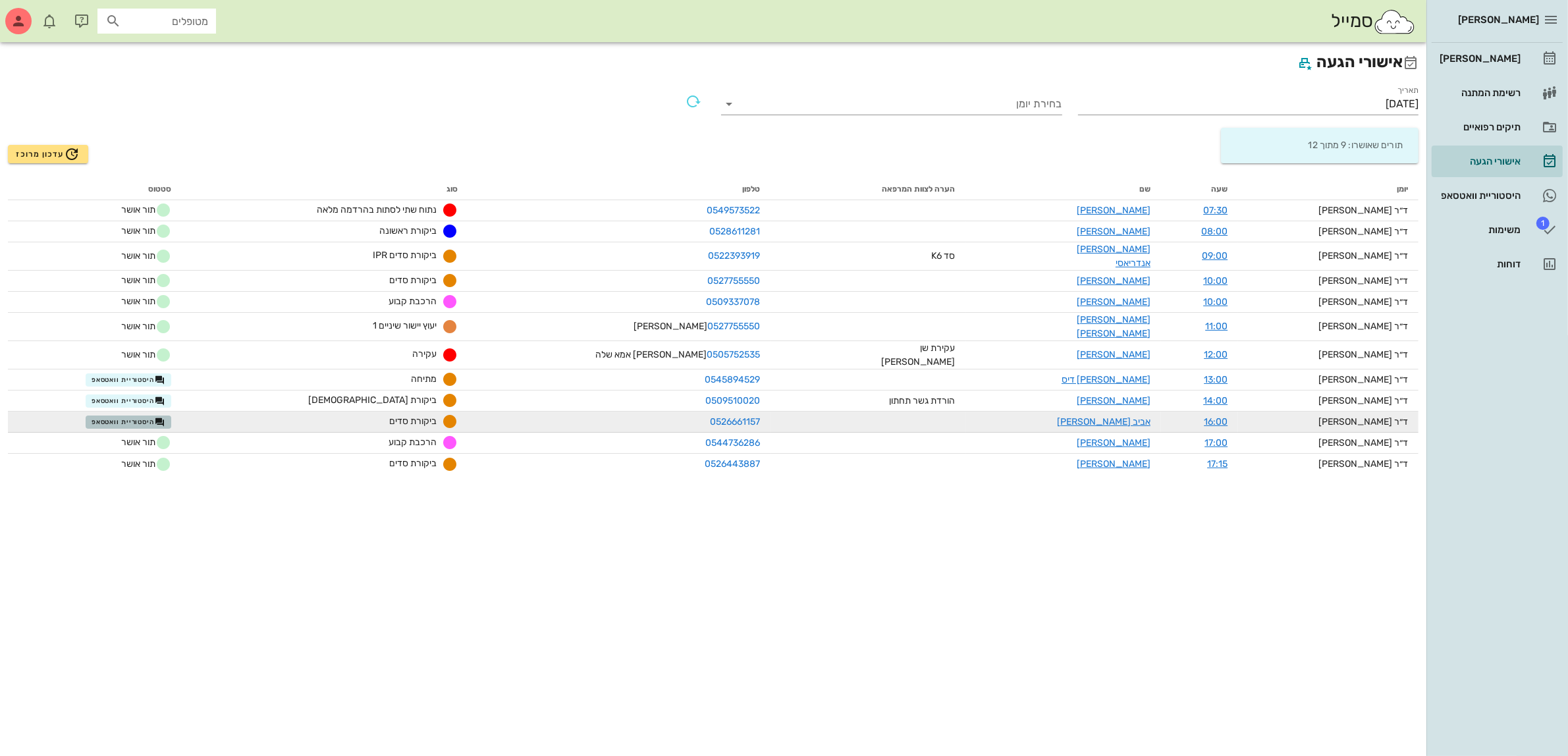
click at [135, 417] on span "היסטוריית וואטסאפ" at bounding box center [129, 423] width 74 height 10
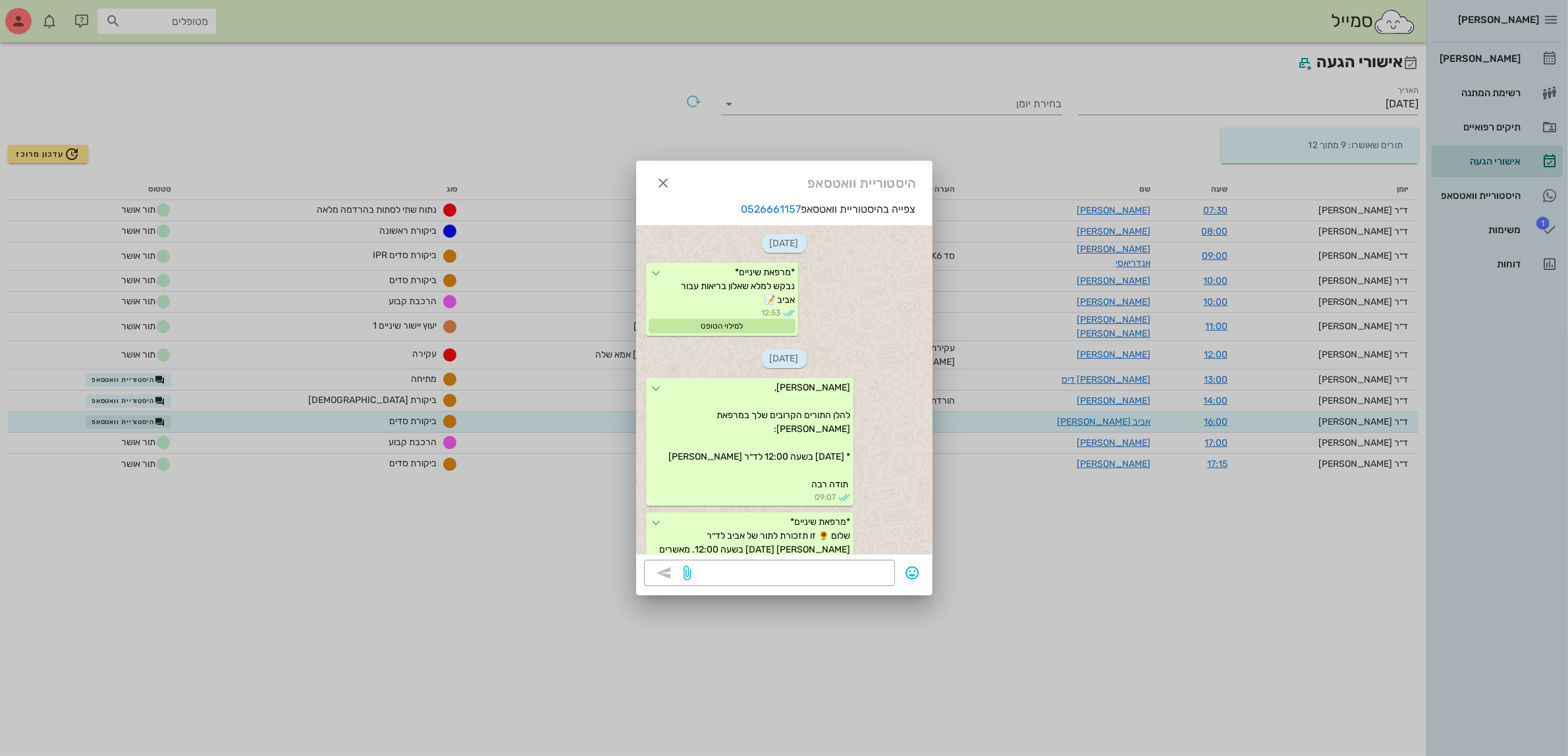
scroll to position [979, 0]
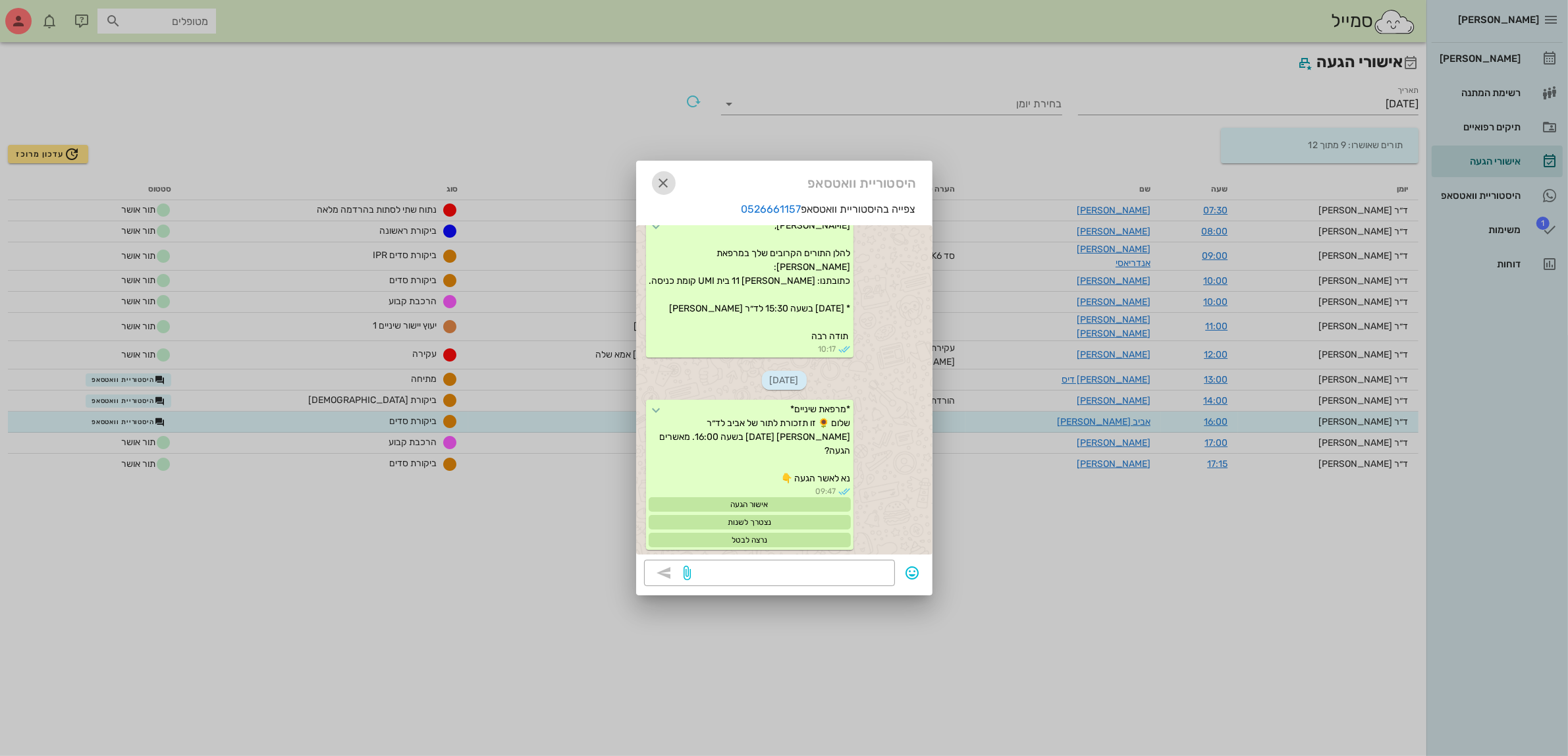
click at [662, 179] on icon "button" at bounding box center [664, 183] width 16 height 16
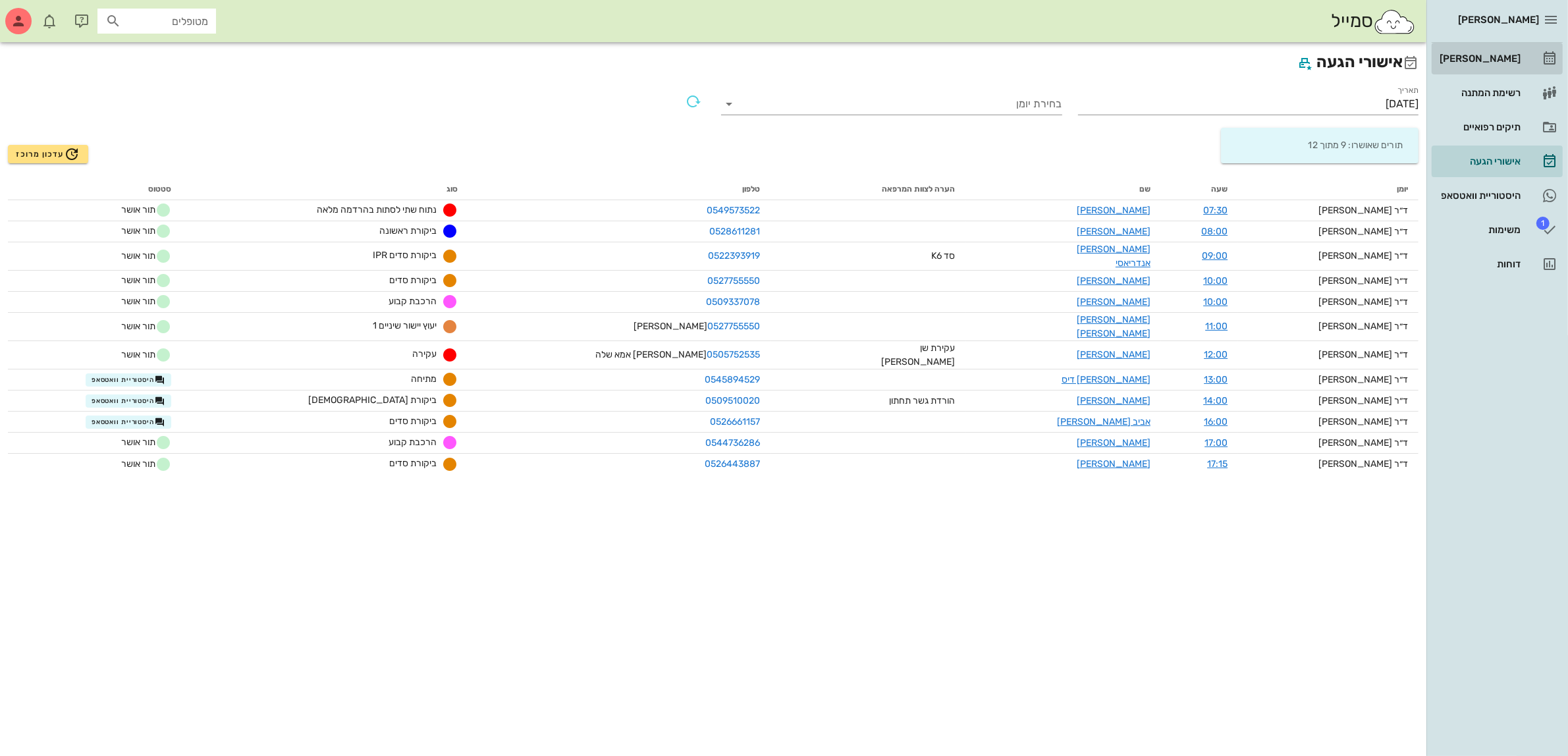
click at [1476, 54] on div "[PERSON_NAME]" at bounding box center [1480, 59] width 84 height 10
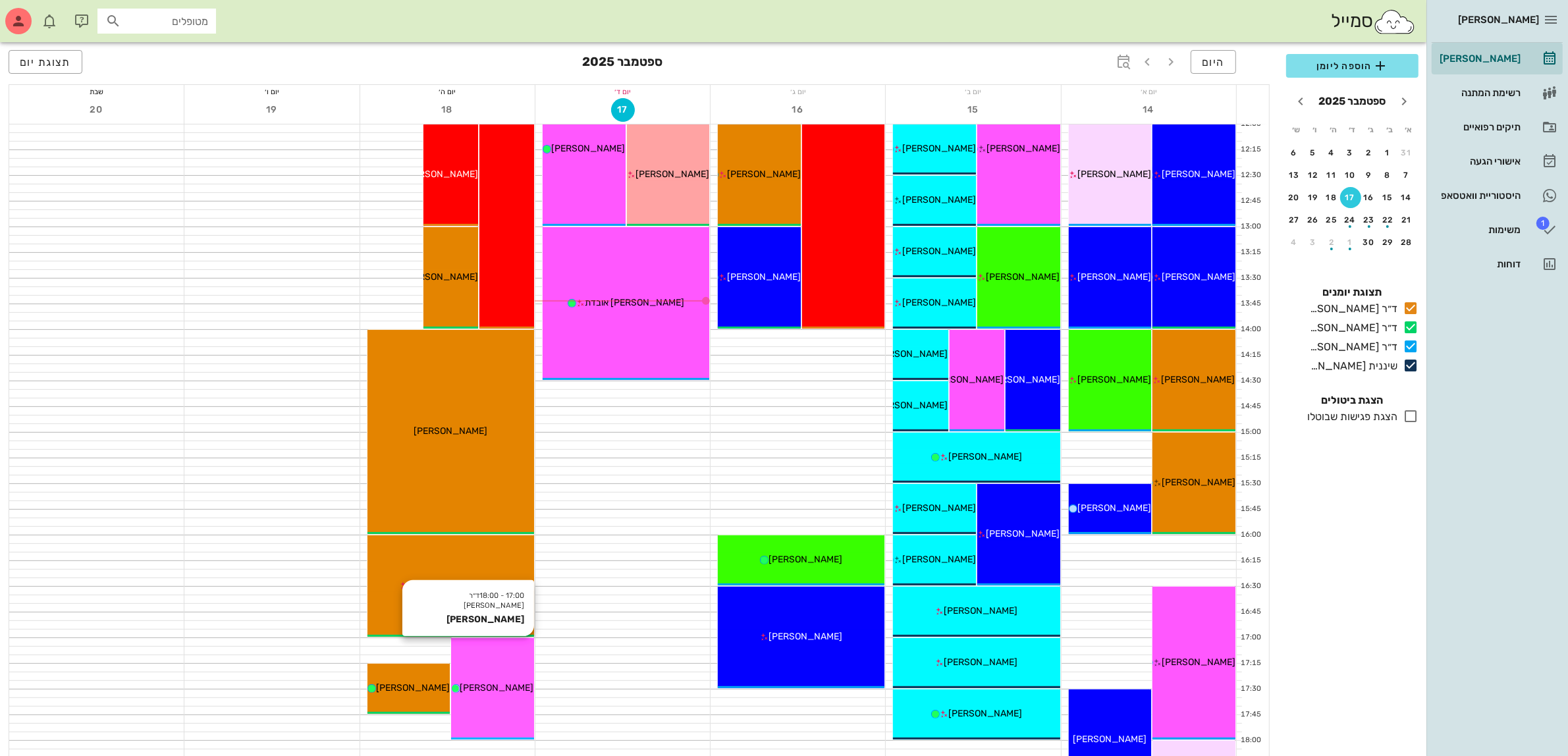
scroll to position [577, 0]
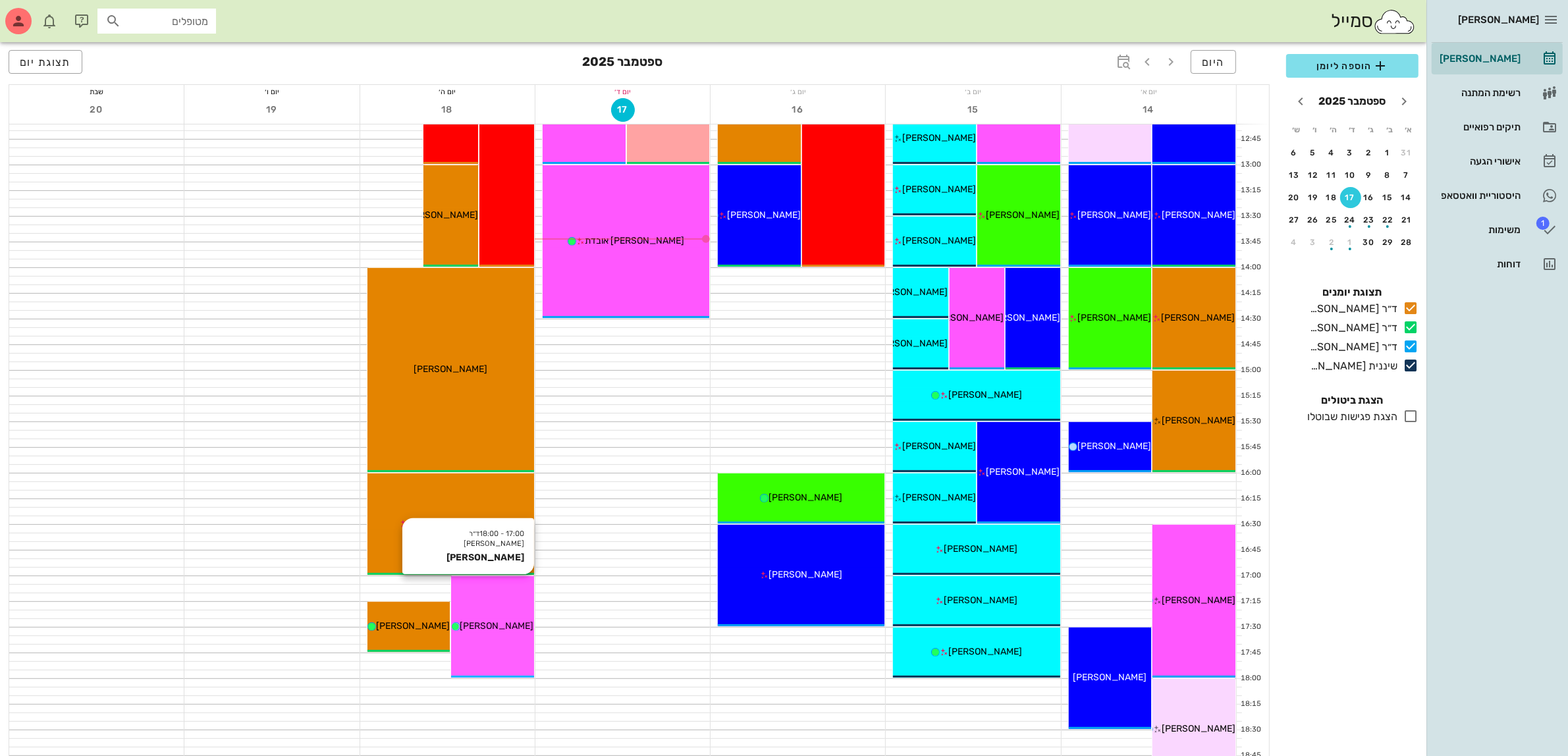
click at [493, 626] on span "[PERSON_NAME]" at bounding box center [497, 626] width 74 height 11
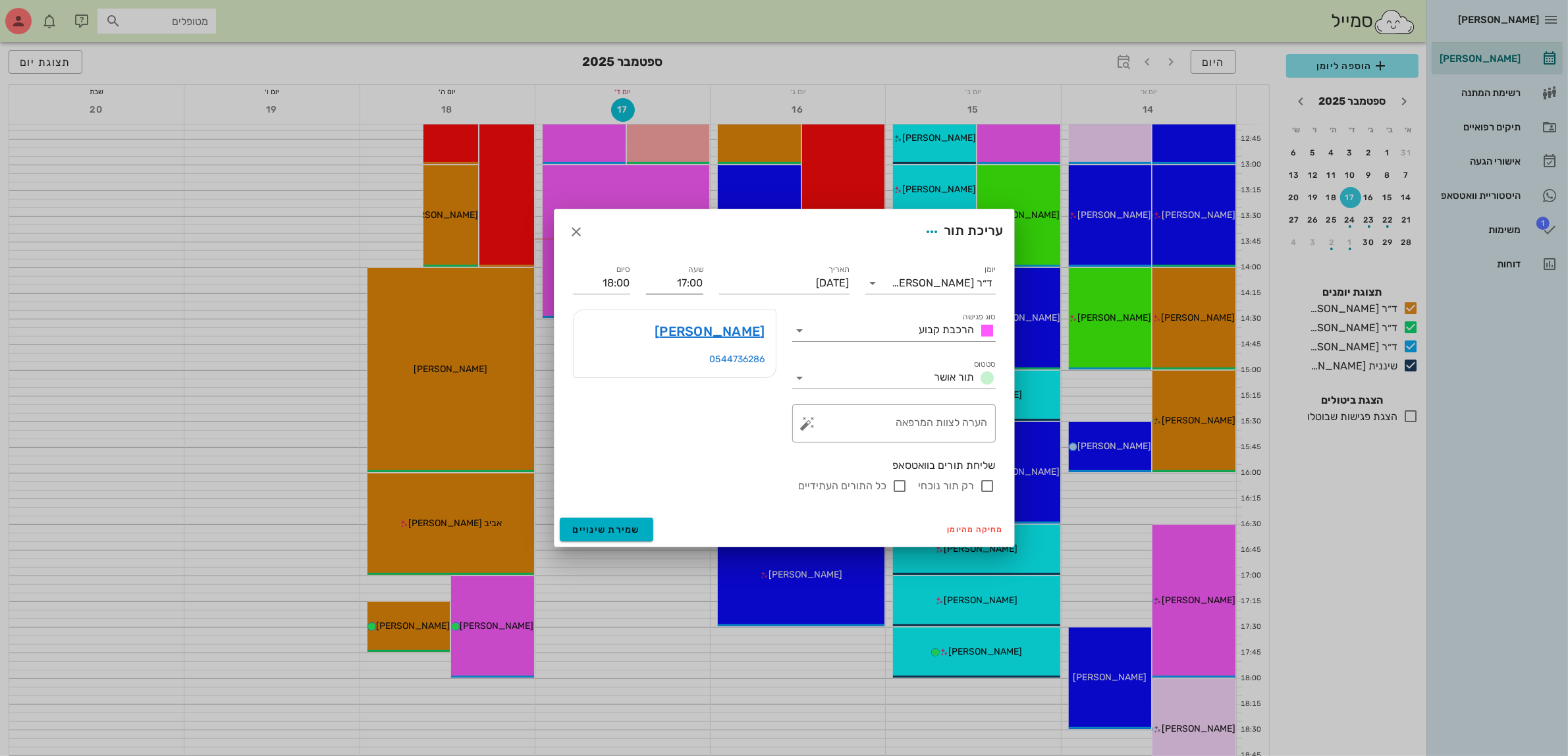
click at [690, 284] on input "17:00" at bounding box center [674, 284] width 57 height 21
drag, startPoint x: 648, startPoint y: 276, endPoint x: 819, endPoint y: 275, distance: 171.0
click at [819, 275] on div "יומן ד״ר [PERSON_NAME] סוג פגישה הרכבת קבוע סטטוס תור אושר תאריך [DATE] שעה 17:…" at bounding box center [784, 378] width 438 height 248
type input "12:00"
type input "13:00"
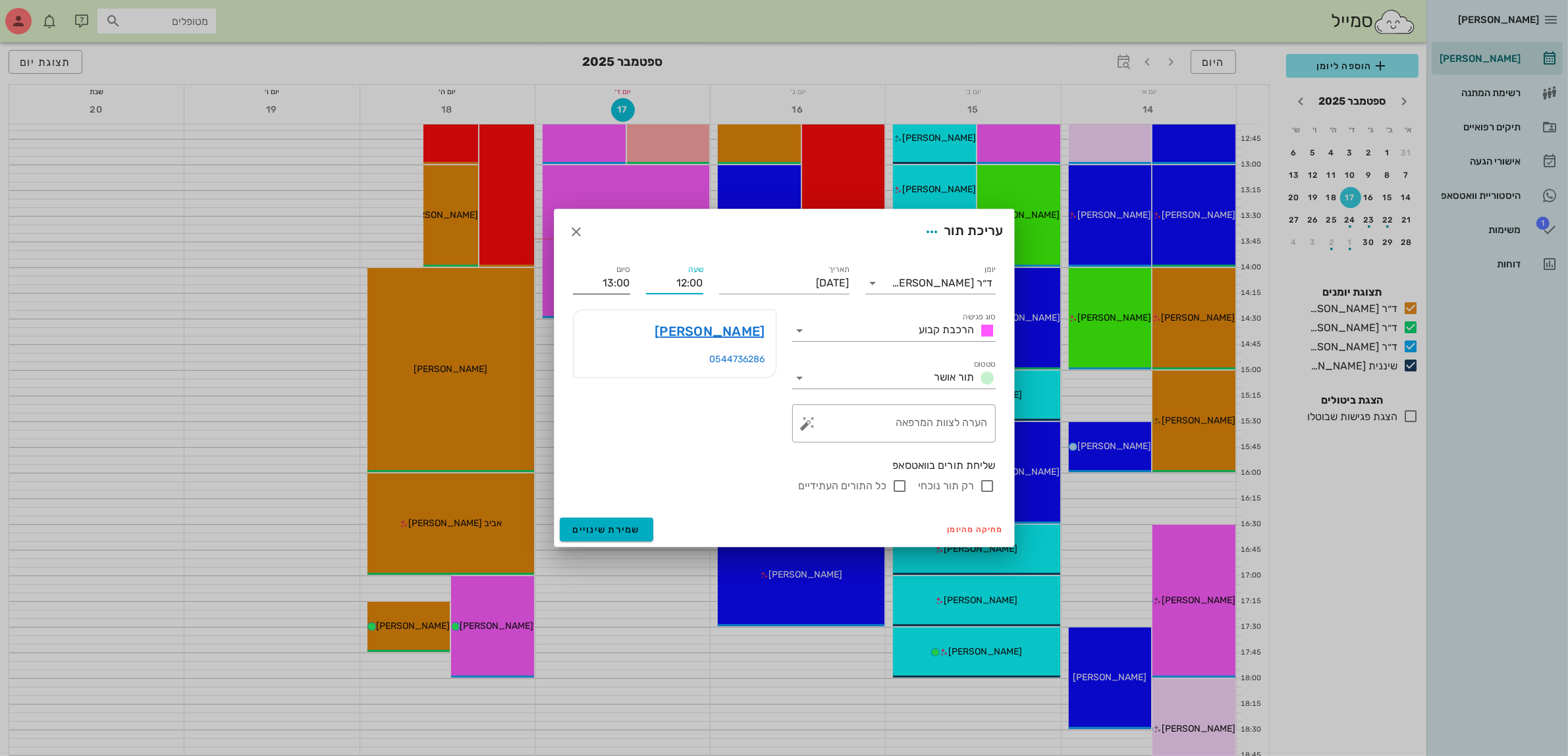
click at [623, 277] on input "13:00" at bounding box center [601, 284] width 57 height 21
click at [984, 486] on input "רק תור נוכחי" at bounding box center [988, 486] width 16 height 16
checkbox input "false"
click at [606, 530] on span "שמירת שינויים" at bounding box center [607, 529] width 68 height 11
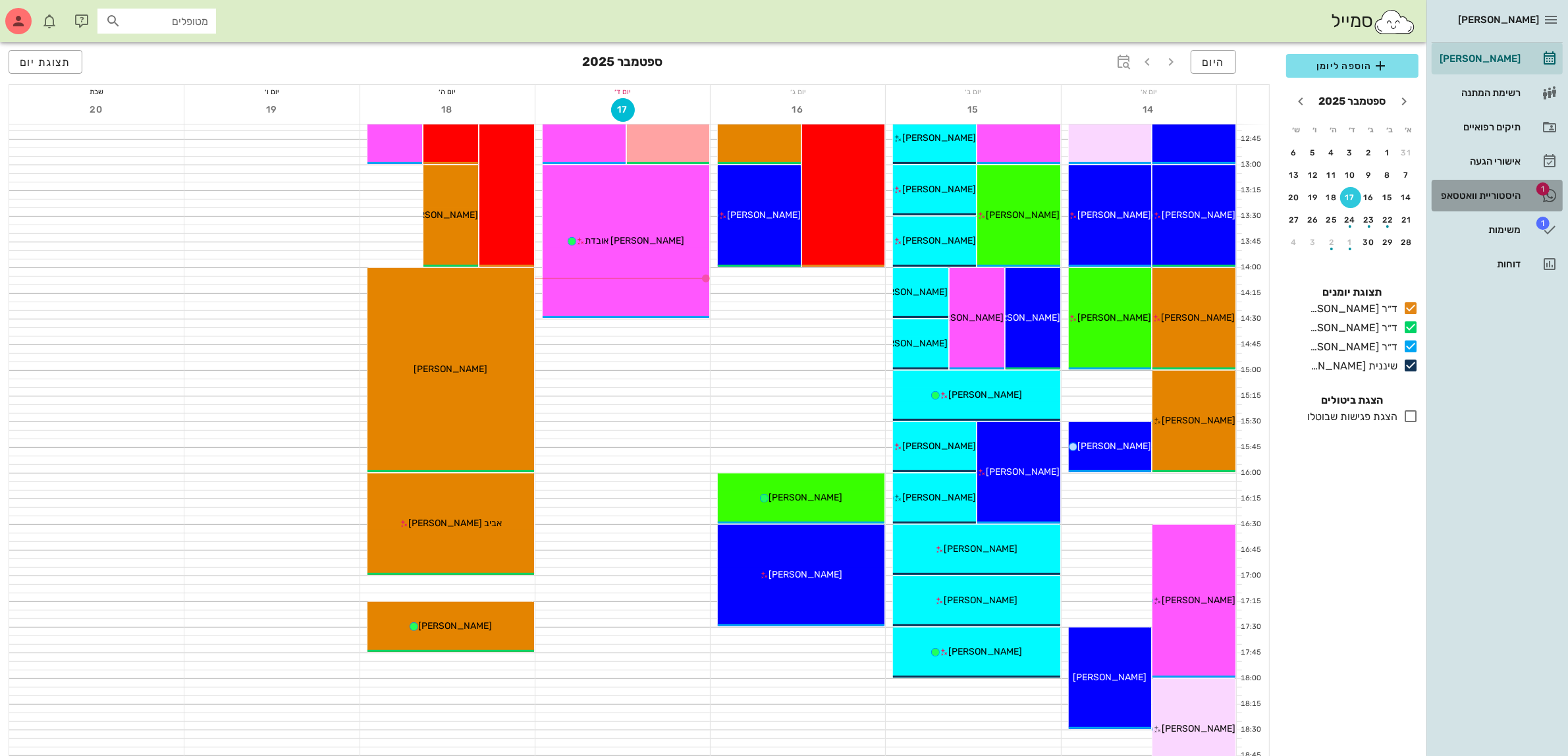
click at [1487, 192] on div "היסטוריית וואטסאפ" at bounding box center [1480, 196] width 84 height 10
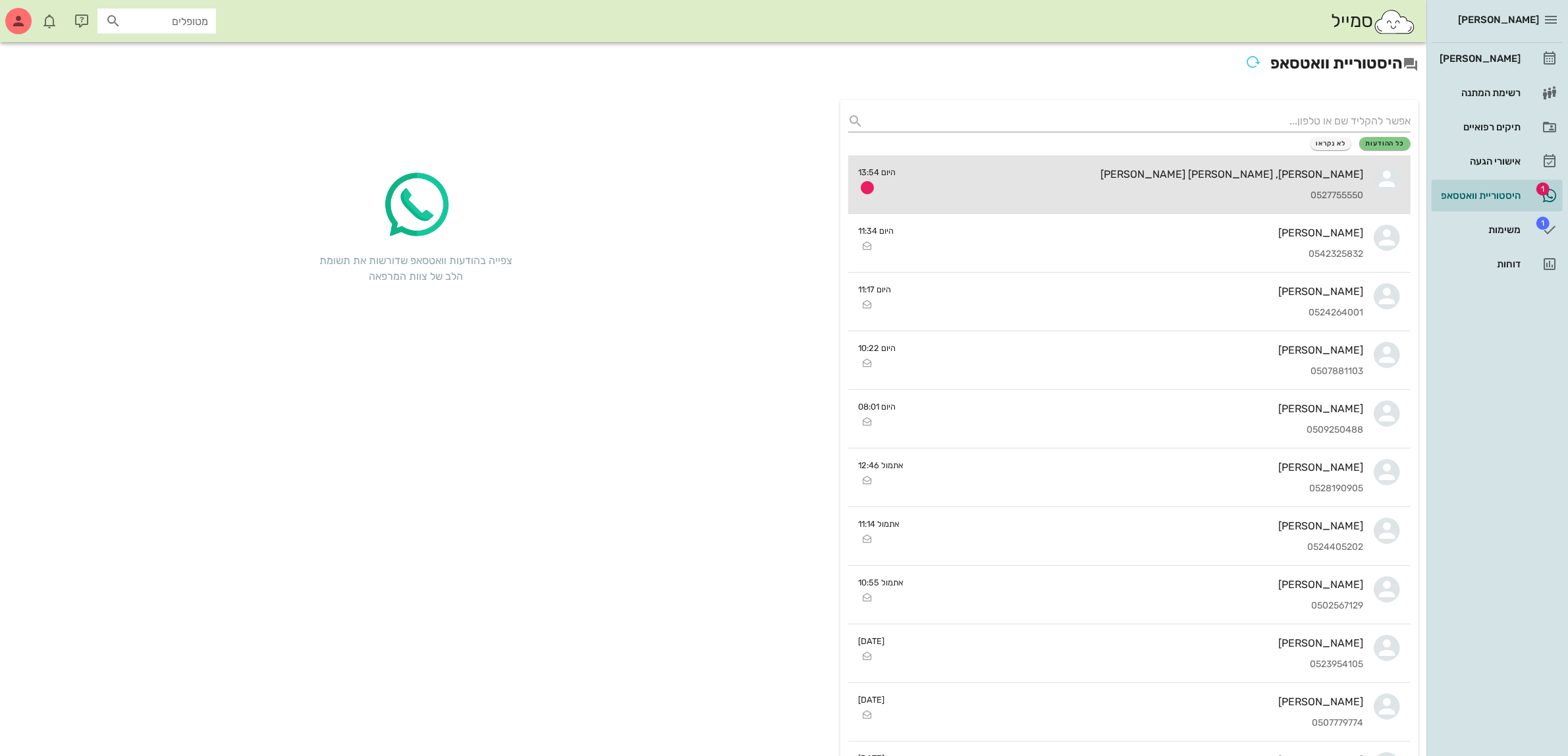
click at [1146, 178] on div "[PERSON_NAME], [PERSON_NAME] [PERSON_NAME]" at bounding box center [1136, 174] width 457 height 12
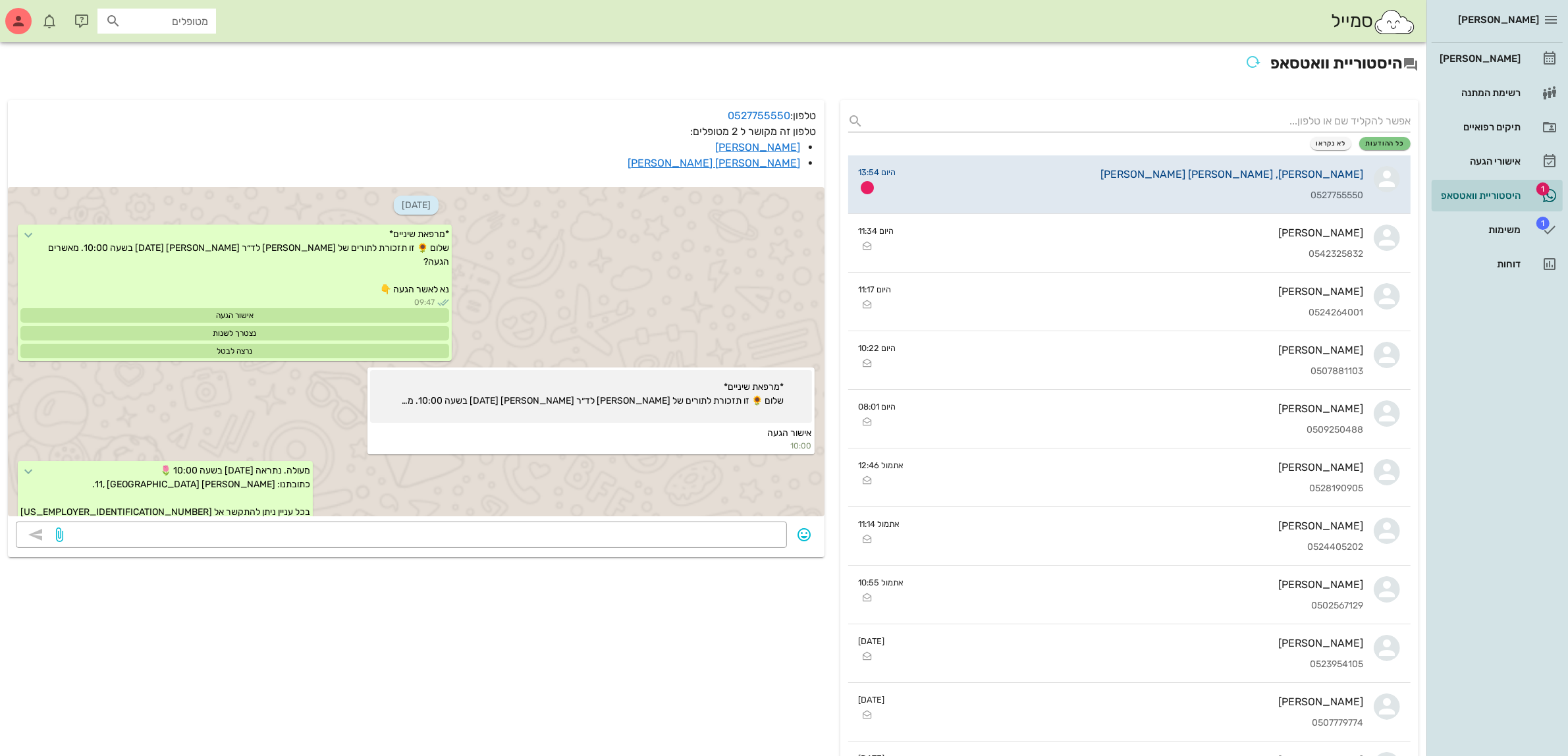
scroll to position [60, 0]
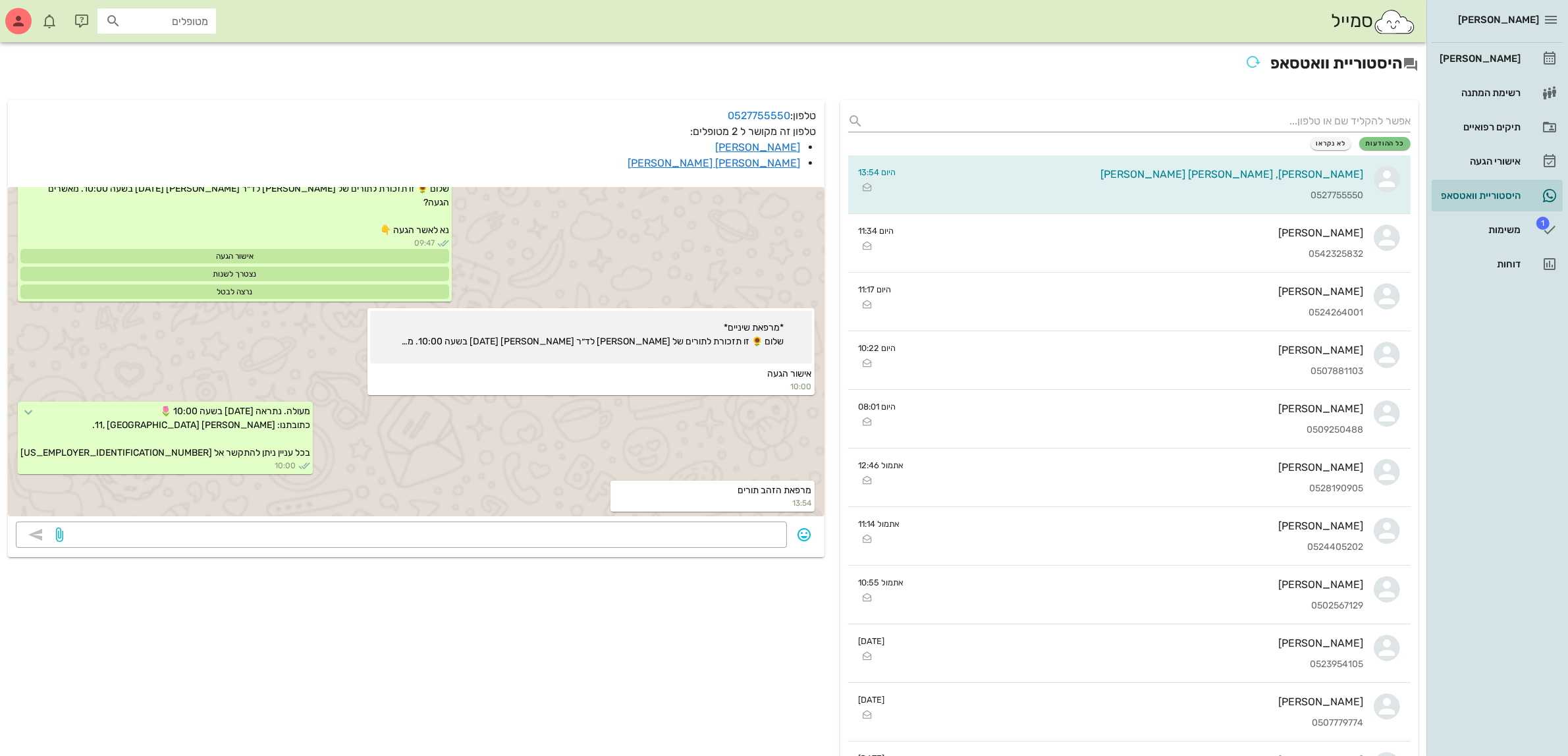
click at [705, 518] on div "[DATE] *מרפאת שיניים* שלום 🌻 זו תזכורת לתורים של [PERSON_NAME] לד״ר [PERSON_NAM…" at bounding box center [416, 350] width 816 height 342
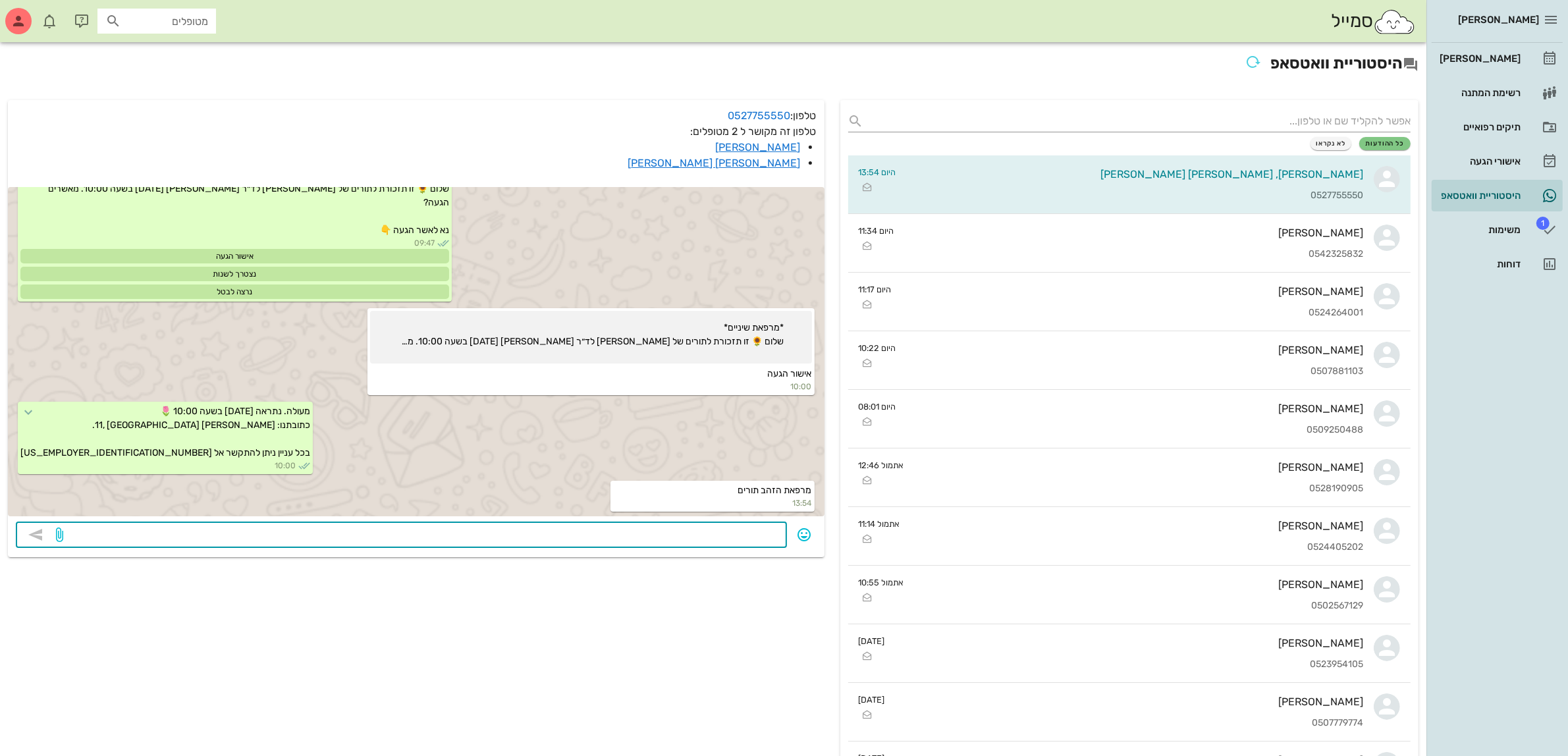
click at [699, 534] on textarea at bounding box center [422, 536] width 713 height 21
type textarea "תיזהרי לבטל חחחחח"
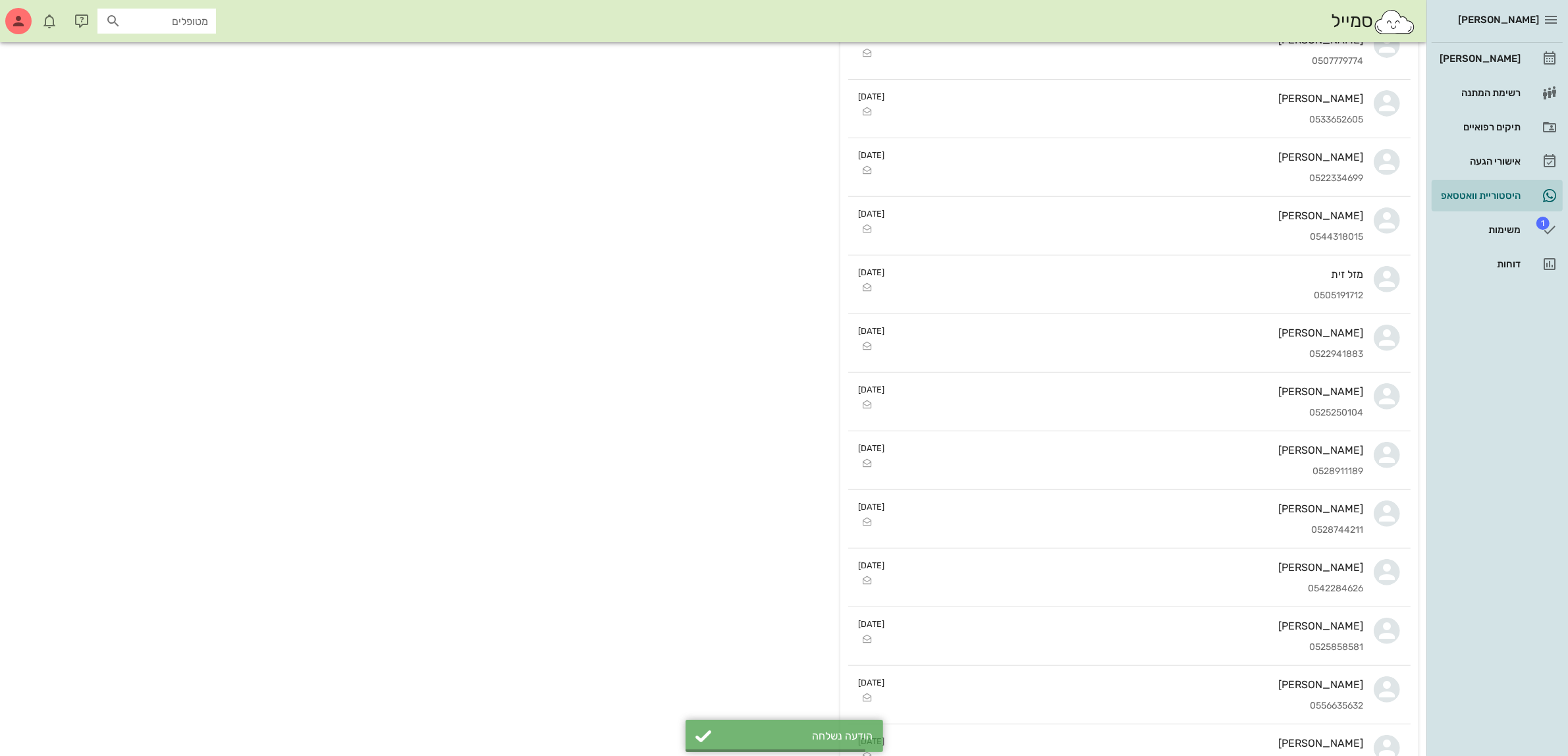
scroll to position [528, 0]
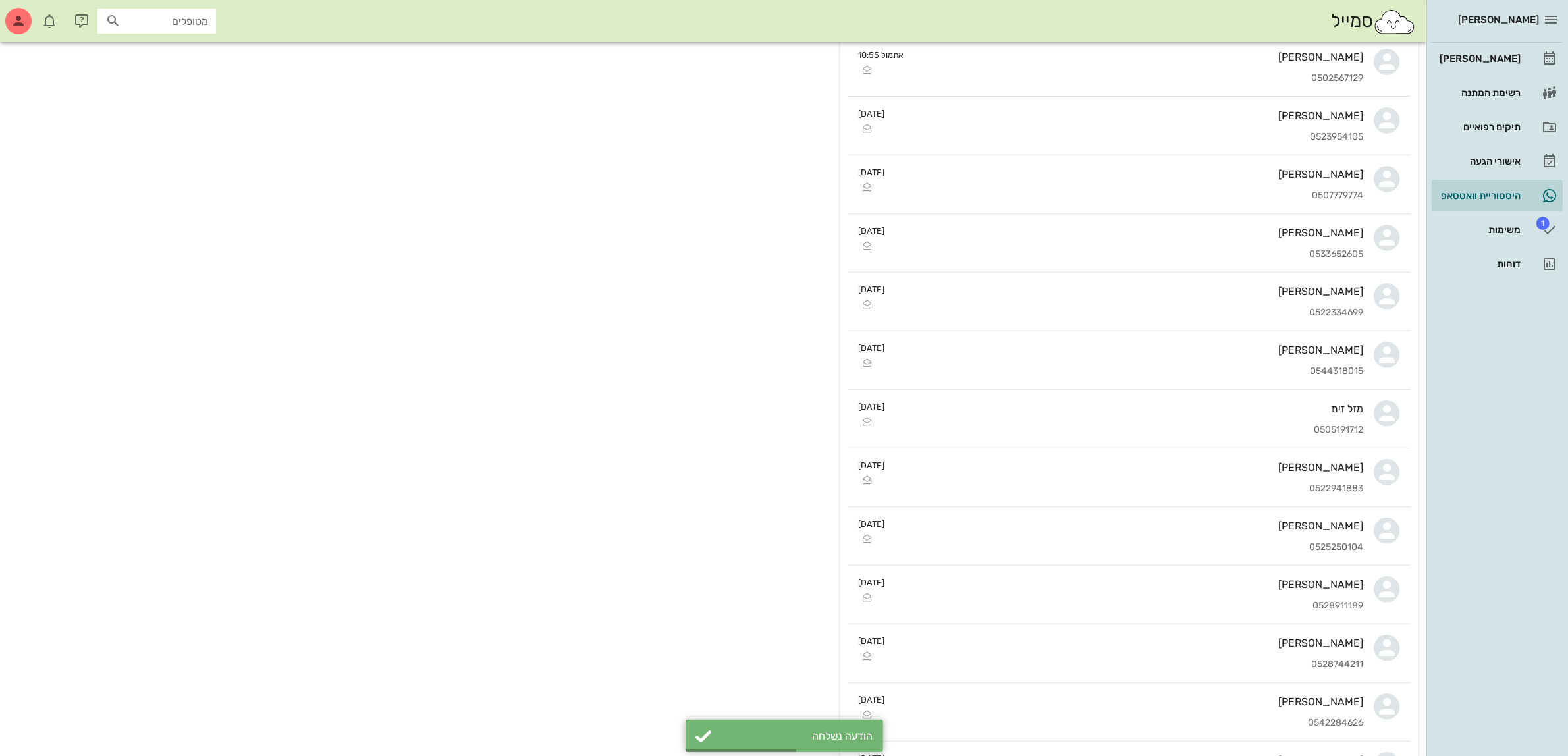
type textarea "ואבוי לך"
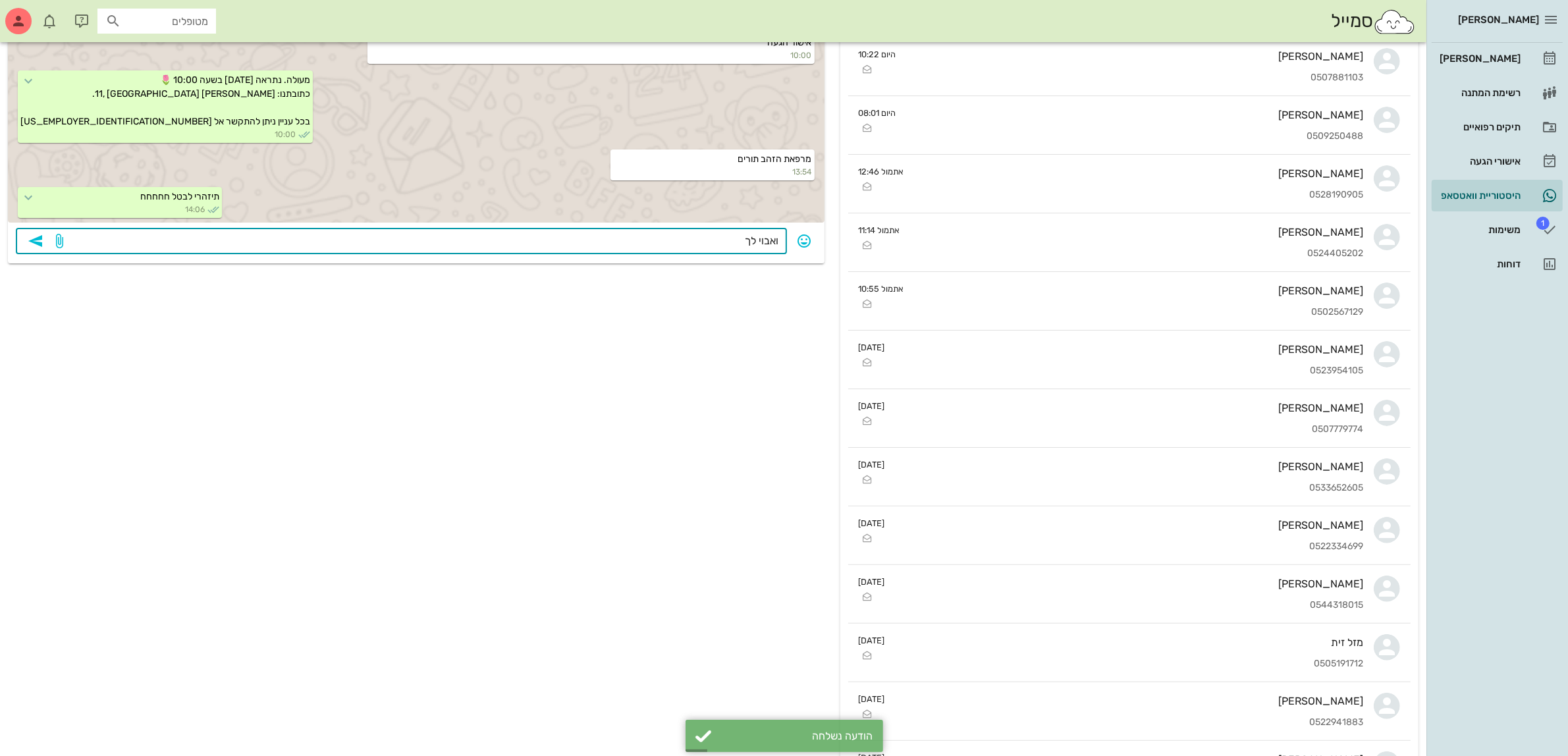
scroll to position [0, 0]
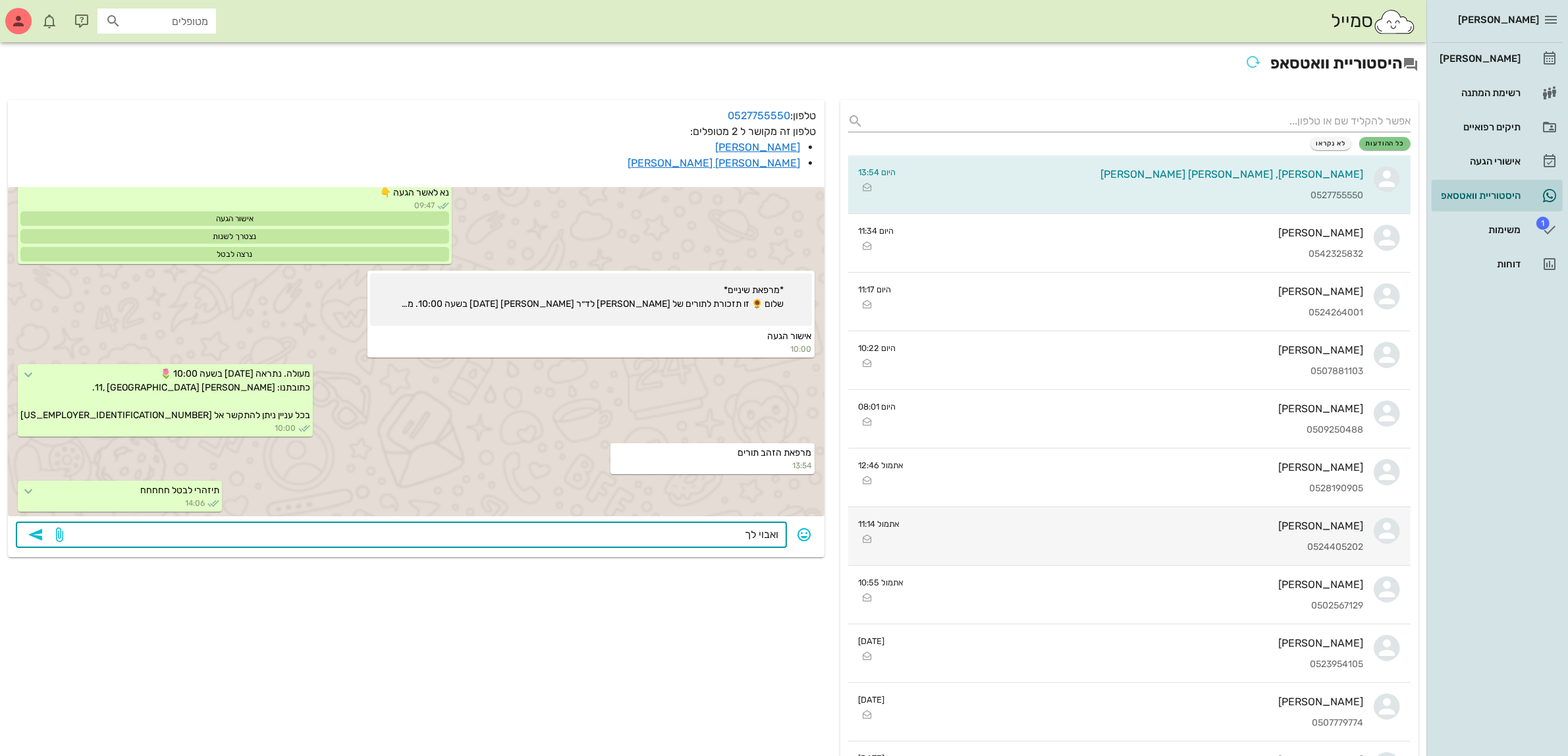
drag, startPoint x: 708, startPoint y: 534, endPoint x: 890, endPoint y: 519, distance: 182.6
click at [804, 534] on icon "button" at bounding box center [805, 535] width 16 height 16
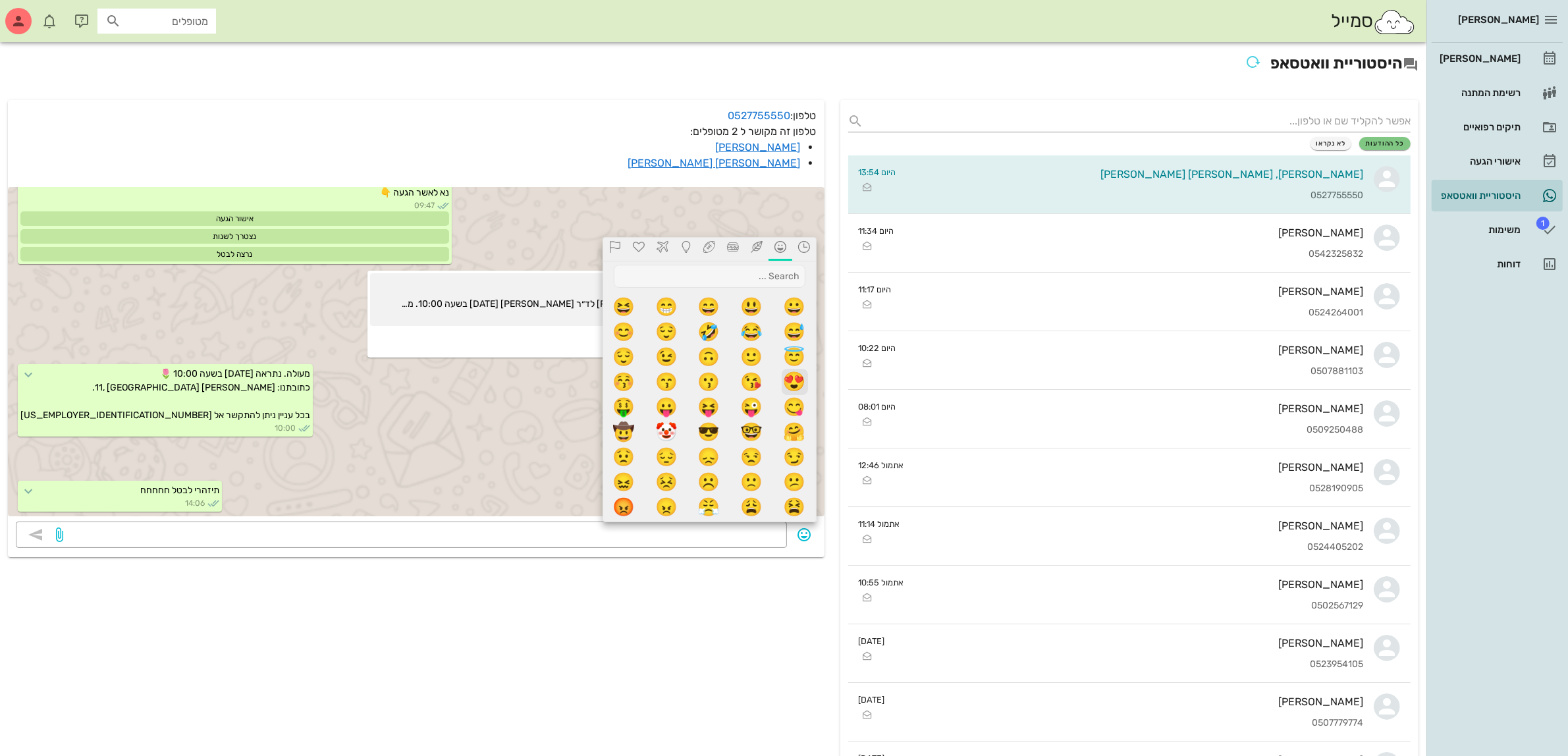
click at [790, 379] on span "😍" at bounding box center [795, 382] width 26 height 26
type textarea "😍"
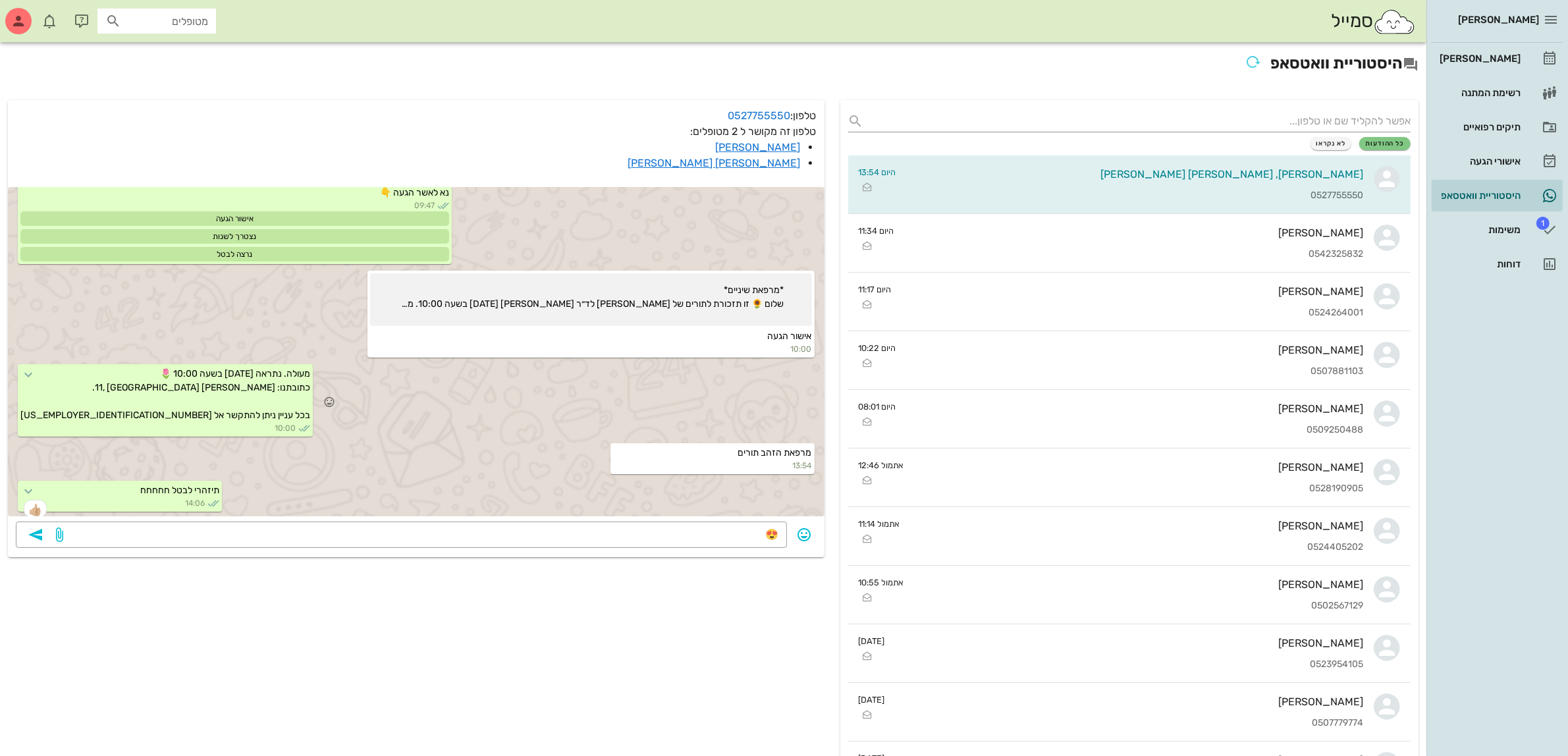
scroll to position [97, 0]
click at [31, 534] on icon "button" at bounding box center [36, 535] width 16 height 16
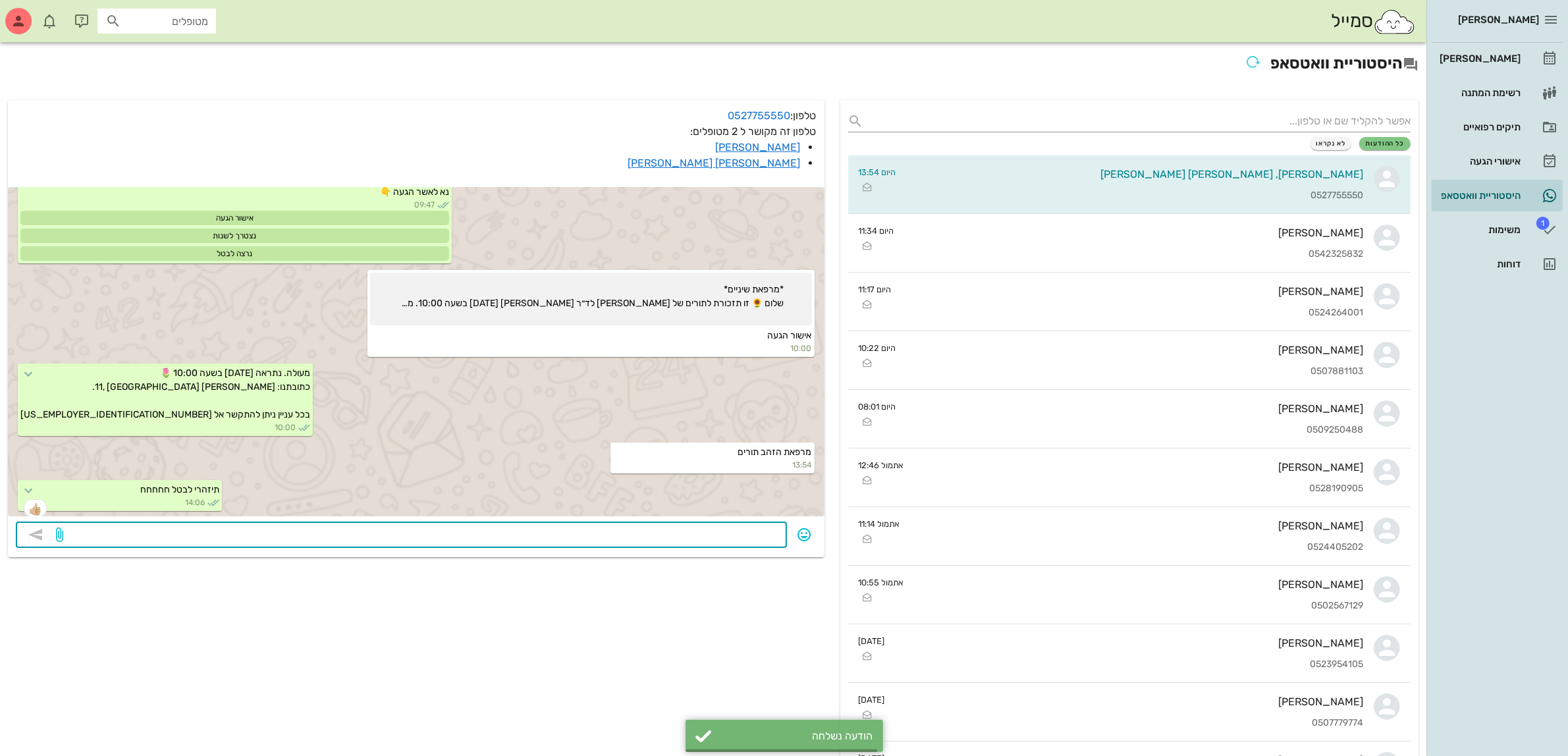
scroll to position [134, 0]
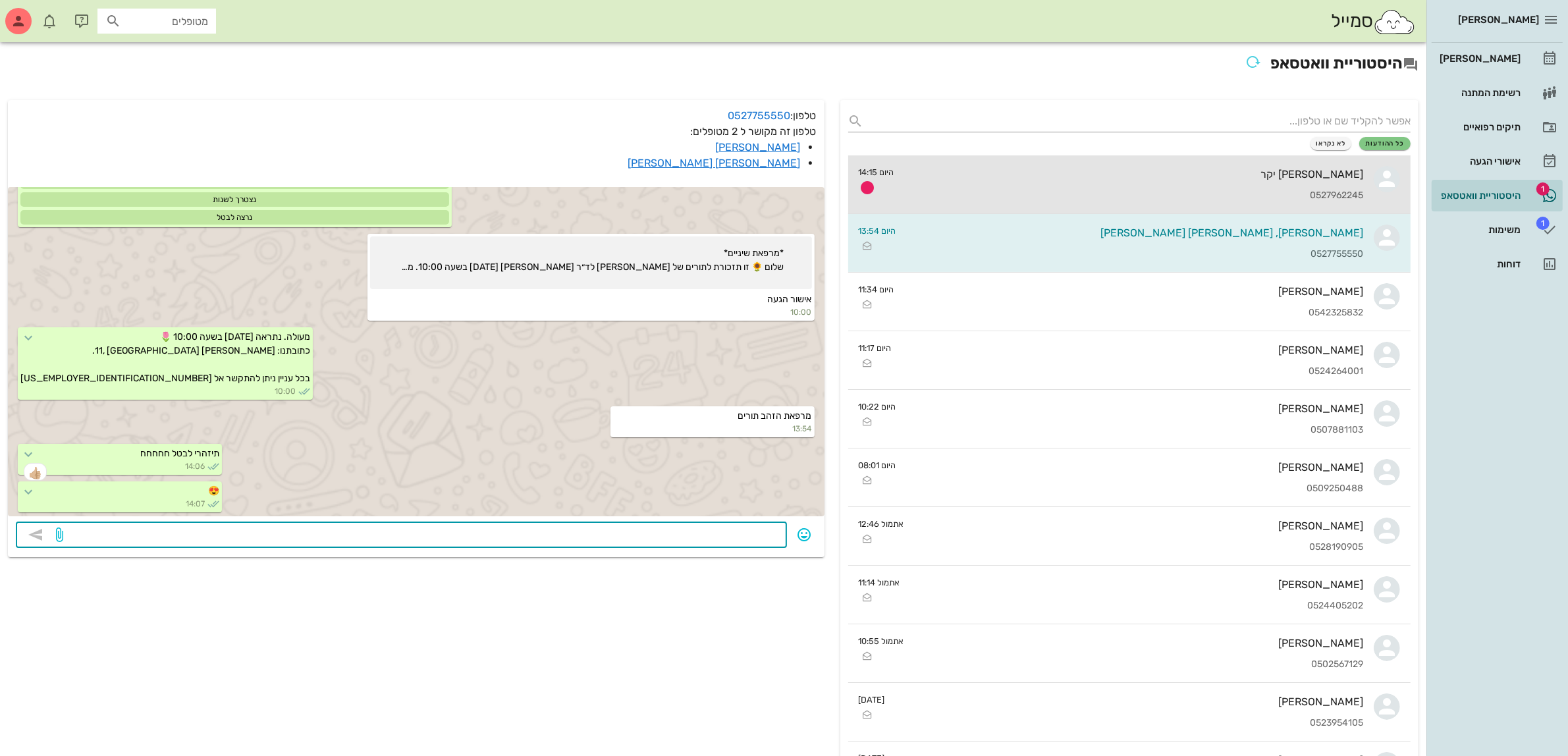
click at [1224, 182] on div "[PERSON_NAME] יקר 0527962245" at bounding box center [1134, 185] width 459 height 58
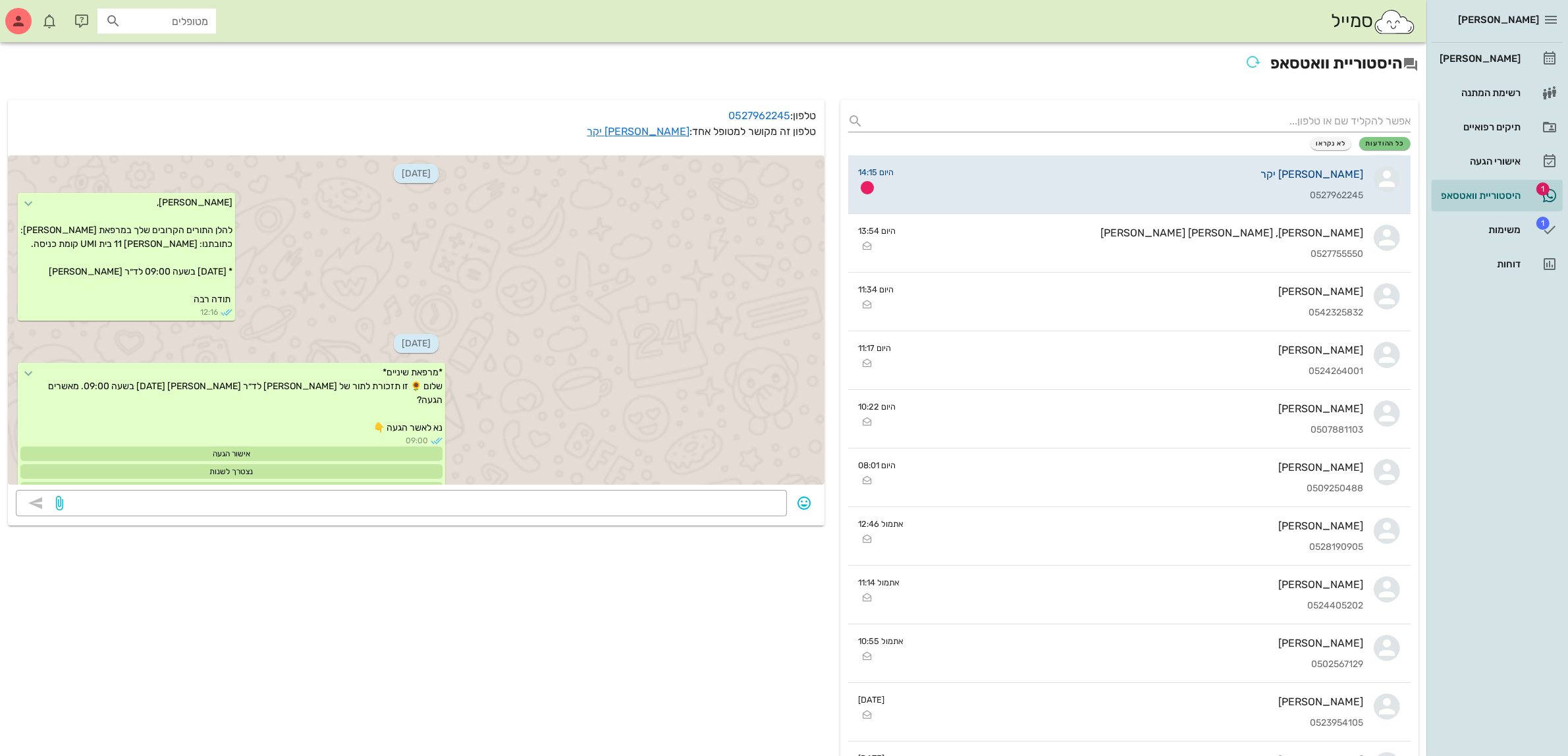
scroll to position [1310, 0]
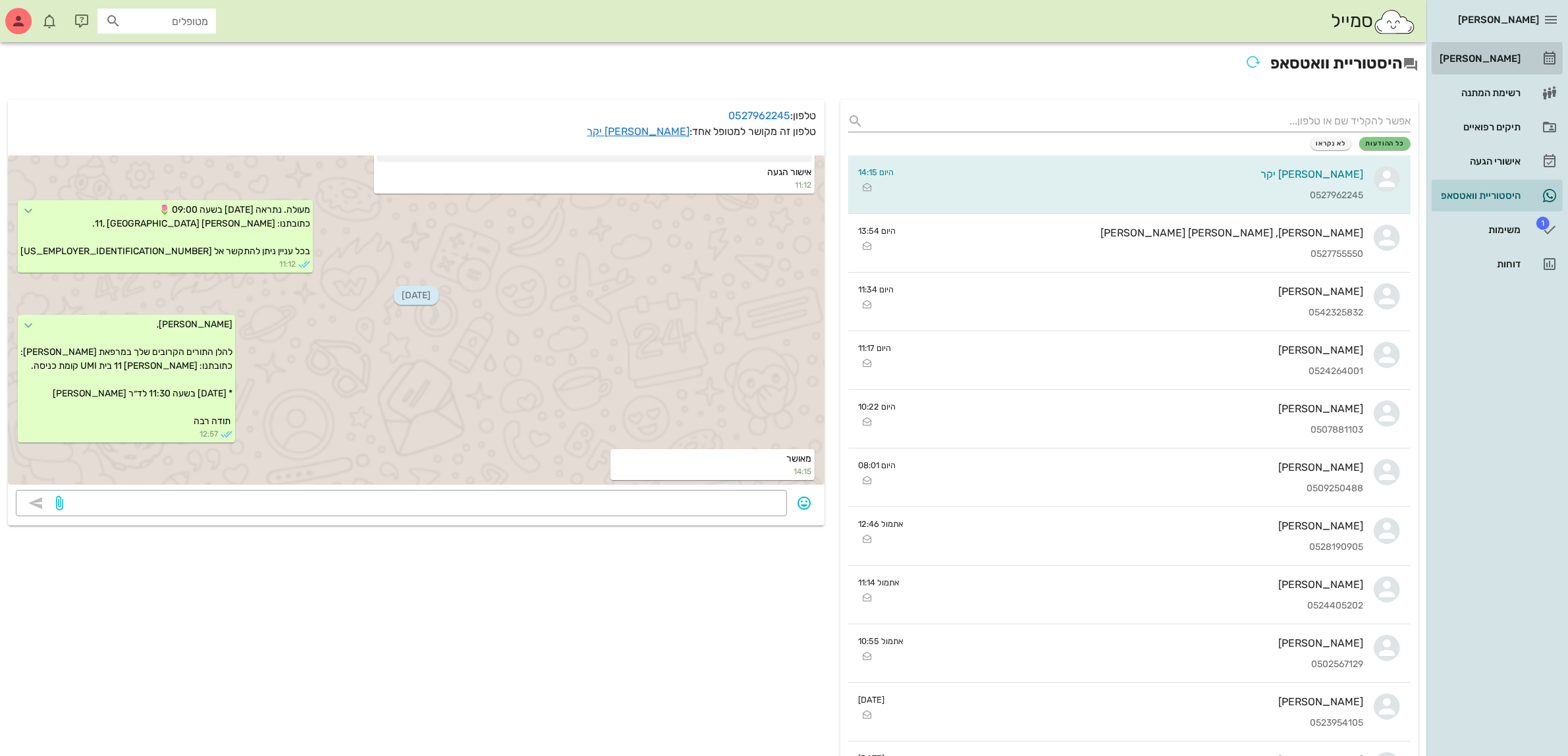
click at [1497, 61] on div "[PERSON_NAME]" at bounding box center [1480, 59] width 84 height 10
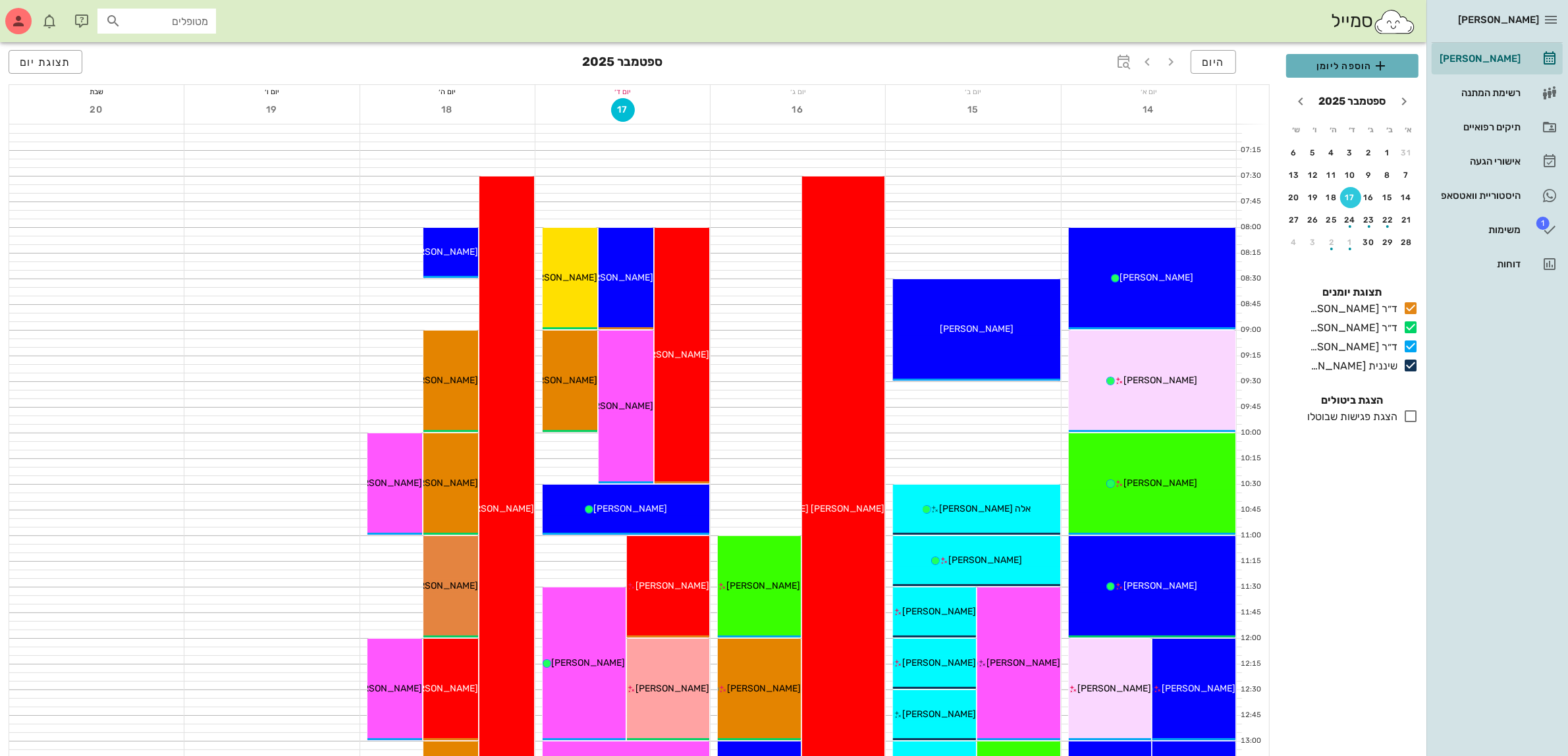
click at [1335, 68] on span "הוספה ליומן" at bounding box center [1352, 66] width 111 height 16
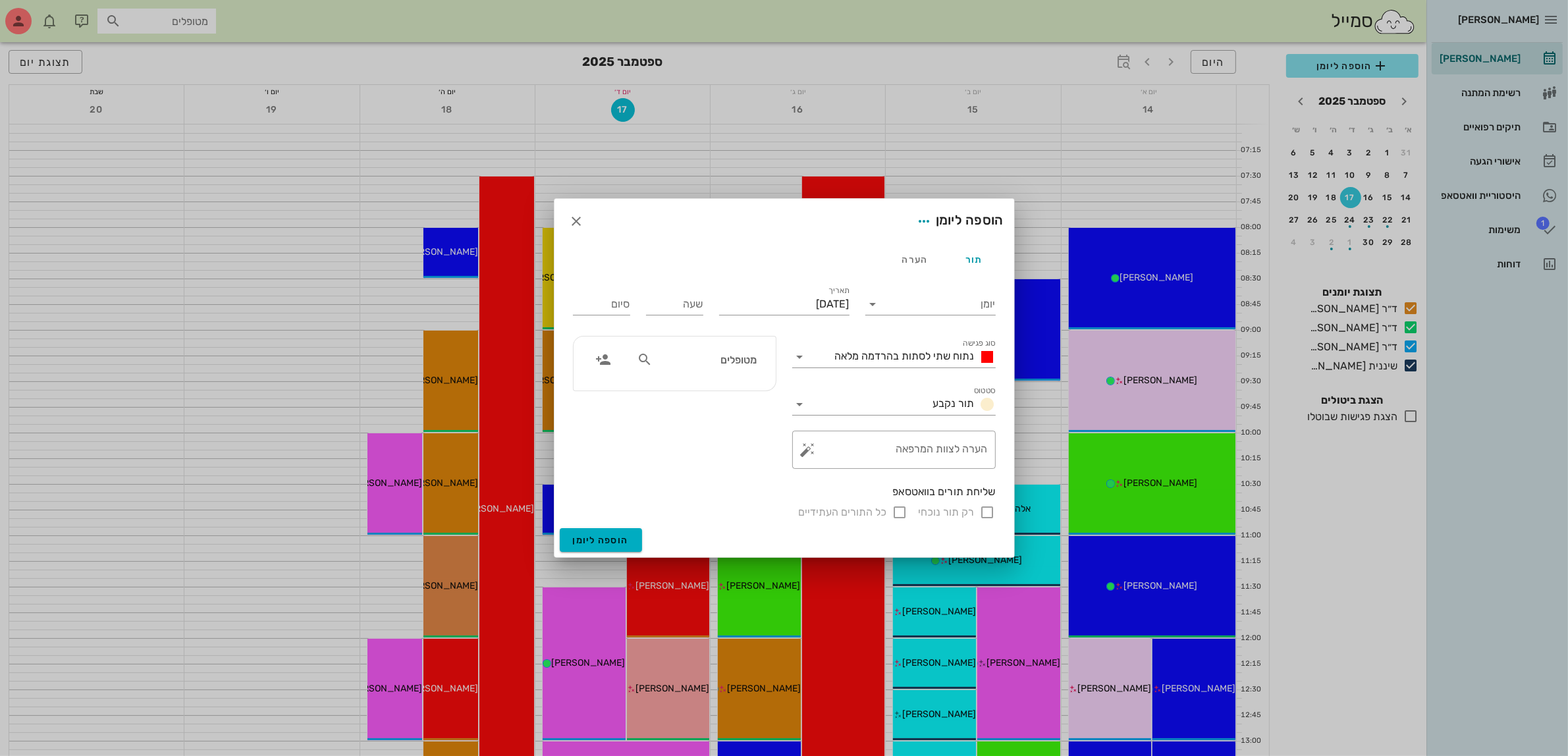
click at [759, 350] on div "מטופלים" at bounding box center [696, 360] width 136 height 25
type input "[PERSON_NAME] ו"
click at [580, 222] on icon "button" at bounding box center [577, 221] width 16 height 16
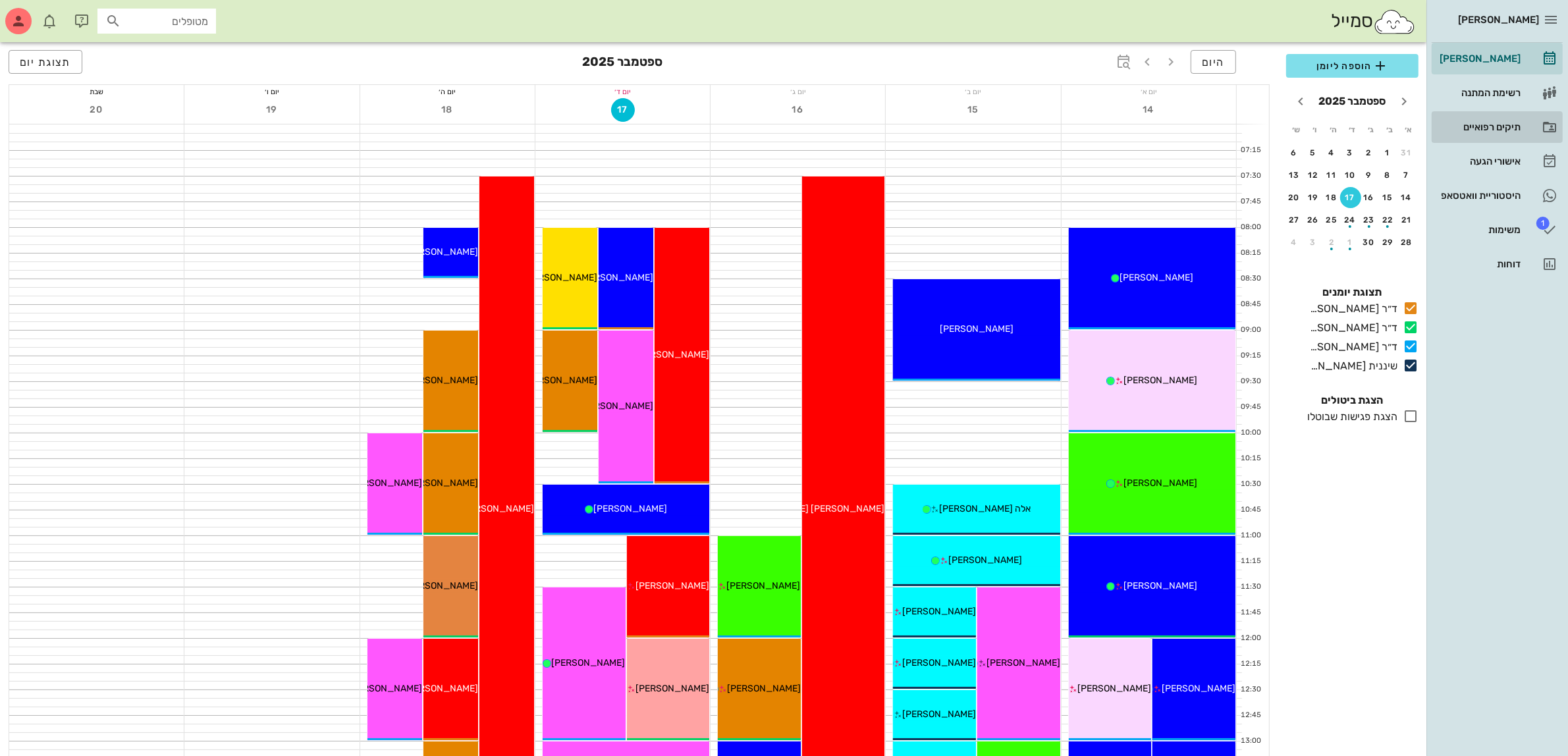
click at [1490, 121] on div "תיקים רפואיים" at bounding box center [1480, 127] width 84 height 21
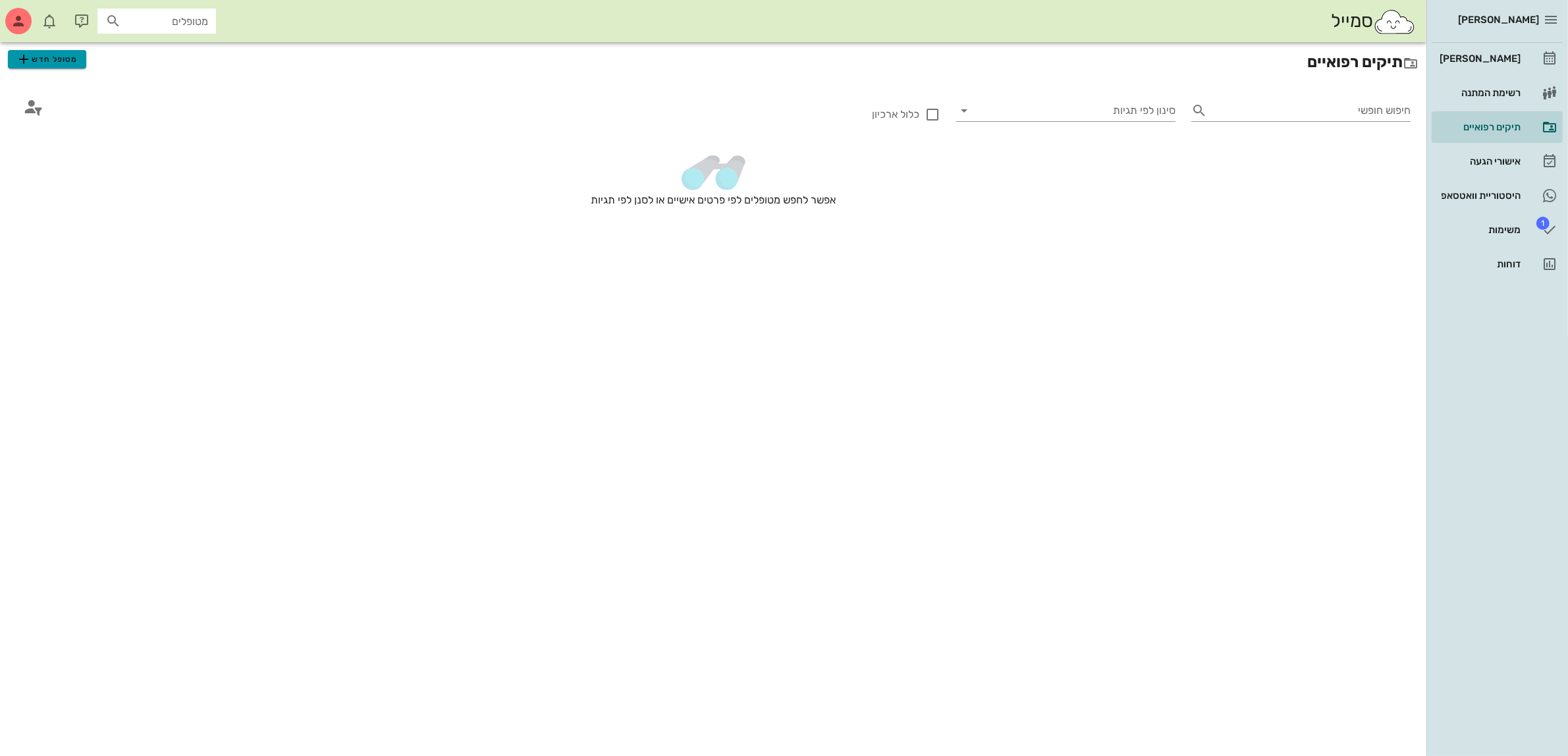
click at [57, 60] on span "מטופל חדש" at bounding box center [46, 60] width 62 height 16
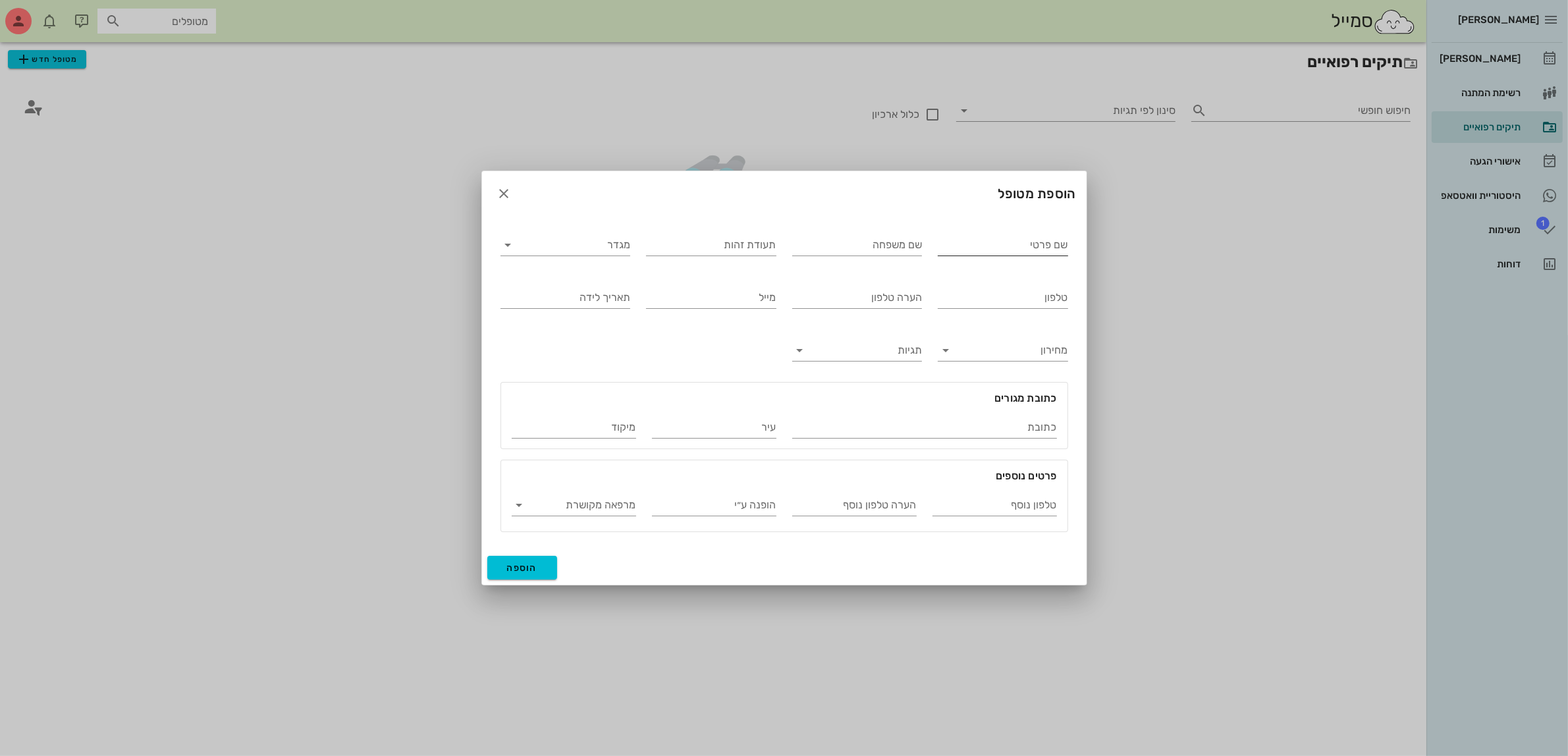
click at [1026, 247] on input "שם פרטי" at bounding box center [1003, 245] width 130 height 21
type input "[PERSON_NAME]"
click at [584, 242] on input "מגדר" at bounding box center [576, 245] width 109 height 21
click at [600, 258] on div "זכר" at bounding box center [565, 256] width 108 height 12
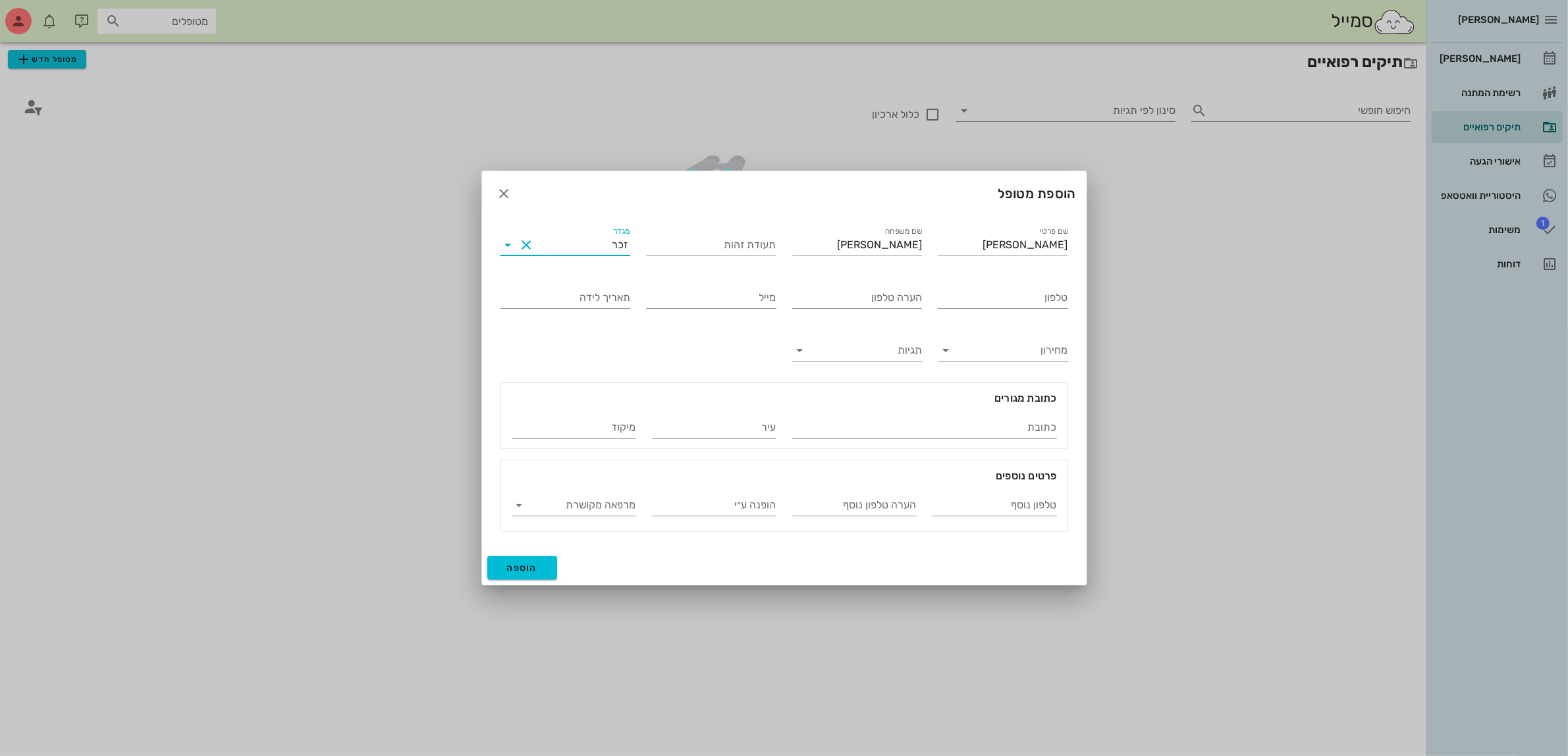
click at [616, 235] on label "מגדר" at bounding box center [622, 231] width 18 height 10
click at [612, 235] on input "מגדר" at bounding box center [575, 245] width 75 height 21
click at [601, 290] on div "נקבה" at bounding box center [565, 287] width 108 height 12
click at [980, 303] on input "טלפון" at bounding box center [1003, 298] width 130 height 21
type input "052-4881116"
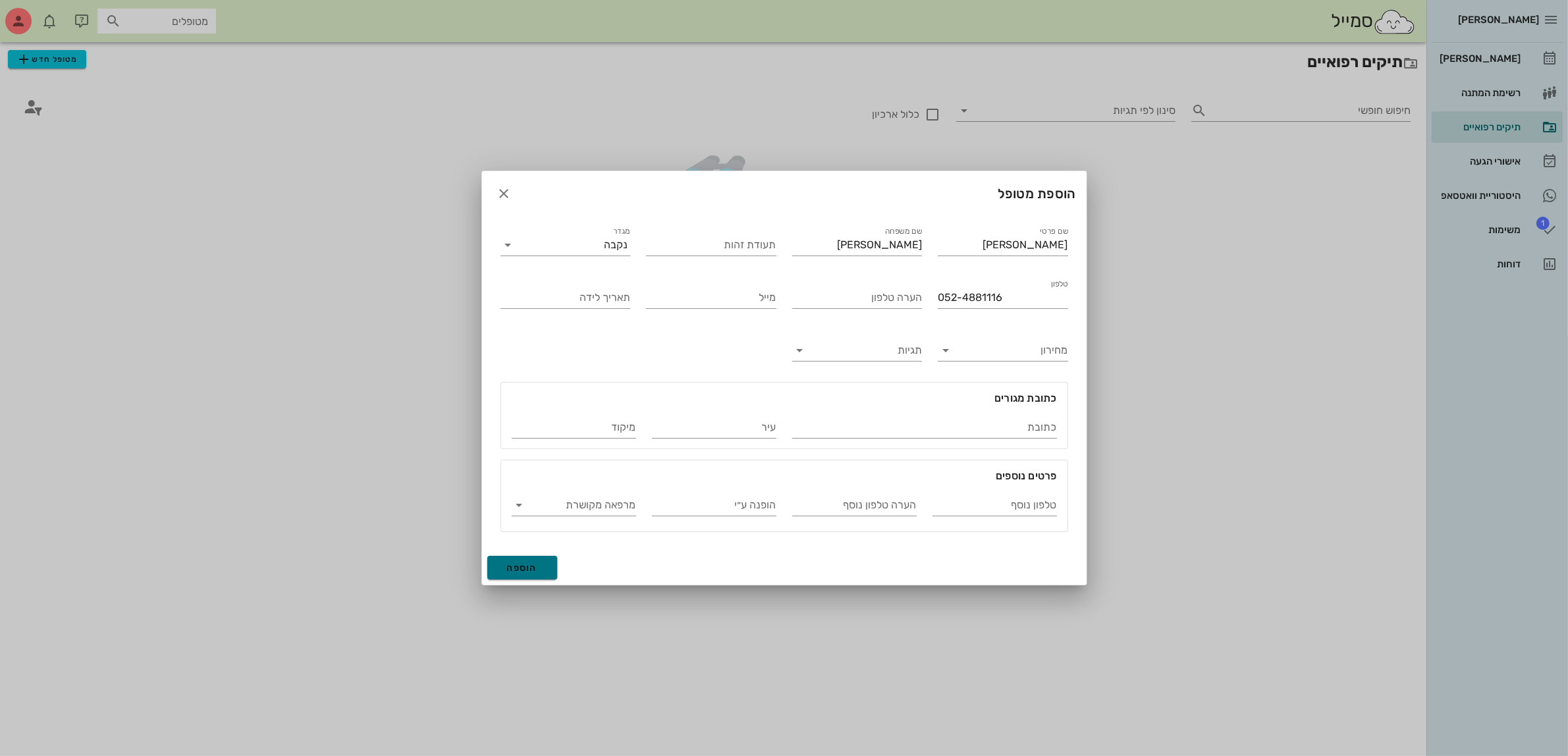
click at [528, 561] on button "הוספה" at bounding box center [522, 567] width 71 height 24
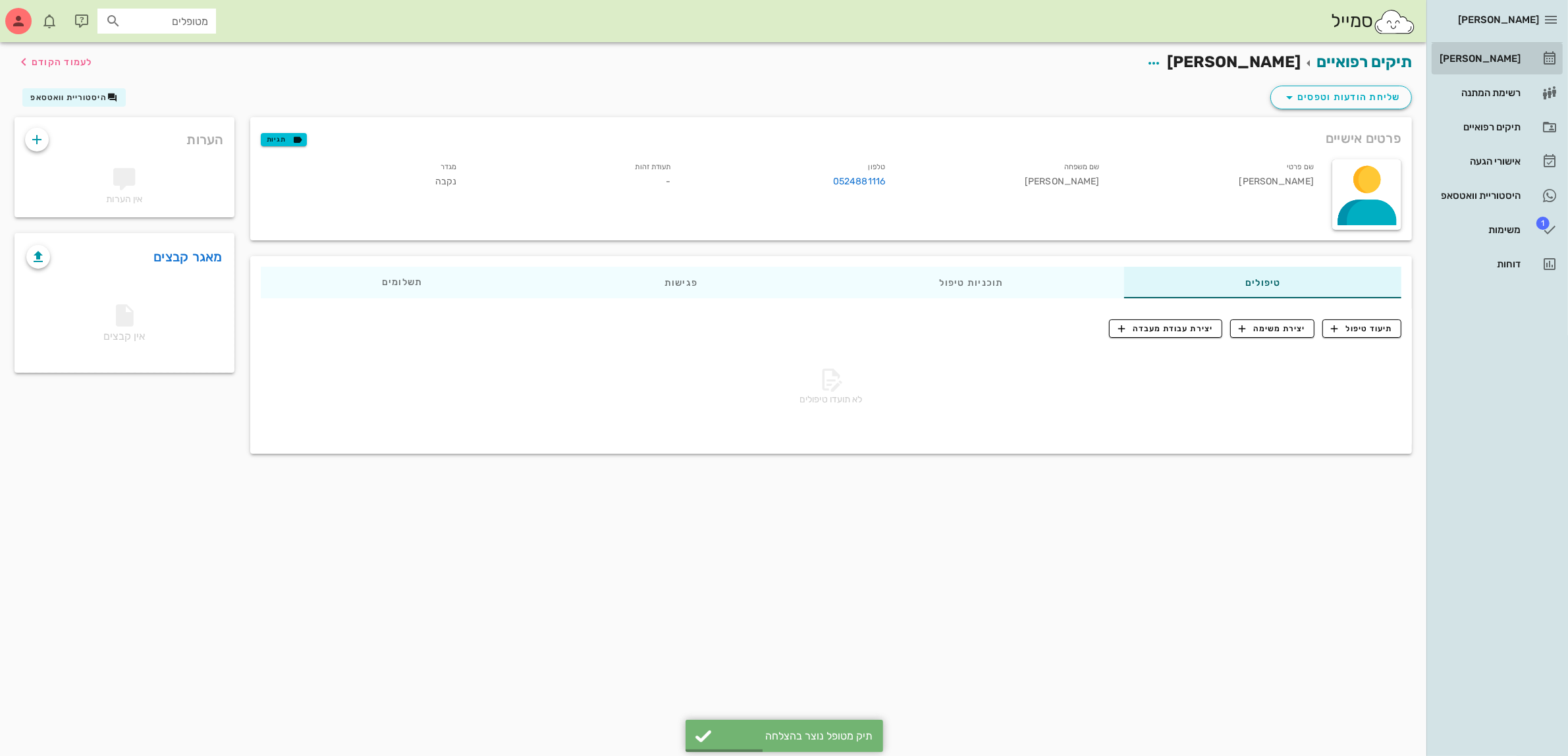
click at [1488, 60] on div "[PERSON_NAME]" at bounding box center [1480, 59] width 84 height 10
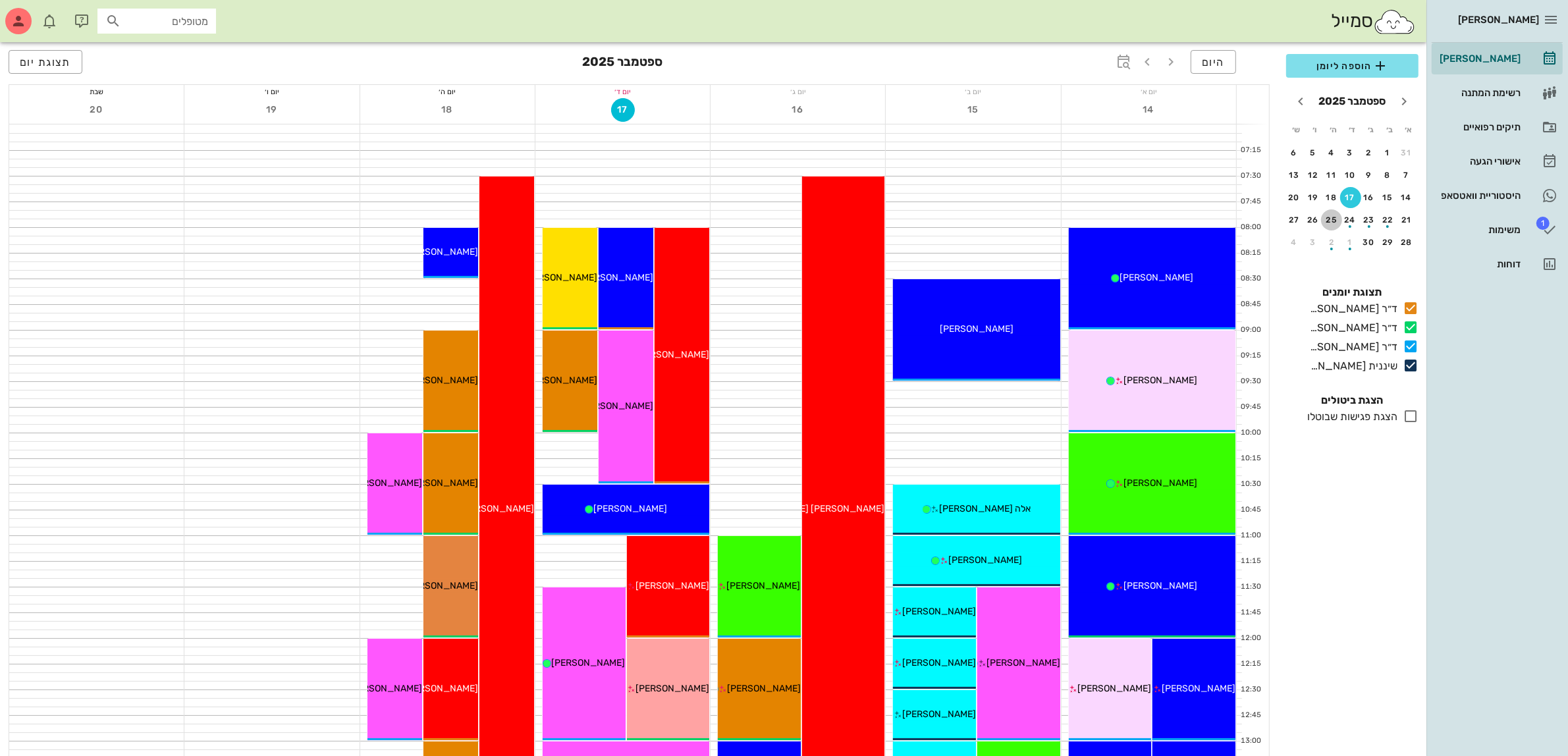
click at [1333, 220] on div "25" at bounding box center [1332, 220] width 21 height 10
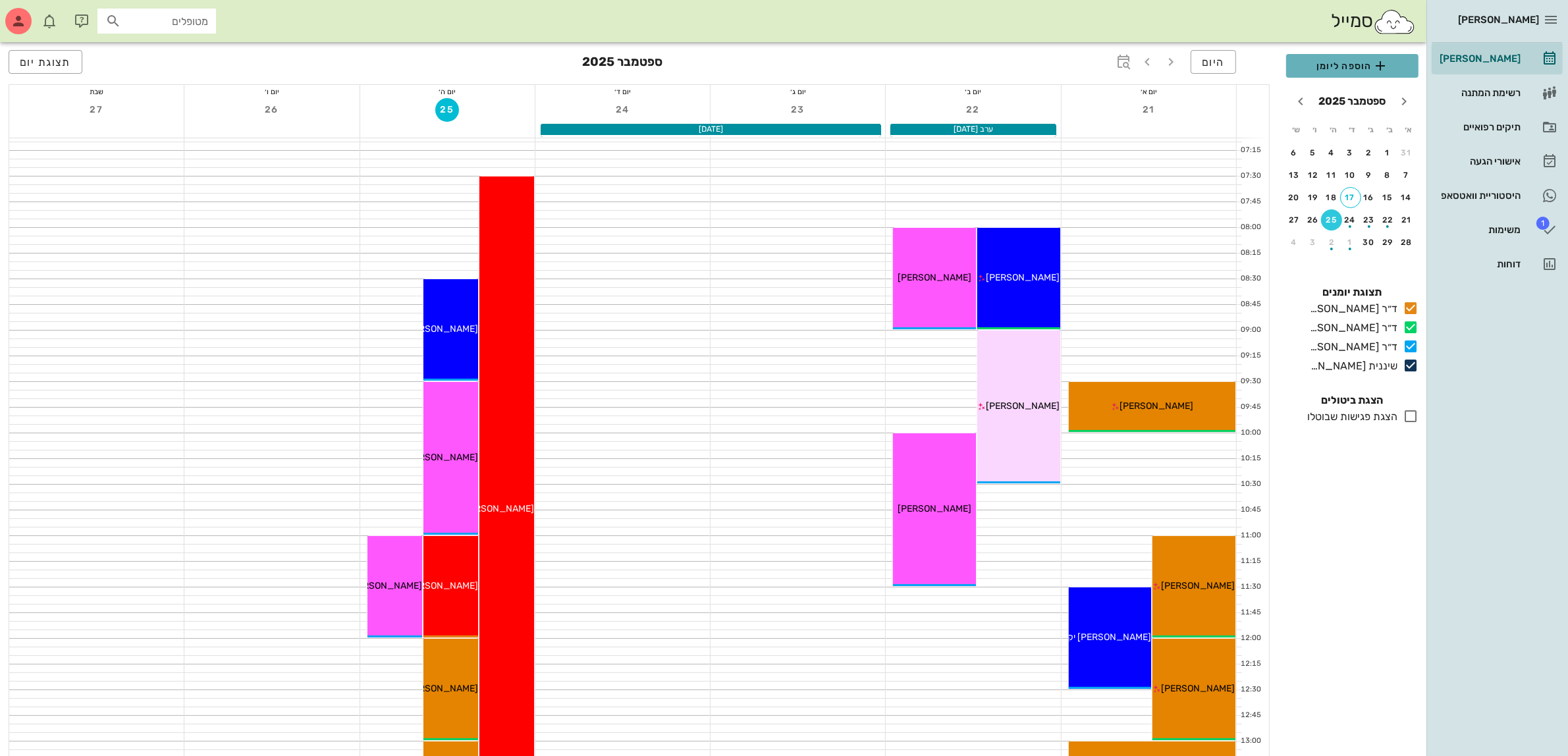
click at [1341, 71] on span "הוספה ליומן" at bounding box center [1352, 66] width 111 height 16
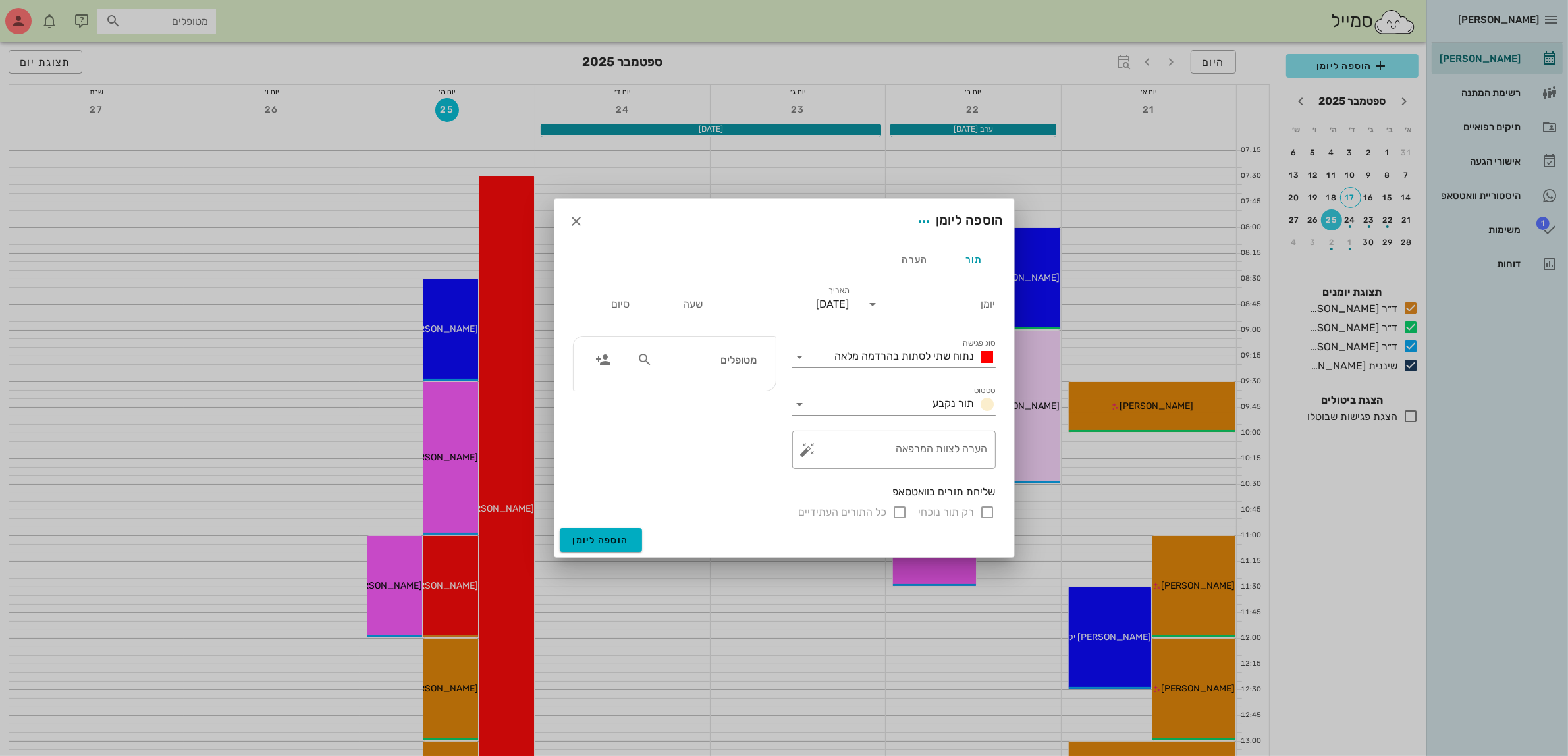
click at [917, 300] on input "יומן" at bounding box center [940, 304] width 112 height 21
click at [943, 376] on div "ד״ר [PERSON_NAME]" at bounding box center [934, 378] width 116 height 12
click at [850, 358] on span "נתוח שתי לסתות בהרדמה מלאה" at bounding box center [906, 356] width 140 height 12
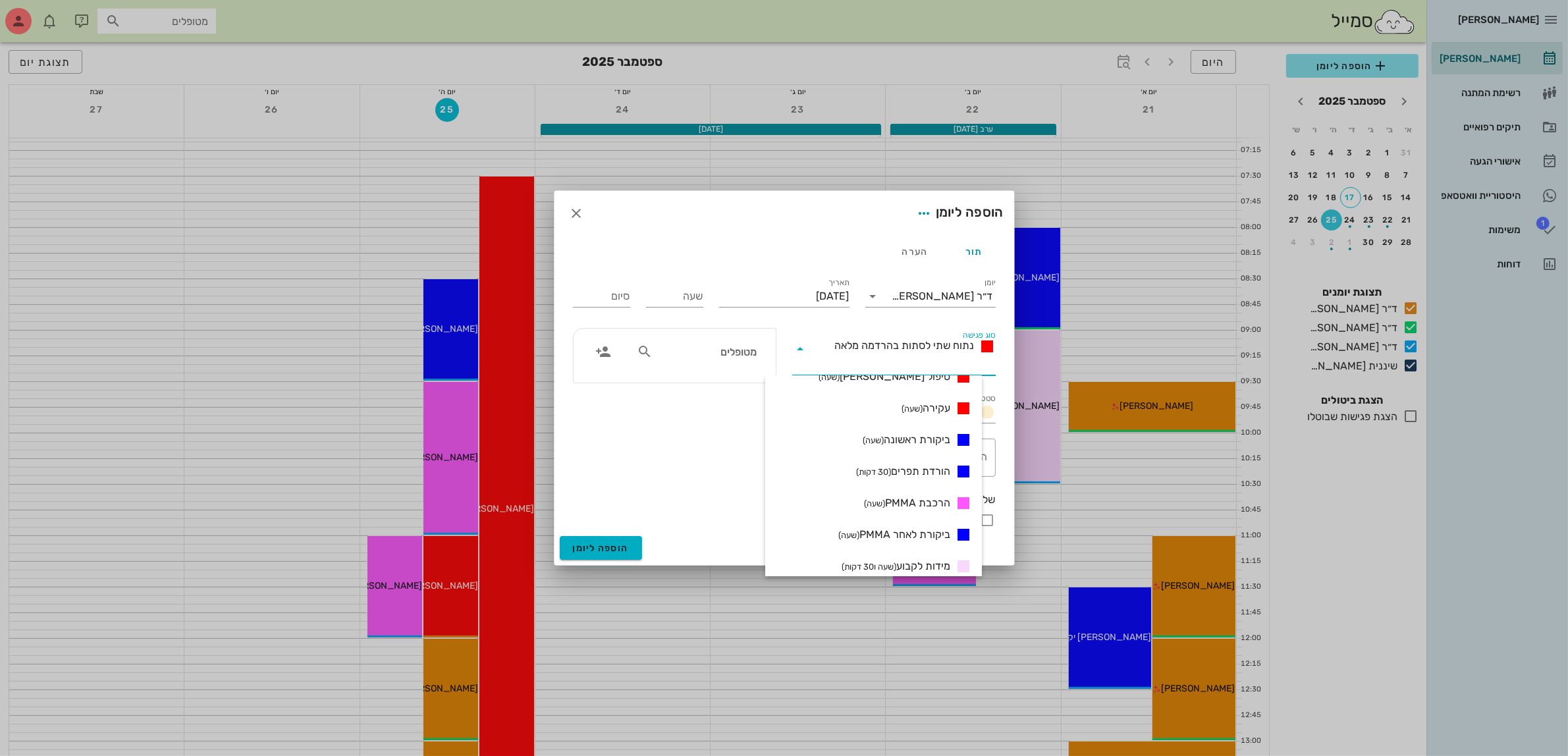
scroll to position [247, 0]
click at [942, 436] on span "ביקורת ראשונה (שעה)" at bounding box center [906, 435] width 88 height 16
type input "01:00"
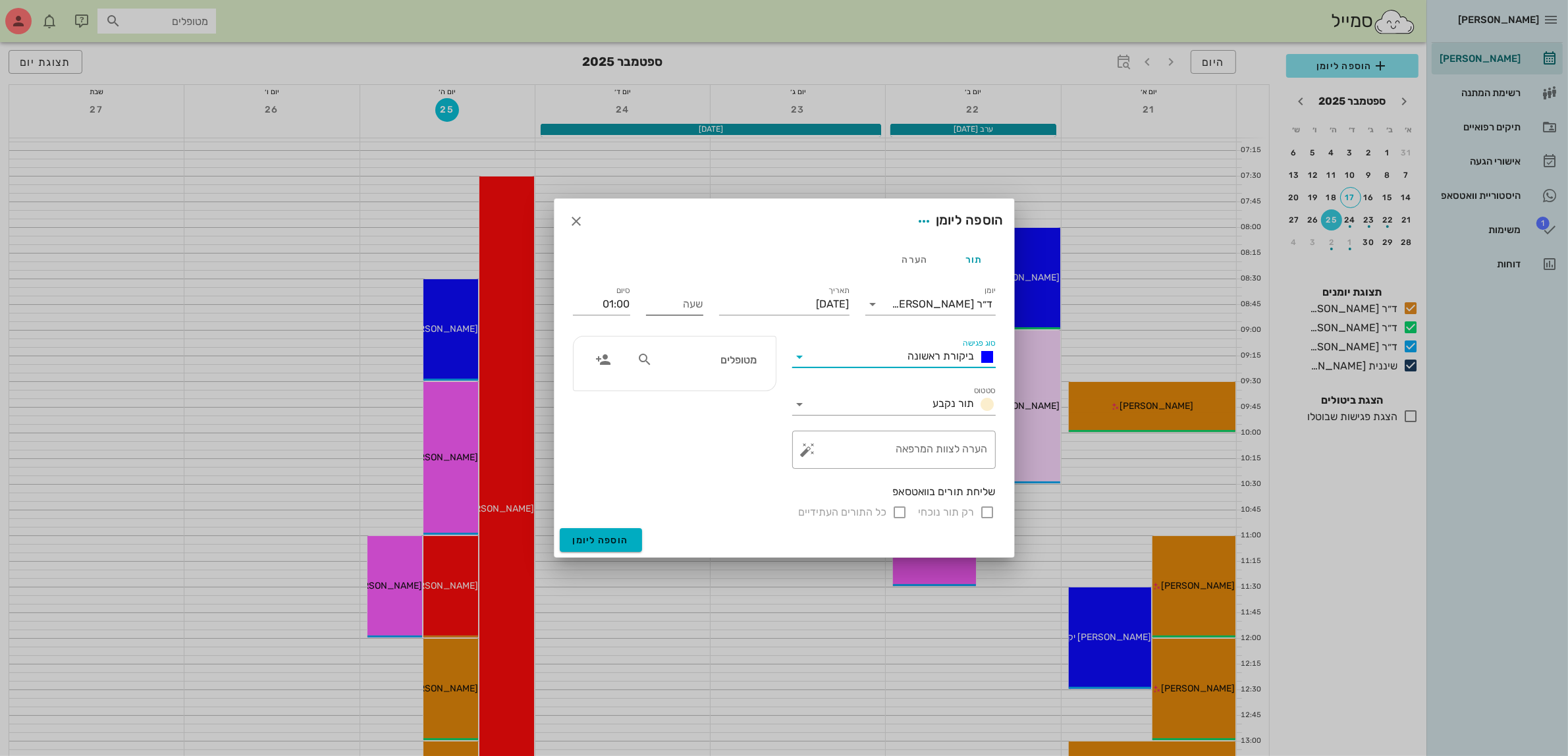
click at [696, 304] on input "שעה" at bounding box center [674, 304] width 57 height 21
type input "16:30"
type input "17:30"
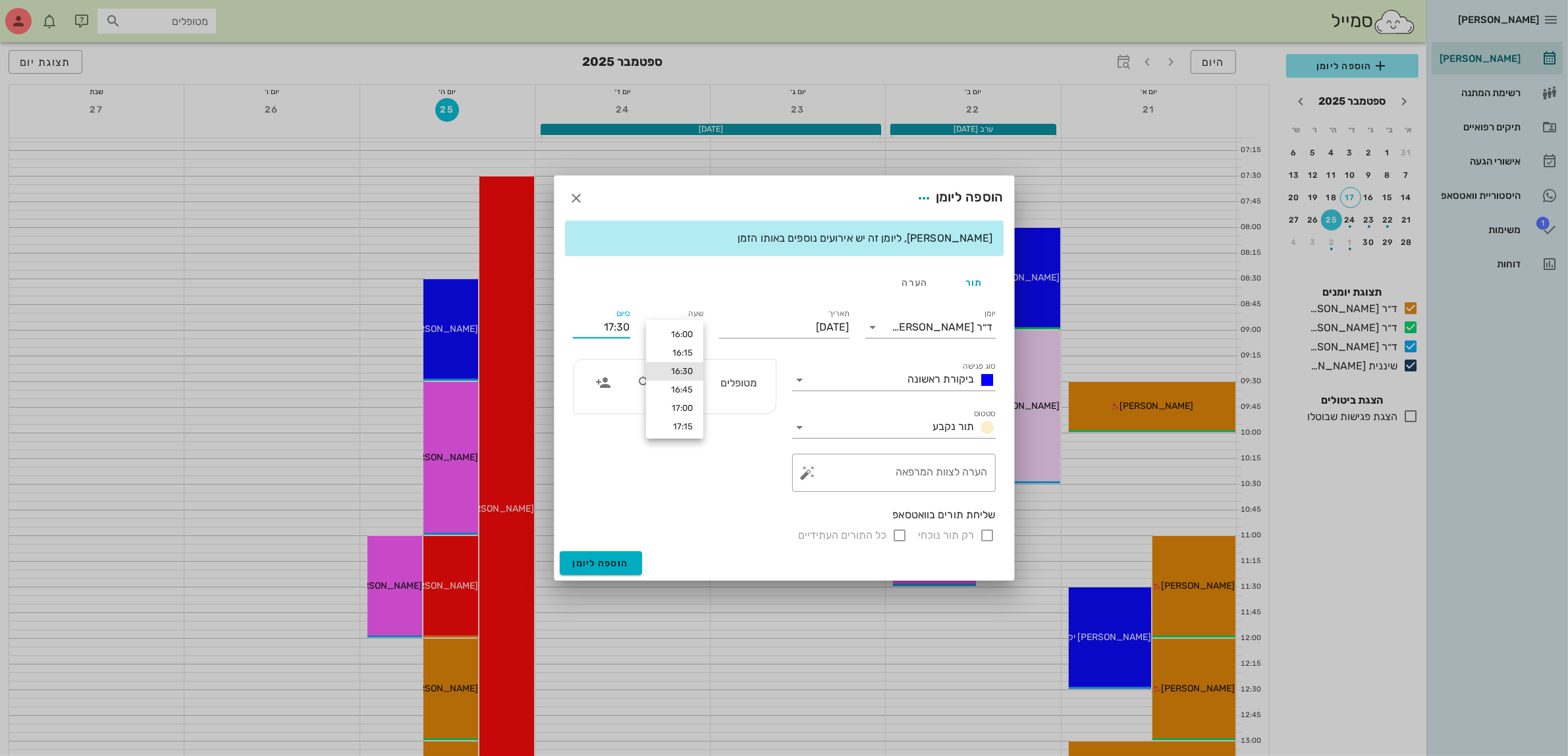
click at [622, 301] on div "סיום 17:30" at bounding box center [602, 325] width 74 height 52
click at [739, 390] on input "text" at bounding box center [706, 383] width 102 height 18
type input "[PERSON_NAME]"
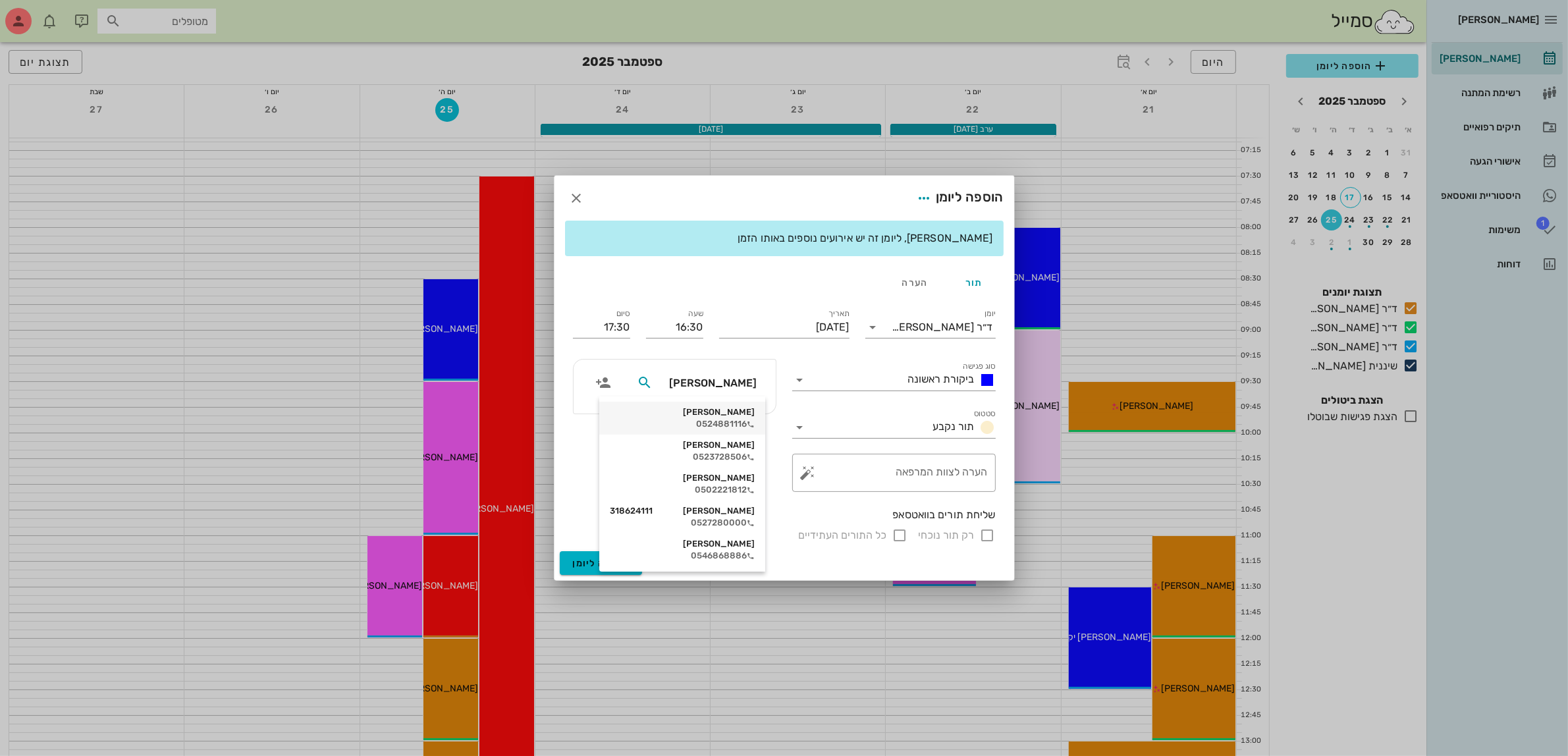
click at [730, 413] on div "[PERSON_NAME]" at bounding box center [682, 412] width 145 height 10
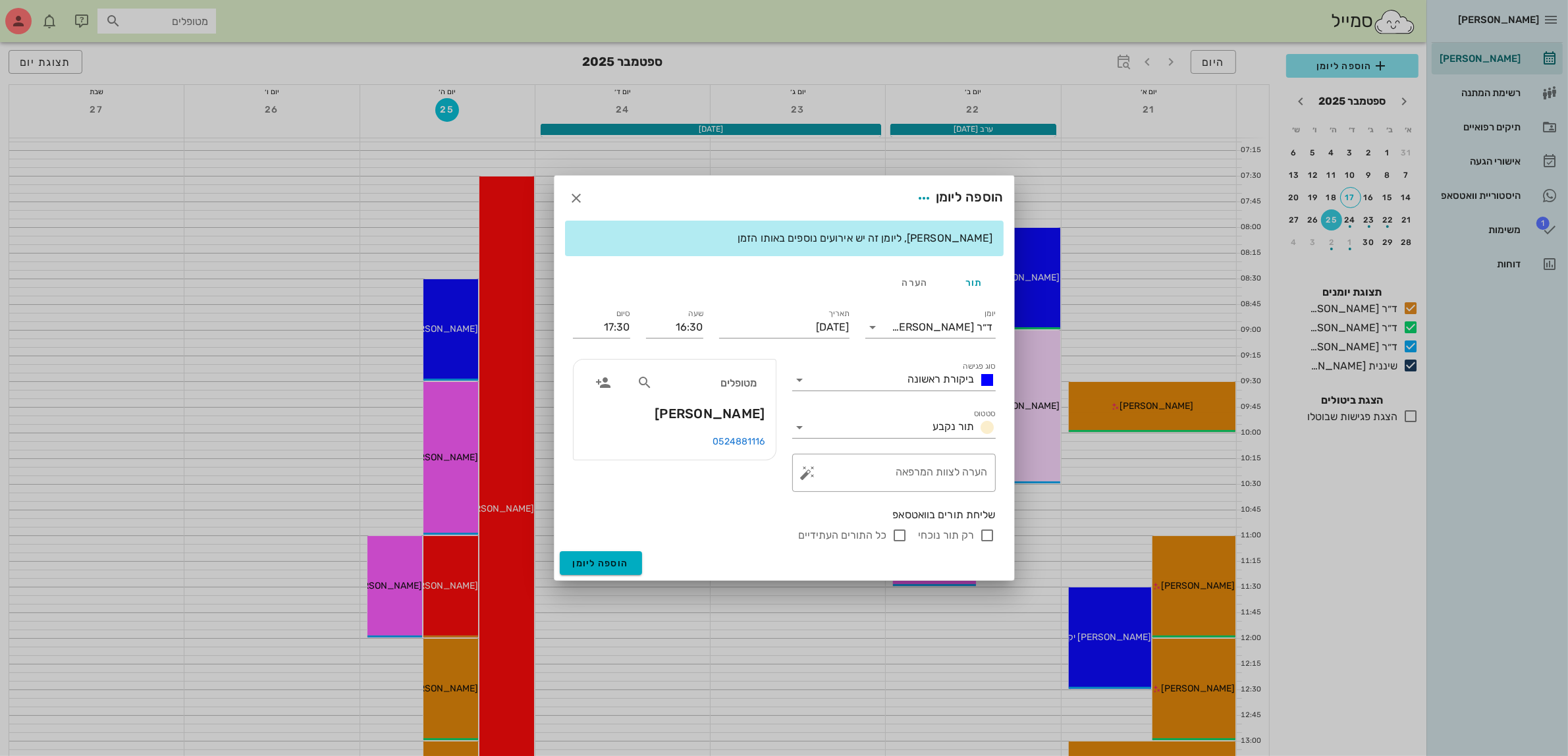
click at [992, 535] on input "רק תור נוכחי" at bounding box center [988, 536] width 16 height 16
checkbox input "false"
click at [607, 562] on span "הוספה ליומן" at bounding box center [601, 564] width 56 height 11
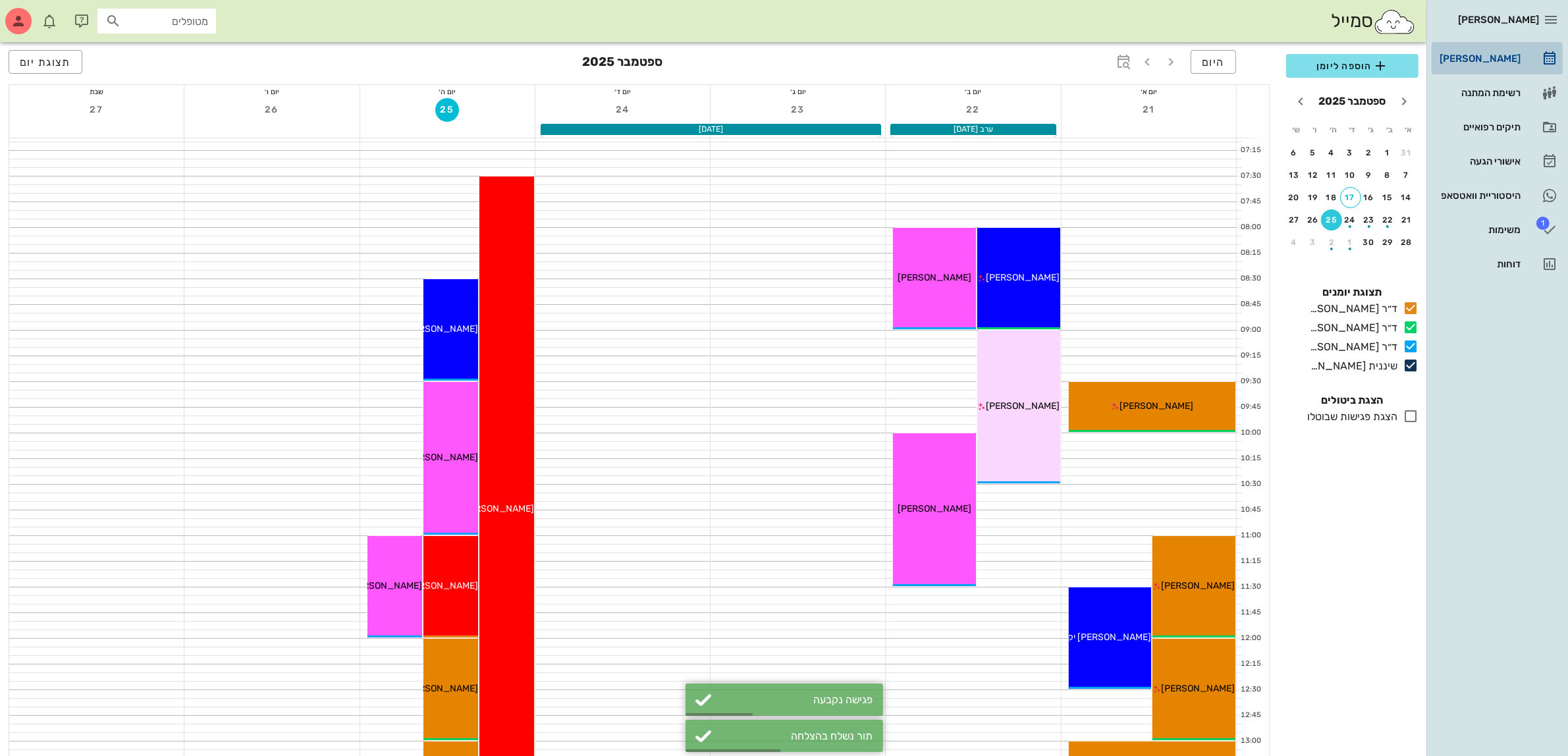
click at [1501, 54] on div "[PERSON_NAME]" at bounding box center [1480, 59] width 84 height 10
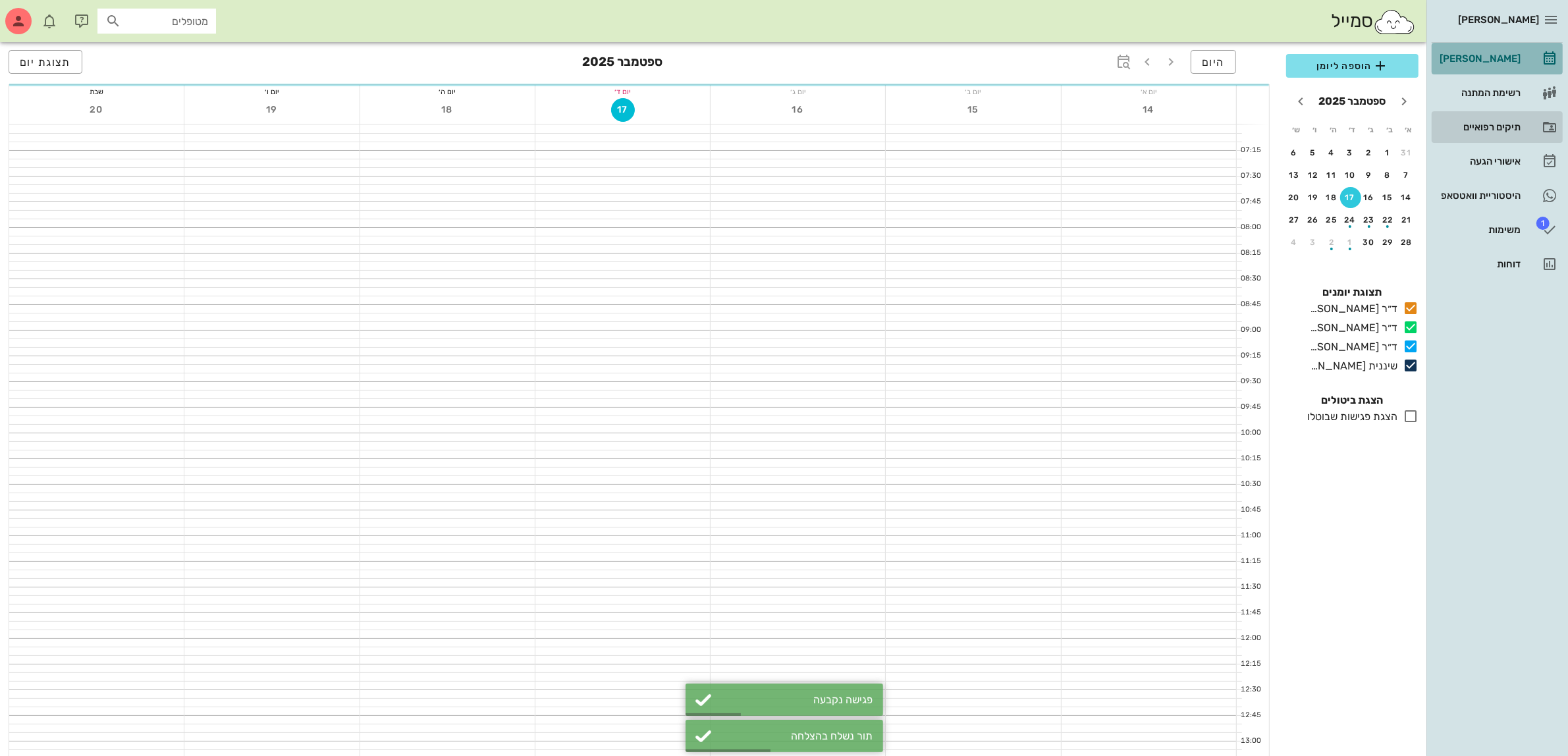
click at [1488, 127] on div "תיקים רפואיים" at bounding box center [1480, 127] width 84 height 10
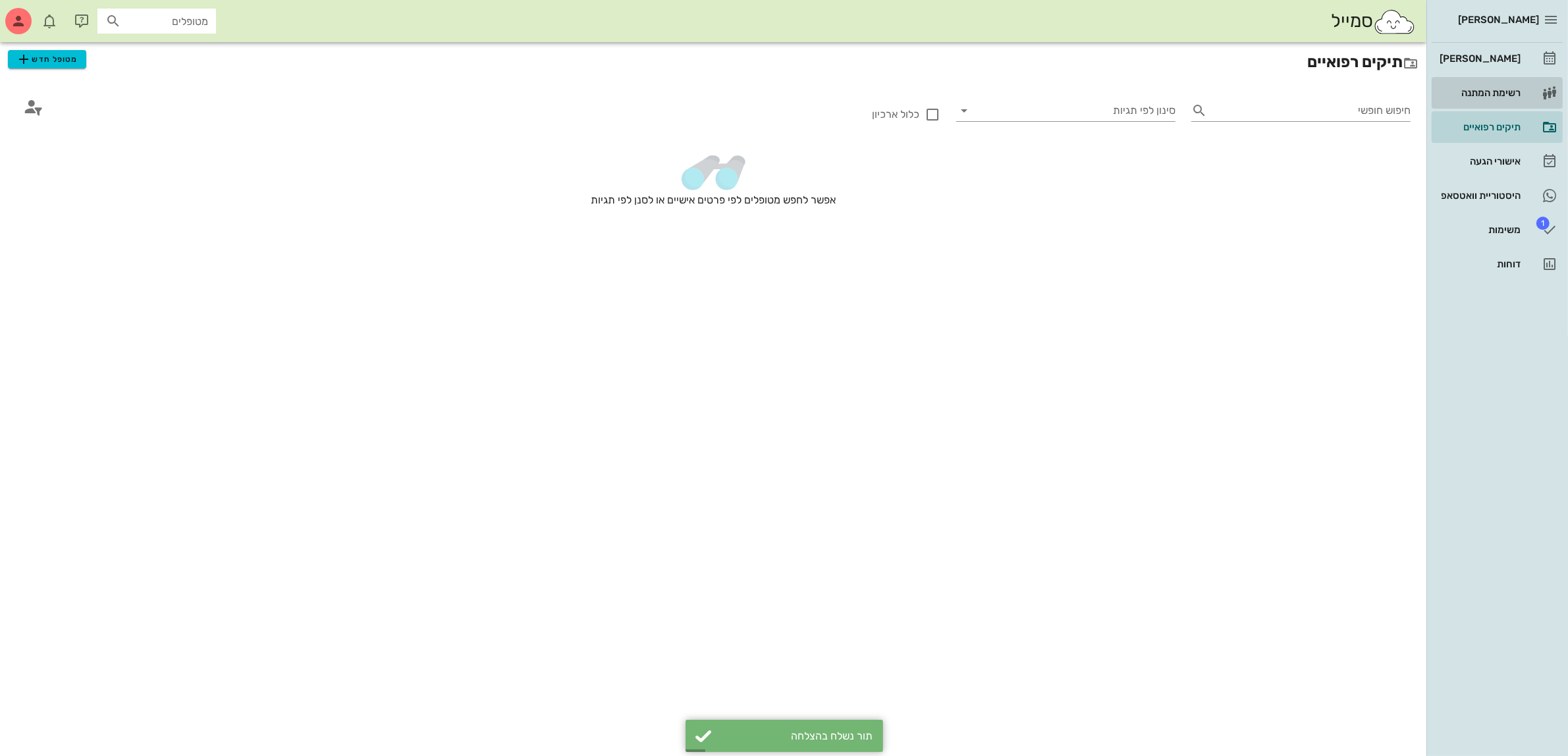
click at [1504, 87] on div "רשימת המתנה" at bounding box center [1480, 93] width 84 height 21
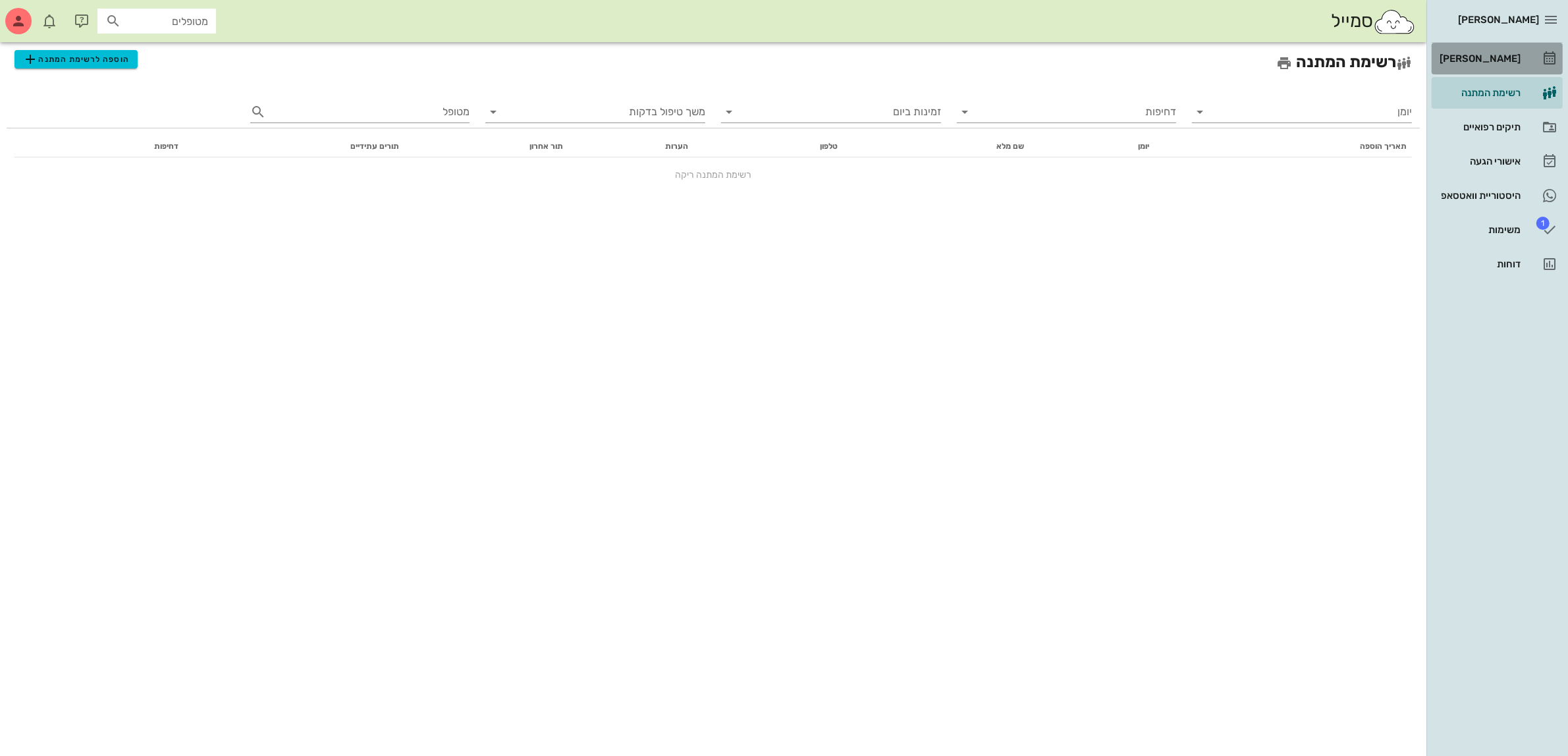
click at [1502, 60] on div "[PERSON_NAME]" at bounding box center [1480, 59] width 84 height 10
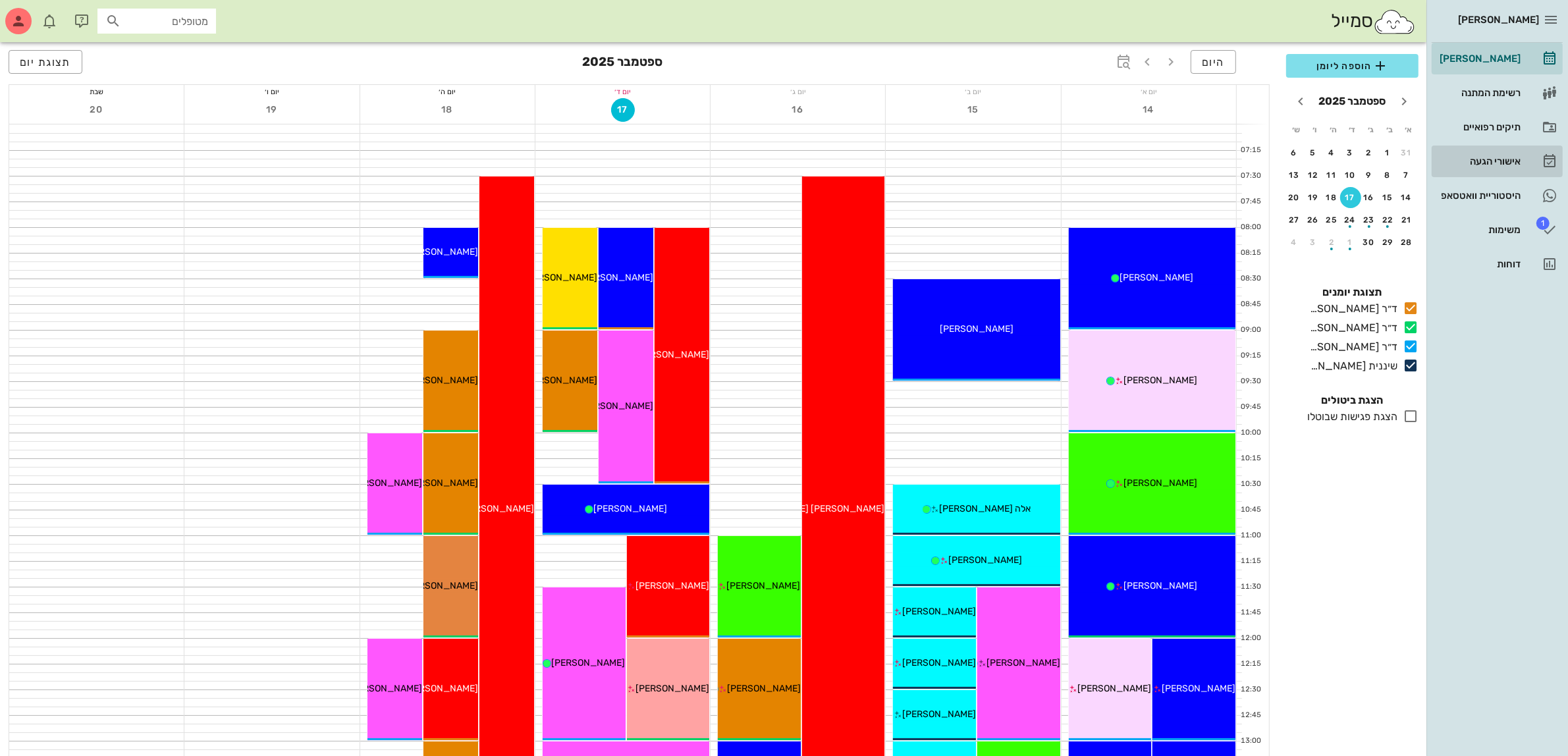
click at [1480, 161] on div "אישורי הגעה" at bounding box center [1480, 161] width 84 height 10
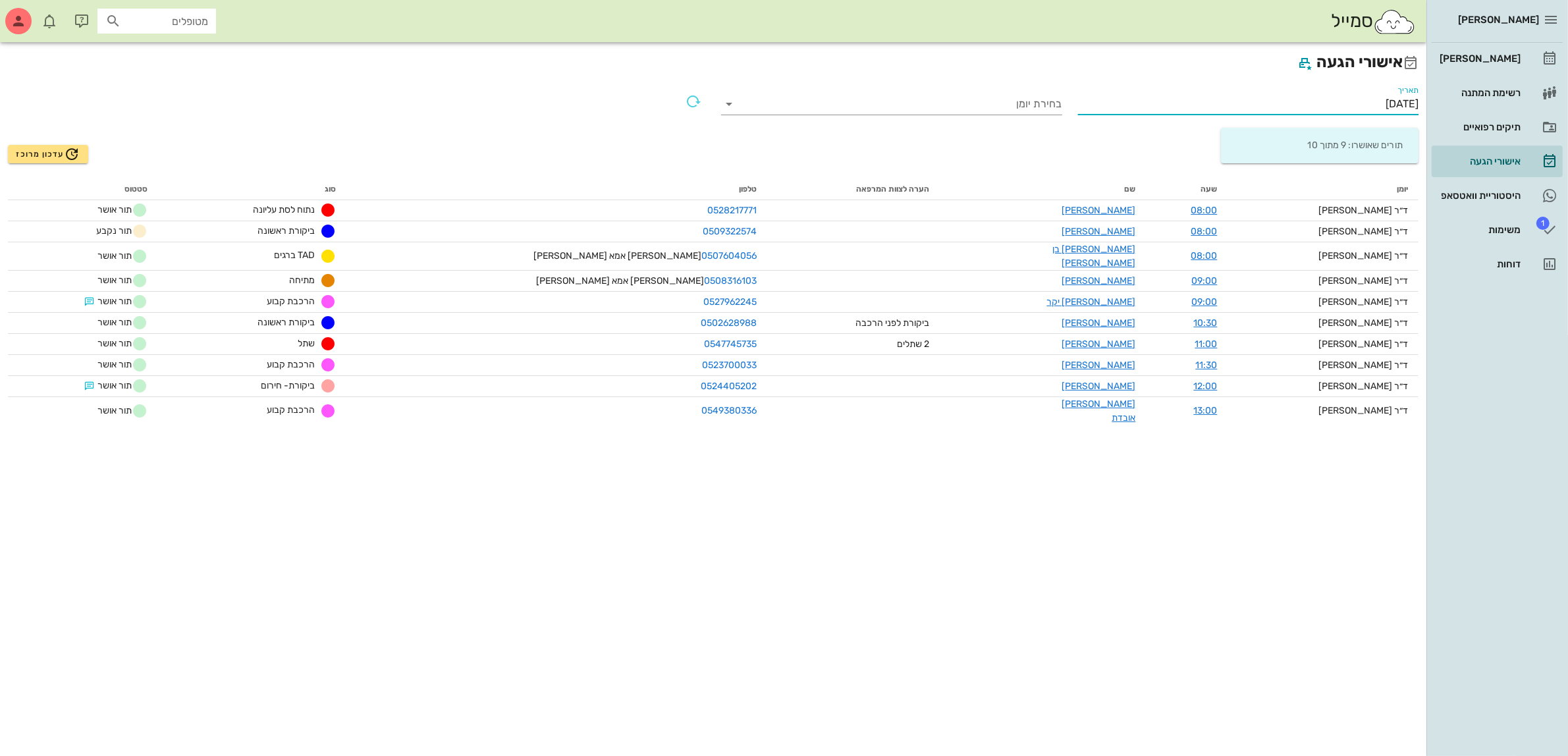
click at [1381, 106] on input "[DATE]" at bounding box center [1249, 104] width 341 height 21
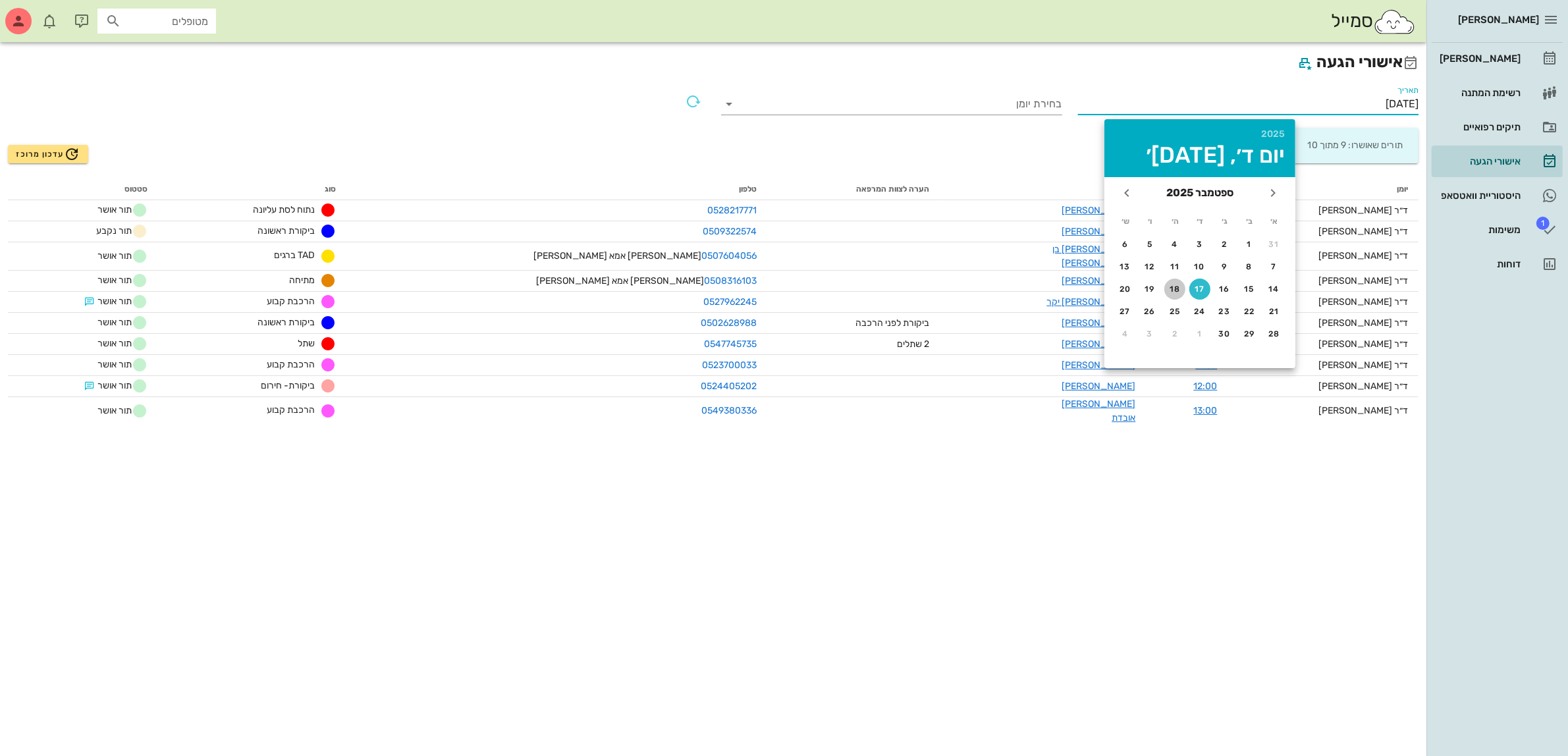
click at [1176, 284] on div "18" at bounding box center [1175, 289] width 21 height 10
type input "[DATE]"
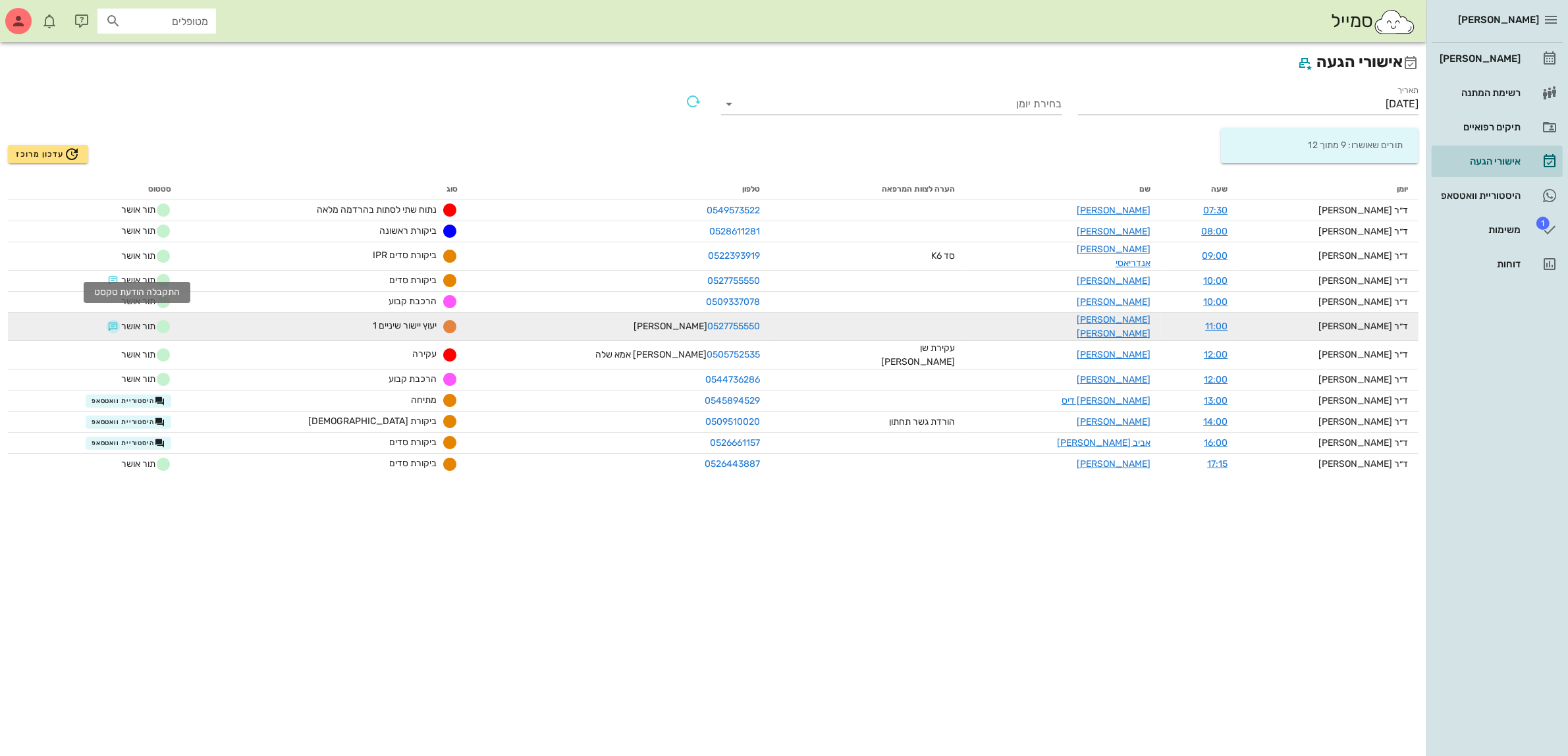
click at [119, 321] on button "button" at bounding box center [113, 326] width 10 height 10
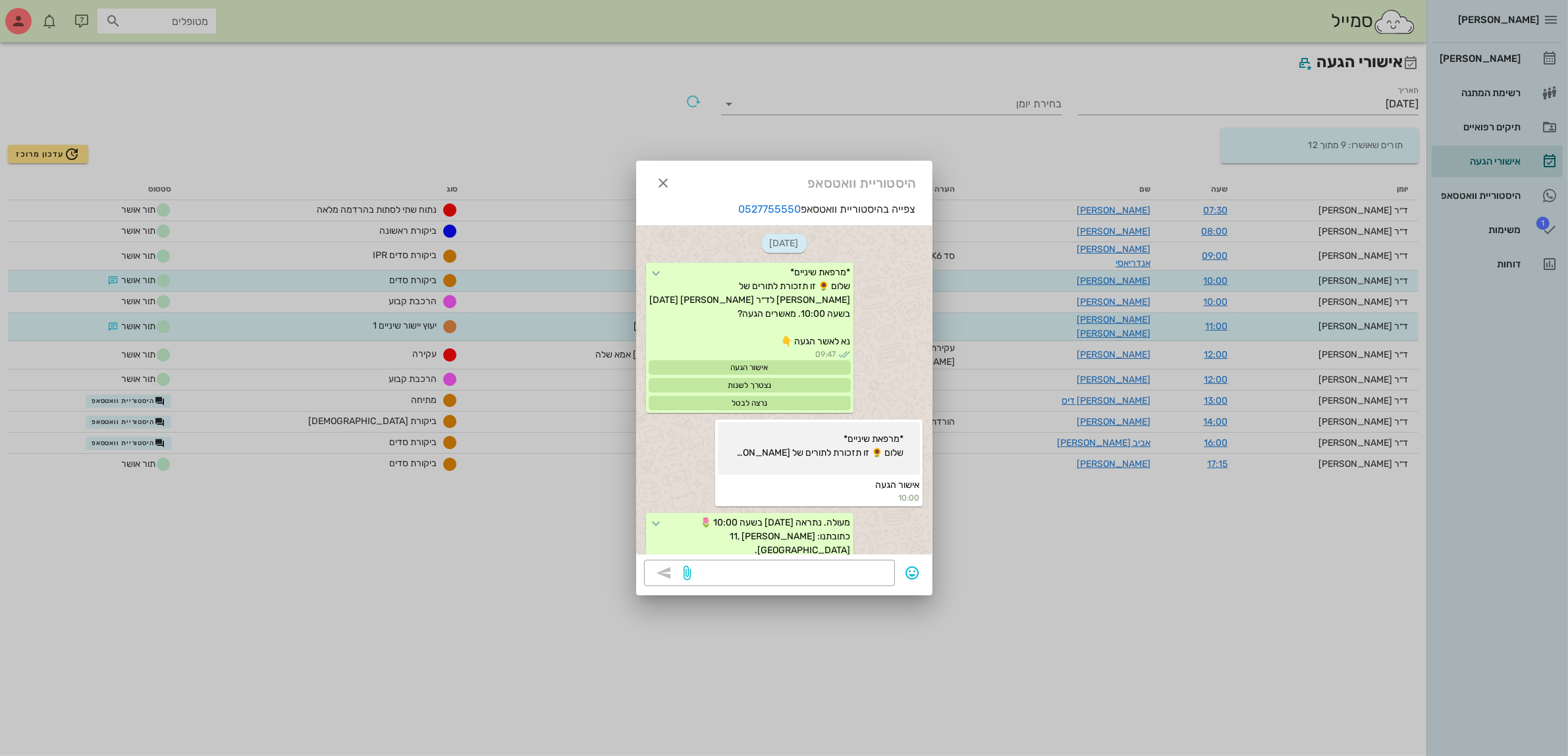
scroll to position [162, 0]
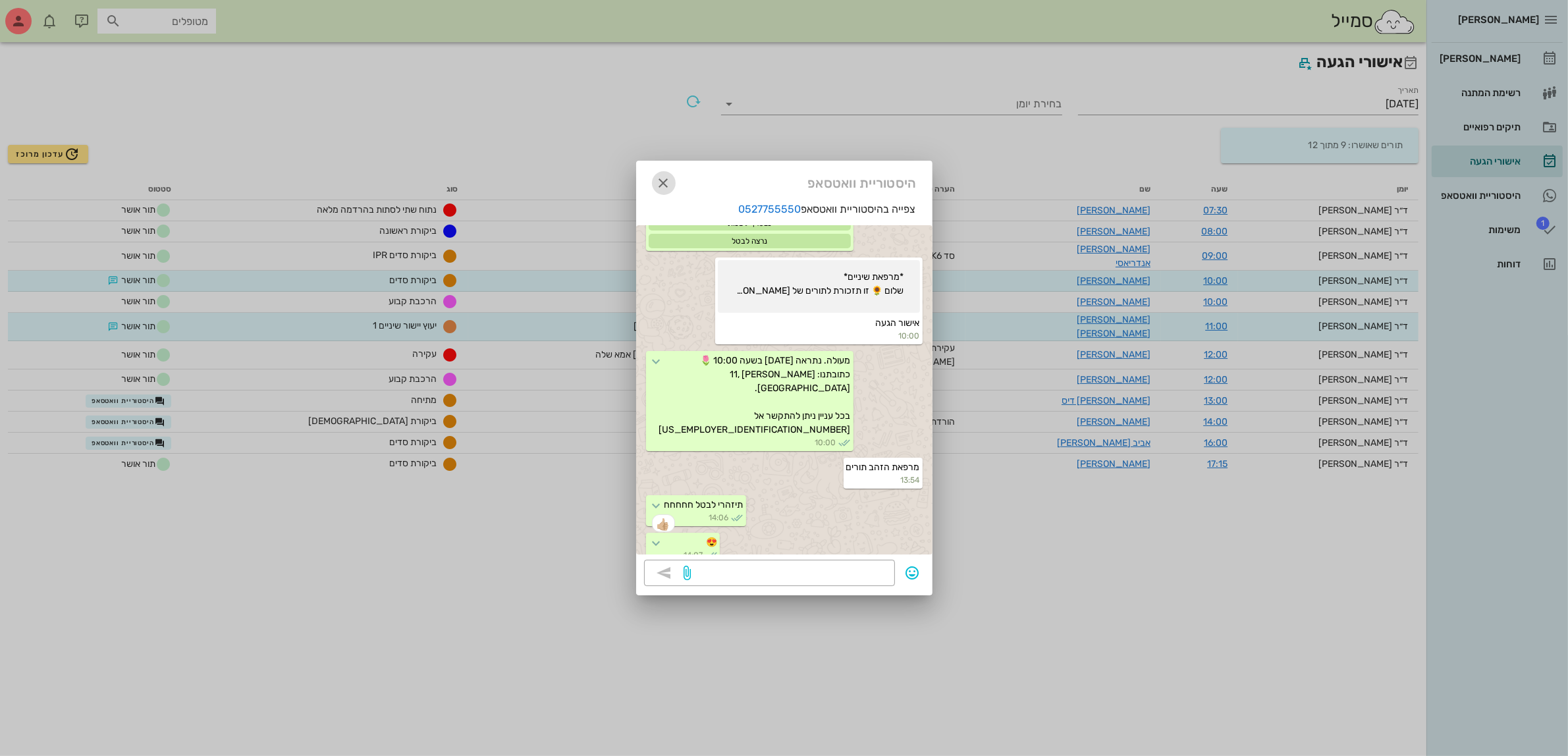
click at [660, 183] on icon "button" at bounding box center [664, 183] width 16 height 16
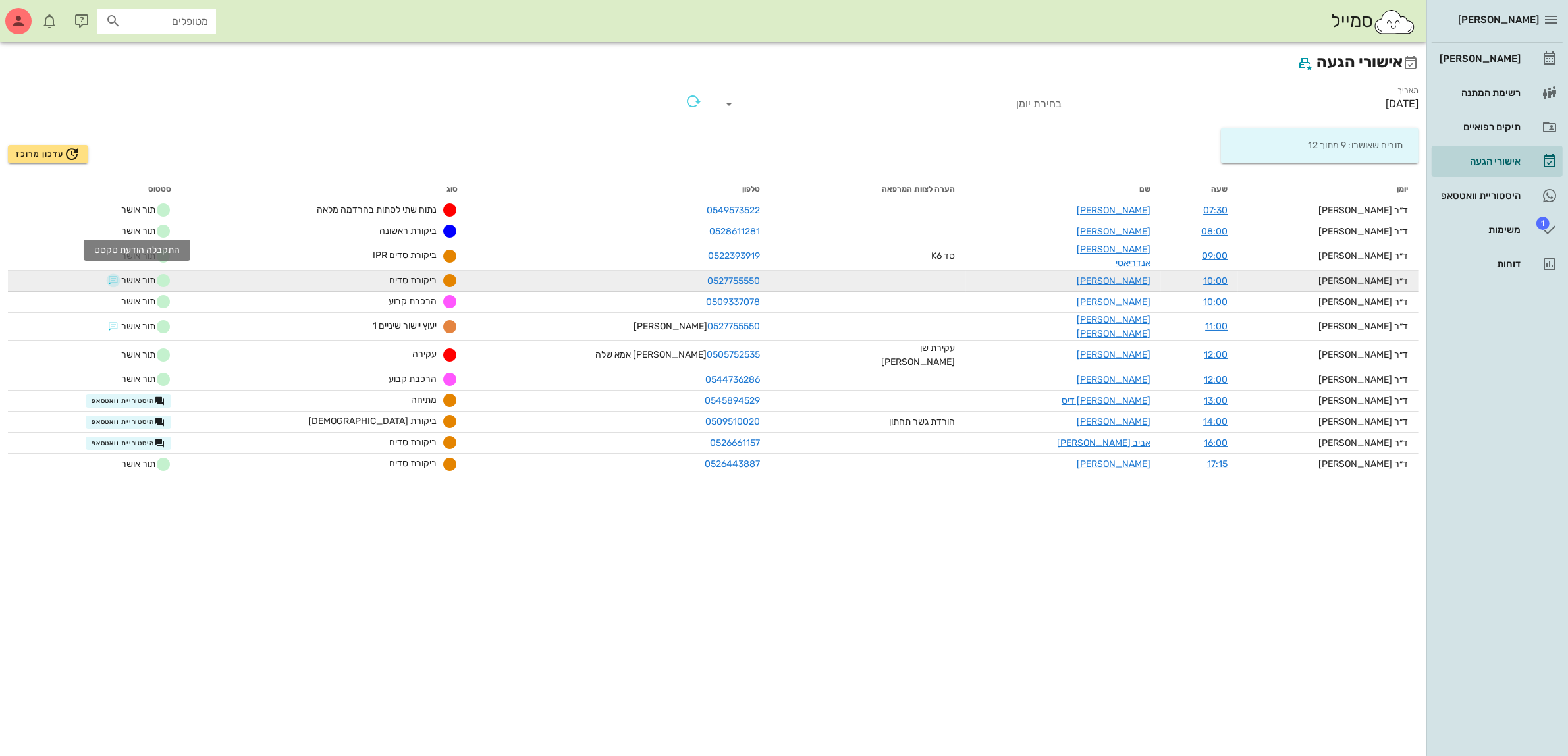
click at [119, 276] on button "button" at bounding box center [113, 281] width 10 height 10
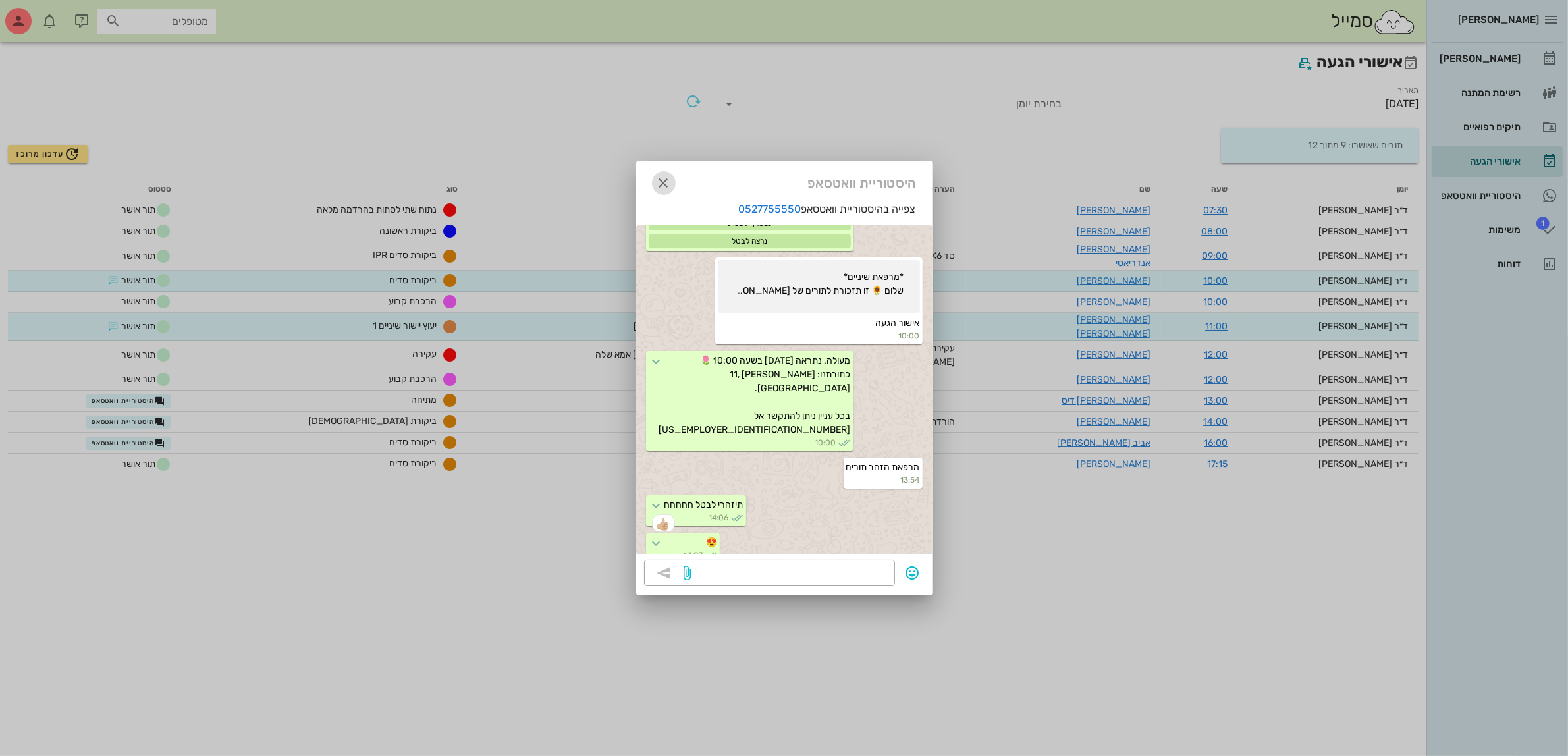
click at [666, 182] on icon "button" at bounding box center [664, 183] width 16 height 16
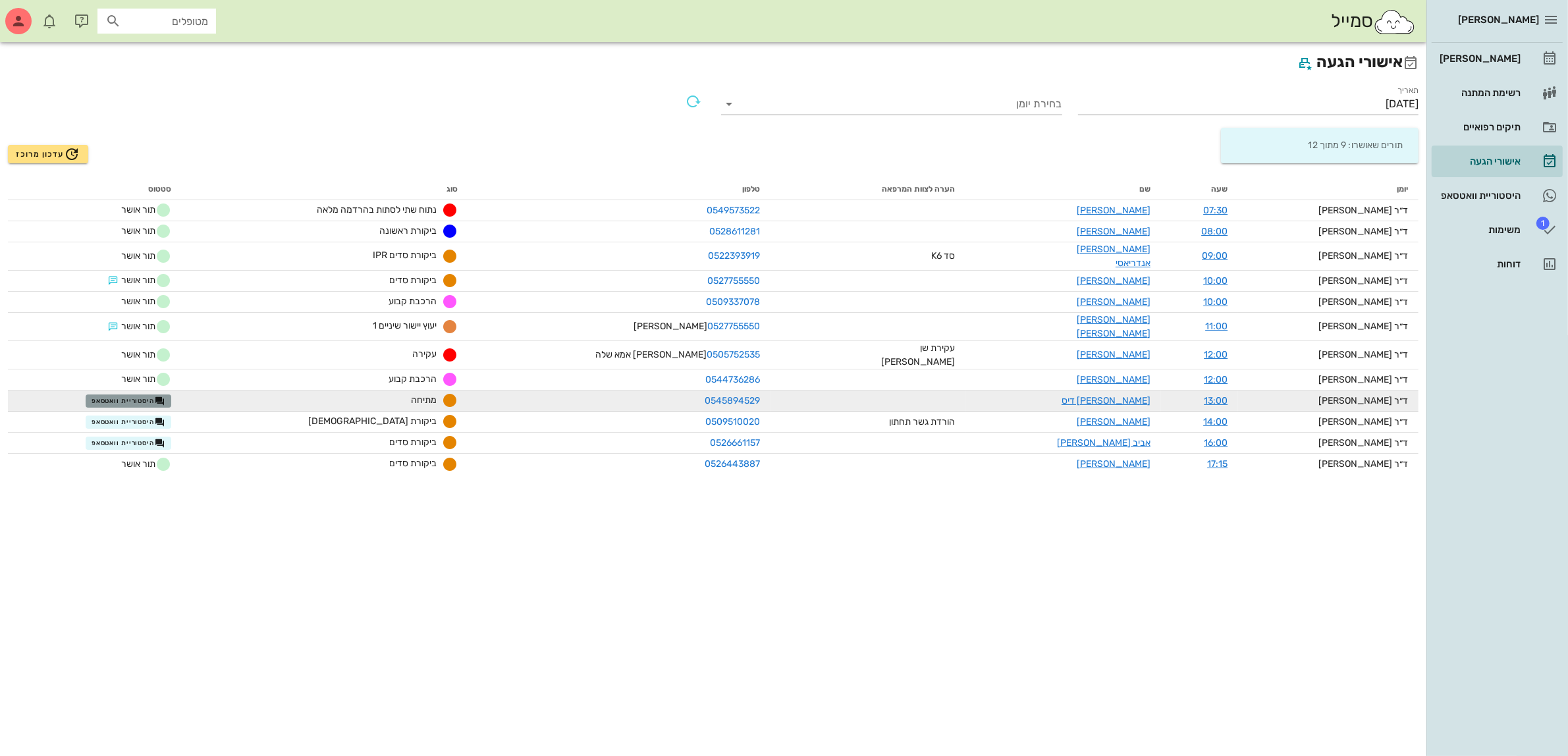
click at [137, 396] on span "היסטוריית וואטסאפ" at bounding box center [129, 401] width 74 height 10
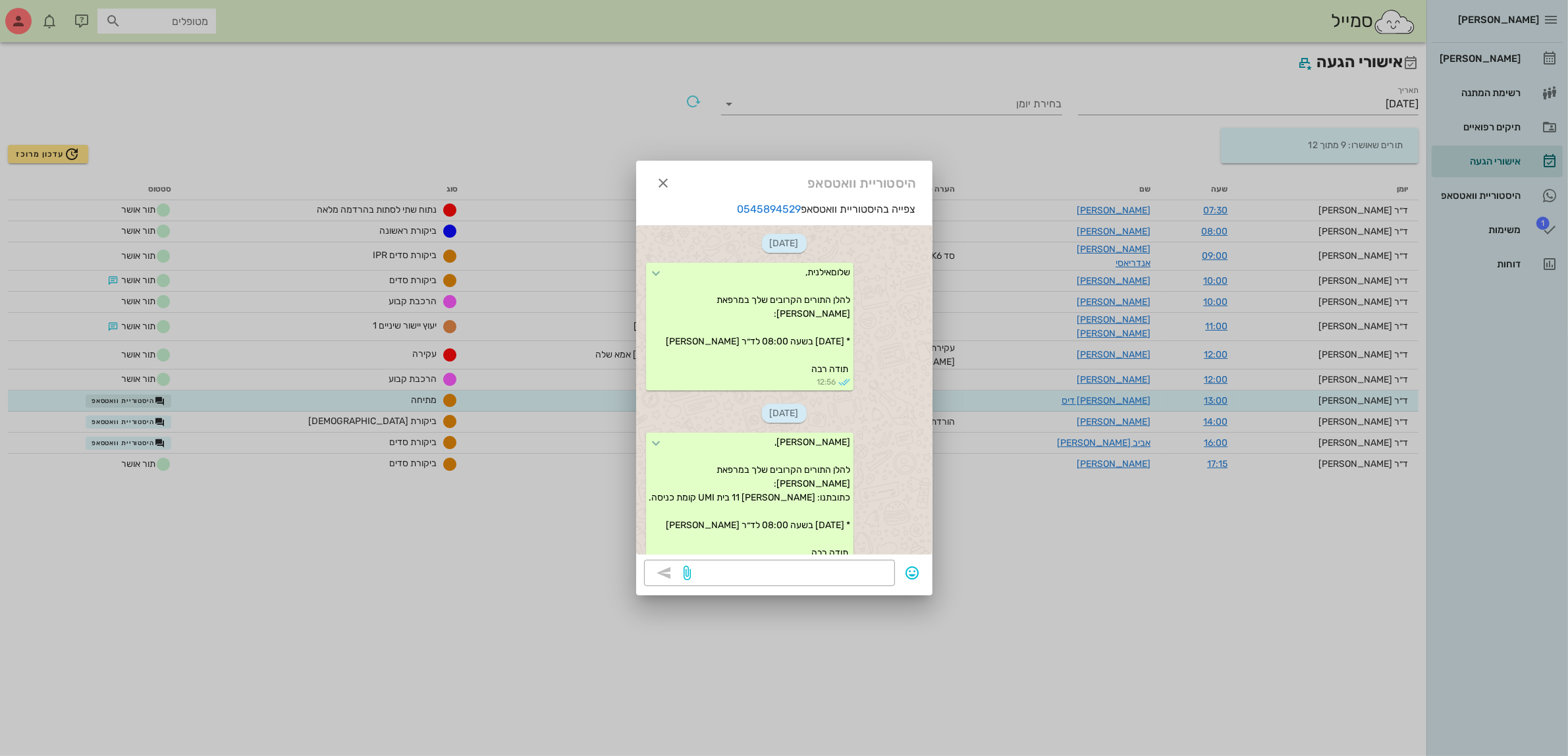
scroll to position [781, 0]
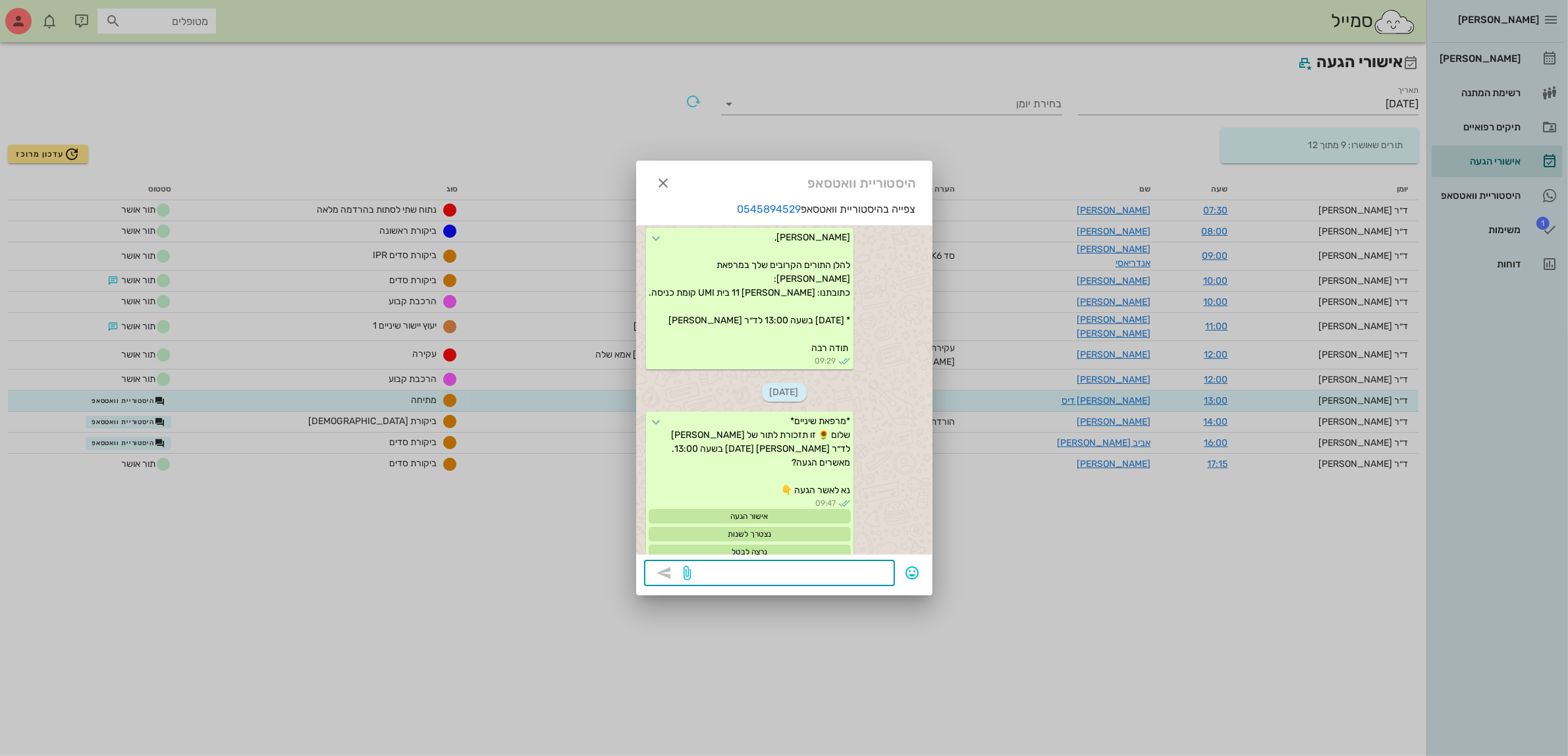
click at [811, 574] on textarea at bounding box center [790, 574] width 193 height 21
type textarea "?"
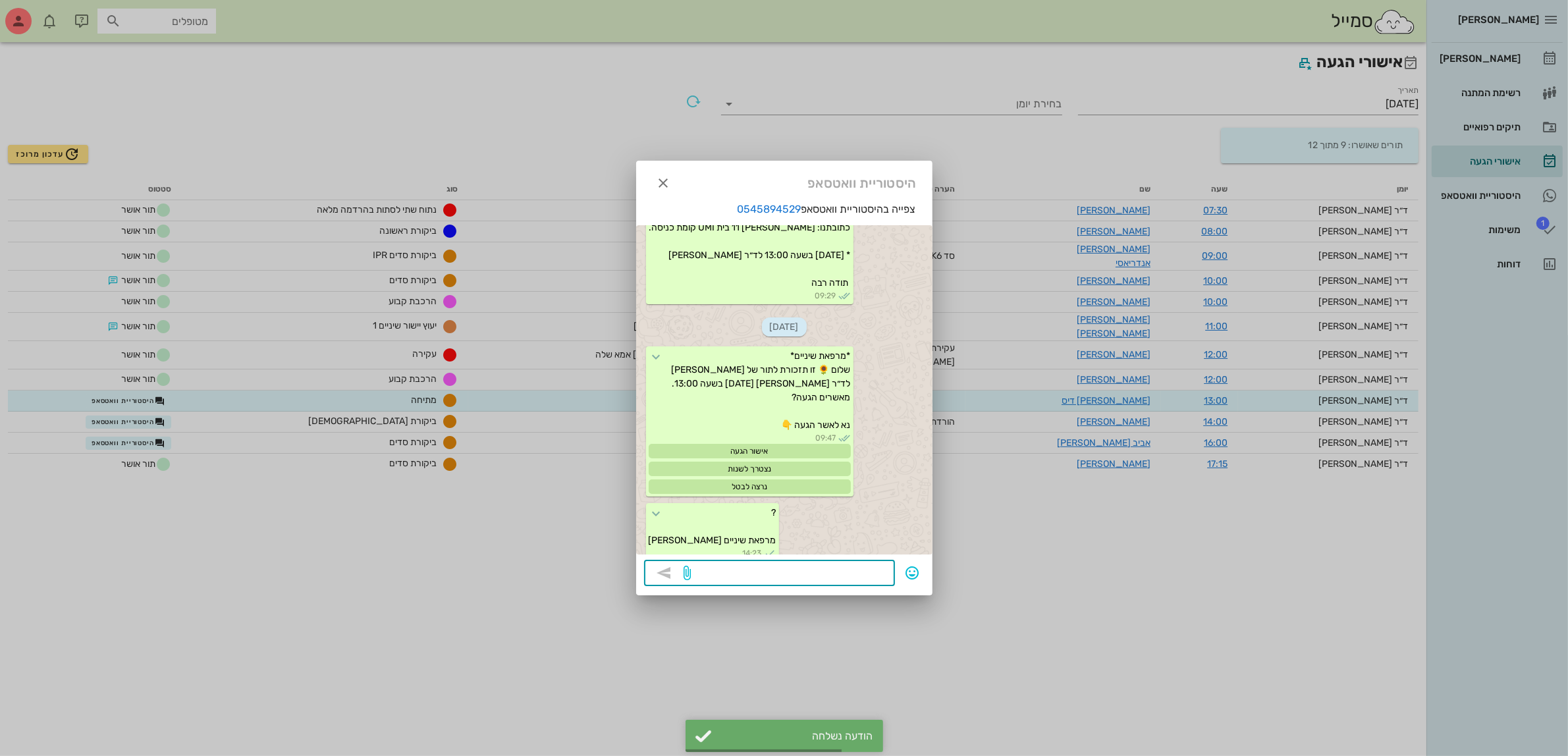
click at [145, 398] on div at bounding box center [784, 378] width 1568 height 756
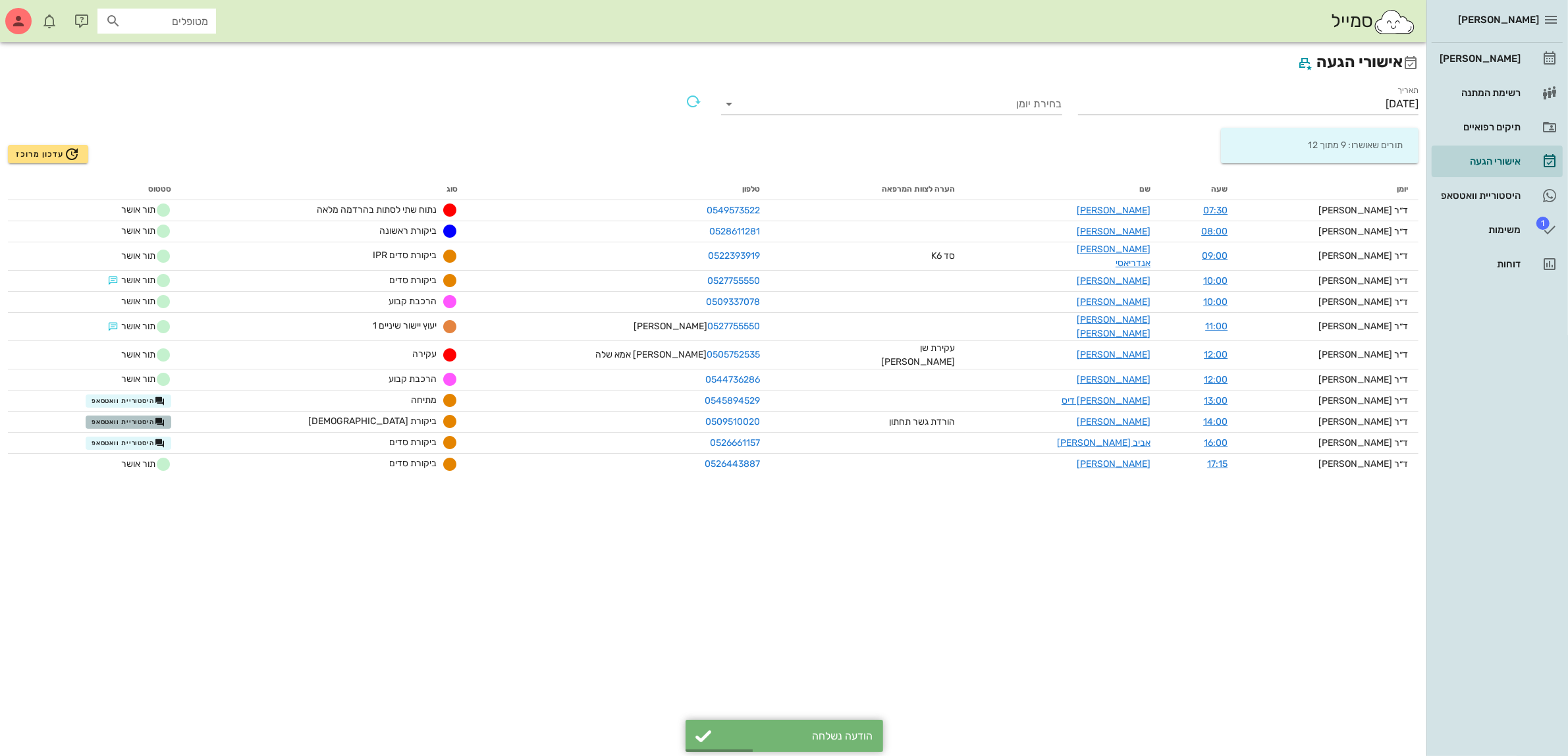
click at [145, 417] on span "היסטוריית וואטסאפ" at bounding box center [129, 423] width 74 height 10
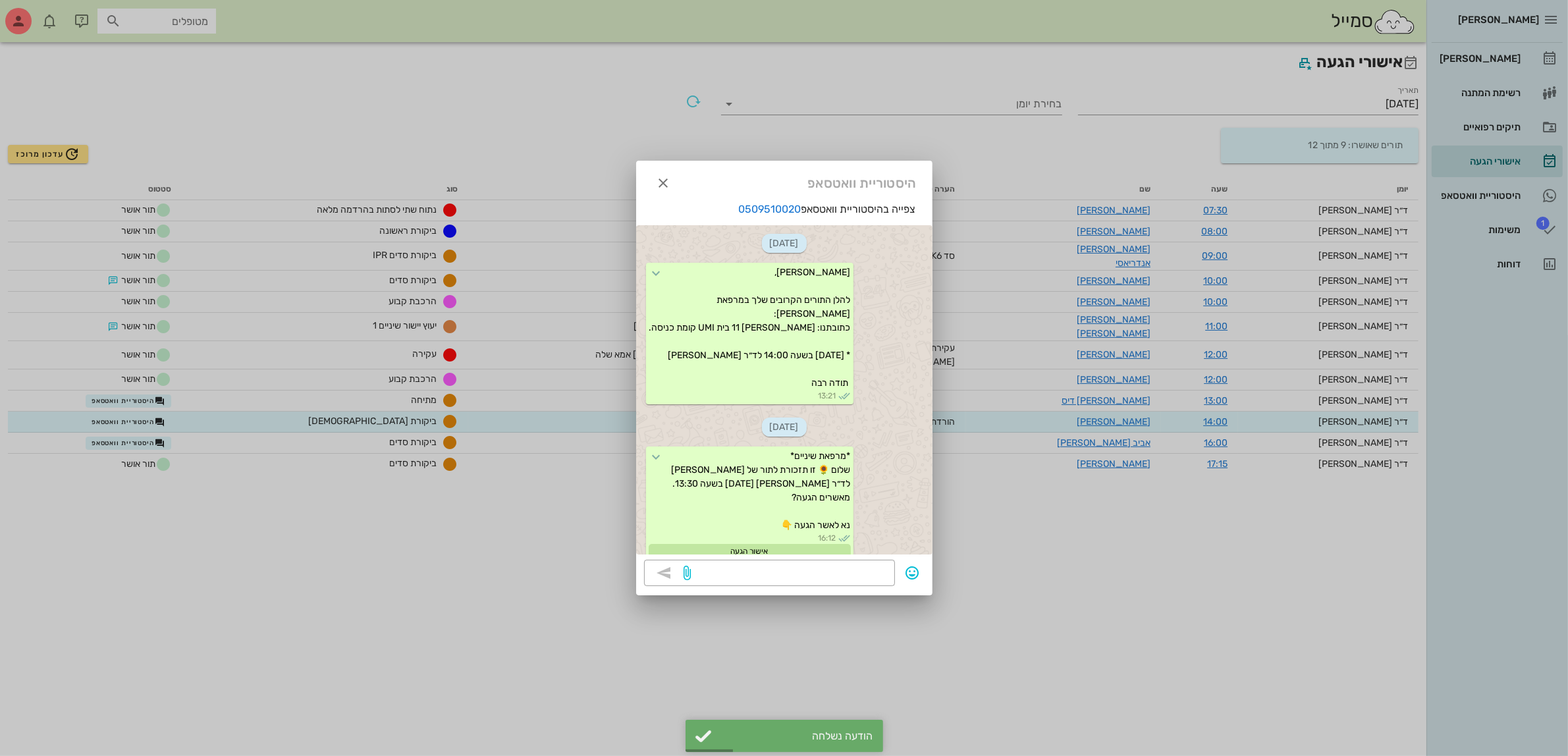
scroll to position [1111, 0]
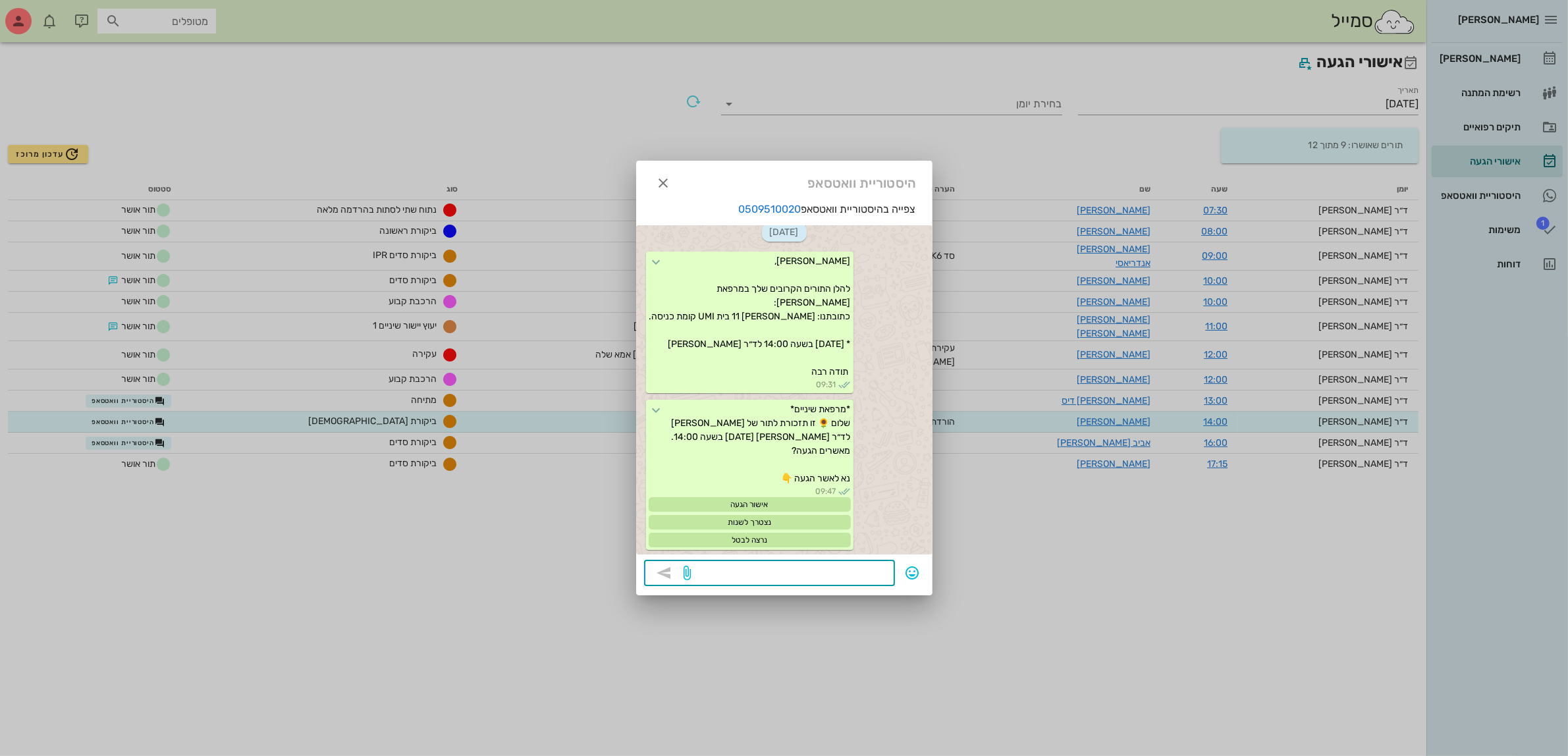
click at [761, 571] on textarea at bounding box center [790, 574] width 193 height 21
type textarea "?"
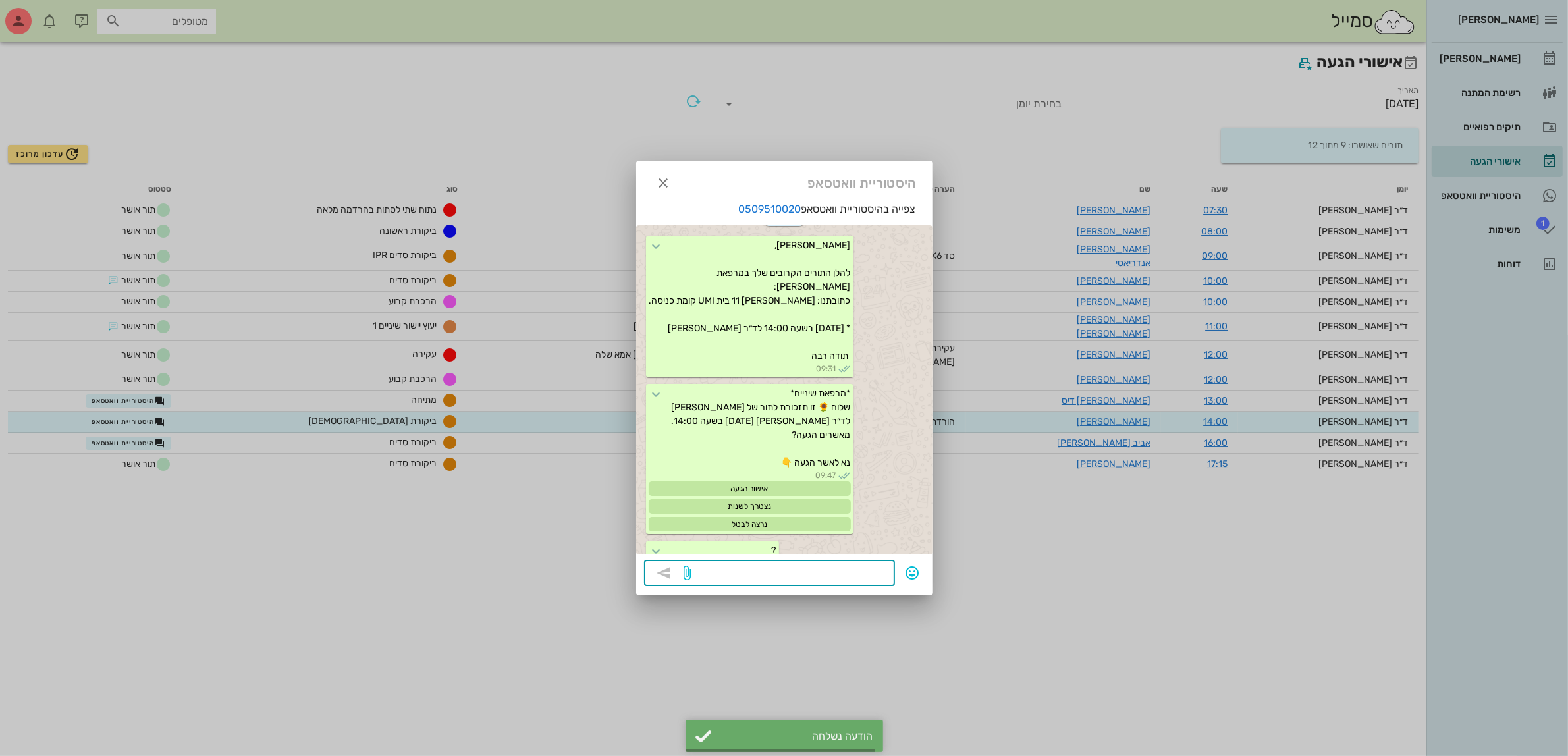
scroll to position [1176, 0]
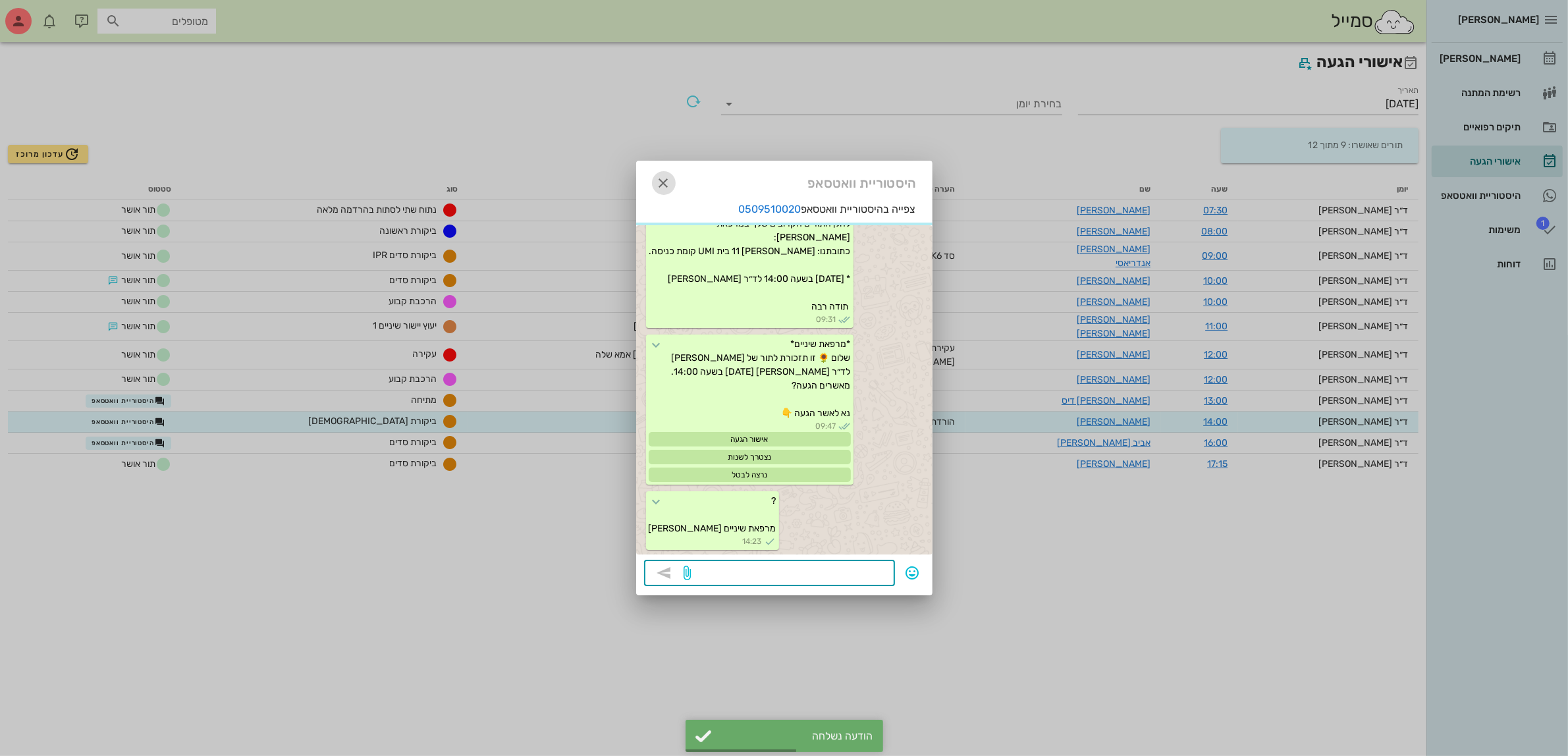
click at [664, 181] on icon "button" at bounding box center [664, 183] width 16 height 16
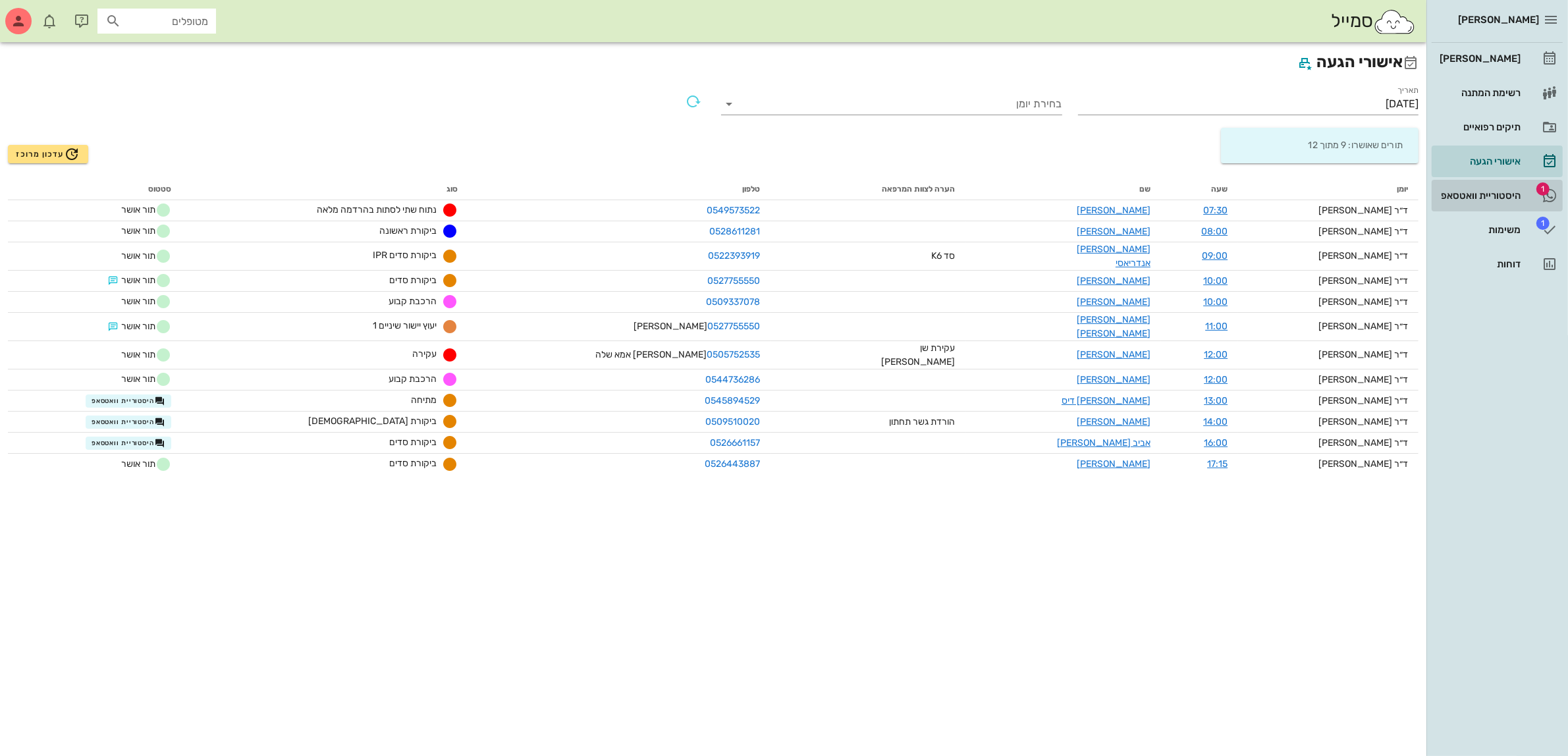
click at [1499, 192] on div "היסטוריית וואטסאפ" at bounding box center [1480, 196] width 84 height 10
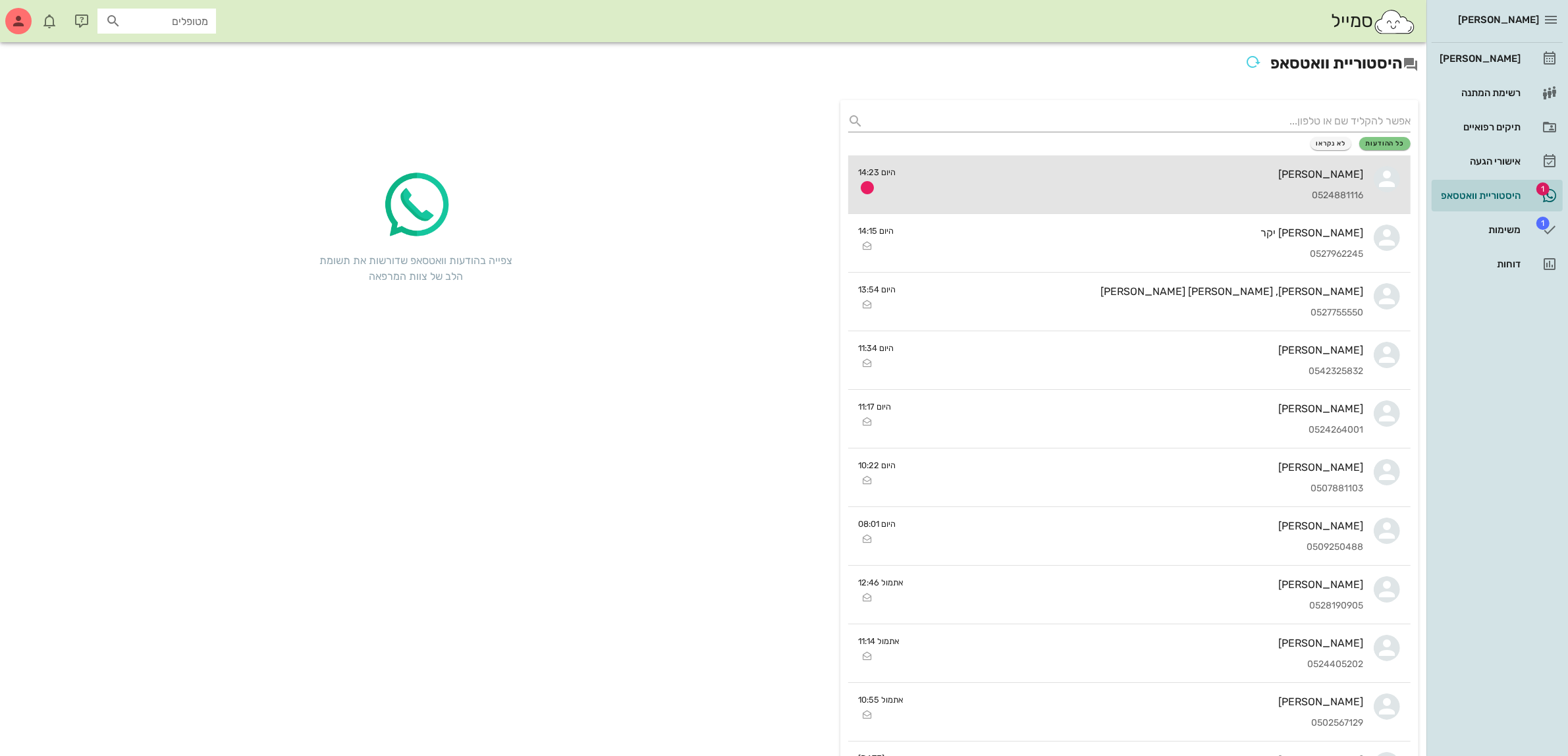
click at [1196, 185] on div "[PERSON_NAME] 0524881116" at bounding box center [1136, 185] width 457 height 58
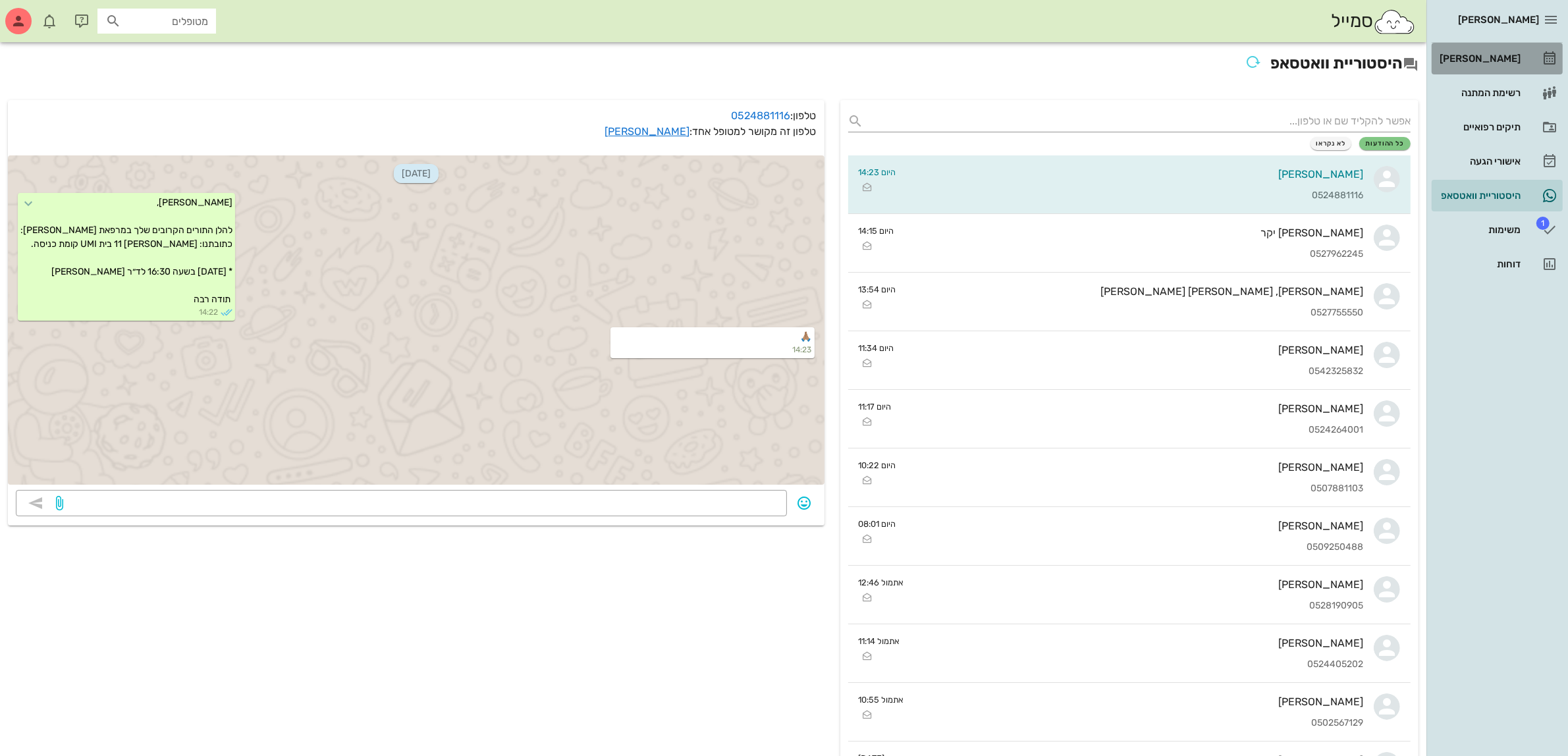
click at [1499, 60] on div "[PERSON_NAME]" at bounding box center [1480, 59] width 84 height 10
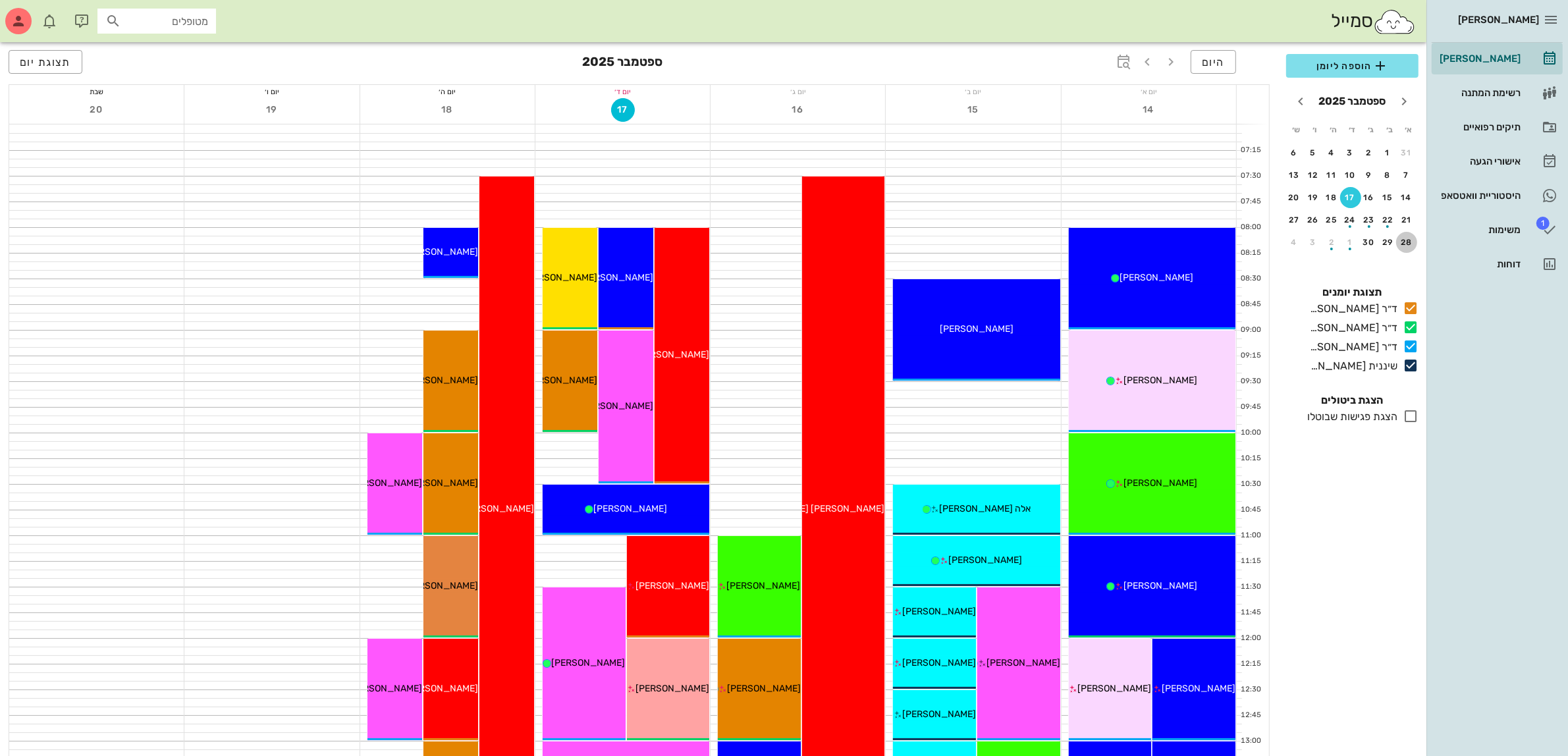
click at [1404, 242] on div "28" at bounding box center [1407, 242] width 21 height 10
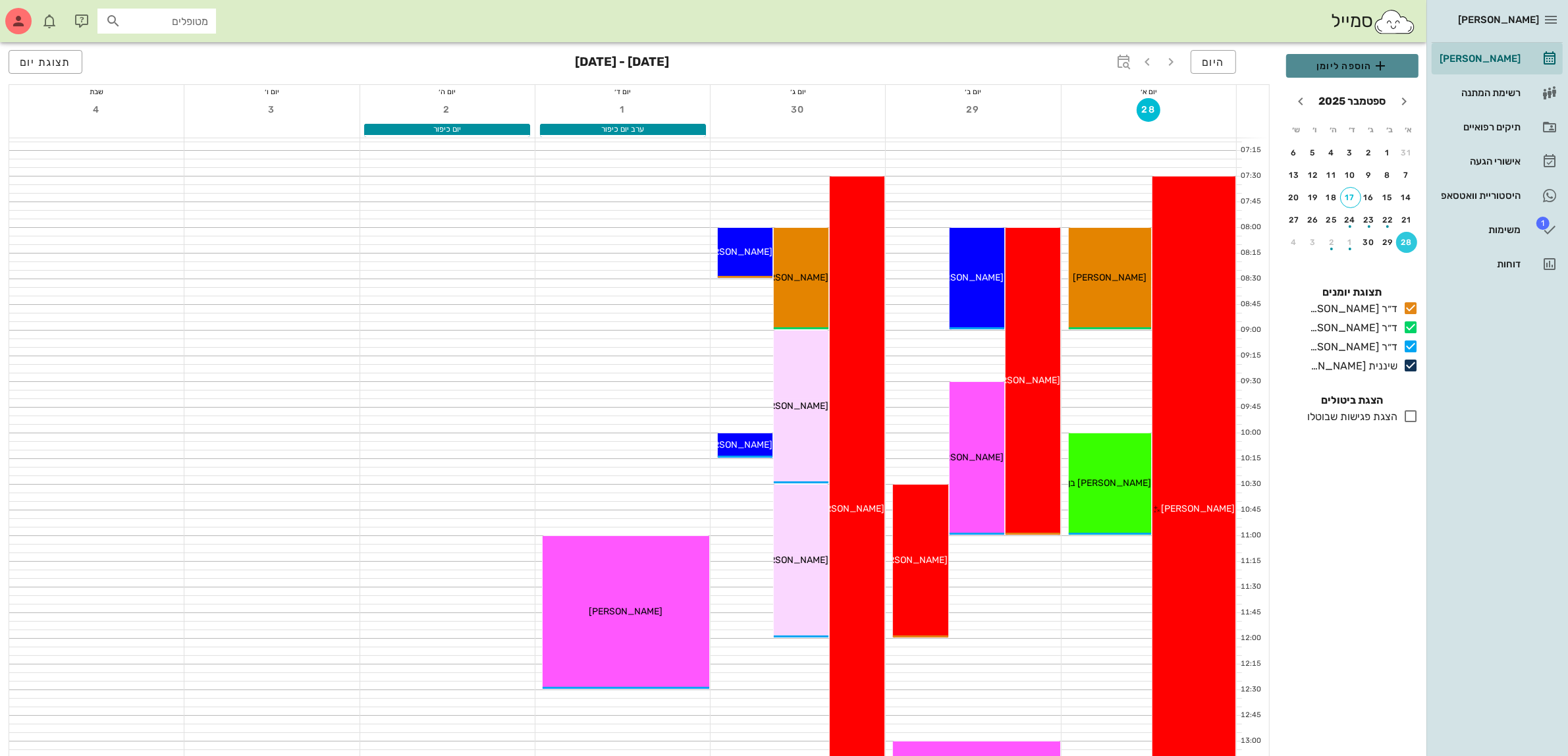
click at [1321, 60] on span "הוספה ליומן" at bounding box center [1352, 66] width 111 height 16
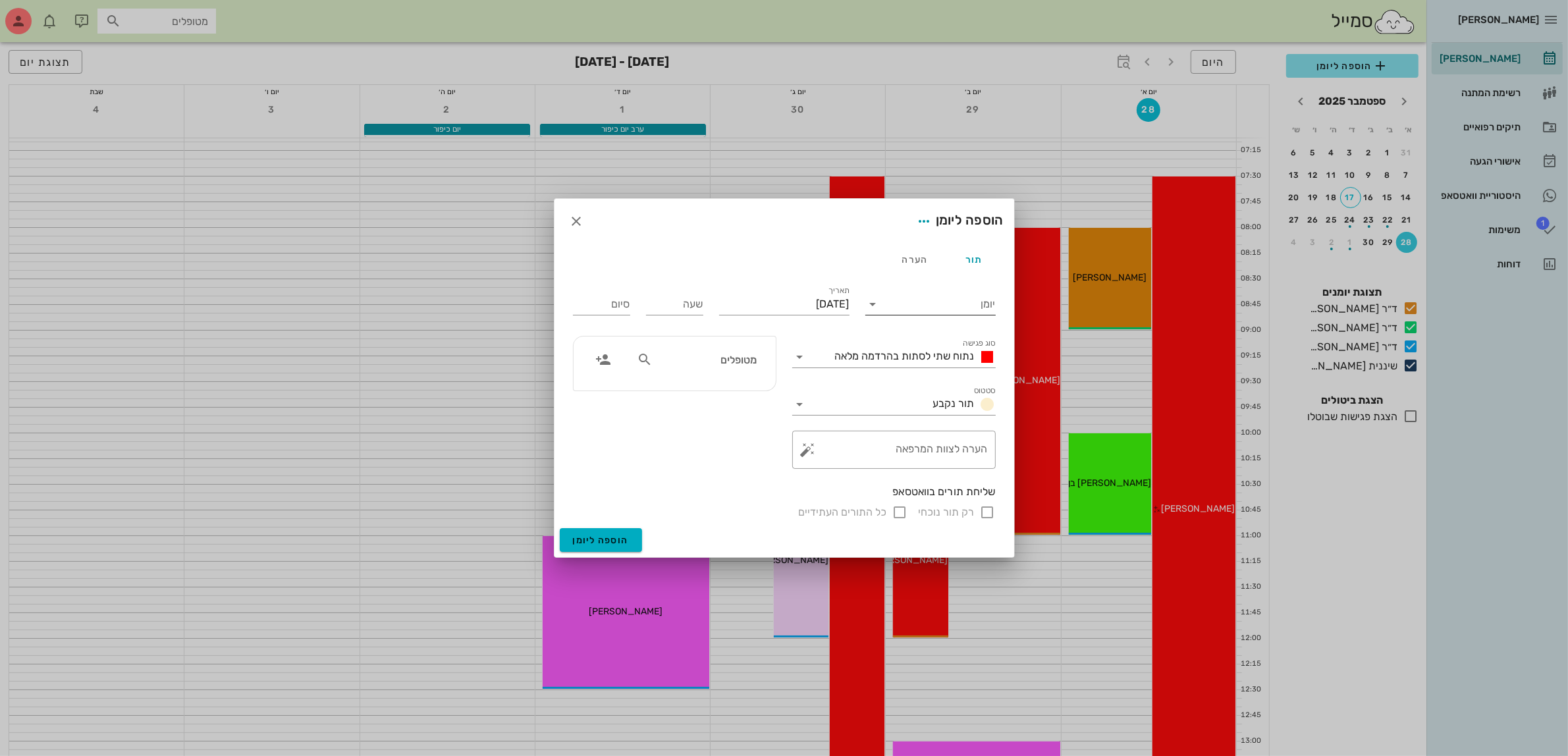
click at [886, 304] on input "יומן" at bounding box center [940, 304] width 112 height 21
click at [935, 375] on div "ד״ר [PERSON_NAME]" at bounding box center [934, 378] width 116 height 12
click at [946, 350] on span "נתוח שתי לסתות בהרדמה מלאה" at bounding box center [906, 356] width 140 height 12
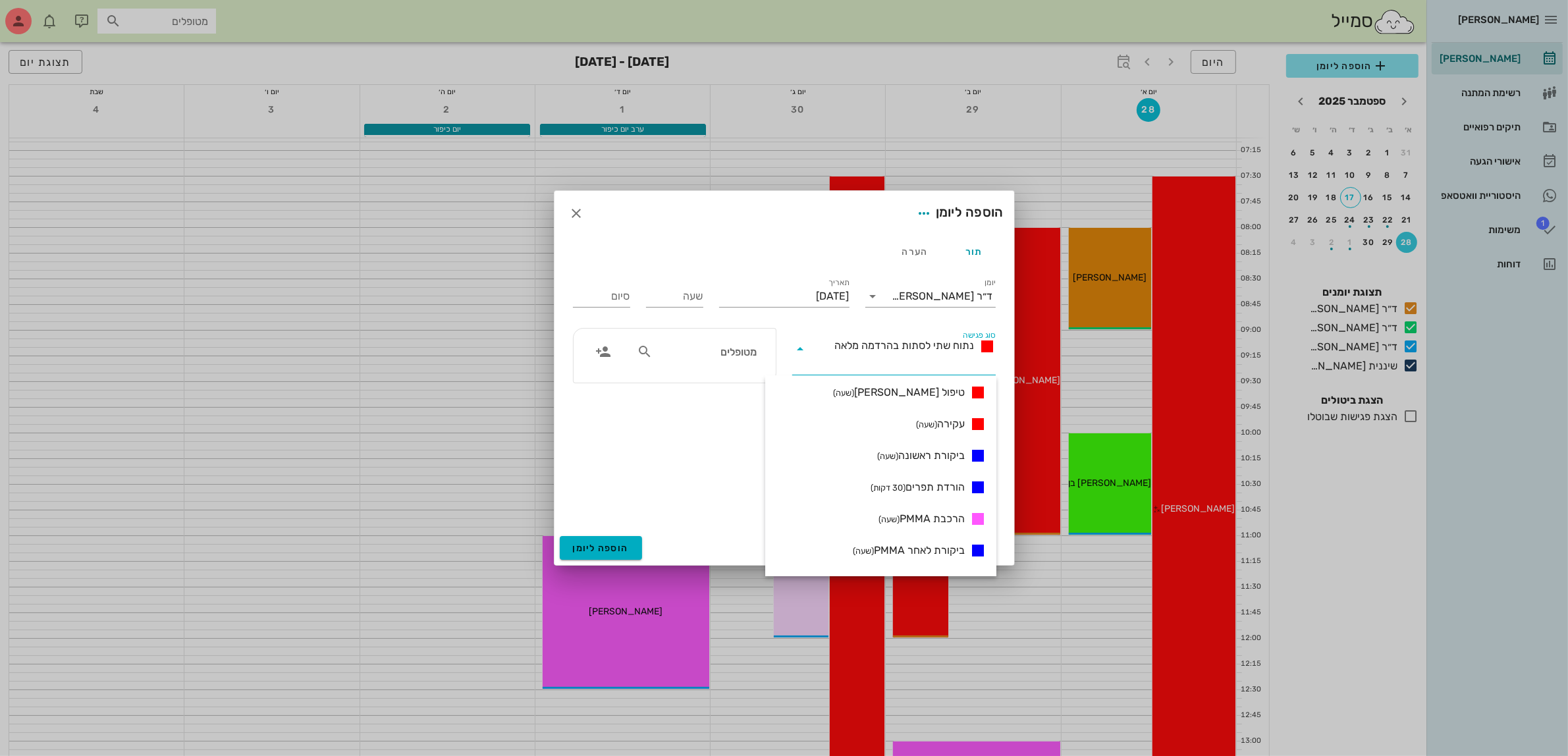
scroll to position [164, 0]
drag, startPoint x: 939, startPoint y: 515, endPoint x: 924, endPoint y: 481, distance: 37.2
click at [937, 515] on span "ביקורת ראשונה (שעה)" at bounding box center [921, 517] width 88 height 16
type input "01:00"
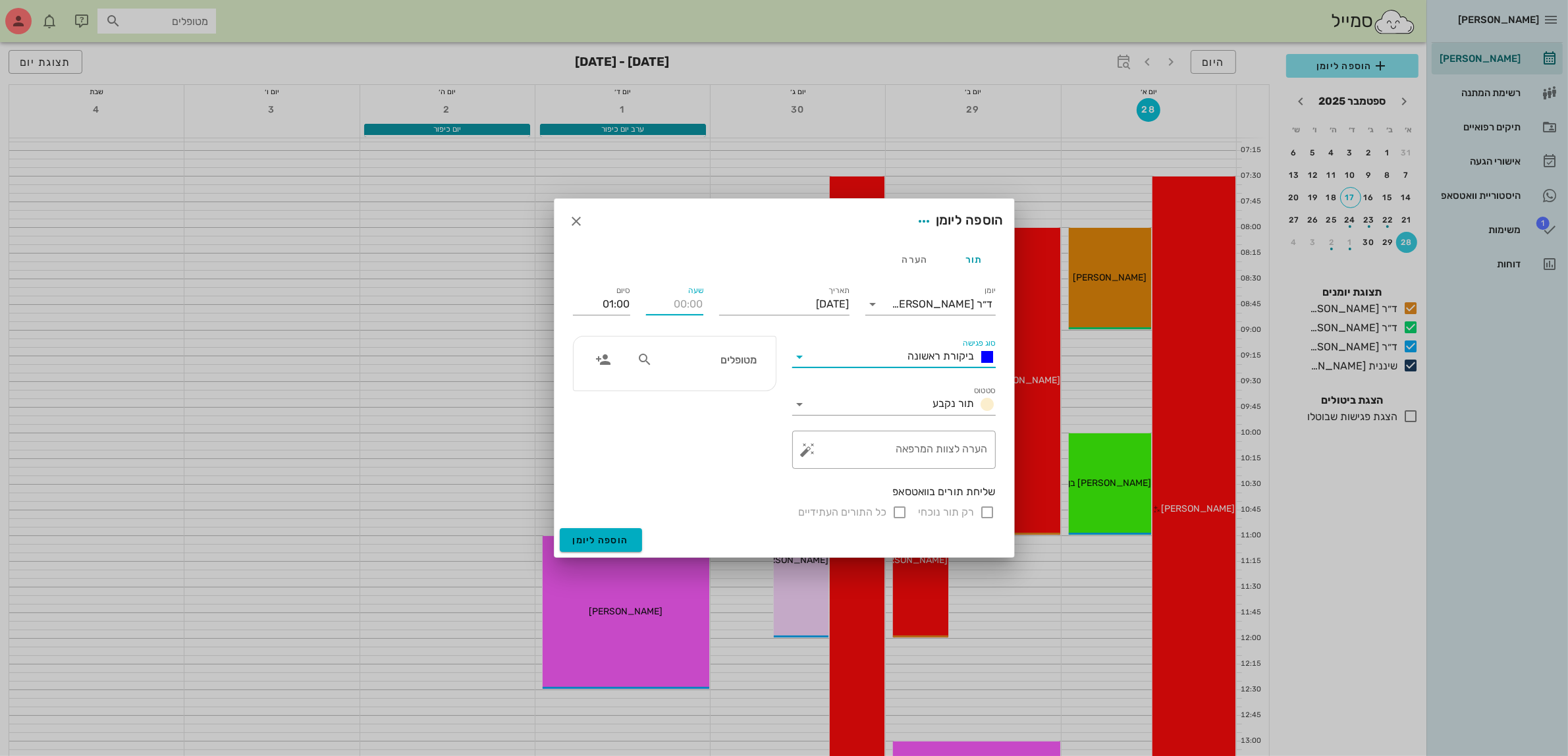
click at [690, 304] on input "שעה" at bounding box center [674, 304] width 57 height 21
type input "14:00"
click at [618, 304] on input "15:00" at bounding box center [601, 304] width 57 height 21
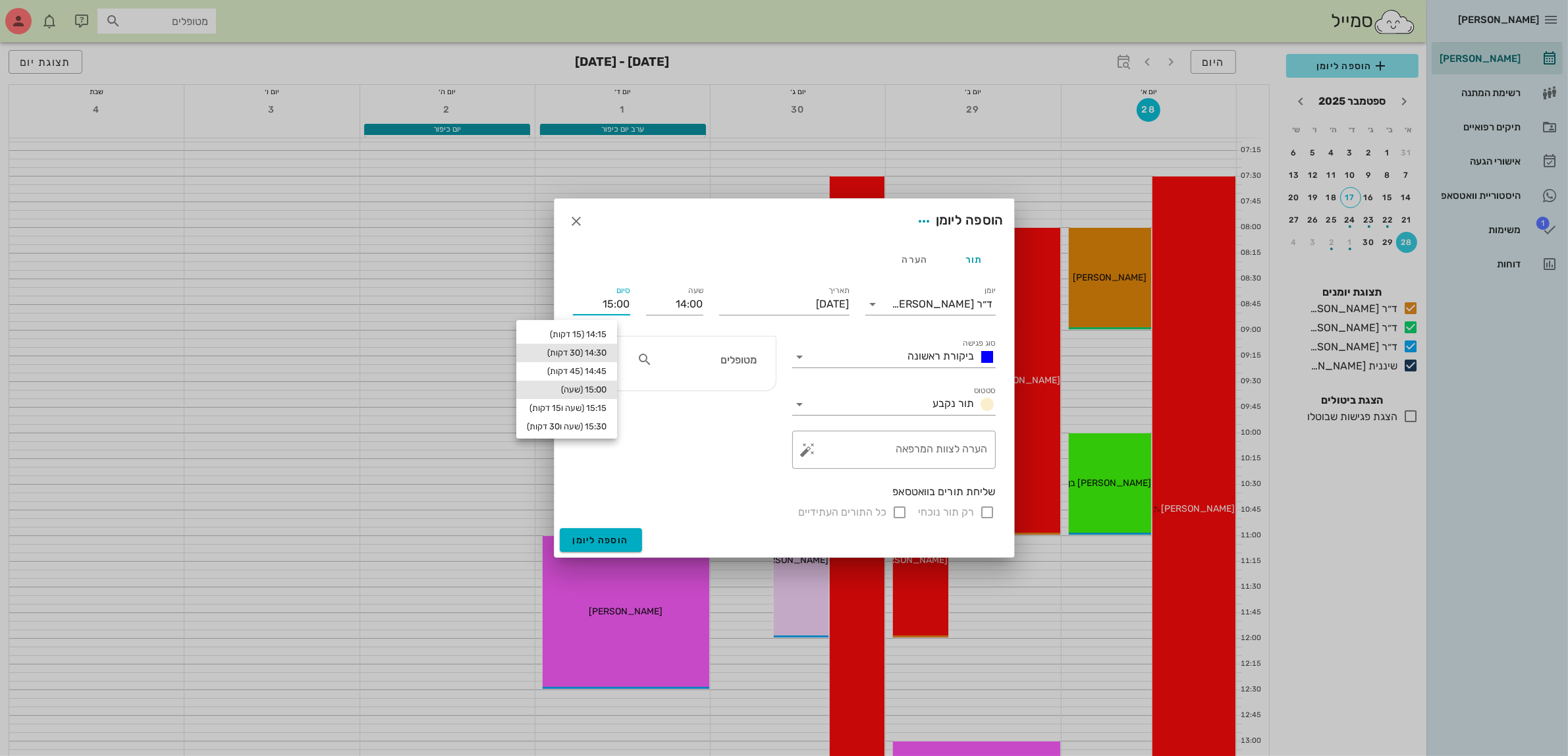
click at [606, 349] on div "14:30 (30 דקות)" at bounding box center [566, 353] width 80 height 10
type input "14:30"
click at [689, 346] on div "מטופלים" at bounding box center [675, 364] width 202 height 54
click at [696, 354] on input "text" at bounding box center [706, 360] width 102 height 18
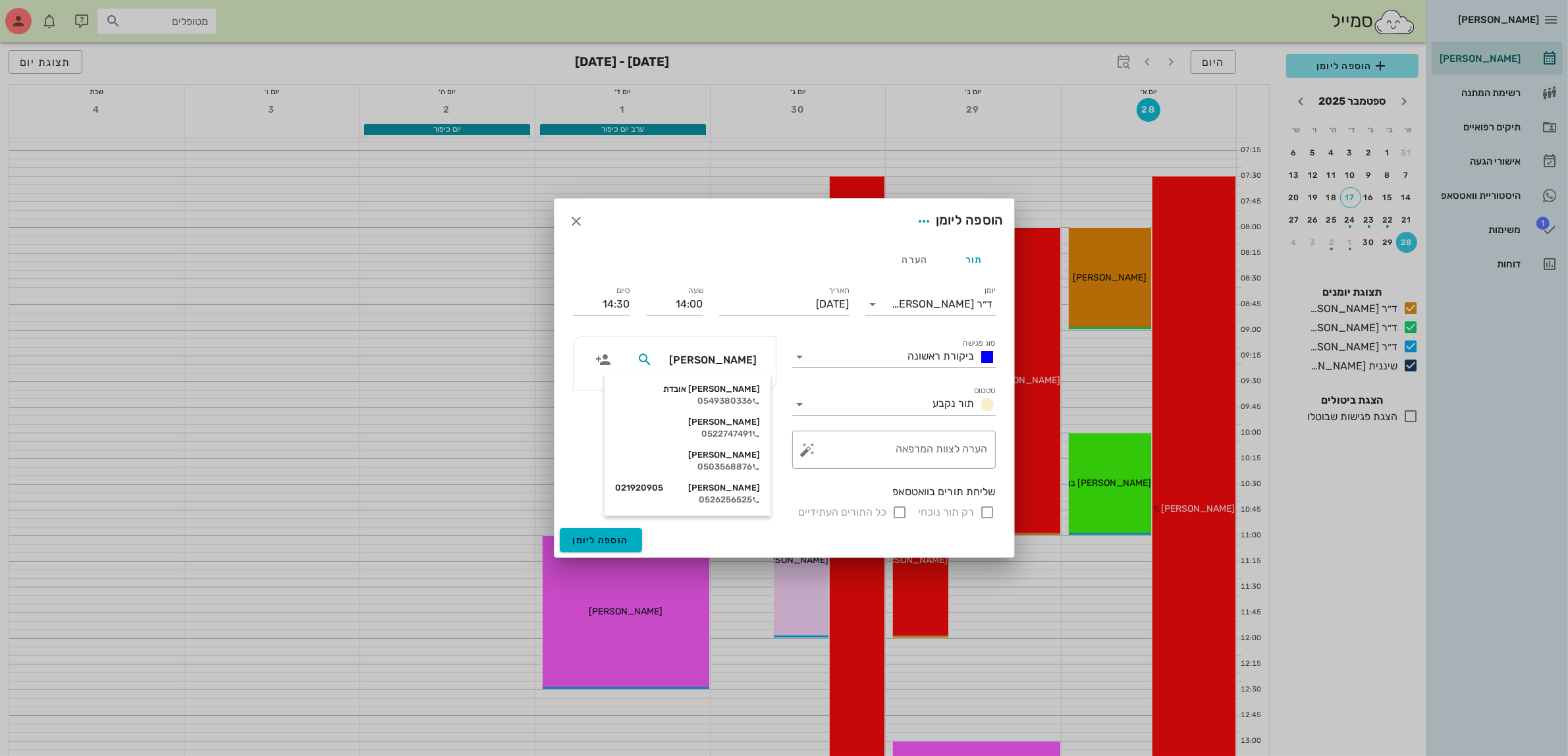
type input "[PERSON_NAME]"
click at [732, 396] on div "0549380336" at bounding box center [713, 401] width 145 height 10
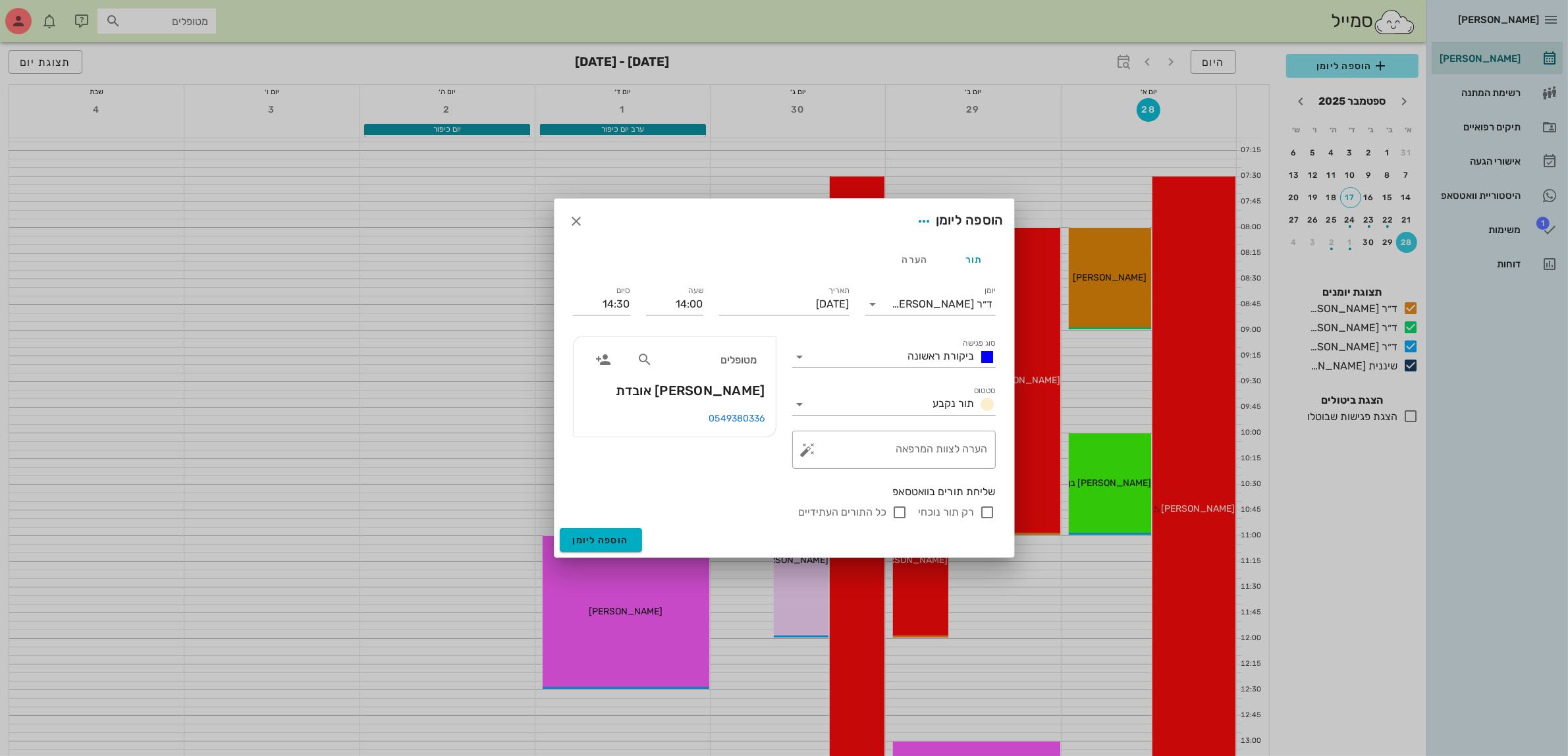
click at [985, 517] on input "רק תור נוכחי" at bounding box center [988, 513] width 16 height 16
checkbox input "false"
click at [608, 539] on span "הוספה ליומן" at bounding box center [601, 540] width 56 height 11
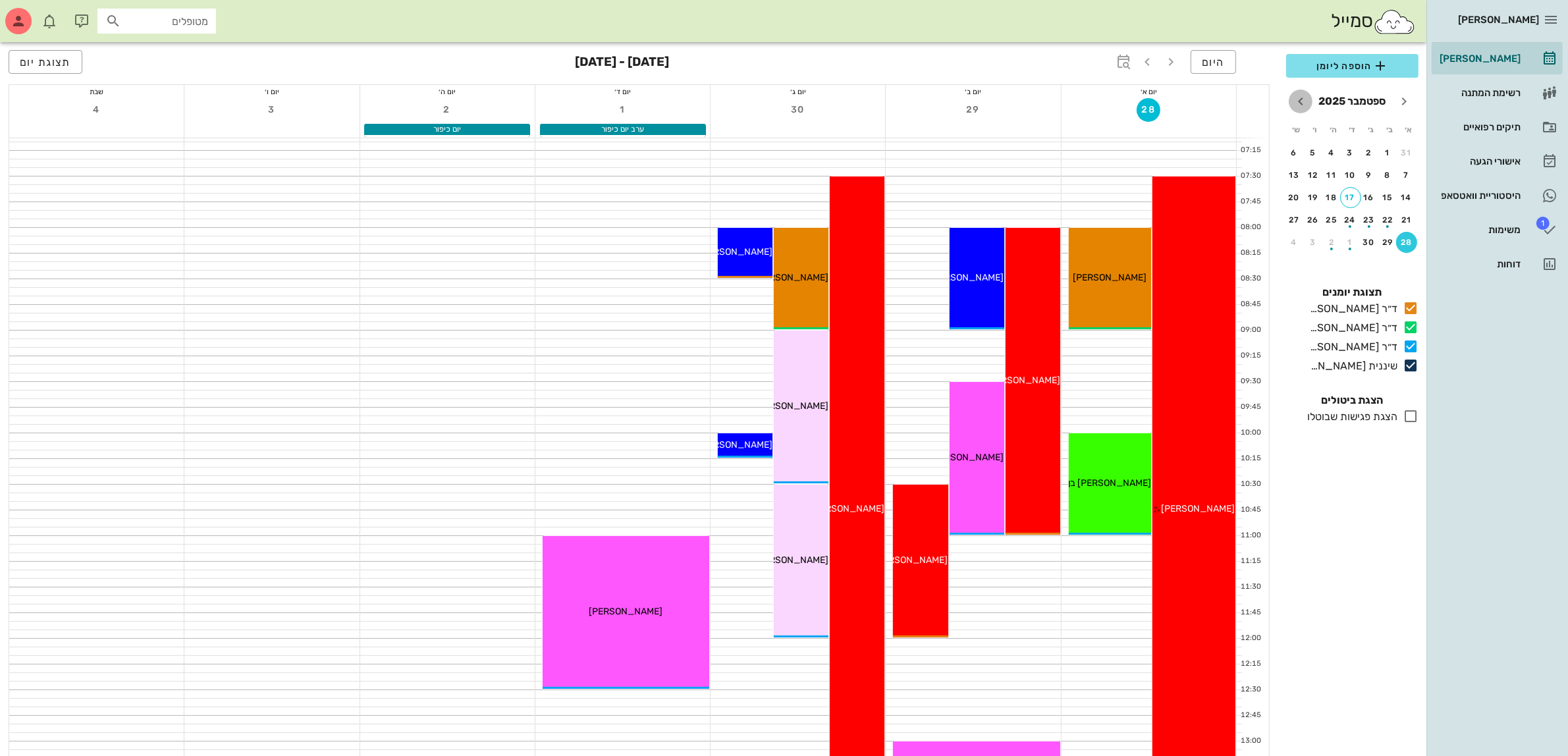
click at [1298, 100] on icon "חודש הבא" at bounding box center [1301, 102] width 16 height 16
click at [1388, 218] on div "17" at bounding box center [1389, 220] width 21 height 10
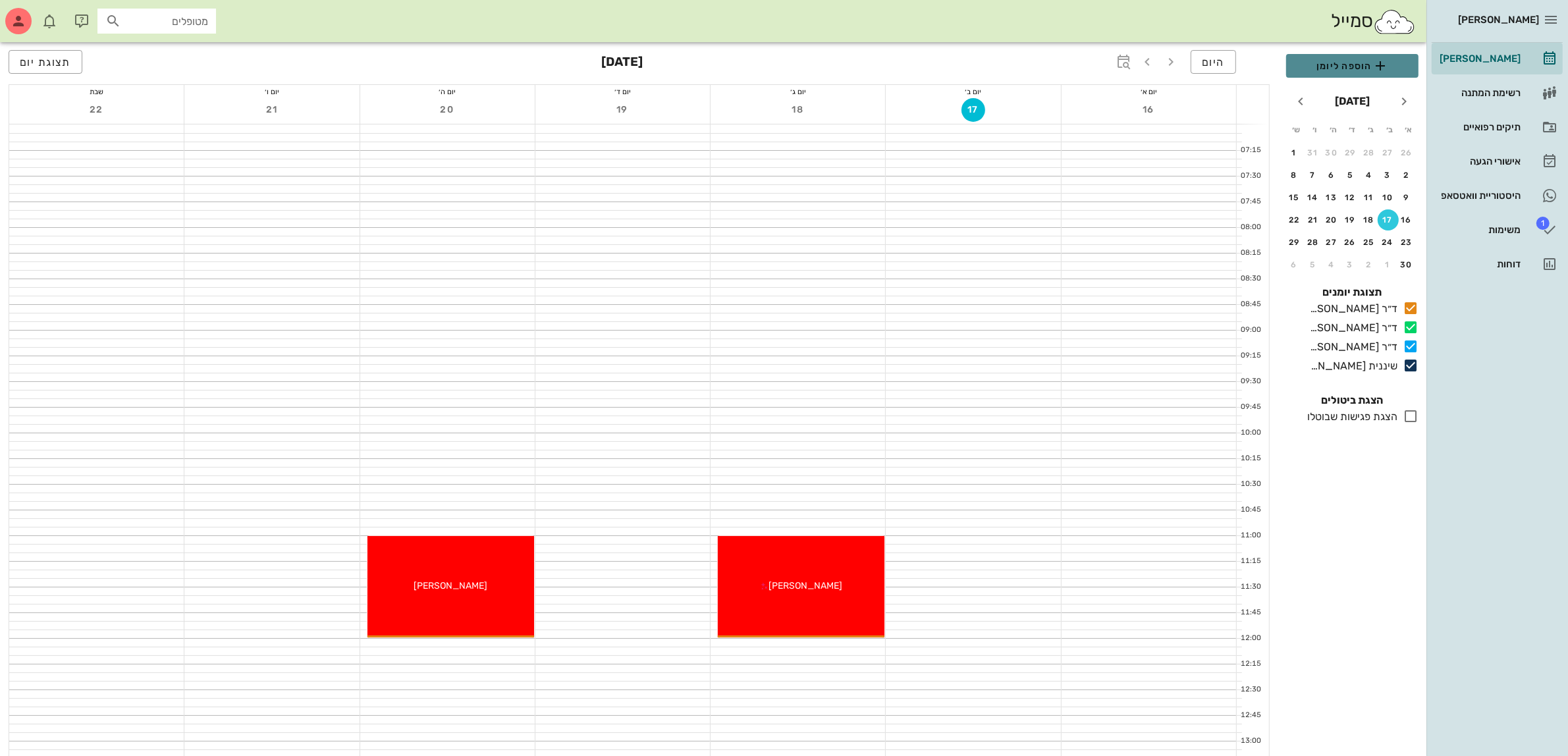
click at [1339, 63] on span "הוספה ליומן" at bounding box center [1352, 66] width 111 height 16
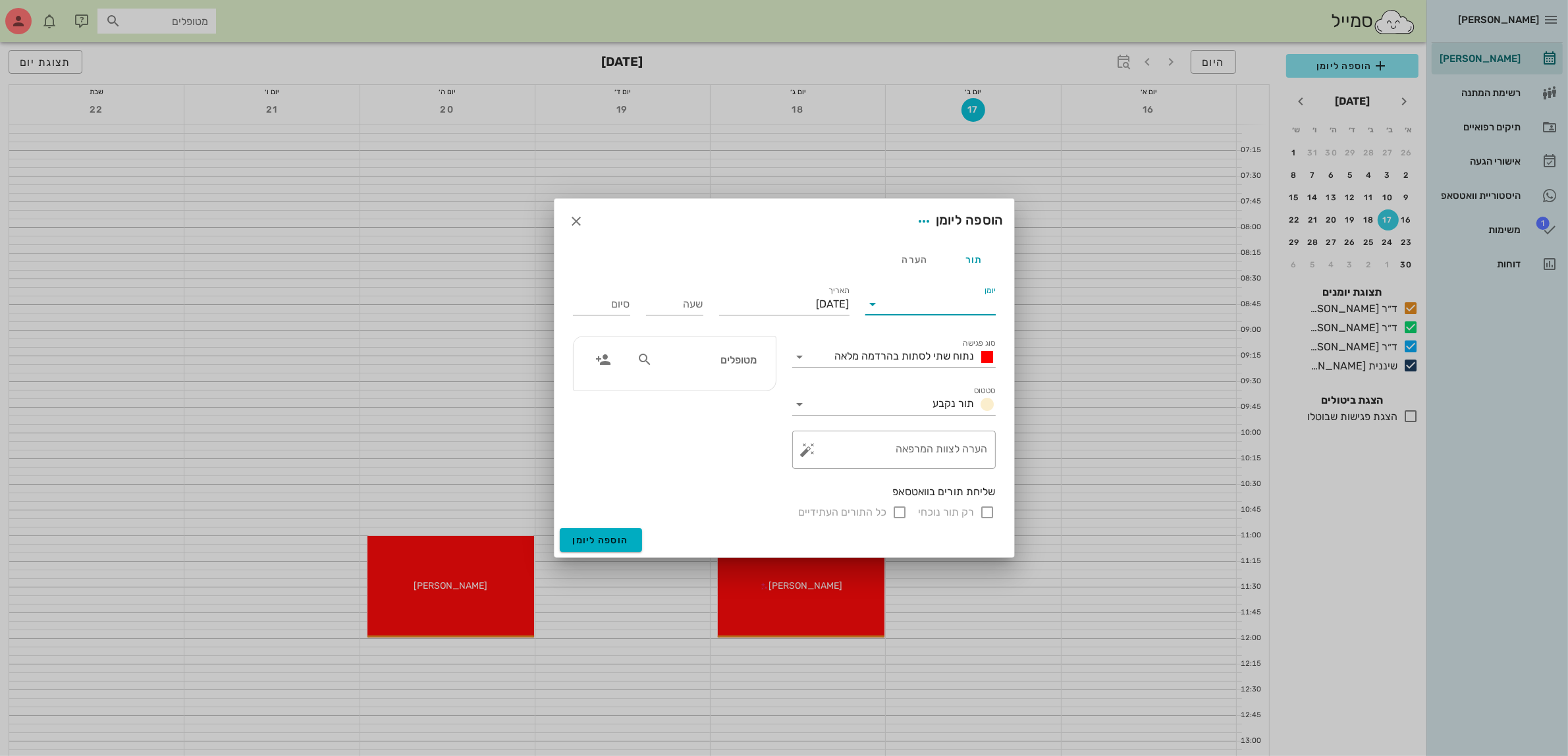
click at [944, 301] on input "יומן" at bounding box center [940, 304] width 112 height 21
click at [923, 369] on div "ד״ר [PERSON_NAME]" at bounding box center [934, 378] width 116 height 28
click at [673, 311] on input "שעה" at bounding box center [674, 304] width 57 height 21
click at [674, 300] on input "שעה" at bounding box center [674, 304] width 57 height 21
click at [822, 360] on input "סוג פגישה" at bounding box center [821, 357] width 19 height 21
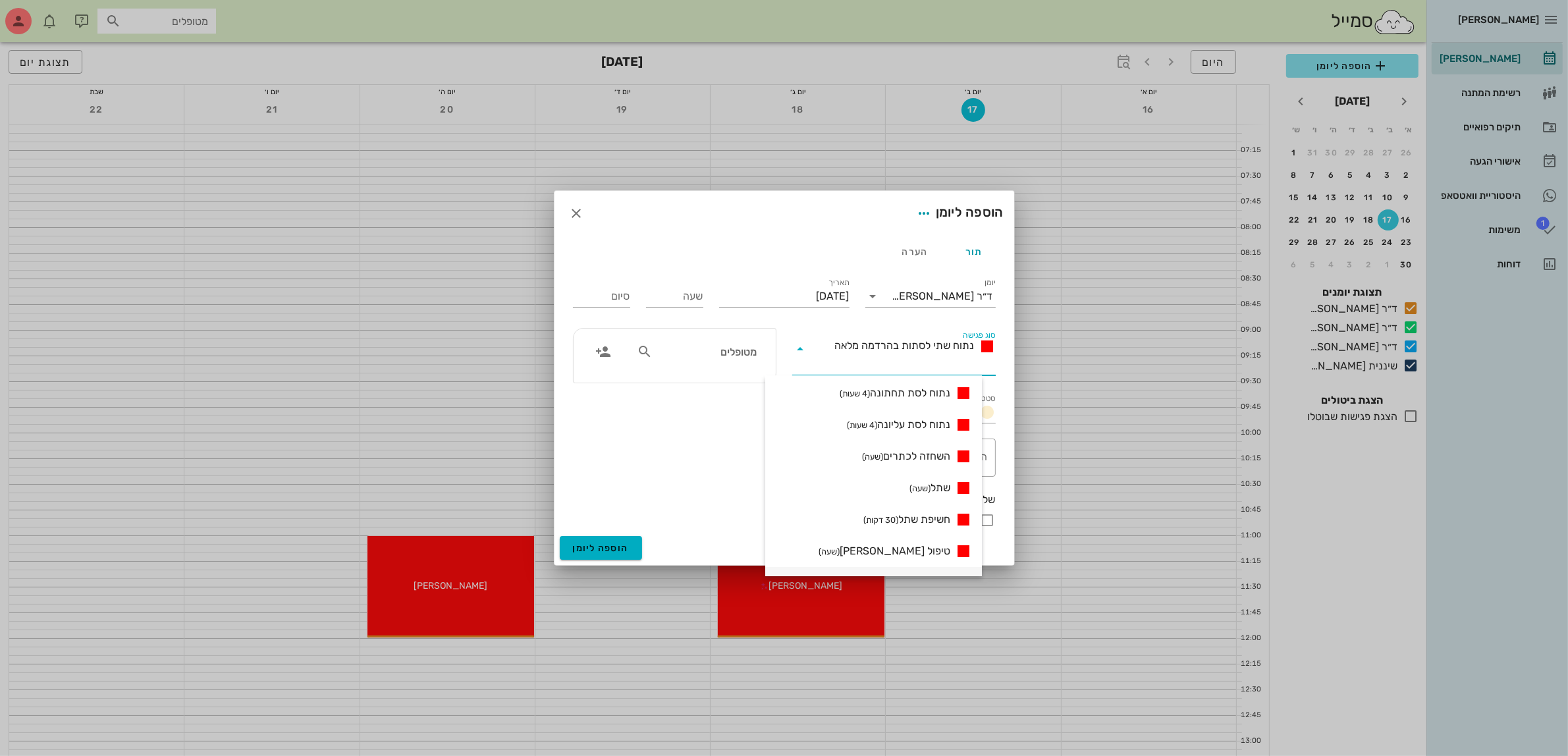
scroll to position [164, 0]
click at [1474, 192] on div at bounding box center [784, 378] width 1568 height 756
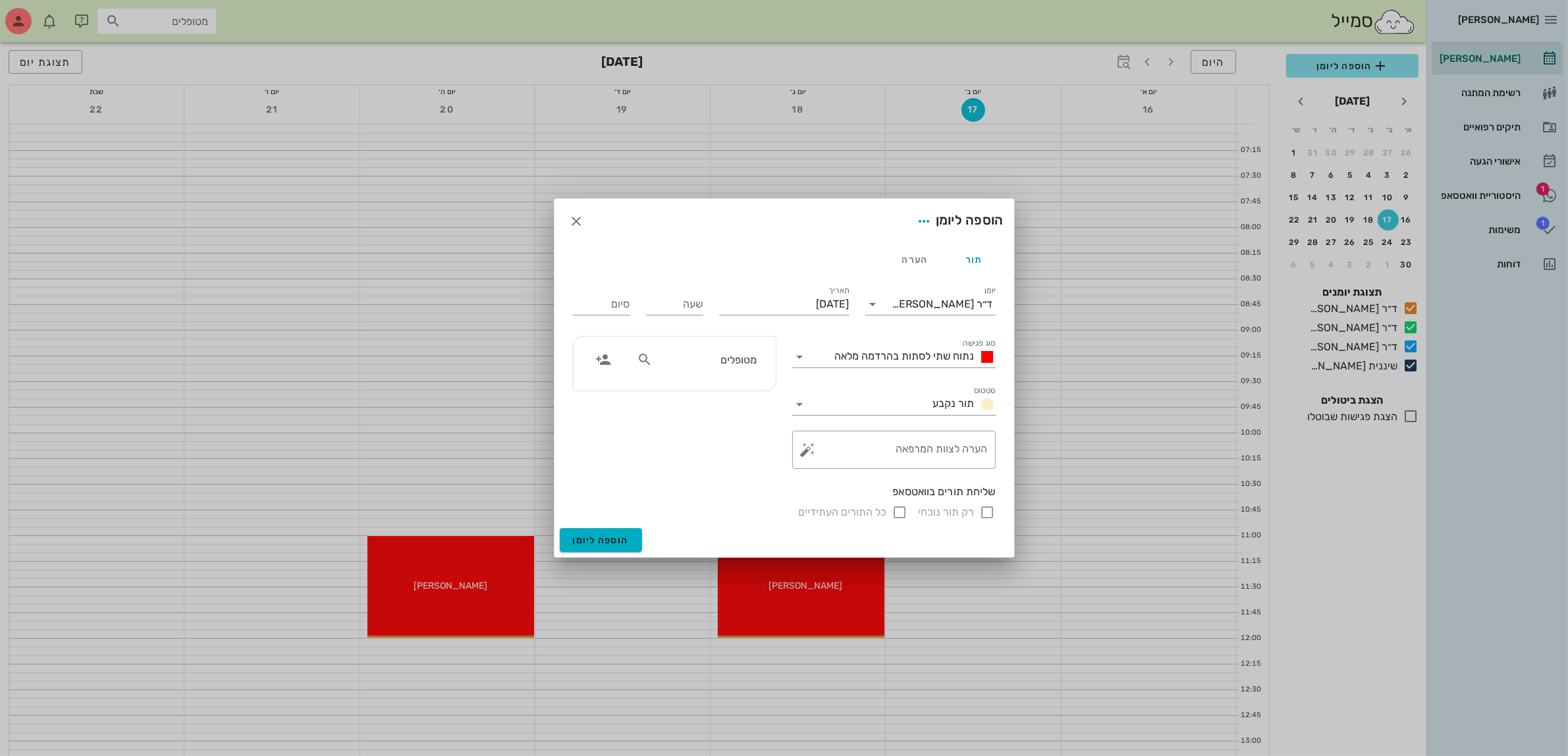
click at [1474, 192] on div at bounding box center [784, 378] width 1568 height 756
click at [578, 222] on icon "button" at bounding box center [577, 221] width 16 height 16
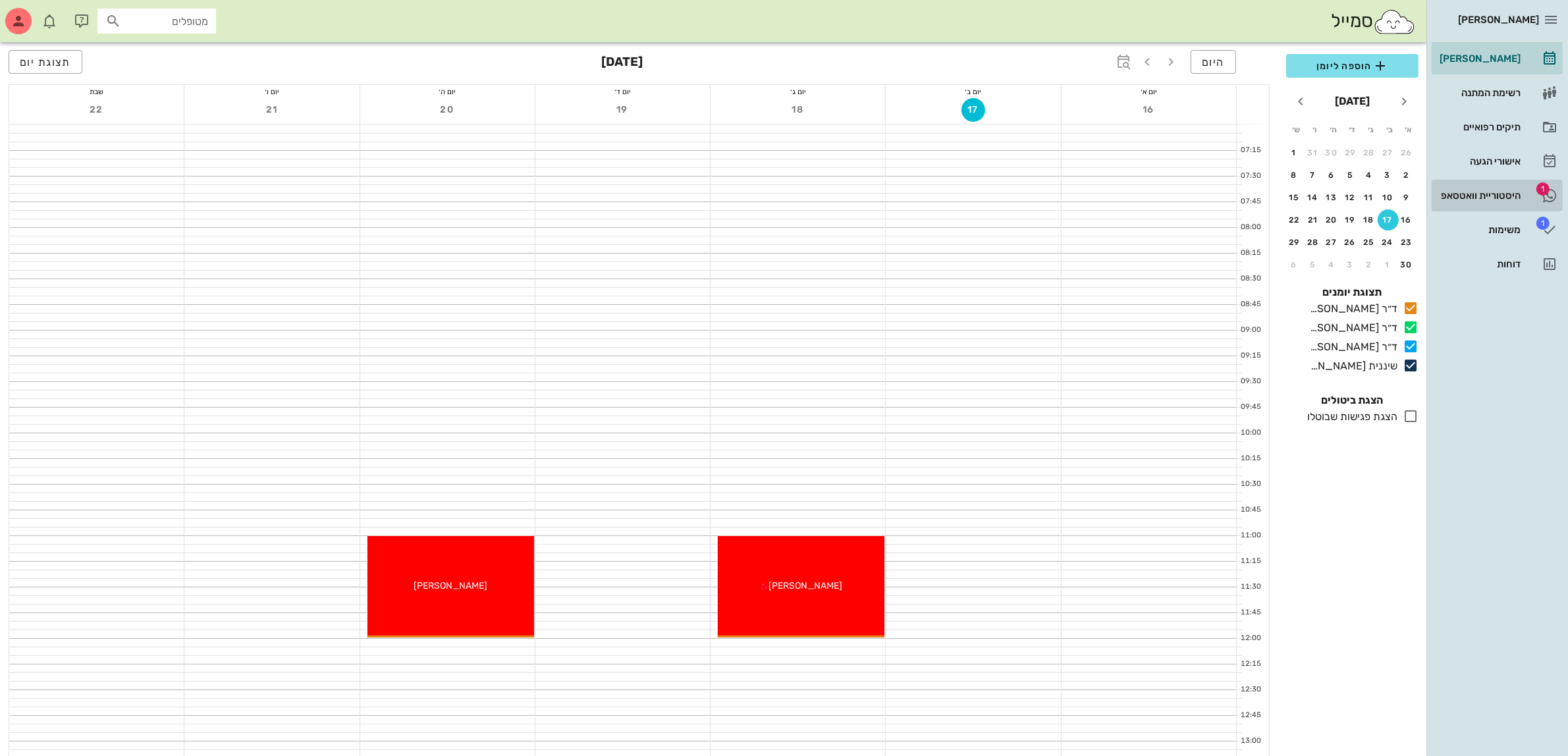
click at [1488, 193] on div "היסטוריית וואטסאפ" at bounding box center [1480, 196] width 84 height 10
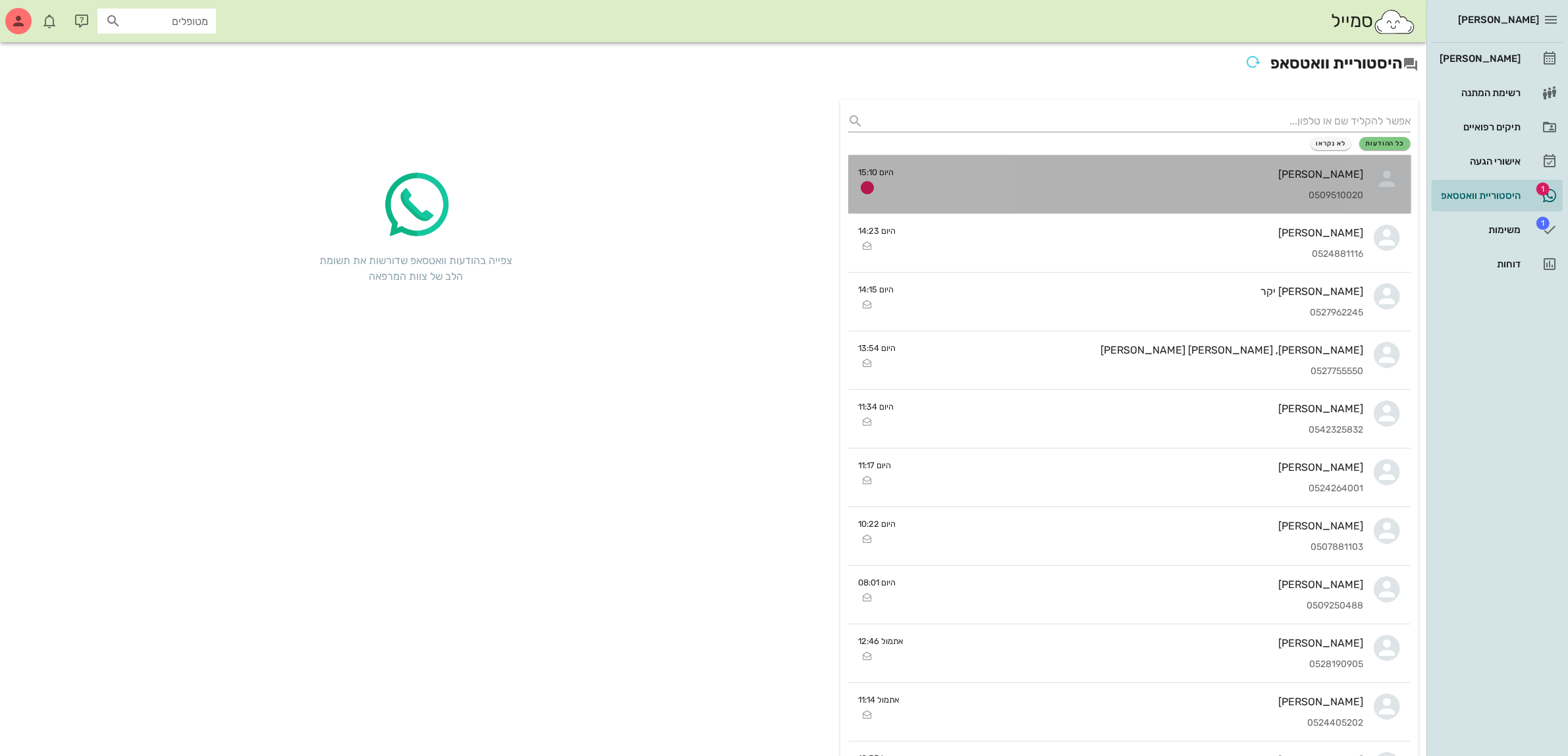
click at [1182, 163] on div "[PERSON_NAME] 0509510020" at bounding box center [1134, 185] width 459 height 58
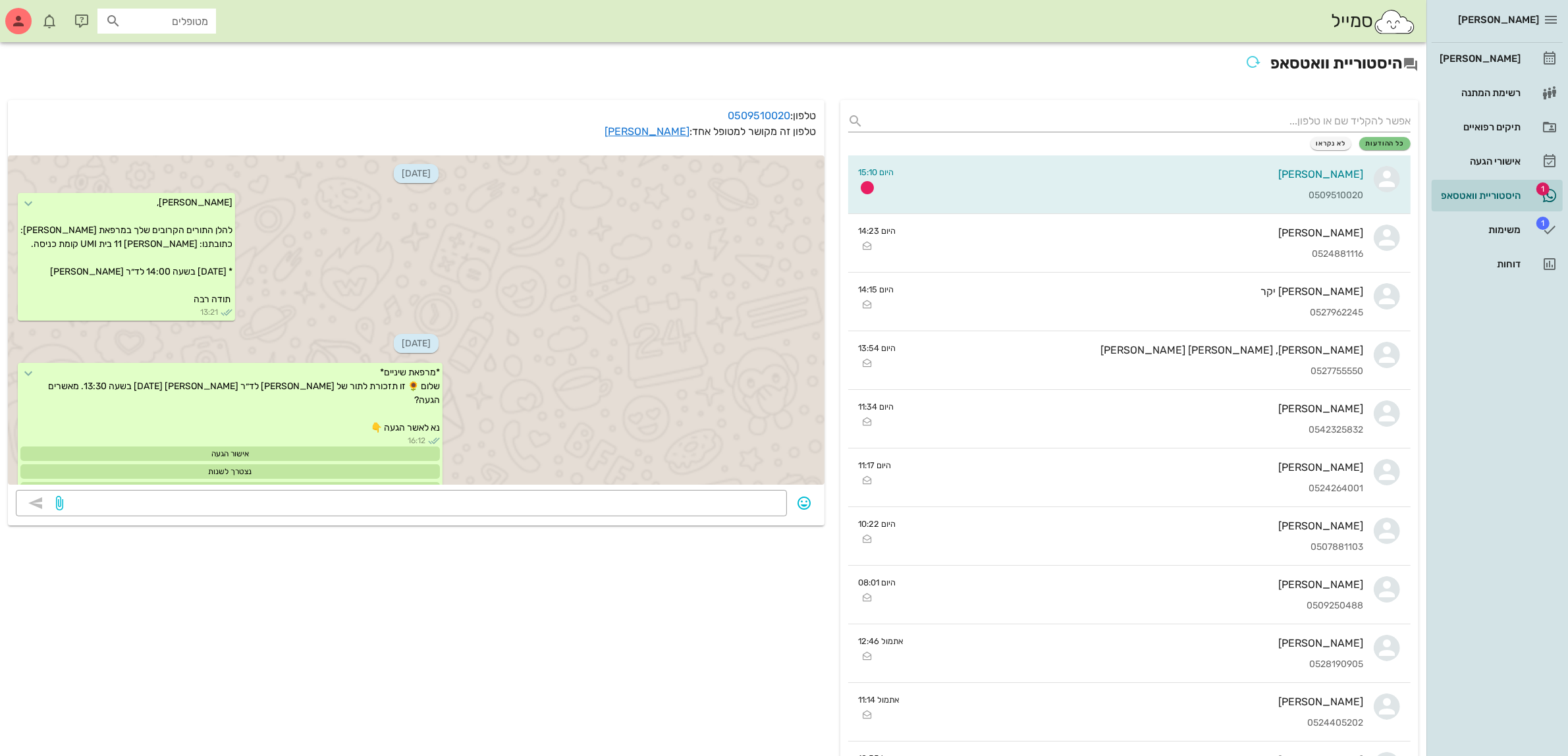
scroll to position [1090, 0]
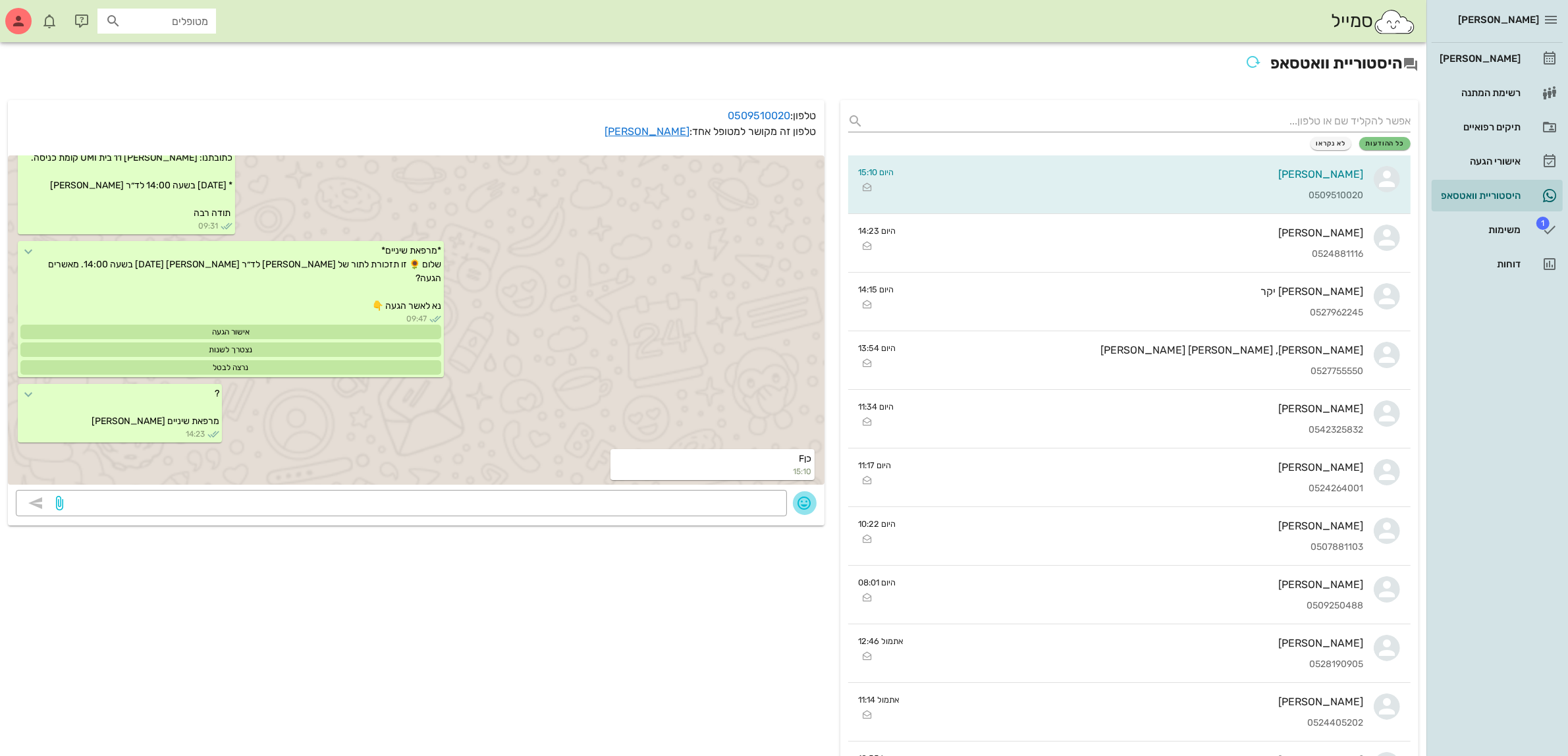
click at [808, 499] on icon "button" at bounding box center [805, 503] width 16 height 16
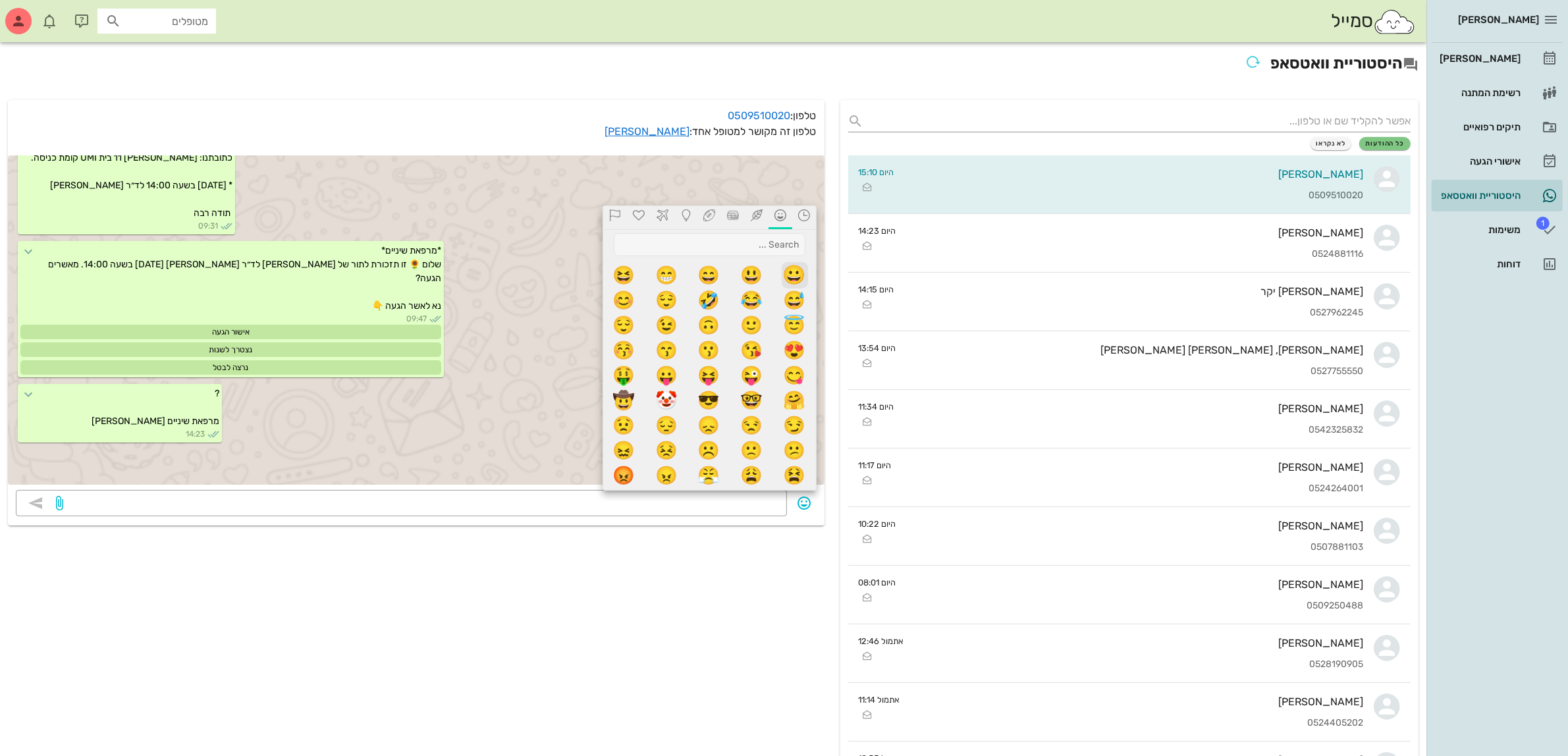
click at [788, 278] on span "😀" at bounding box center [795, 276] width 26 height 26
type textarea "😀"
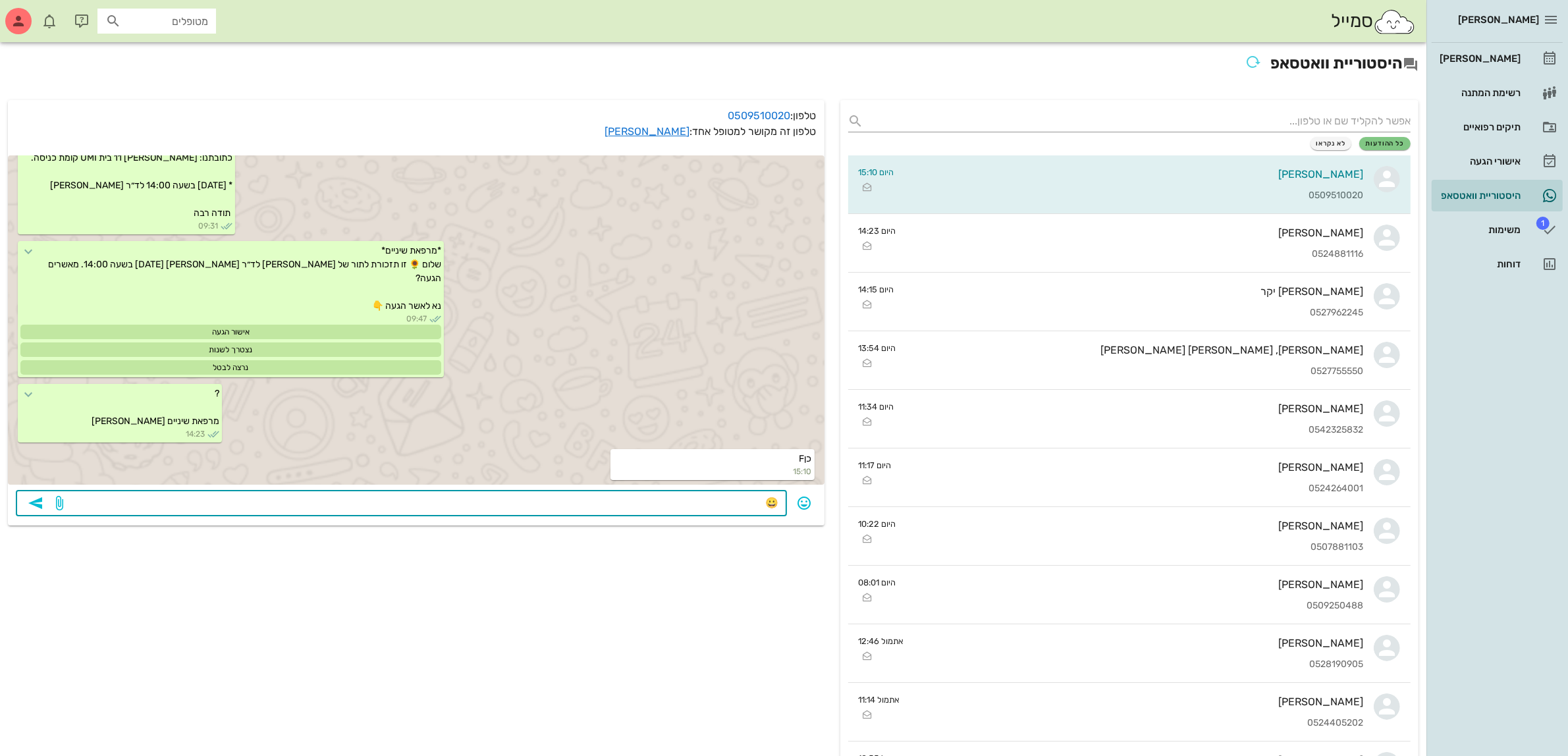
drag, startPoint x: 755, startPoint y: 502, endPoint x: 833, endPoint y: 493, distance: 78.5
click at [1494, 53] on div "[PERSON_NAME]" at bounding box center [1480, 59] width 84 height 10
